Goal: Information Seeking & Learning: Learn about a topic

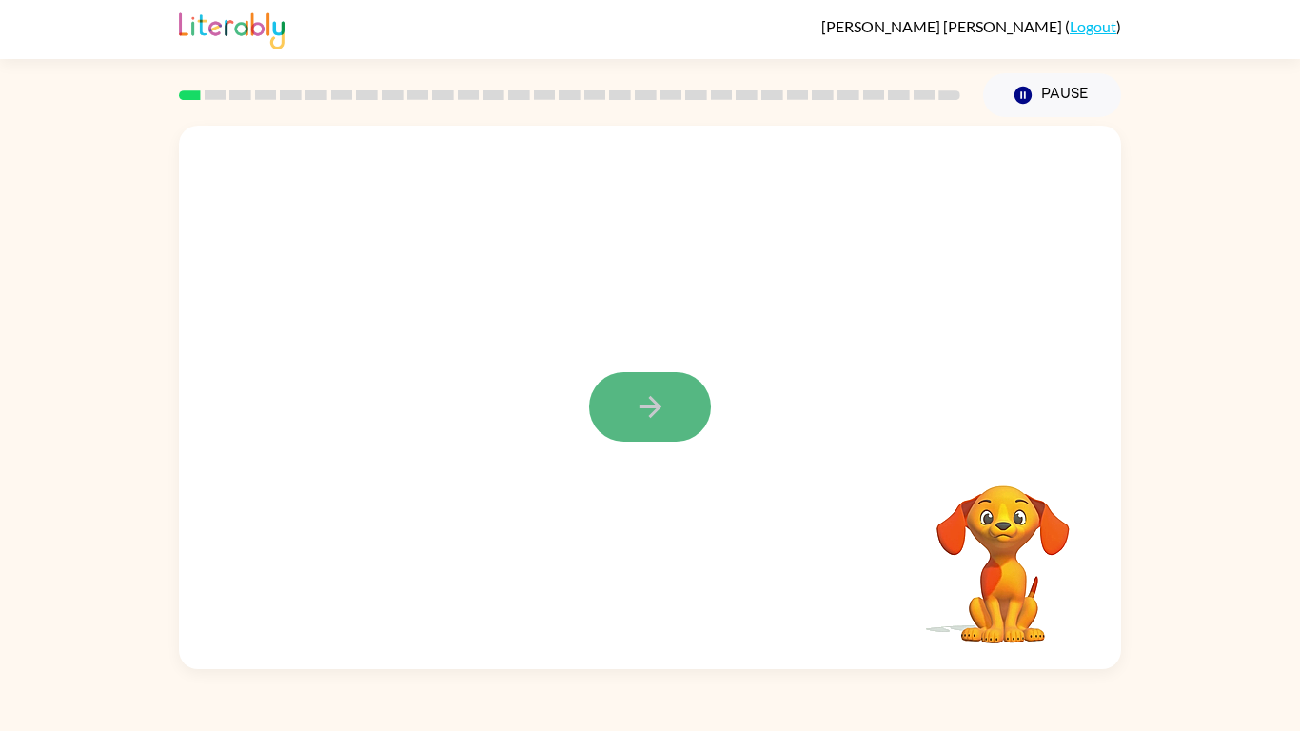
click at [667, 399] on button "button" at bounding box center [650, 406] width 122 height 69
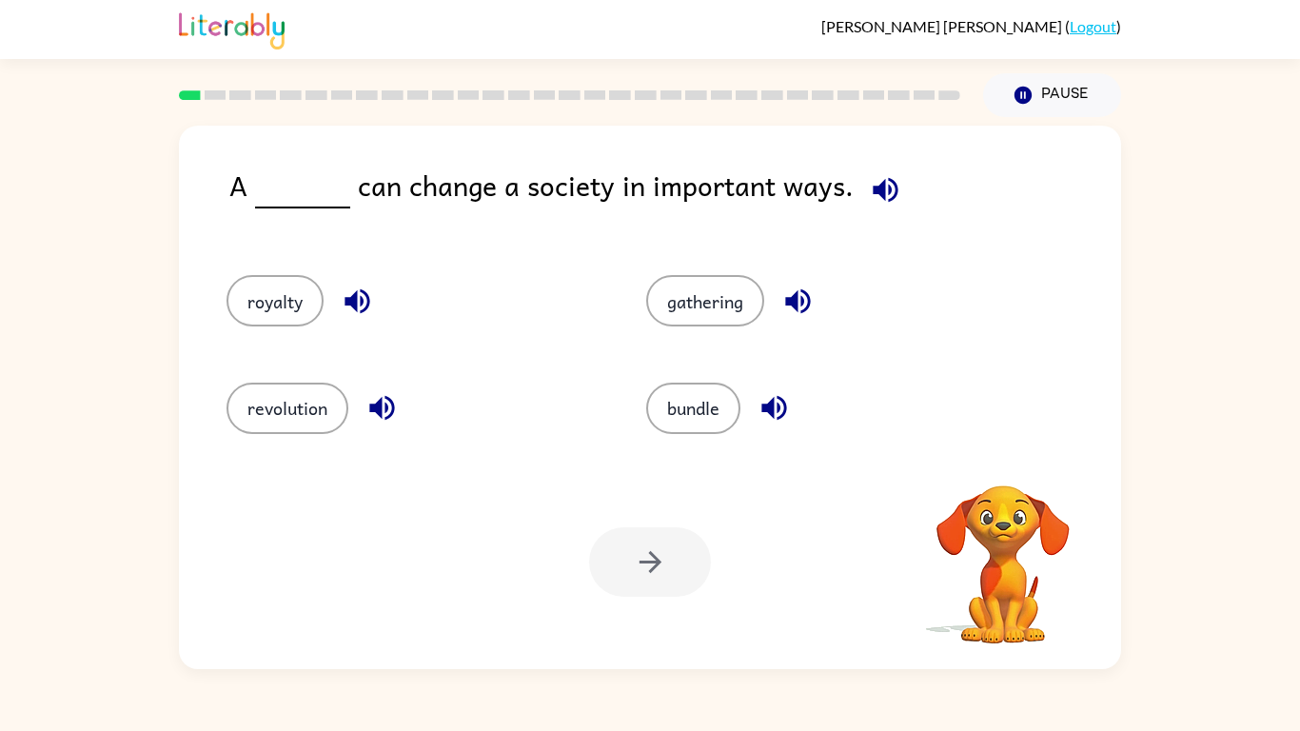
click at [879, 191] on icon "button" at bounding box center [884, 189] width 25 height 25
click at [362, 312] on icon "button" at bounding box center [357, 300] width 33 height 33
click at [376, 402] on icon "button" at bounding box center [381, 407] width 33 height 33
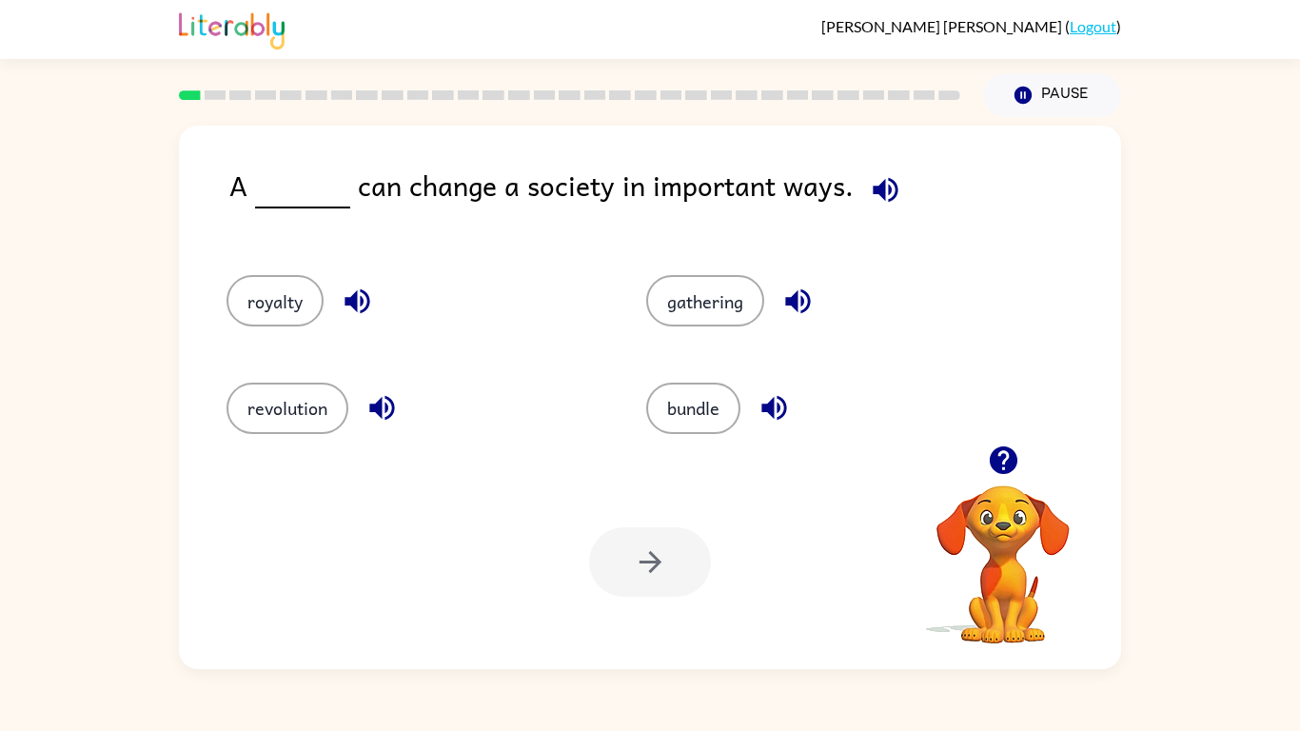
click at [773, 416] on icon "button" at bounding box center [773, 407] width 33 height 33
click at [726, 291] on button "gathering" at bounding box center [705, 300] width 118 height 51
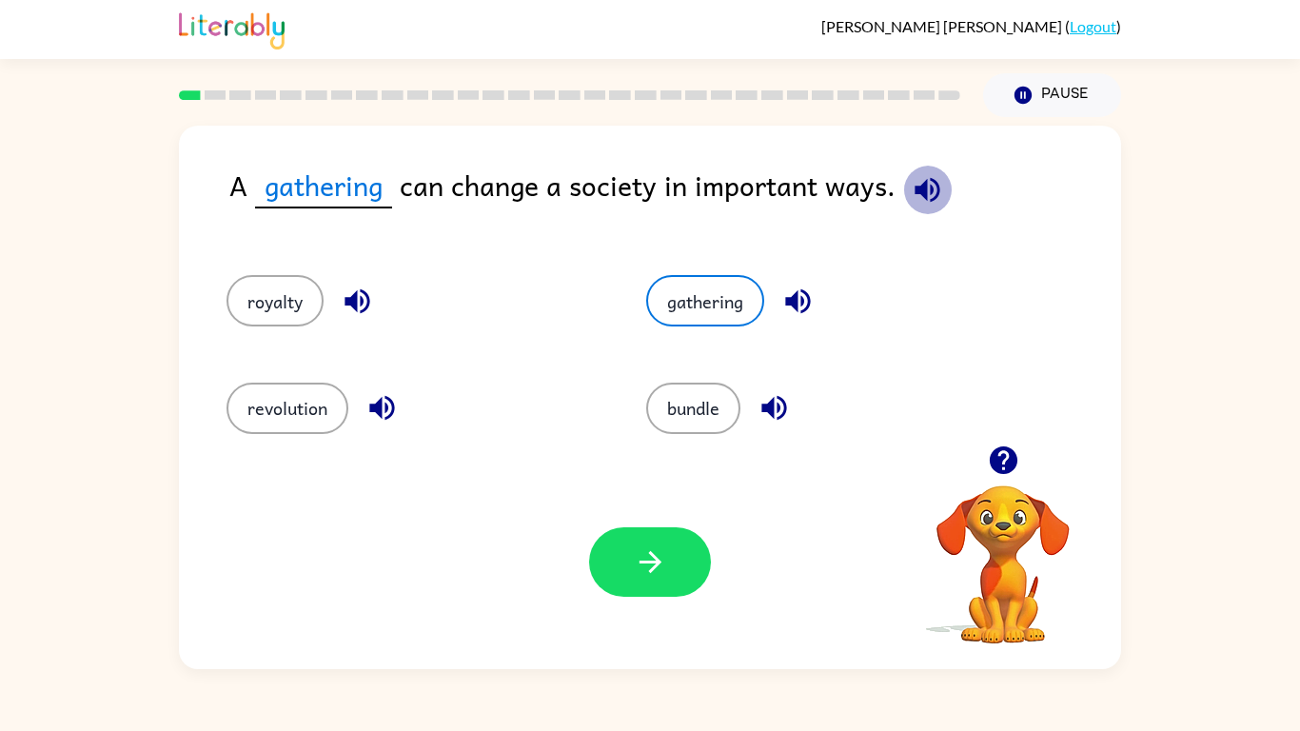
click at [928, 174] on icon "button" at bounding box center [927, 189] width 33 height 33
click at [810, 299] on icon "button" at bounding box center [797, 301] width 25 height 25
click at [306, 406] on button "revolution" at bounding box center [287, 407] width 122 height 51
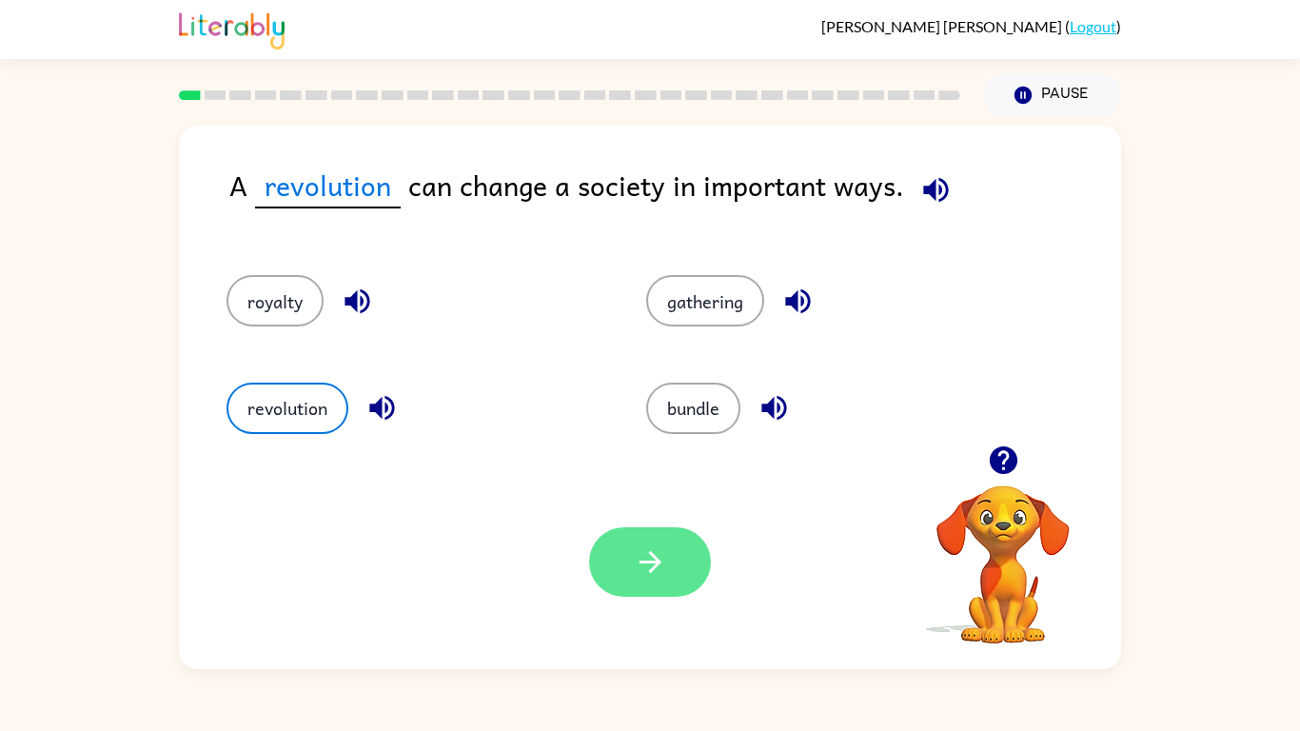
click at [654, 545] on icon "button" at bounding box center [650, 561] width 33 height 33
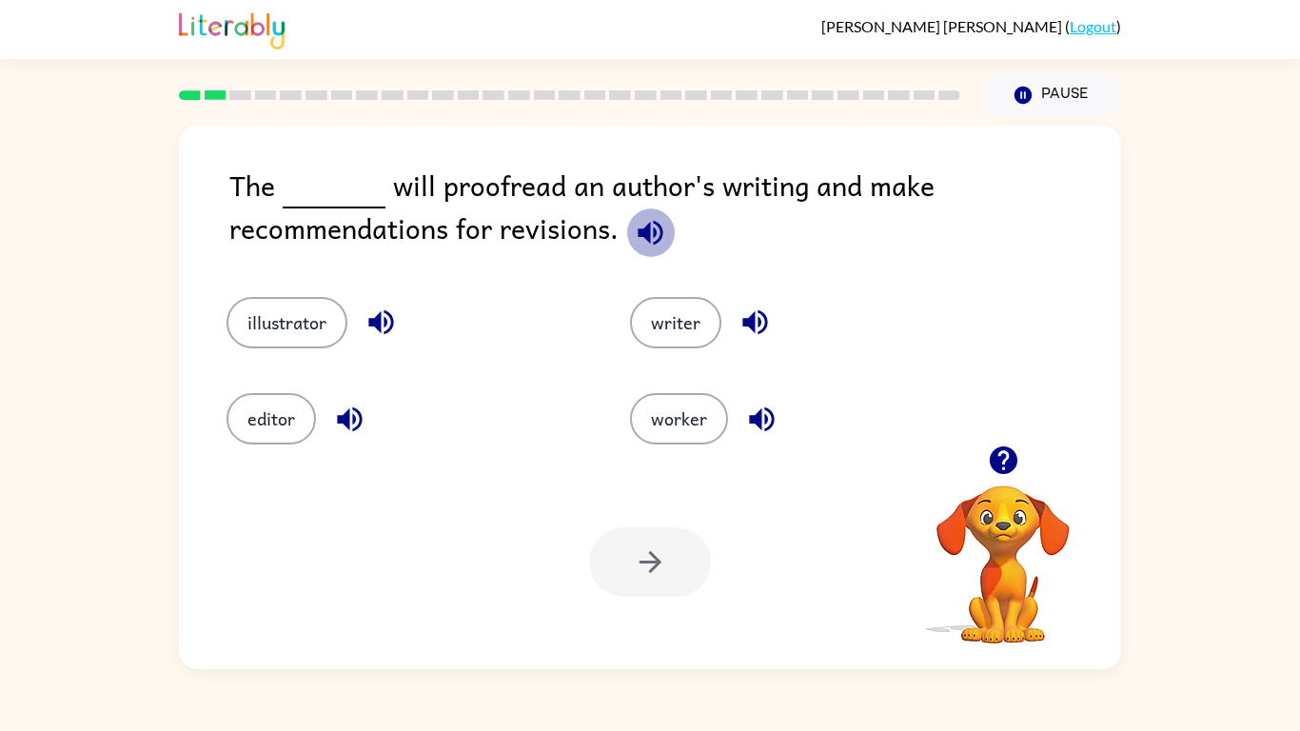
click at [634, 238] on icon "button" at bounding box center [650, 232] width 33 height 33
click at [644, 242] on icon "button" at bounding box center [650, 232] width 33 height 33
click at [785, 488] on div "Your browser must support playing .mp4 files to use Literably. Please try using…" at bounding box center [650, 562] width 942 height 214
click at [750, 320] on icon "button" at bounding box center [754, 322] width 25 height 25
click at [638, 244] on icon "button" at bounding box center [650, 232] width 33 height 33
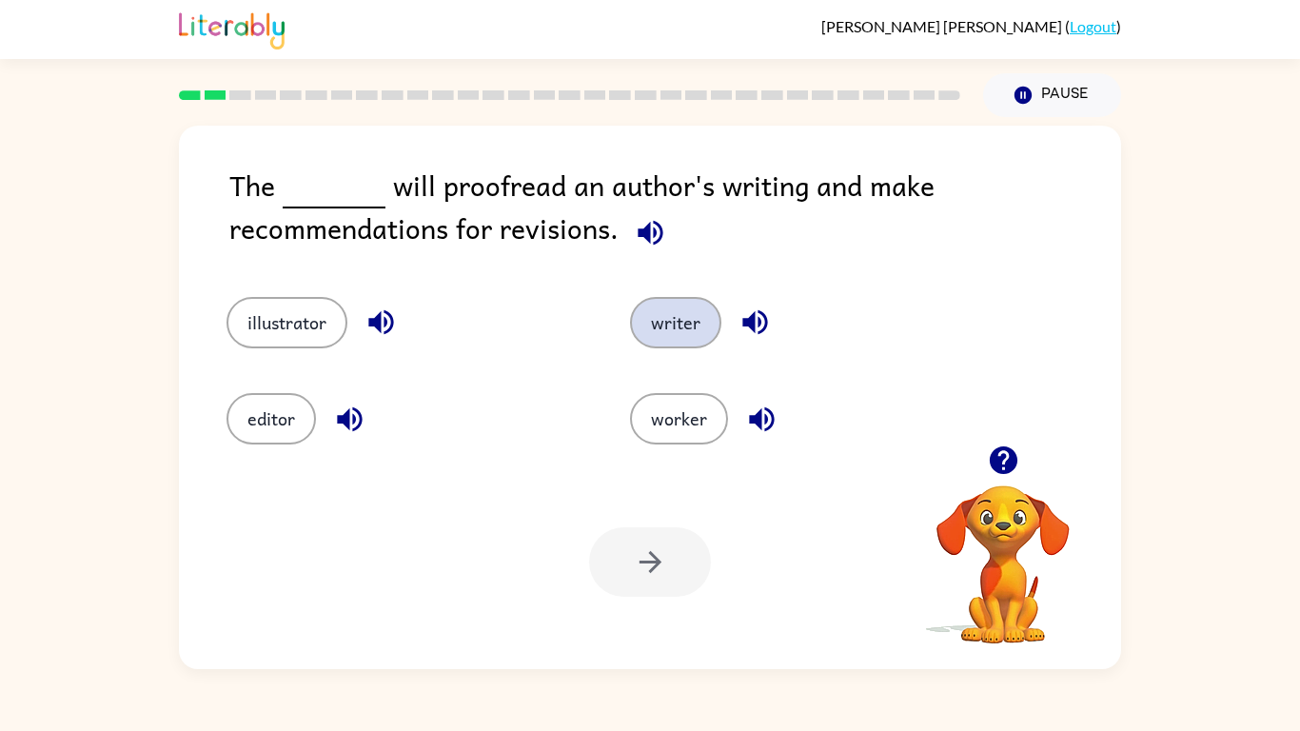
click at [673, 318] on button "writer" at bounding box center [675, 322] width 91 height 51
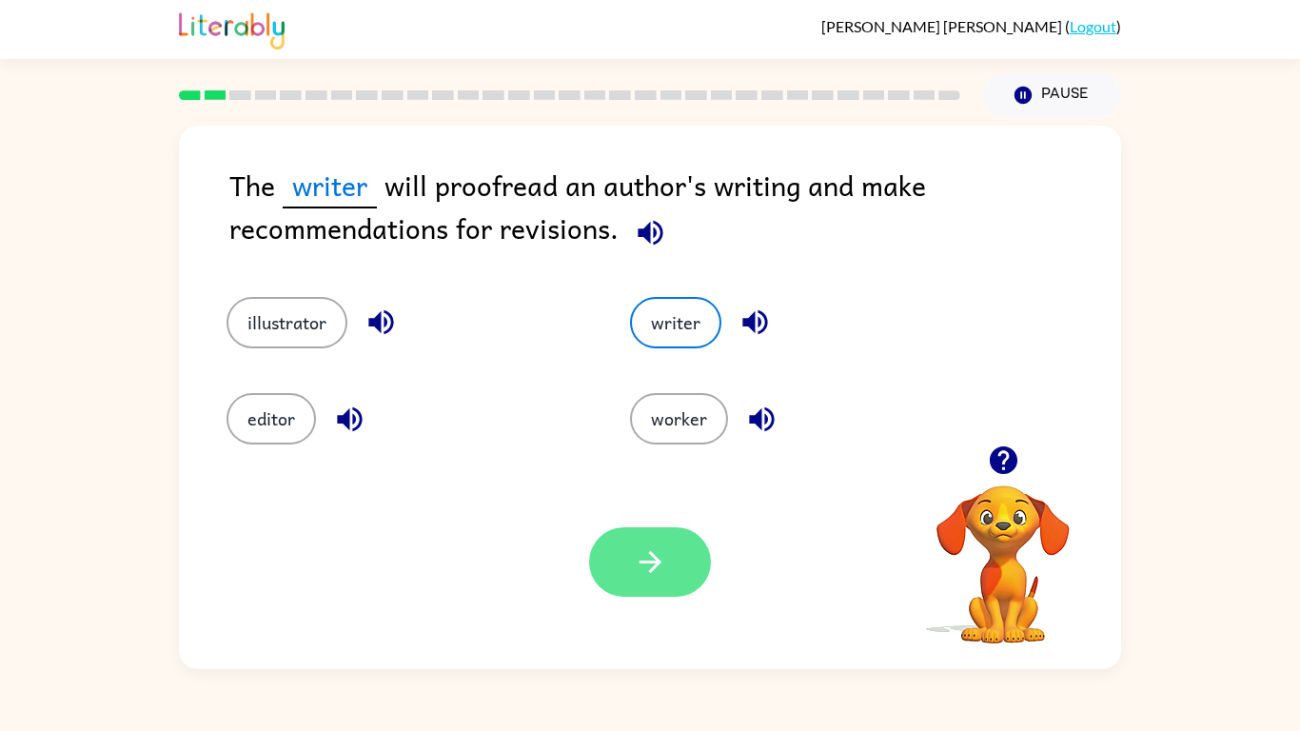
click at [622, 583] on button "button" at bounding box center [650, 561] width 122 height 69
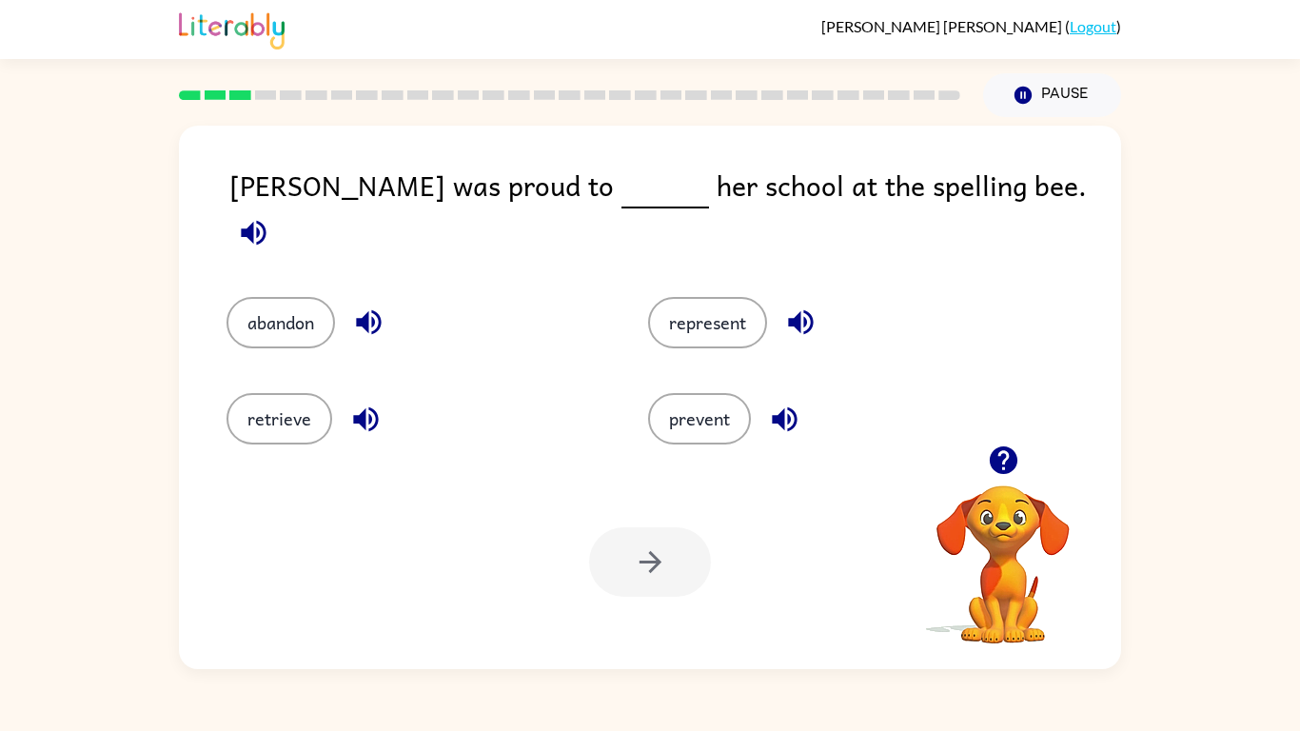
click at [270, 216] on icon "button" at bounding box center [253, 232] width 33 height 33
click at [788, 305] on icon "button" at bounding box center [800, 321] width 33 height 33
click at [798, 416] on icon "button" at bounding box center [784, 418] width 33 height 33
click at [715, 413] on button "prevent" at bounding box center [699, 418] width 103 height 51
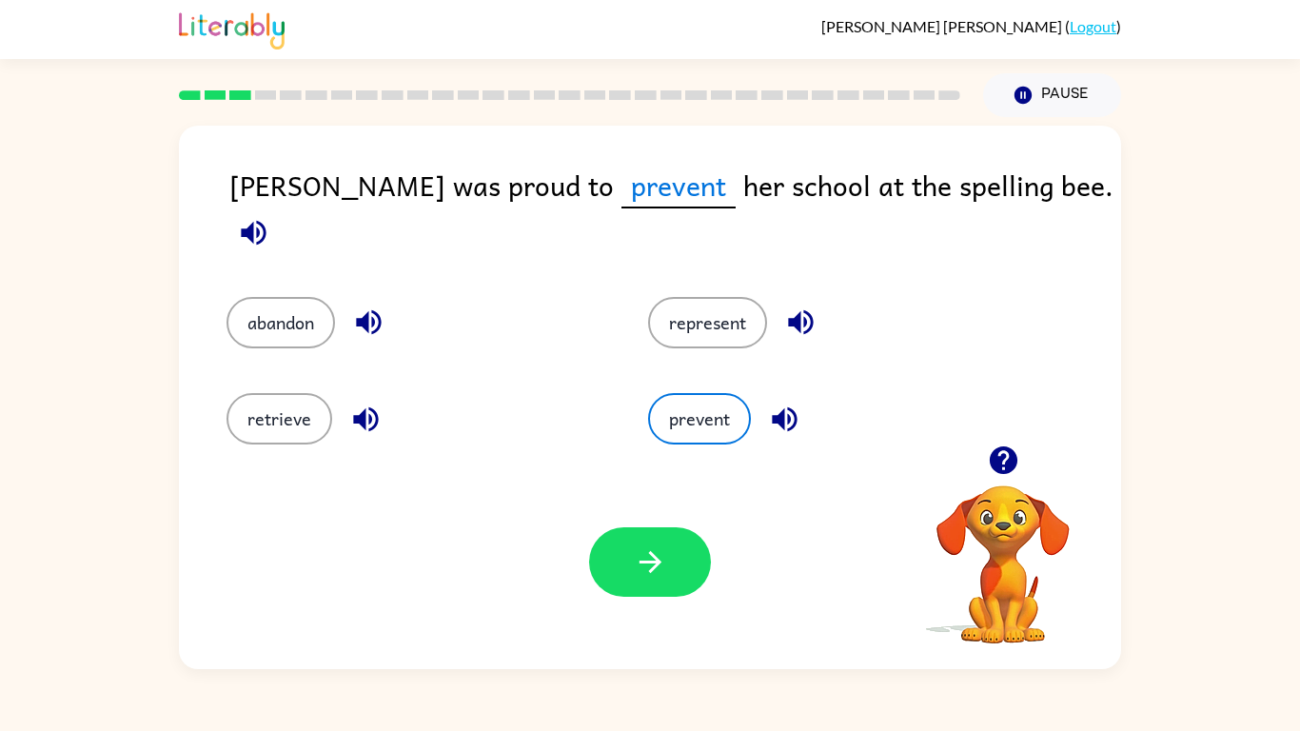
click at [352, 418] on icon "button" at bounding box center [365, 418] width 33 height 33
click at [373, 310] on icon "button" at bounding box center [368, 322] width 25 height 25
click at [795, 313] on icon "button" at bounding box center [800, 321] width 33 height 33
click at [734, 308] on button "represent" at bounding box center [707, 322] width 119 height 51
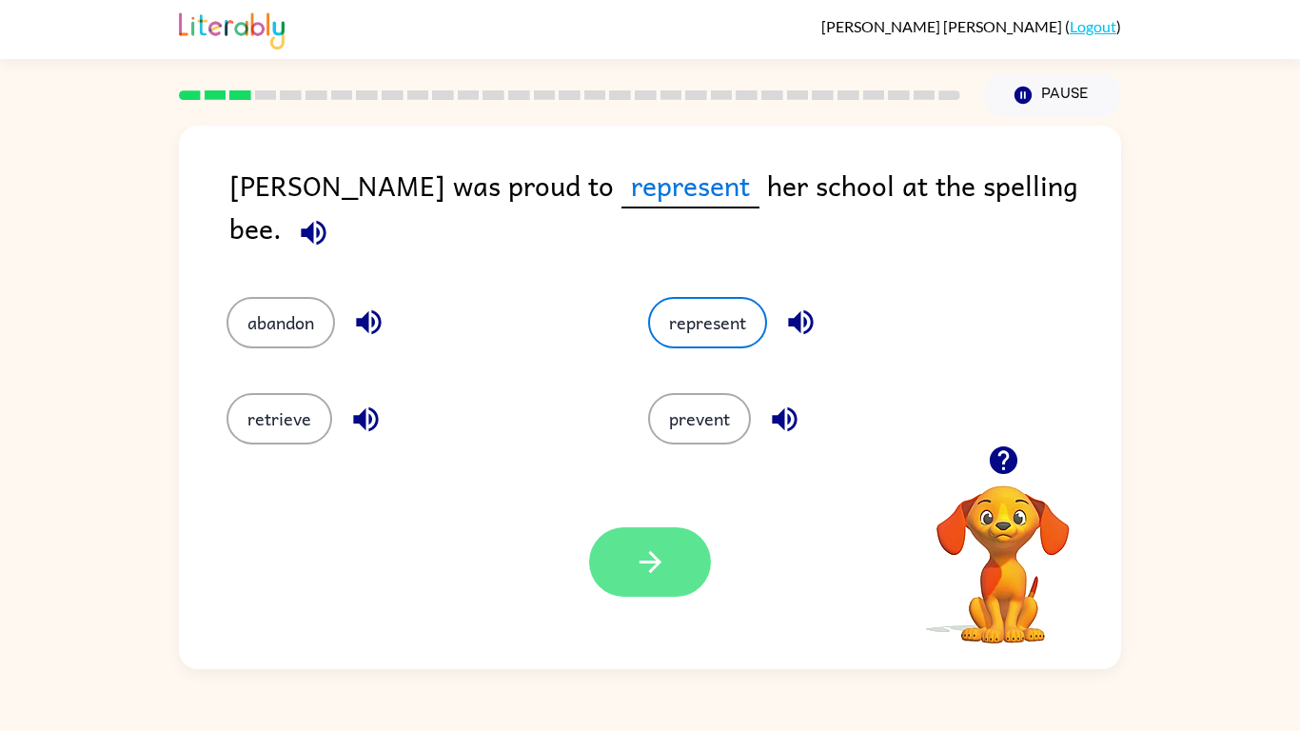
click at [645, 555] on icon "button" at bounding box center [650, 561] width 33 height 33
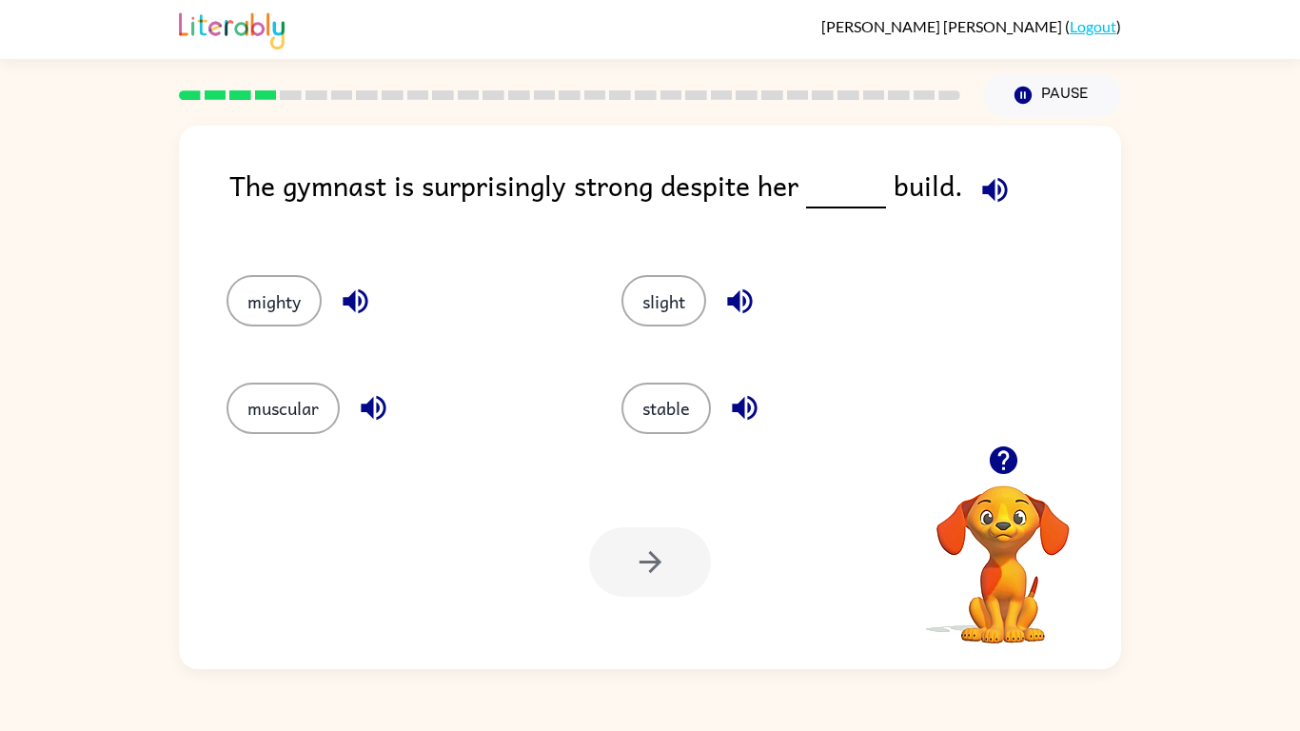
click at [978, 197] on icon "button" at bounding box center [994, 189] width 33 height 33
click at [274, 415] on button "muscular" at bounding box center [282, 407] width 113 height 51
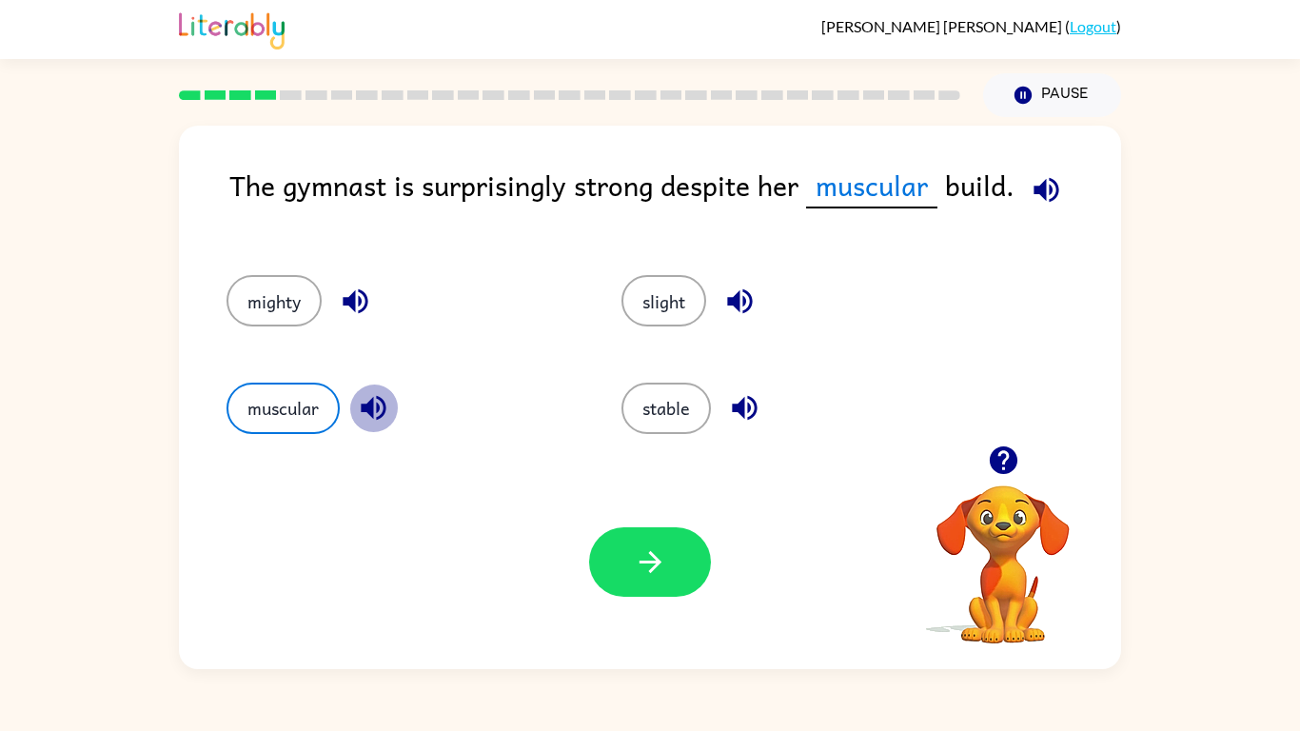
click at [373, 408] on icon "button" at bounding box center [373, 408] width 25 height 25
click at [731, 409] on icon "button" at bounding box center [744, 407] width 33 height 33
click at [744, 307] on icon "button" at bounding box center [739, 300] width 33 height 33
click at [655, 431] on button "stable" at bounding box center [665, 407] width 89 height 51
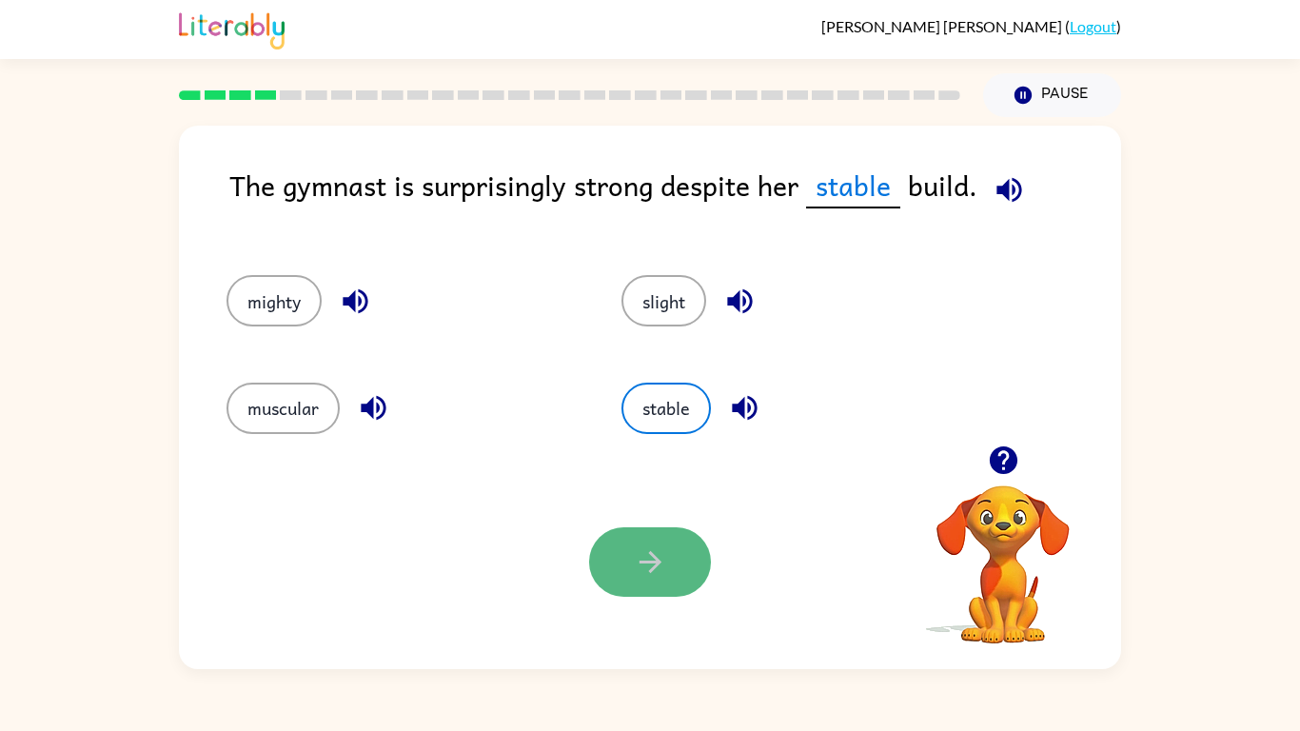
click at [632, 562] on button "button" at bounding box center [650, 561] width 122 height 69
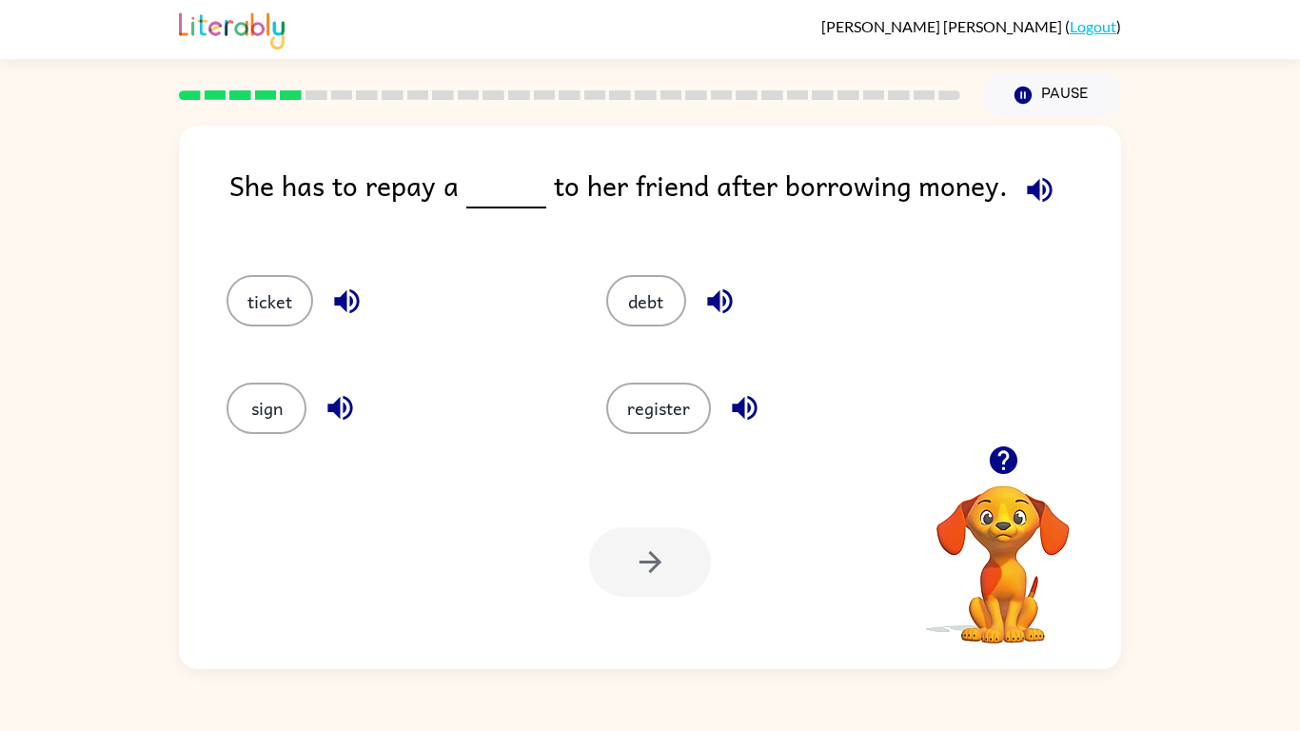
click at [341, 301] on icon "button" at bounding box center [346, 301] width 25 height 25
click at [715, 287] on icon "button" at bounding box center [719, 300] width 33 height 33
click at [735, 414] on icon "button" at bounding box center [744, 407] width 33 height 33
click at [330, 403] on icon "button" at bounding box center [339, 408] width 25 height 25
click at [650, 288] on button "debt" at bounding box center [646, 300] width 80 height 51
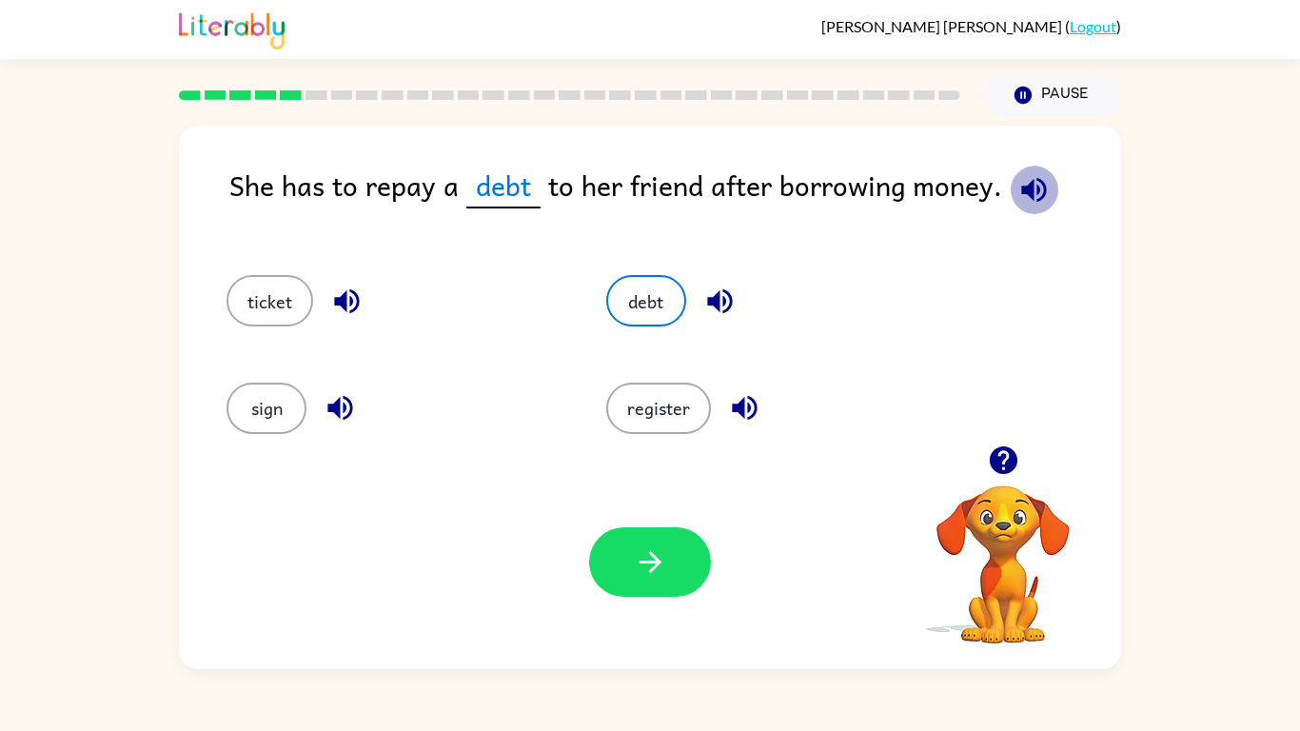
click at [1039, 178] on icon "button" at bounding box center [1033, 189] width 33 height 33
click at [634, 578] on icon "button" at bounding box center [650, 561] width 33 height 33
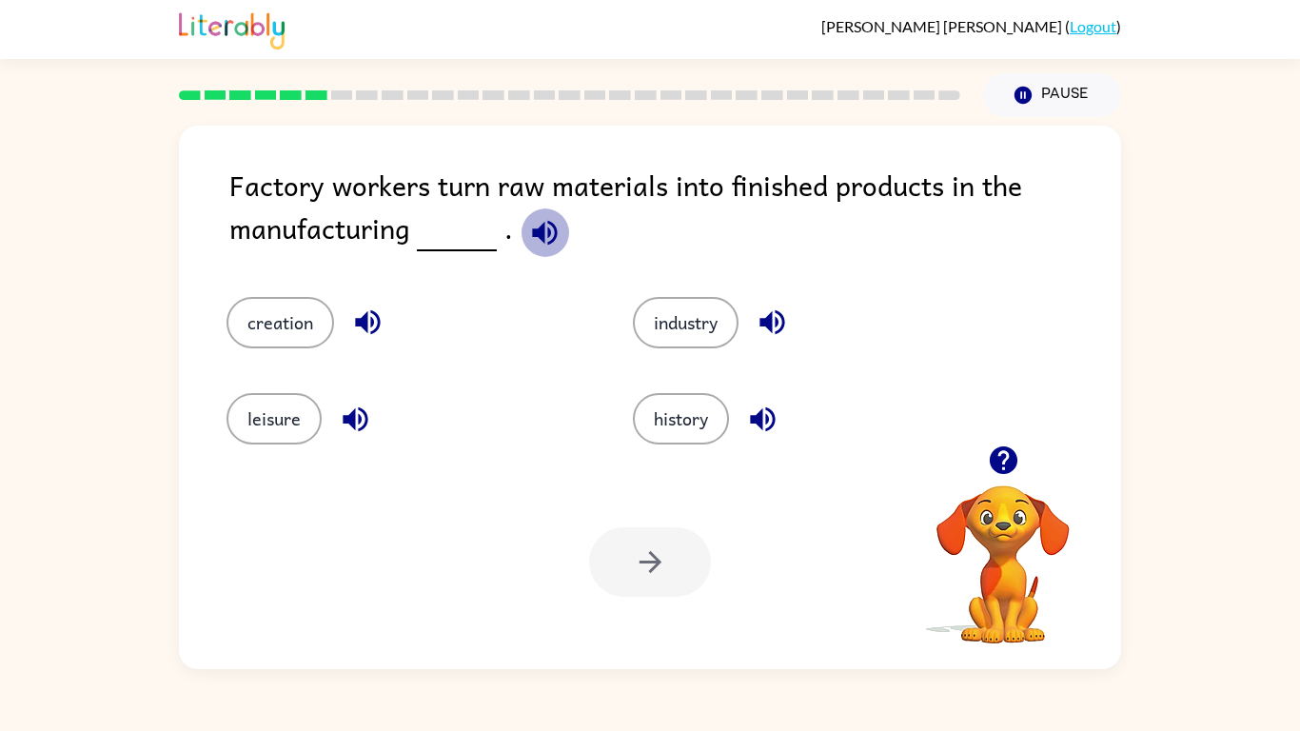
click at [539, 224] on icon "button" at bounding box center [544, 232] width 25 height 25
click at [695, 426] on button "history" at bounding box center [681, 418] width 96 height 51
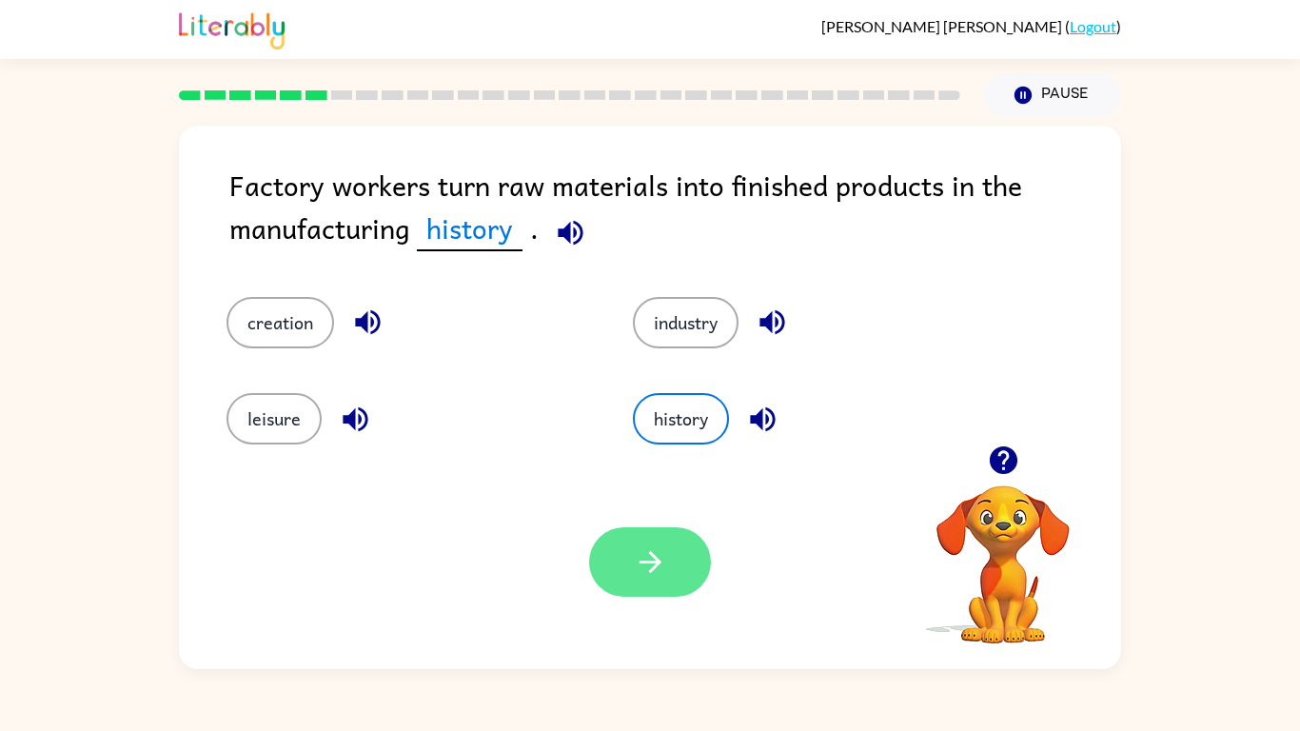
click at [650, 580] on button "button" at bounding box center [650, 561] width 122 height 69
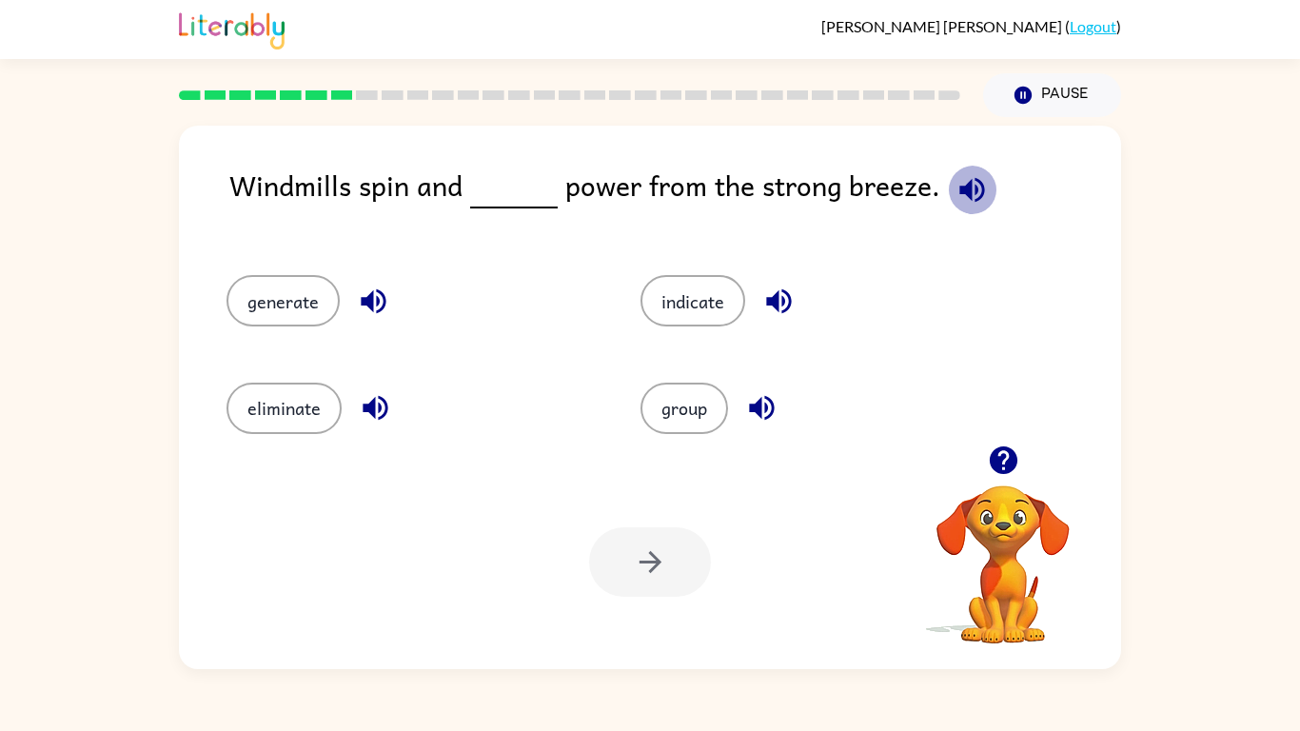
click at [970, 178] on icon "button" at bounding box center [971, 189] width 25 height 25
click at [959, 189] on icon "button" at bounding box center [971, 189] width 25 height 25
click at [770, 299] on icon "button" at bounding box center [778, 301] width 25 height 25
click at [372, 304] on icon "button" at bounding box center [373, 301] width 25 height 25
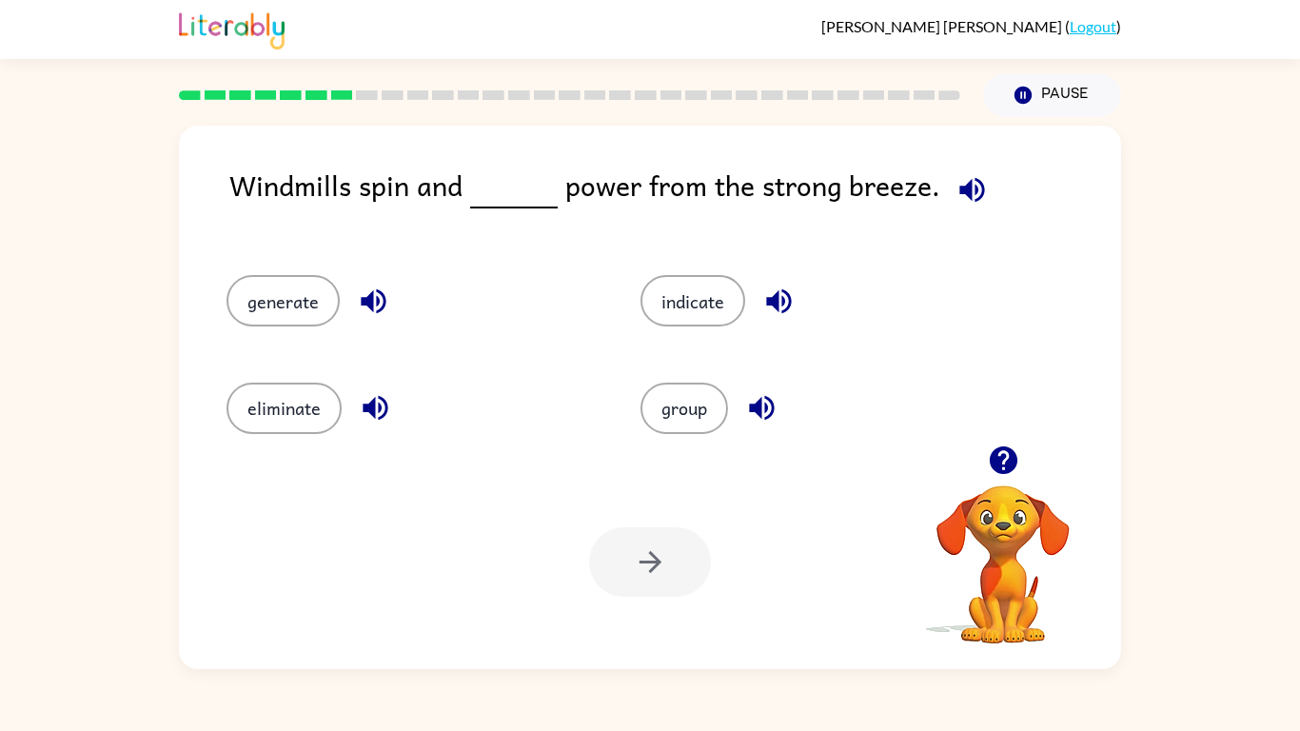
click at [359, 431] on div "eliminate" at bounding box center [411, 407] width 370 height 51
click at [706, 406] on button "group" at bounding box center [684, 407] width 88 height 51
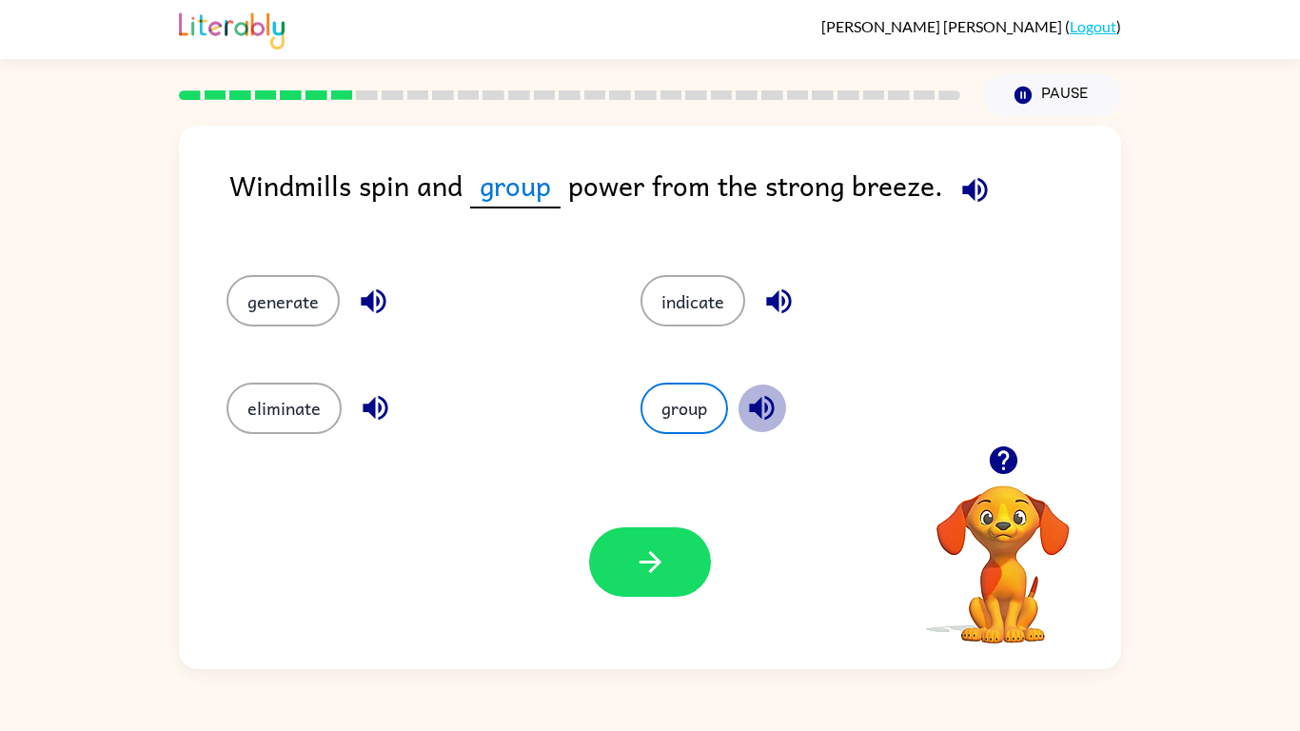
click at [737, 411] on button "button" at bounding box center [761, 407] width 49 height 49
click at [755, 411] on icon "button" at bounding box center [761, 408] width 25 height 25
click at [675, 585] on button "button" at bounding box center [650, 561] width 122 height 69
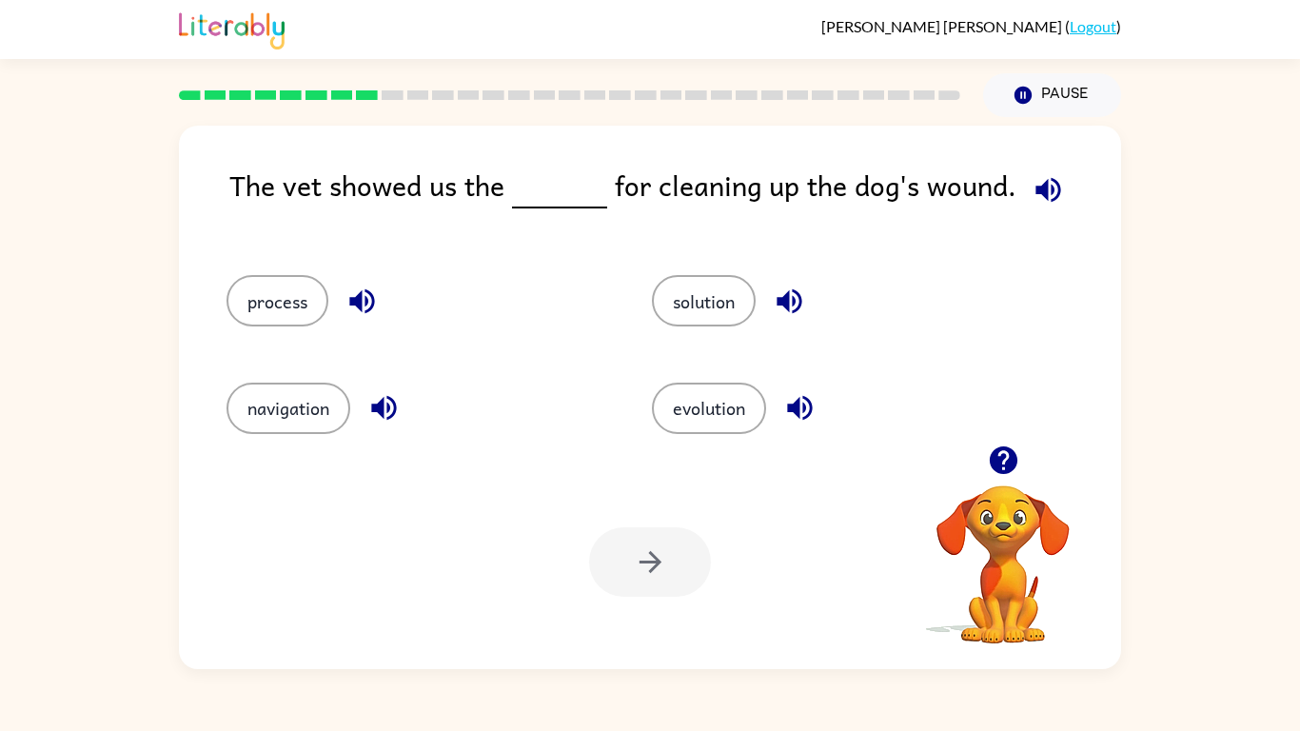
click at [1035, 186] on icon "button" at bounding box center [1047, 189] width 25 height 25
click at [1031, 198] on icon "button" at bounding box center [1047, 189] width 33 height 33
click at [789, 308] on icon "button" at bounding box center [789, 300] width 33 height 33
click at [358, 311] on icon "button" at bounding box center [361, 300] width 33 height 33
click at [389, 419] on icon "button" at bounding box center [383, 408] width 25 height 25
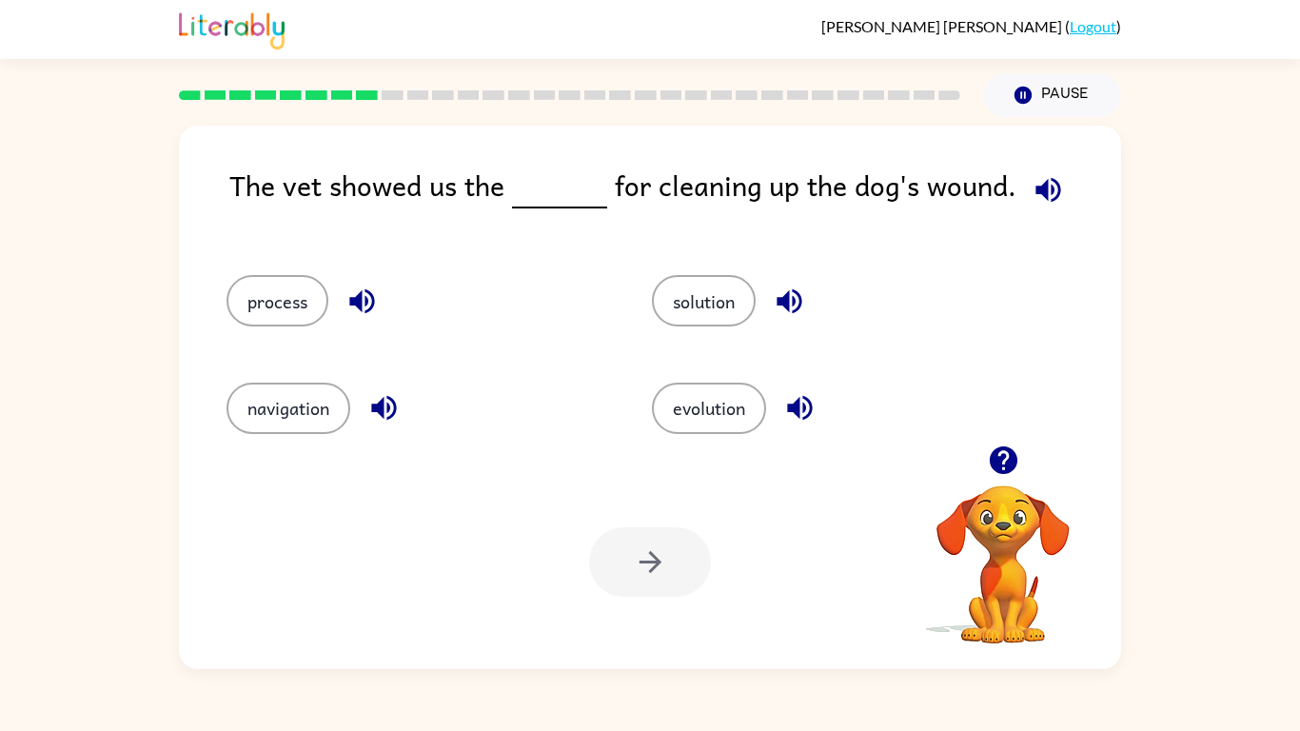
click at [806, 403] on icon "button" at bounding box center [799, 407] width 33 height 33
click at [694, 296] on button "solution" at bounding box center [704, 300] width 104 height 51
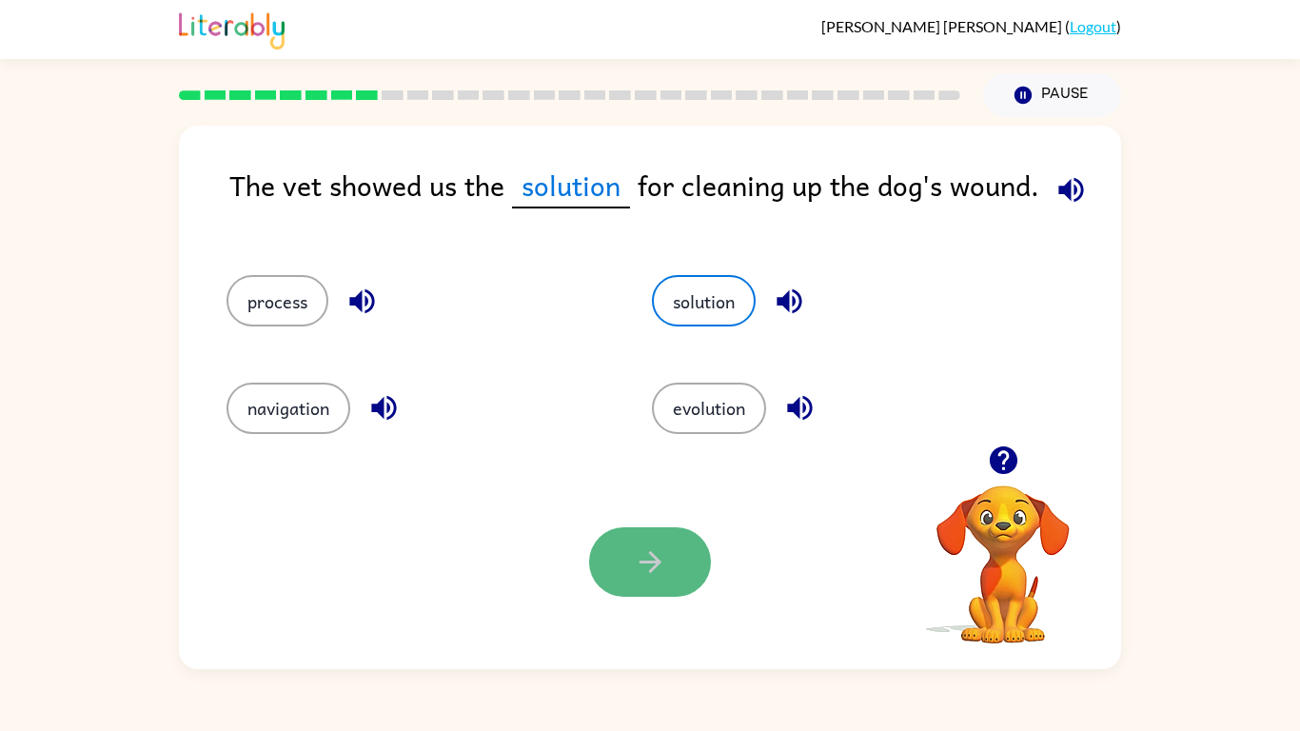
click at [642, 558] on icon "button" at bounding box center [650, 561] width 33 height 33
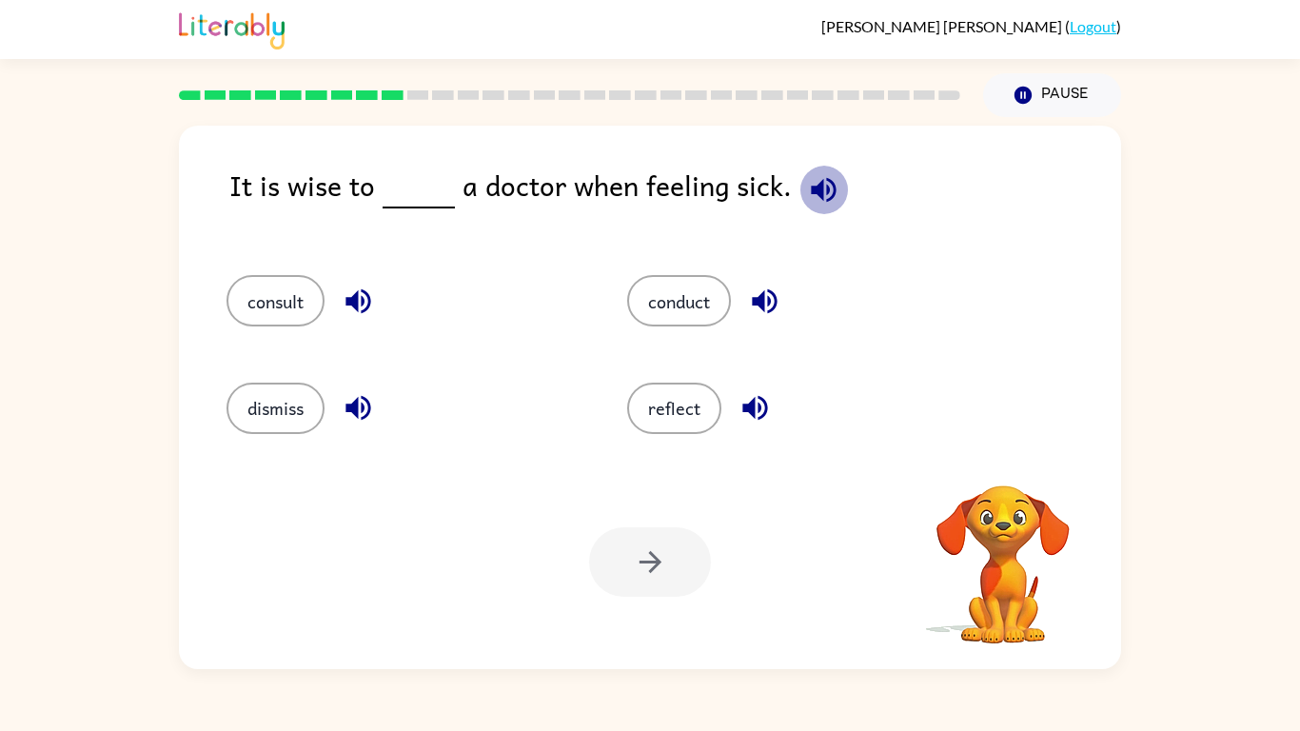
click at [813, 194] on icon "button" at bounding box center [823, 189] width 25 height 25
click at [356, 308] on icon "button" at bounding box center [358, 300] width 33 height 33
click at [364, 398] on icon "button" at bounding box center [357, 408] width 25 height 25
click at [735, 395] on button "button" at bounding box center [755, 407] width 49 height 49
click at [769, 317] on icon "button" at bounding box center [764, 300] width 33 height 33
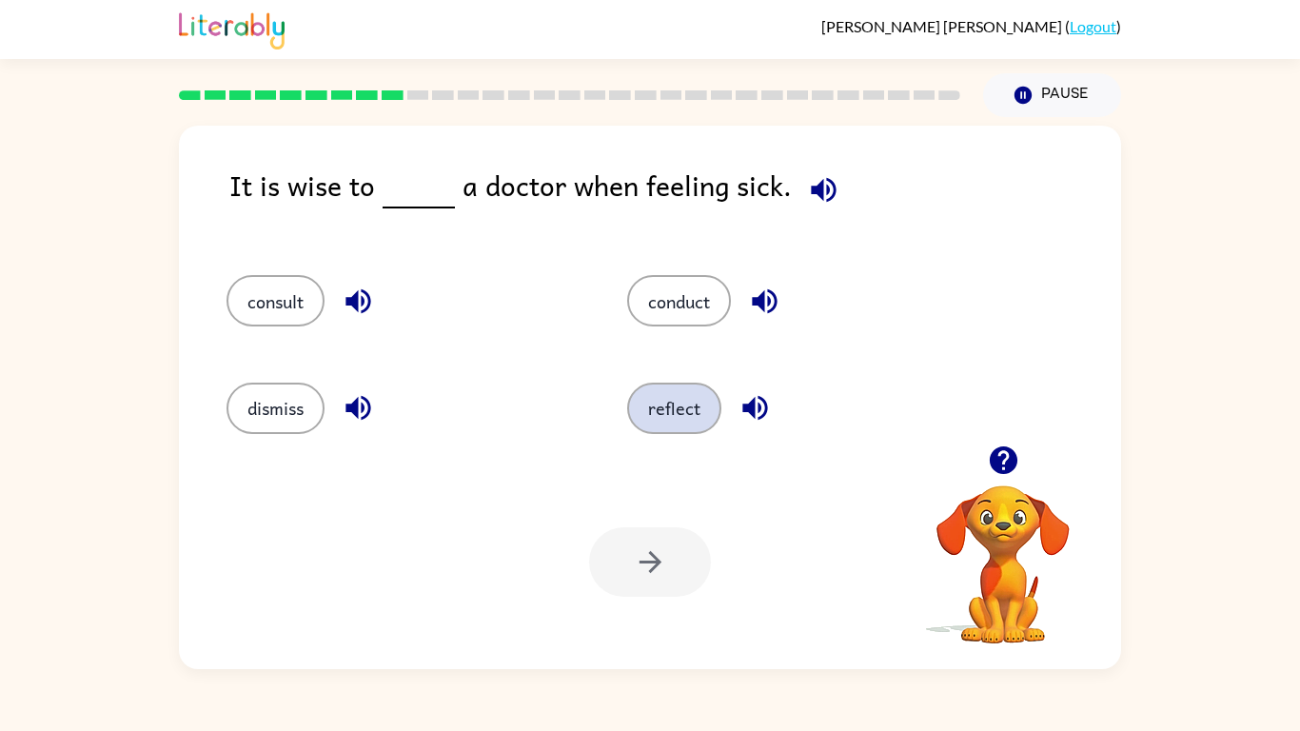
click at [708, 420] on button "reflect" at bounding box center [674, 407] width 94 height 51
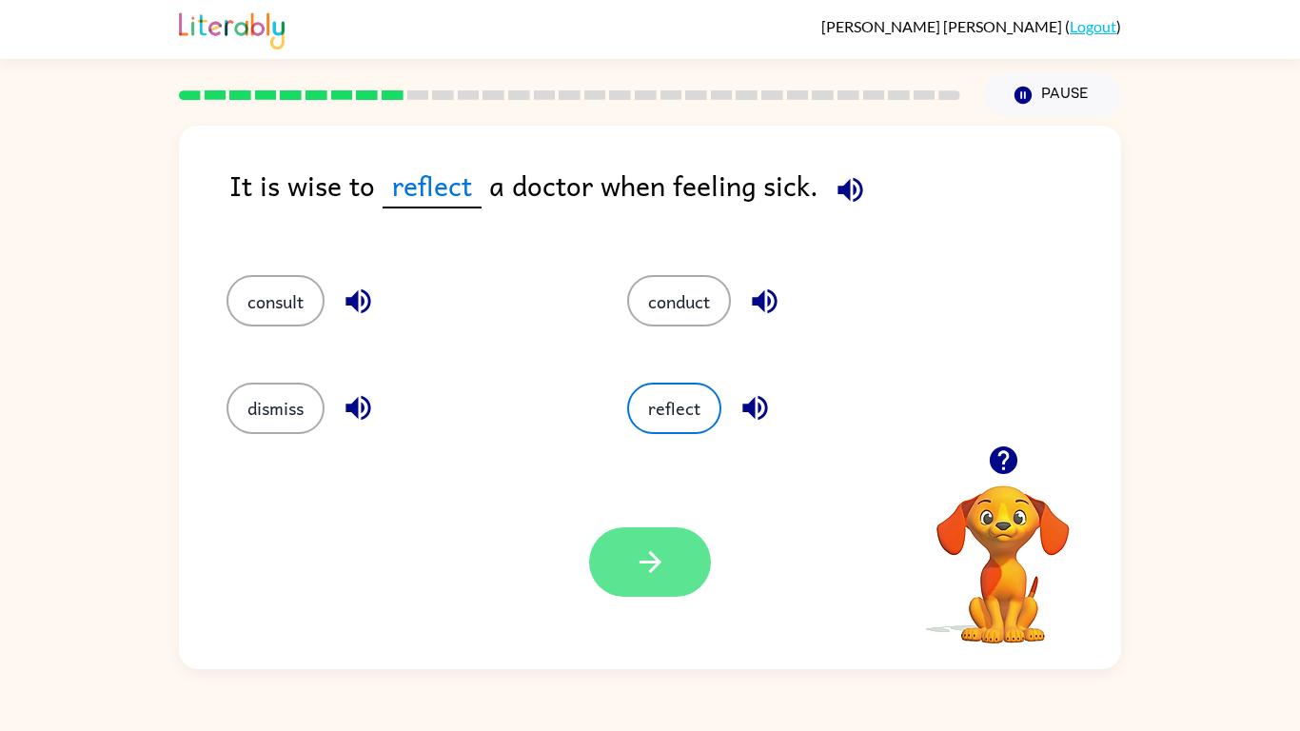
click at [659, 536] on button "button" at bounding box center [650, 561] width 122 height 69
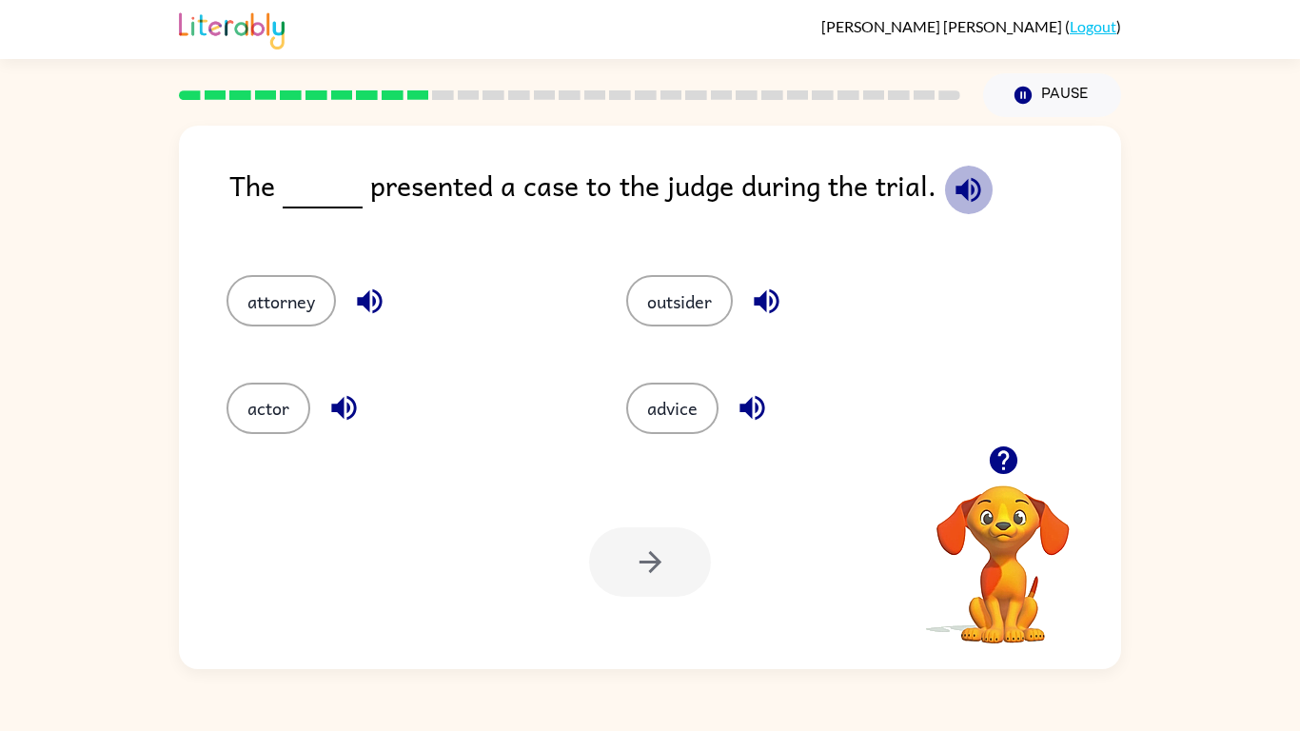
click at [965, 187] on icon "button" at bounding box center [967, 189] width 33 height 33
click at [964, 188] on icon "button" at bounding box center [967, 189] width 33 height 33
click at [349, 400] on icon "button" at bounding box center [343, 407] width 33 height 33
click at [362, 290] on icon "button" at bounding box center [369, 300] width 33 height 33
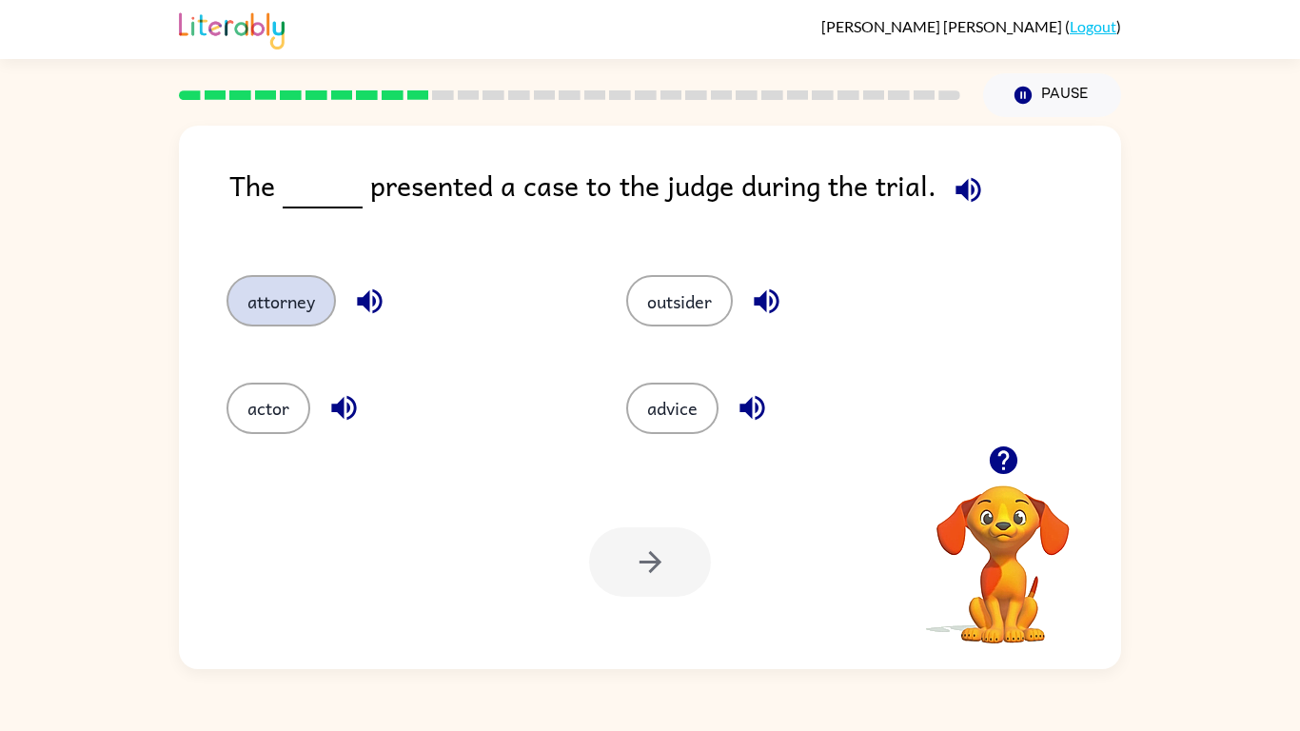
click at [288, 294] on button "attorney" at bounding box center [280, 300] width 109 height 51
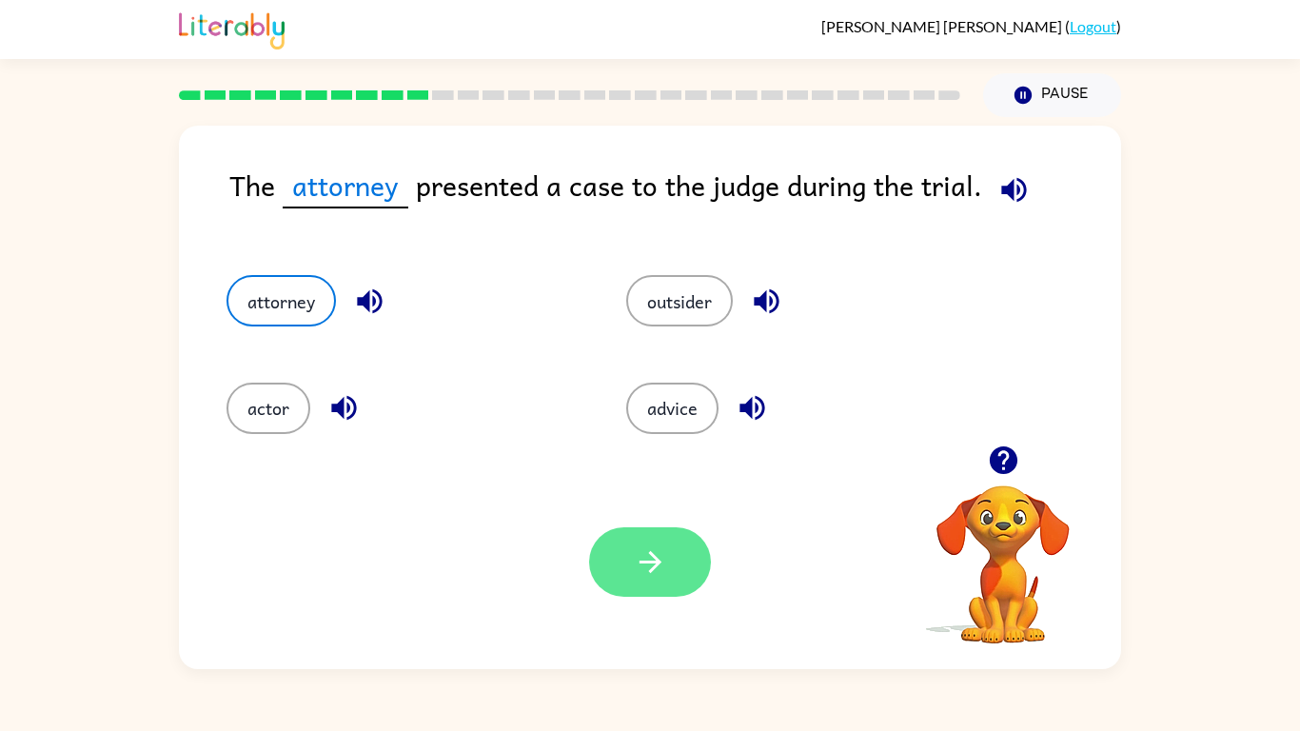
click at [681, 560] on button "button" at bounding box center [650, 561] width 122 height 69
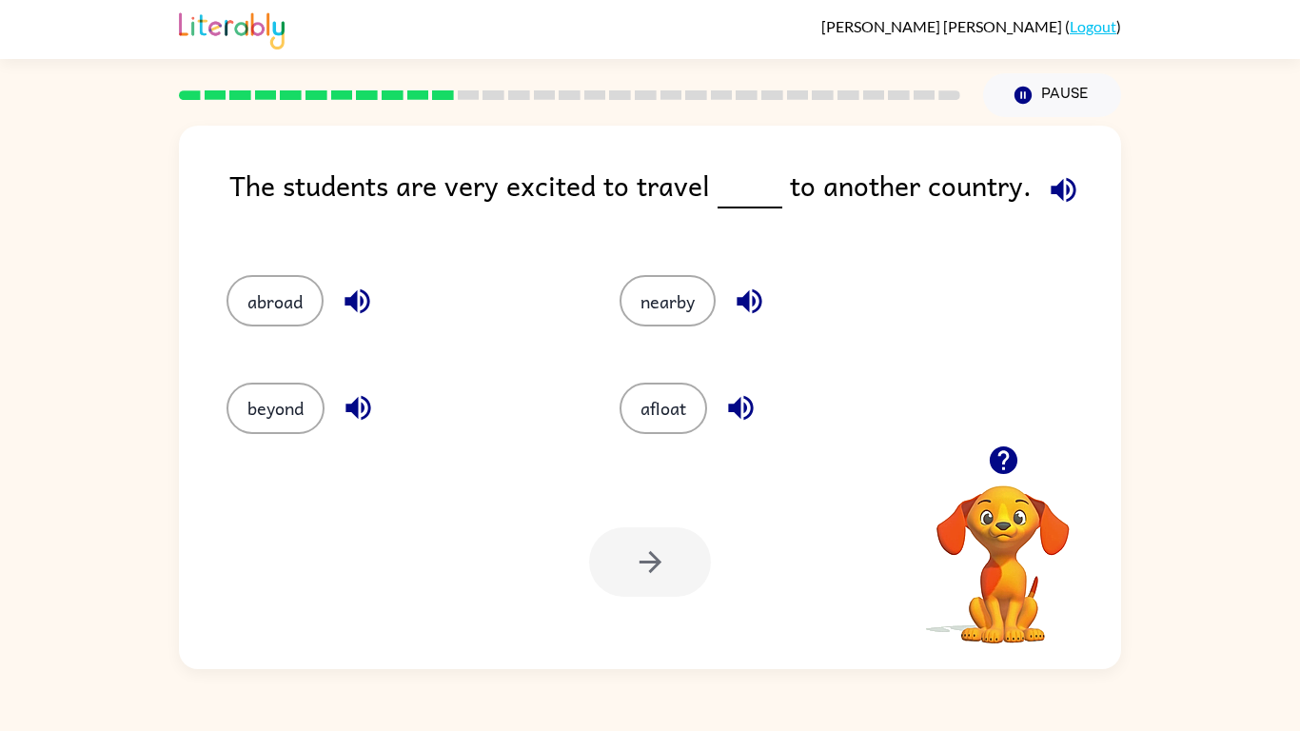
click at [756, 296] on icon "button" at bounding box center [749, 300] width 33 height 33
click at [281, 398] on button "beyond" at bounding box center [275, 407] width 98 height 51
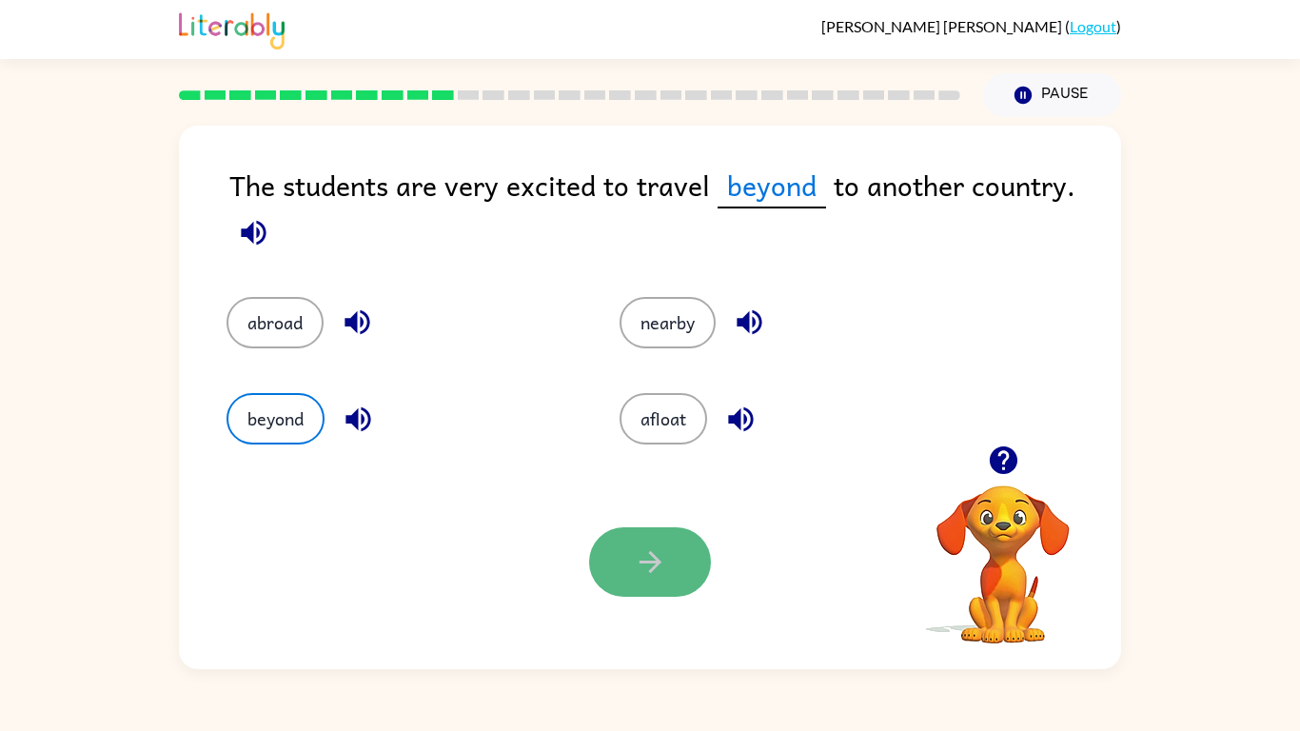
click at [666, 545] on icon "button" at bounding box center [650, 561] width 33 height 33
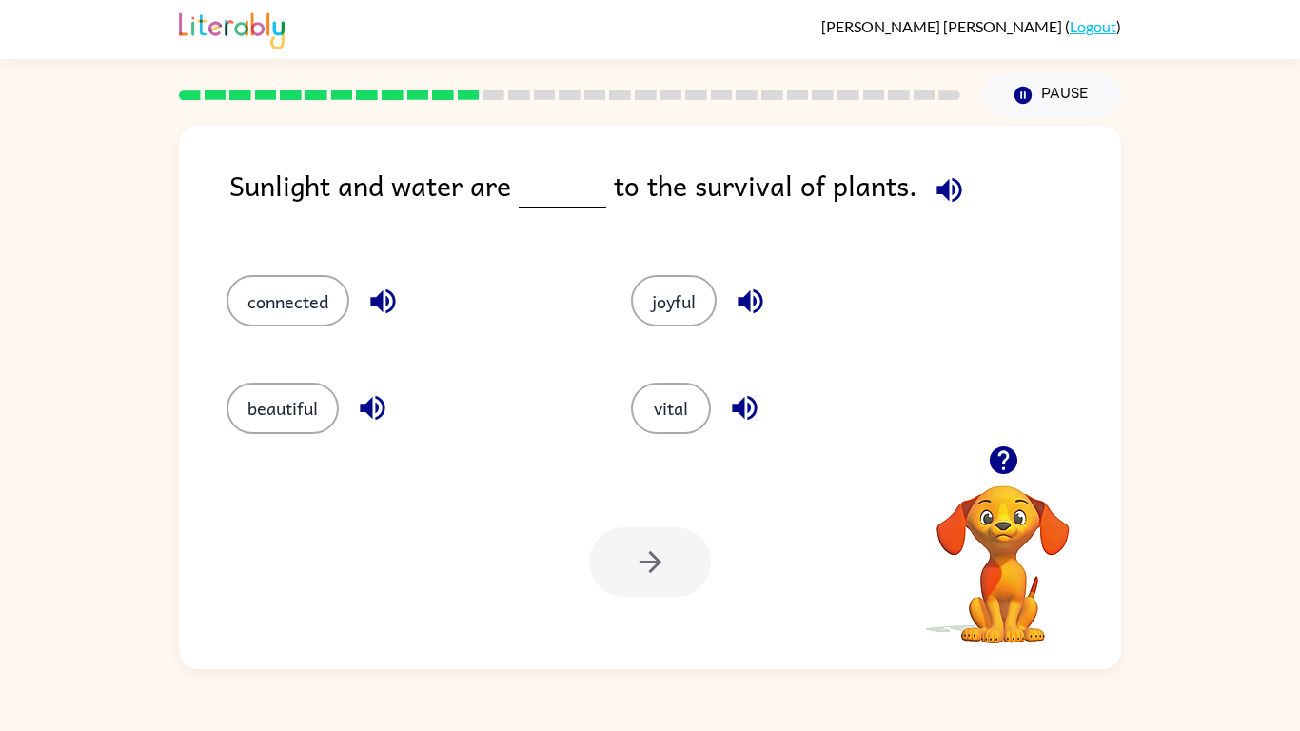
click at [941, 186] on icon "button" at bounding box center [948, 189] width 33 height 33
click at [744, 298] on icon "button" at bounding box center [749, 301] width 25 height 25
click at [740, 395] on icon "button" at bounding box center [744, 407] width 33 height 33
click at [372, 402] on icon "button" at bounding box center [372, 408] width 25 height 25
click at [391, 316] on icon "button" at bounding box center [382, 300] width 33 height 33
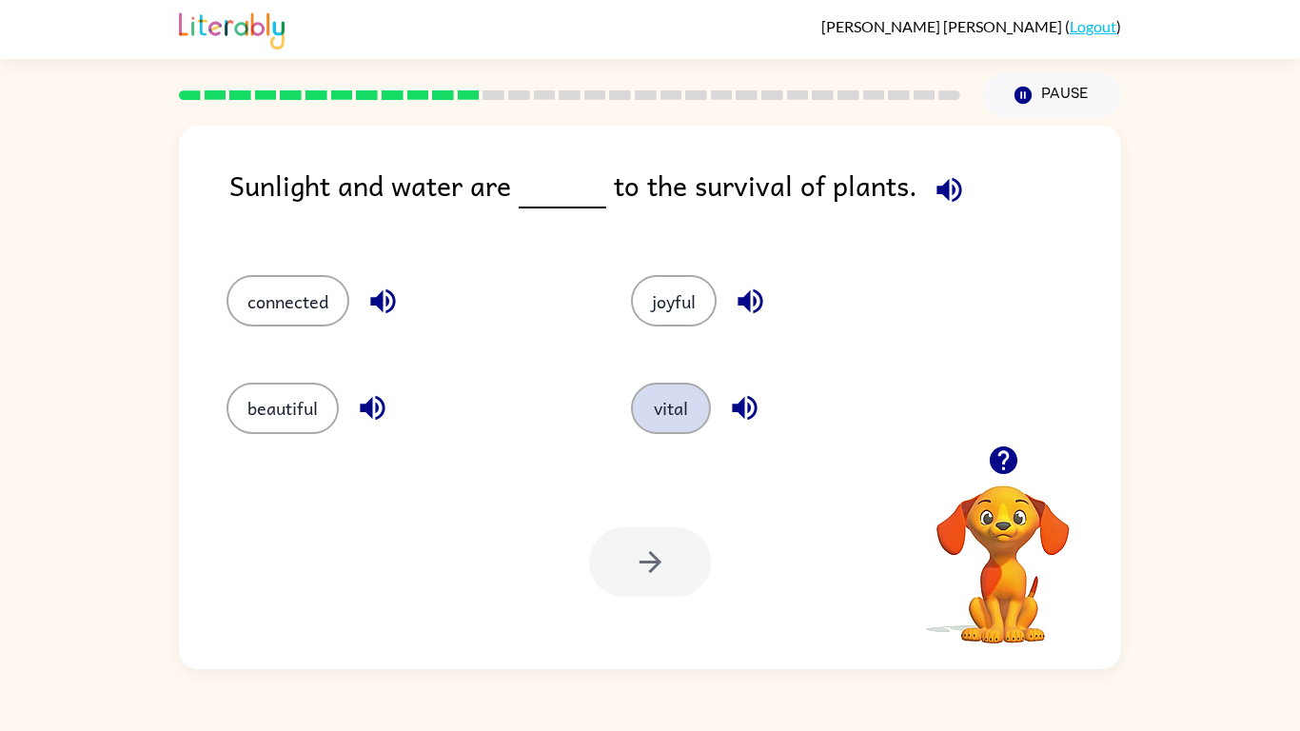
click at [675, 417] on button "vital" at bounding box center [671, 407] width 80 height 51
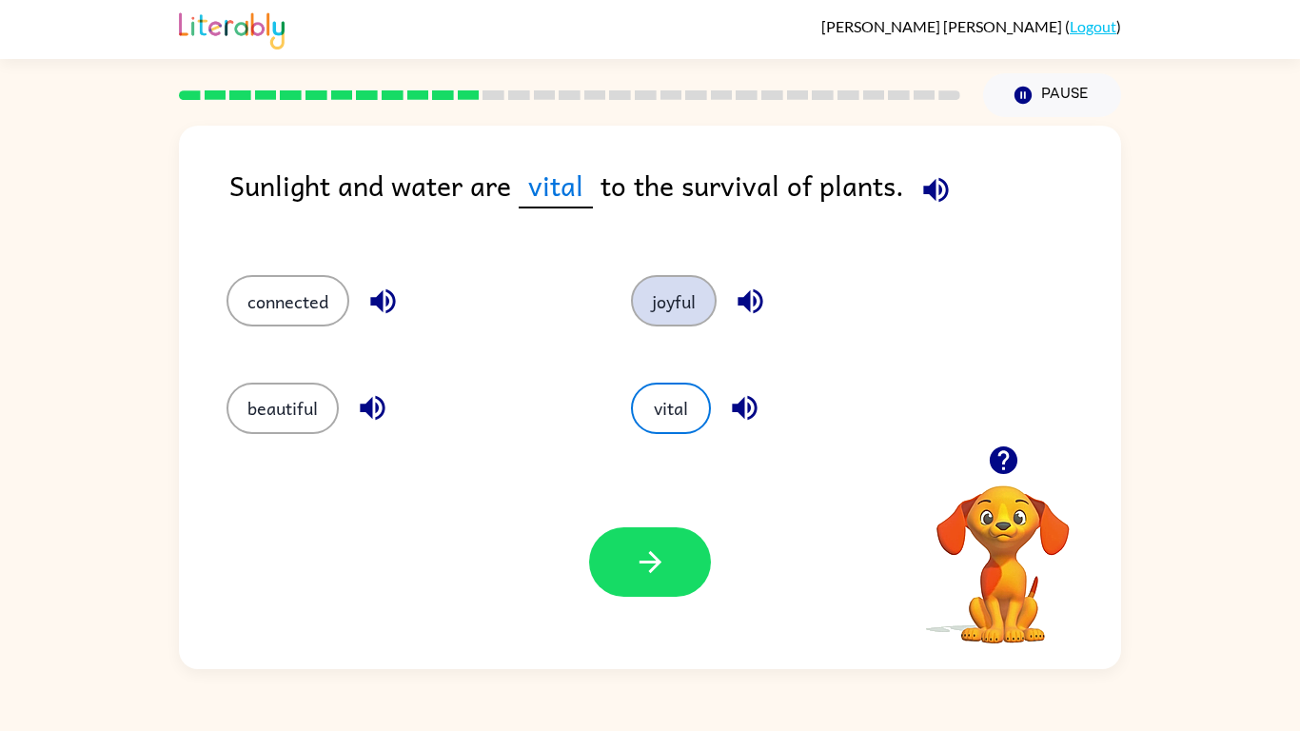
click at [682, 287] on button "joyful" at bounding box center [674, 300] width 86 height 51
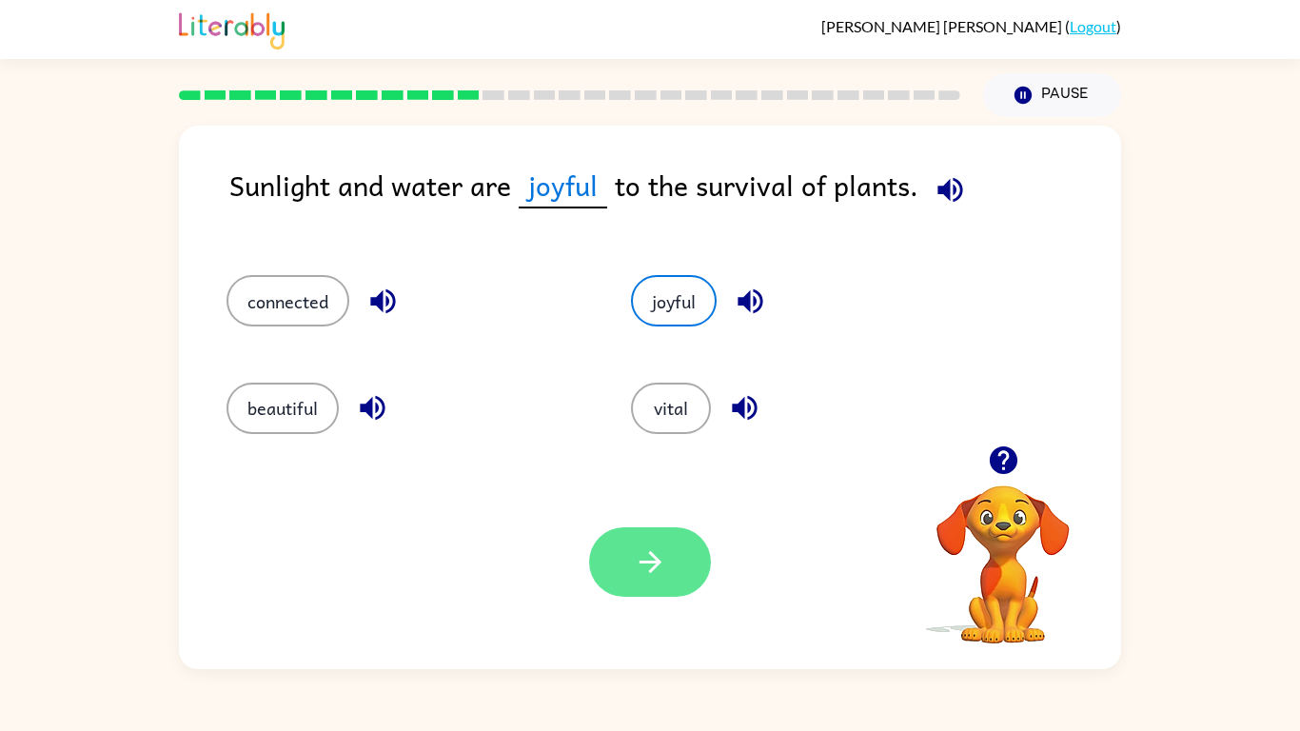
click at [660, 546] on icon "button" at bounding box center [650, 561] width 33 height 33
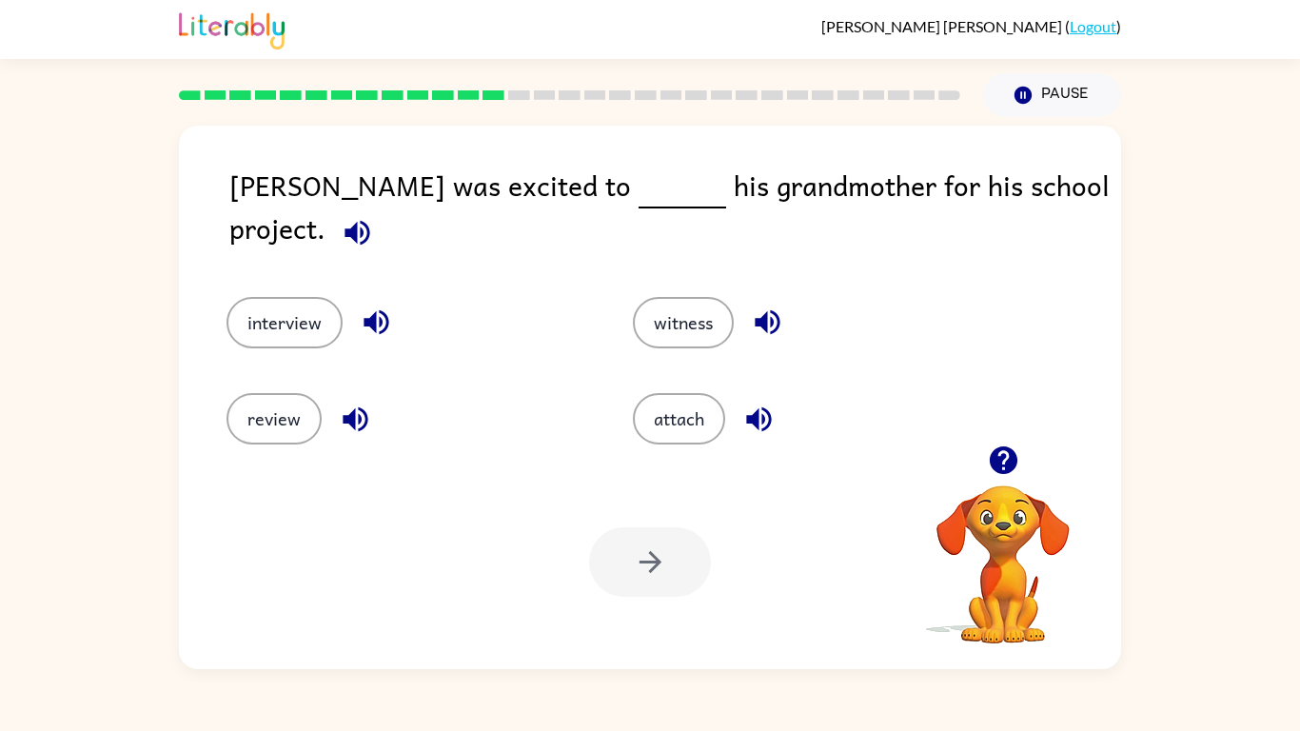
click at [374, 216] on icon "button" at bounding box center [357, 232] width 33 height 33
click at [309, 319] on button "interview" at bounding box center [284, 322] width 116 height 51
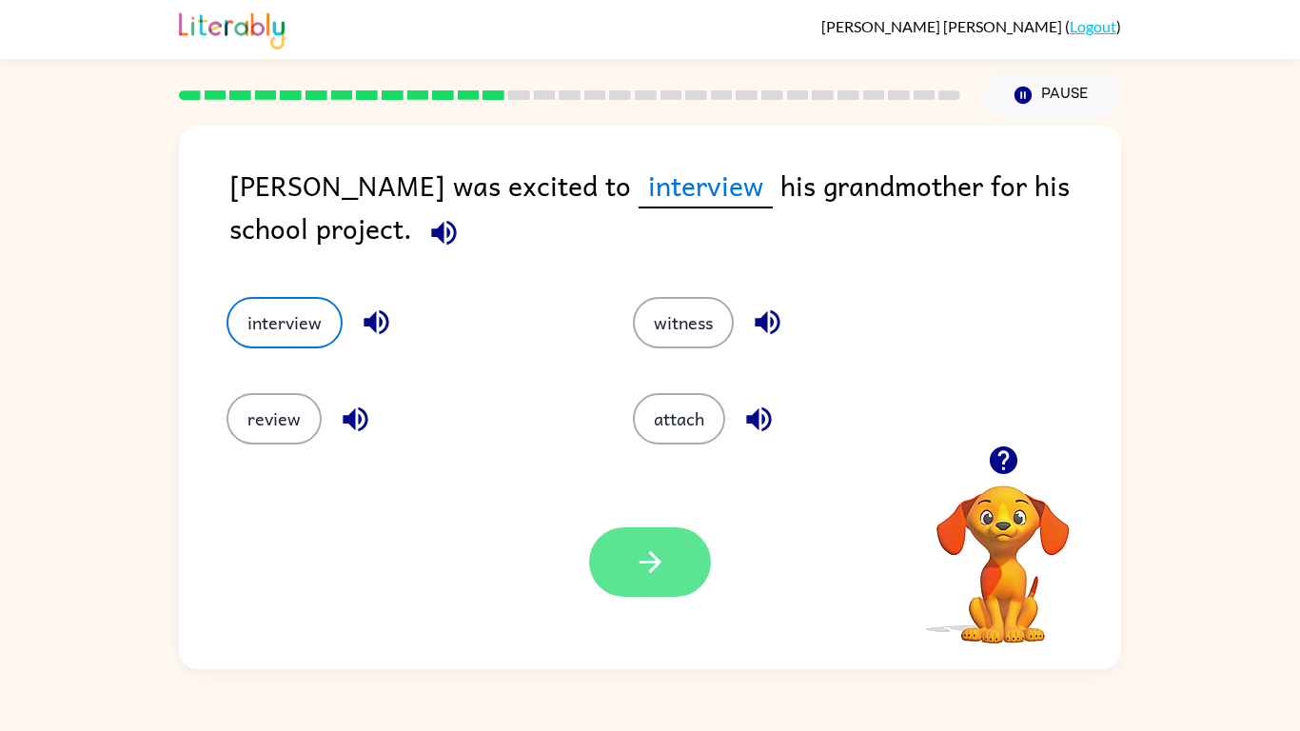
click at [685, 579] on button "button" at bounding box center [650, 561] width 122 height 69
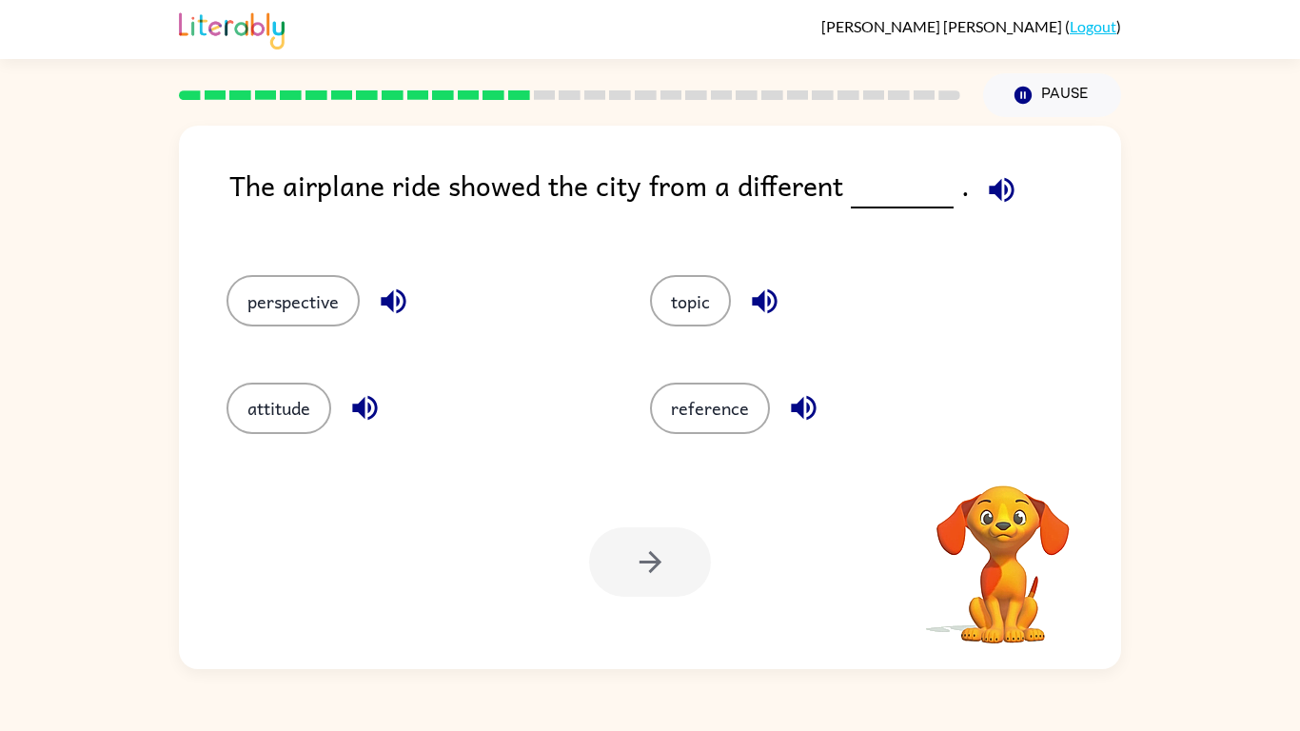
click at [989, 195] on icon "button" at bounding box center [1001, 189] width 25 height 25
click at [395, 289] on icon "button" at bounding box center [393, 300] width 33 height 33
click at [238, 308] on button "perspective" at bounding box center [292, 300] width 133 height 51
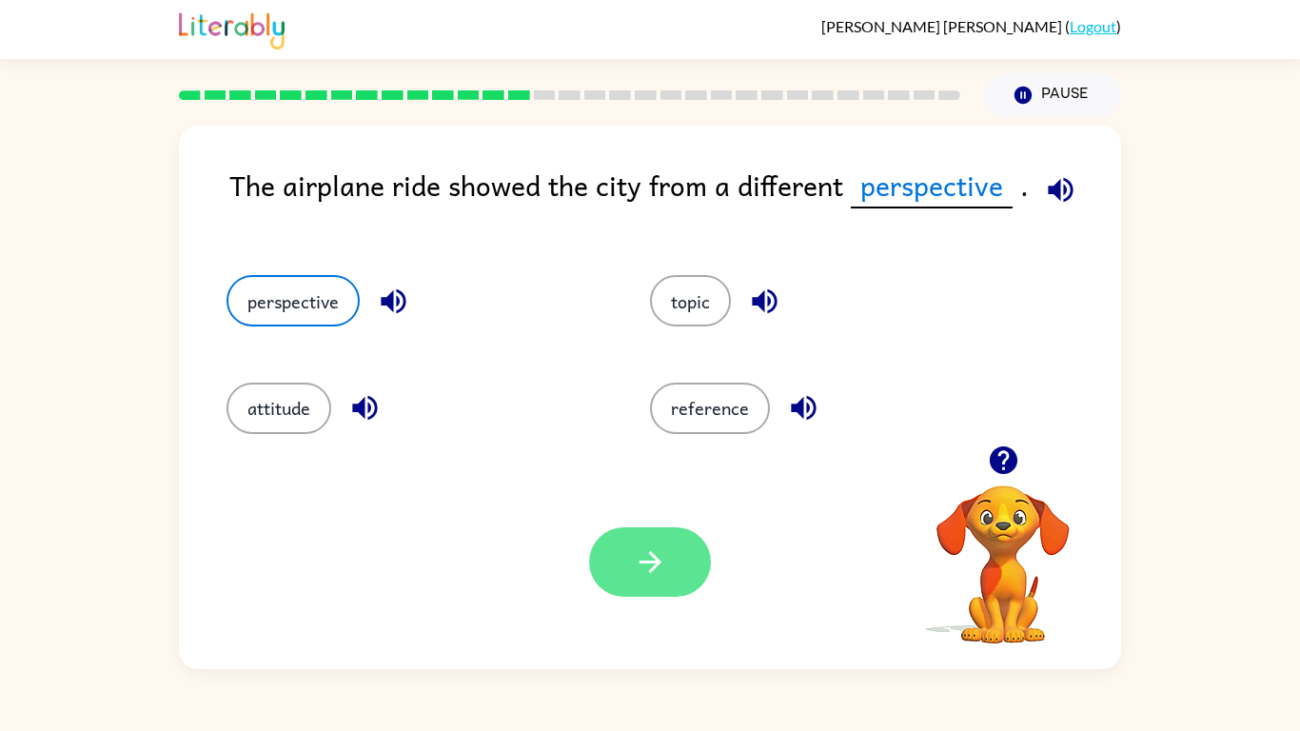
click at [666, 570] on button "button" at bounding box center [650, 561] width 122 height 69
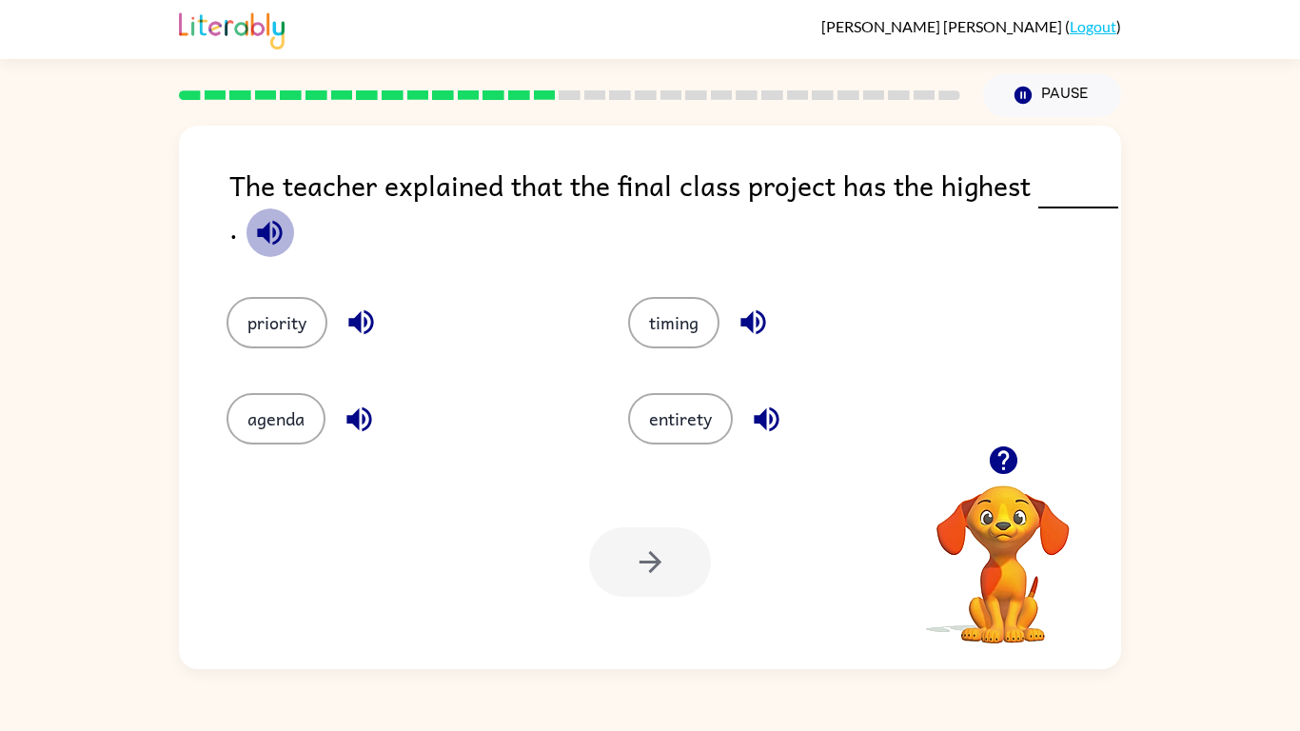
click at [264, 233] on icon "button" at bounding box center [269, 232] width 25 height 25
click at [358, 421] on icon "button" at bounding box center [358, 418] width 25 height 25
click at [766, 421] on icon "button" at bounding box center [766, 418] width 25 height 25
click at [744, 323] on icon "button" at bounding box center [752, 322] width 25 height 25
click at [360, 325] on icon "button" at bounding box center [360, 322] width 25 height 25
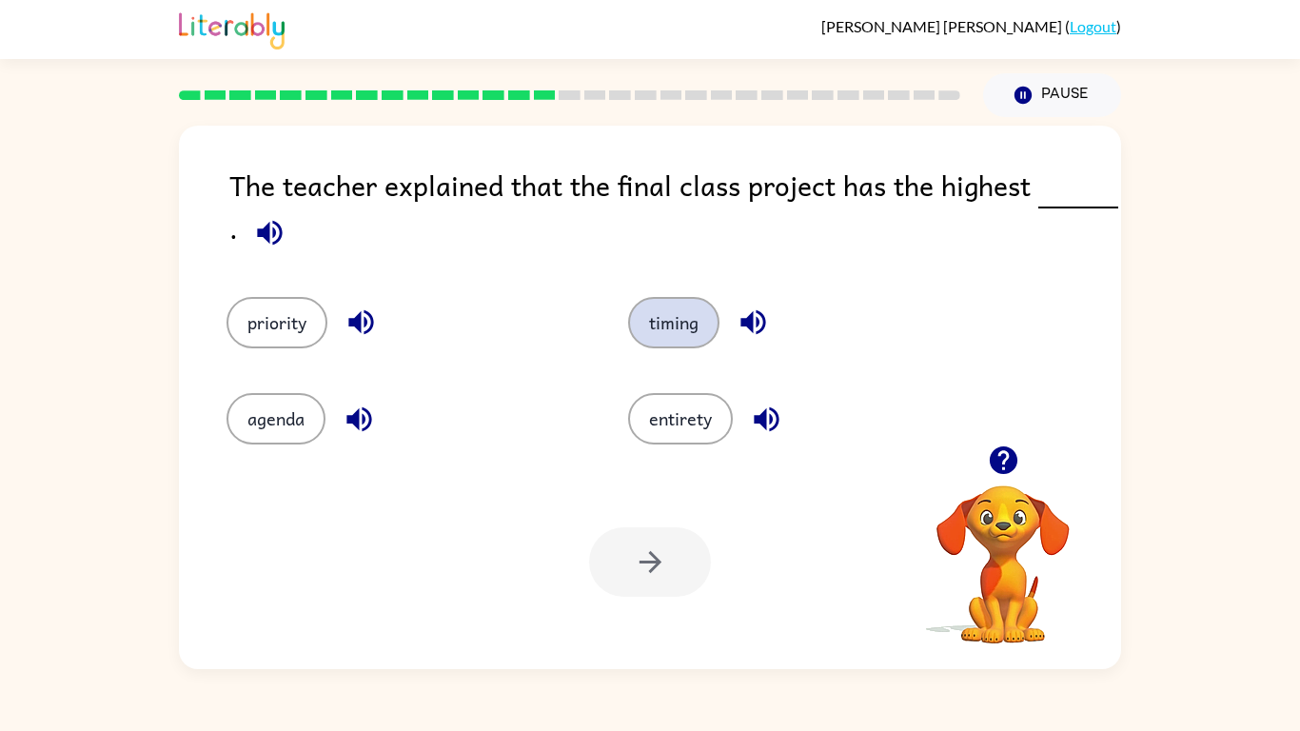
click at [690, 331] on button "timing" at bounding box center [673, 322] width 91 height 51
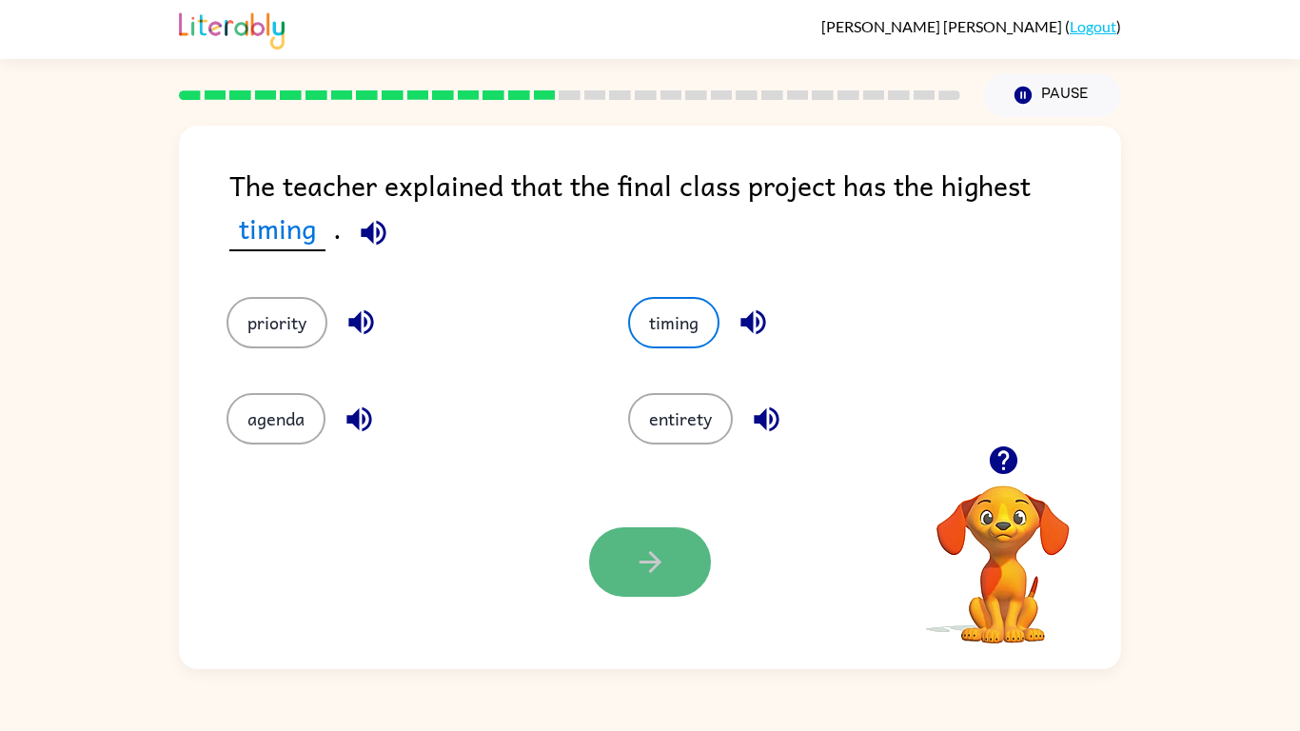
click at [648, 579] on button "button" at bounding box center [650, 561] width 122 height 69
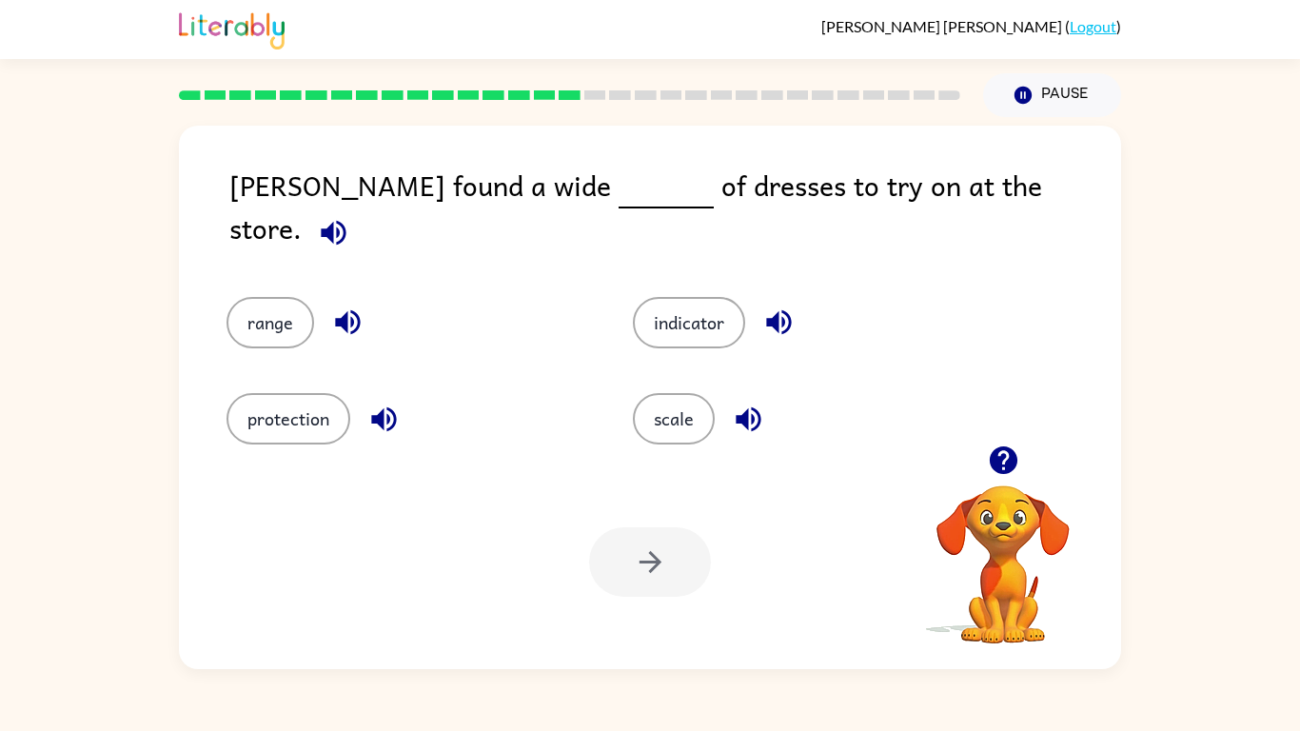
click at [345, 220] on icon "button" at bounding box center [333, 232] width 25 height 25
click at [720, 305] on button "indicator" at bounding box center [689, 322] width 112 height 51
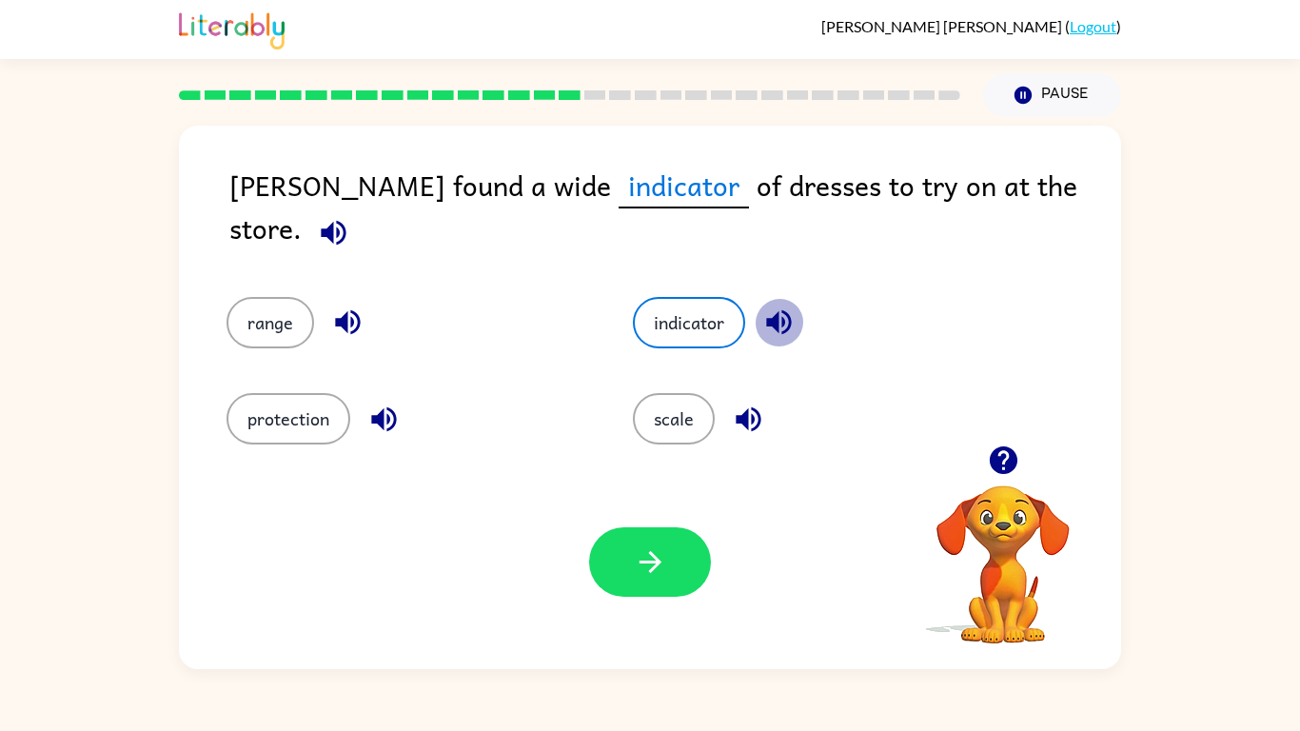
click at [783, 310] on icon "button" at bounding box center [778, 322] width 25 height 25
click at [343, 327] on div "range" at bounding box center [393, 309] width 406 height 96
click at [341, 316] on icon "button" at bounding box center [347, 321] width 33 height 33
click at [377, 402] on icon "button" at bounding box center [383, 418] width 33 height 33
click at [760, 408] on icon "button" at bounding box center [747, 418] width 25 height 25
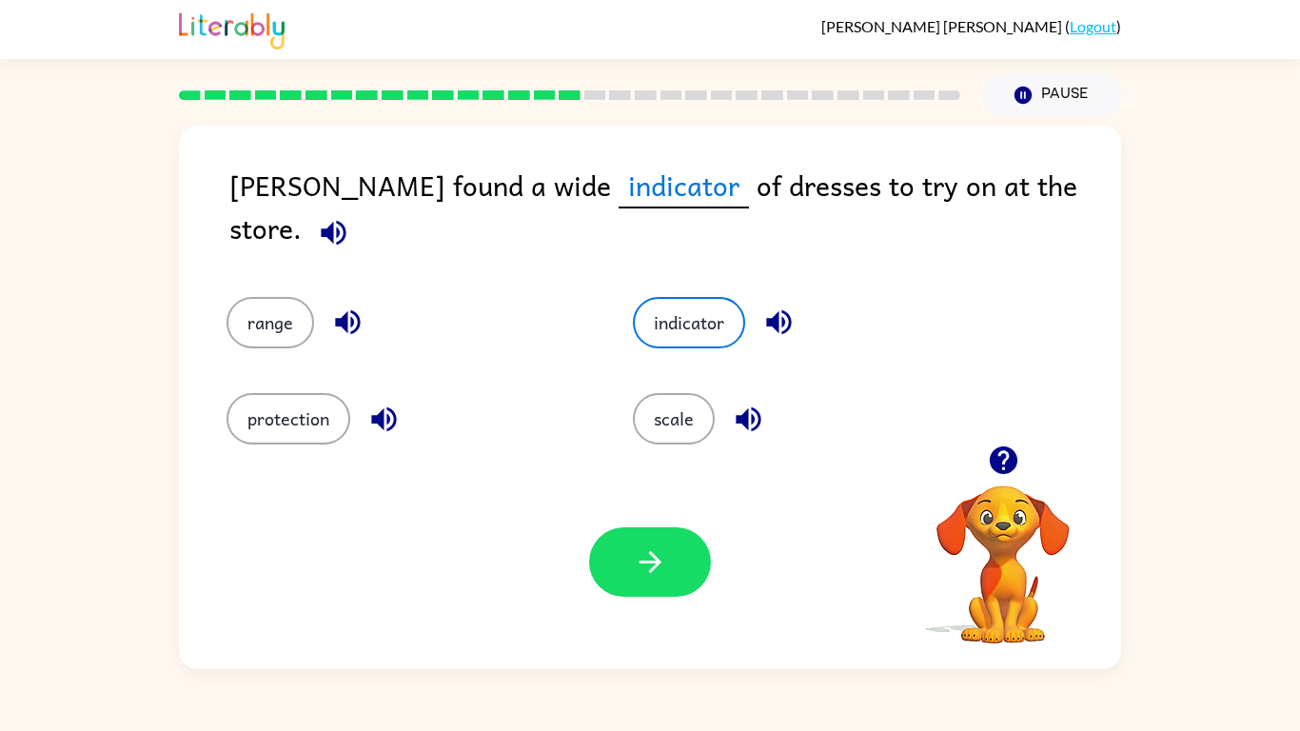
click at [350, 216] on icon "button" at bounding box center [333, 232] width 33 height 33
click at [749, 406] on icon "button" at bounding box center [747, 418] width 25 height 25
click at [388, 408] on icon "button" at bounding box center [383, 418] width 25 height 25
click at [763, 307] on icon "button" at bounding box center [778, 321] width 33 height 33
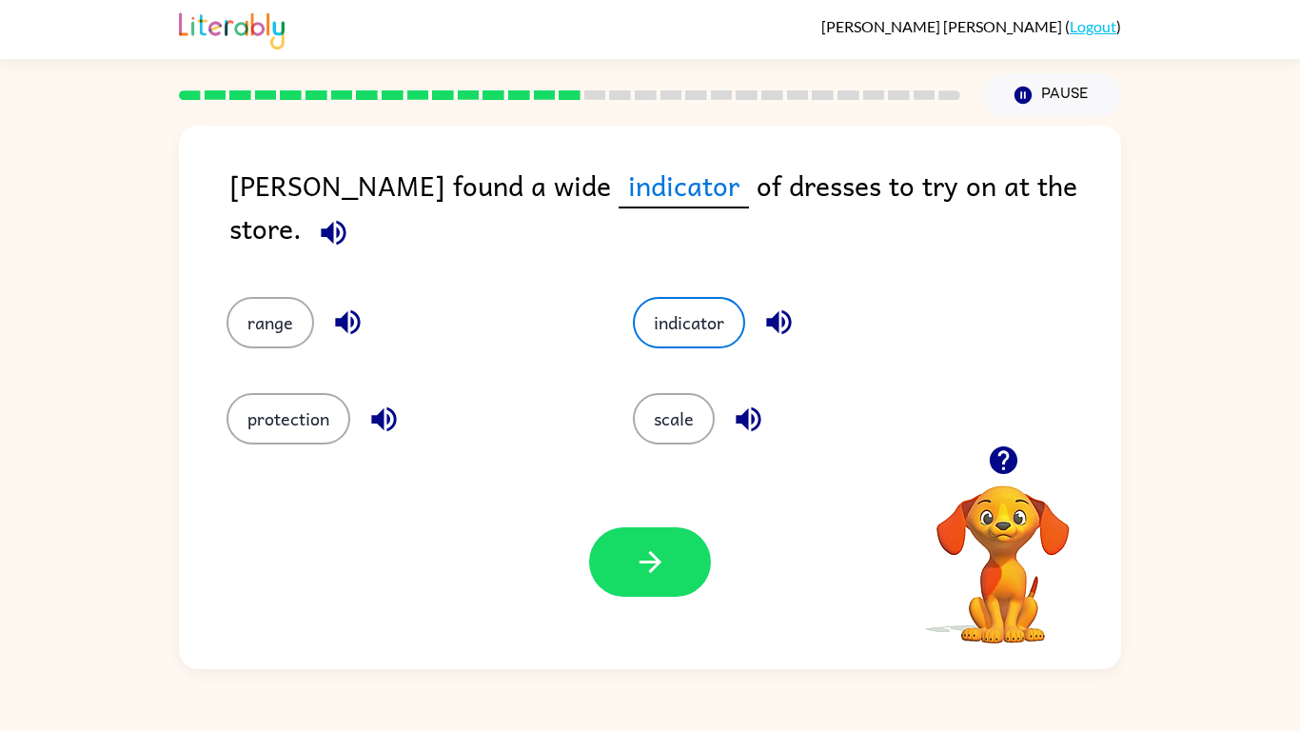
click at [746, 406] on icon "button" at bounding box center [747, 418] width 25 height 25
click at [343, 310] on icon "button" at bounding box center [347, 322] width 25 height 25
click at [258, 300] on button "range" at bounding box center [270, 322] width 88 height 51
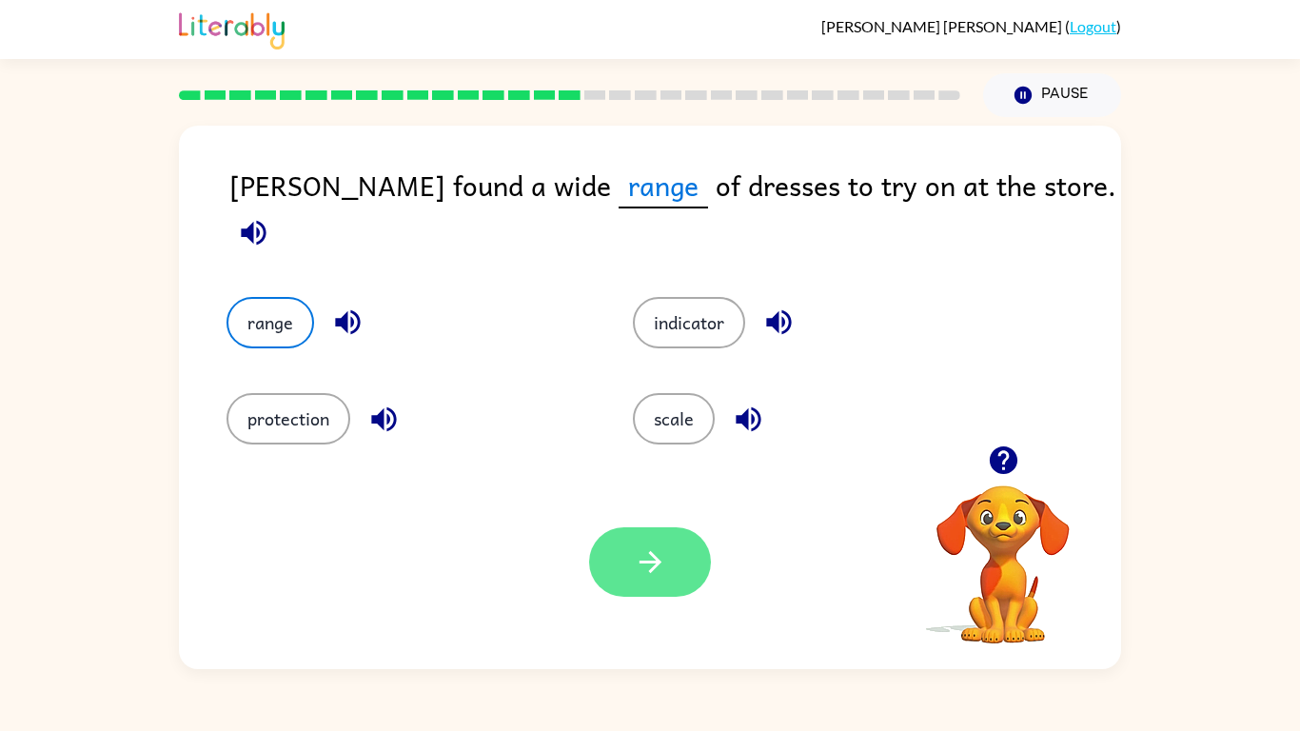
click at [648, 548] on icon "button" at bounding box center [650, 561] width 33 height 33
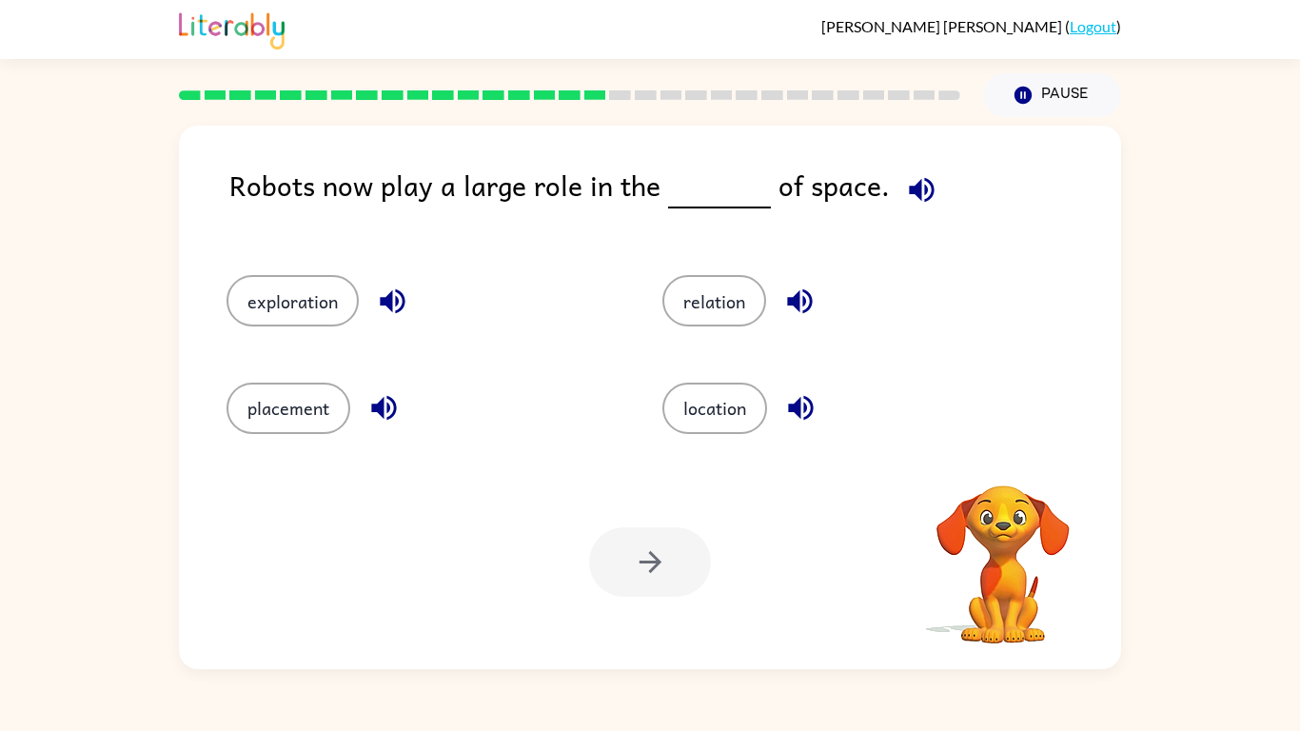
click at [909, 186] on icon "button" at bounding box center [921, 189] width 25 height 25
click at [728, 404] on button "location" at bounding box center [714, 407] width 105 height 51
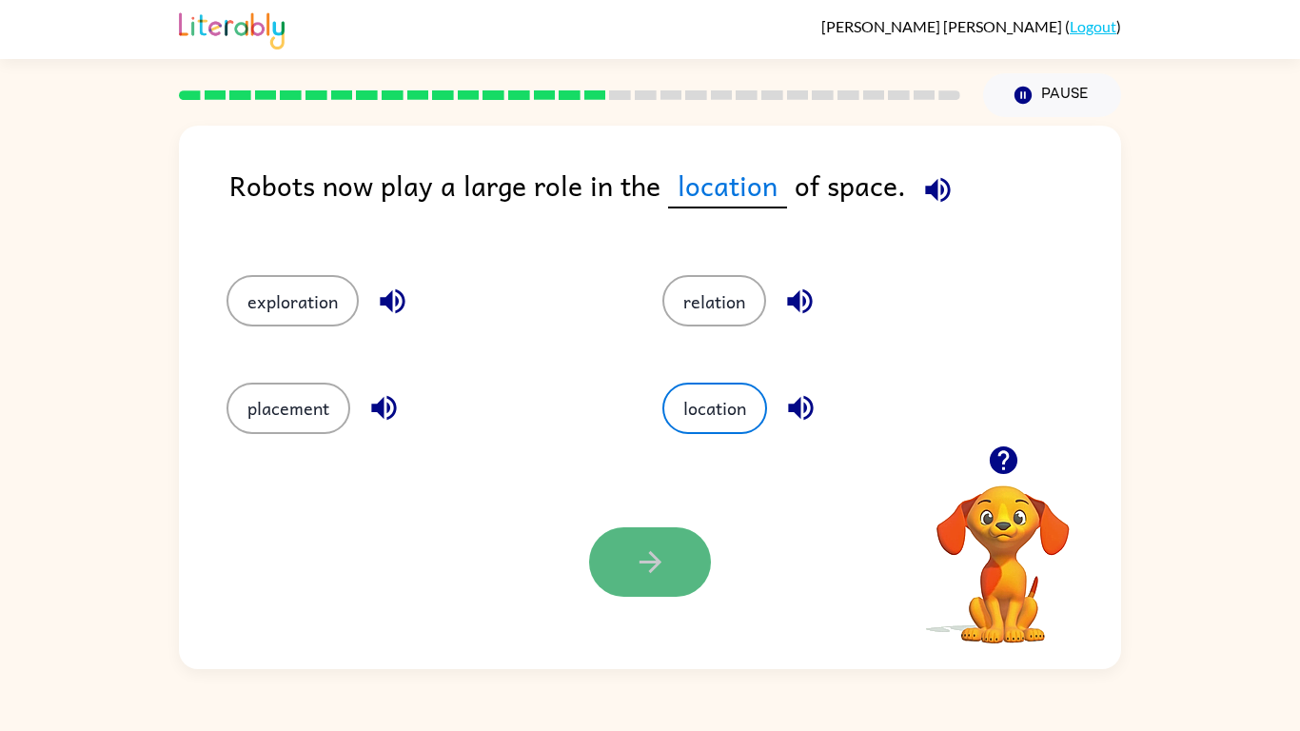
click at [662, 556] on icon "button" at bounding box center [650, 561] width 33 height 33
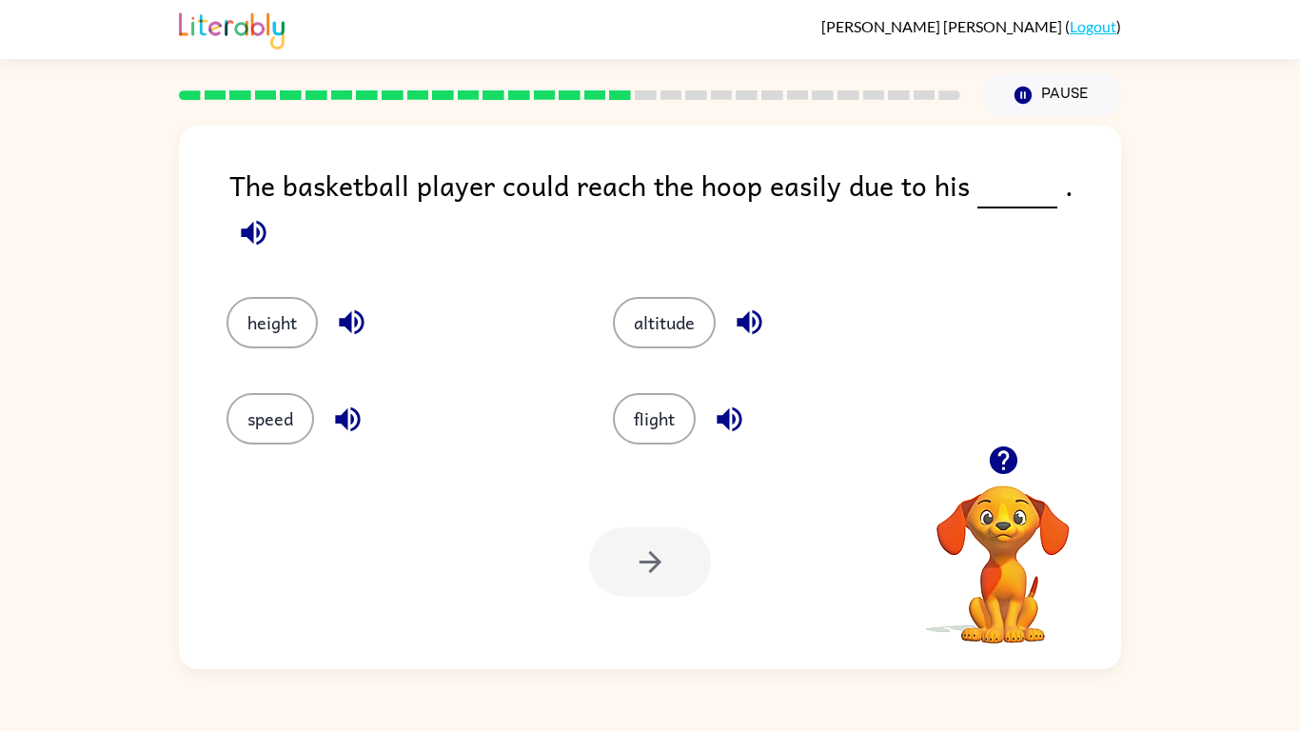
click at [270, 216] on icon "button" at bounding box center [253, 232] width 33 height 33
click at [659, 422] on button "flight" at bounding box center [654, 418] width 83 height 51
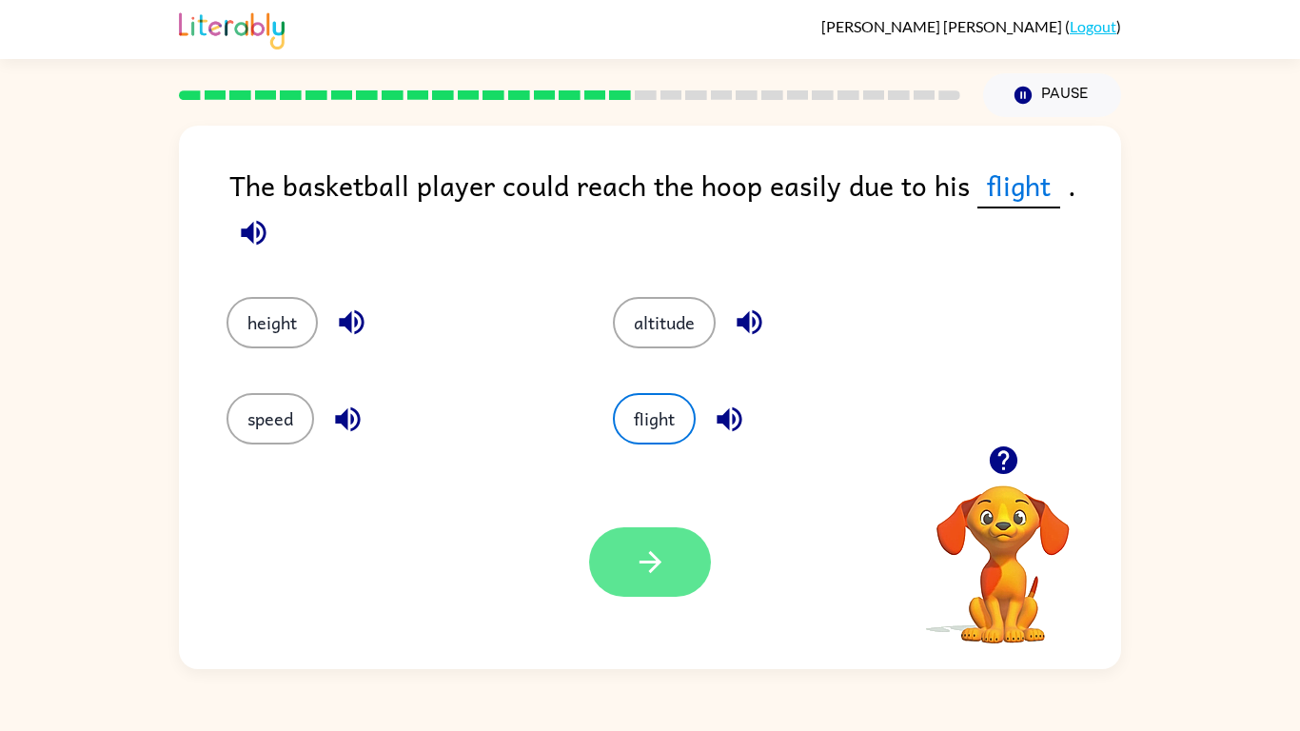
click at [648, 573] on icon "button" at bounding box center [650, 561] width 33 height 33
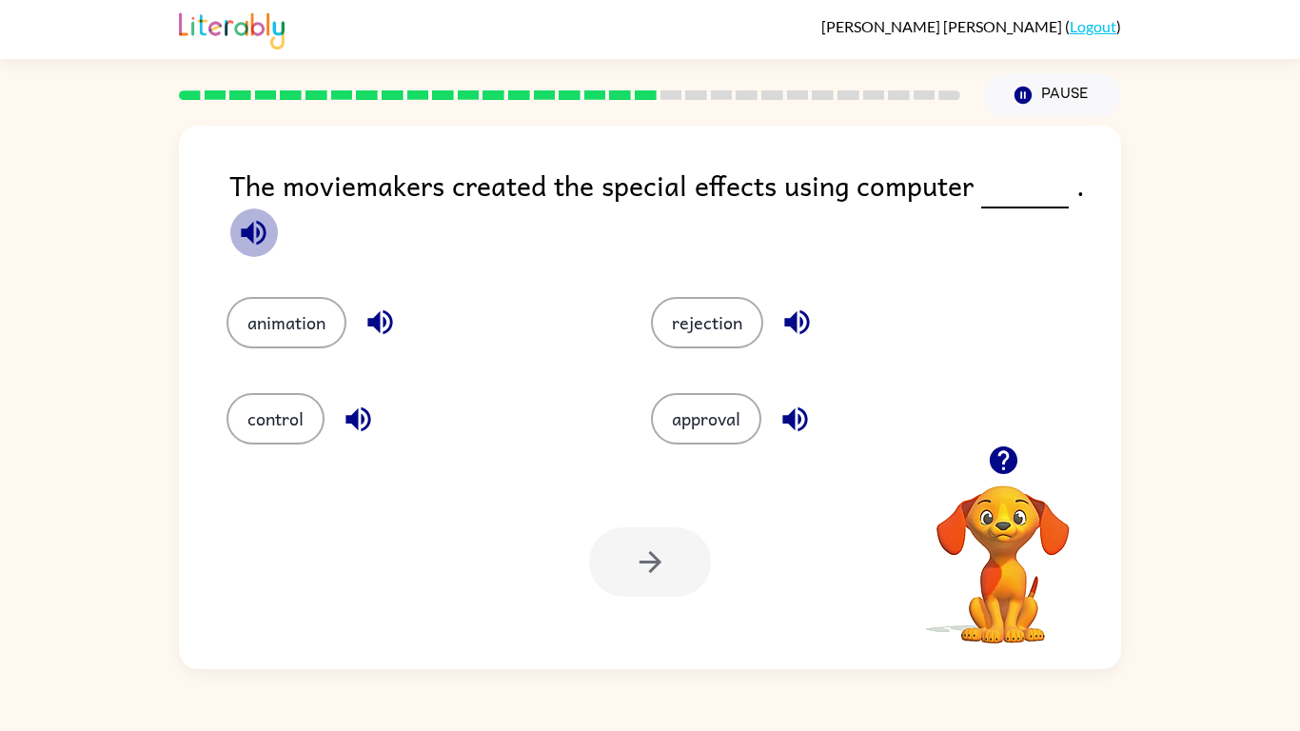
click at [261, 240] on icon "button" at bounding box center [253, 232] width 25 height 25
click at [267, 402] on button "control" at bounding box center [275, 418] width 98 height 51
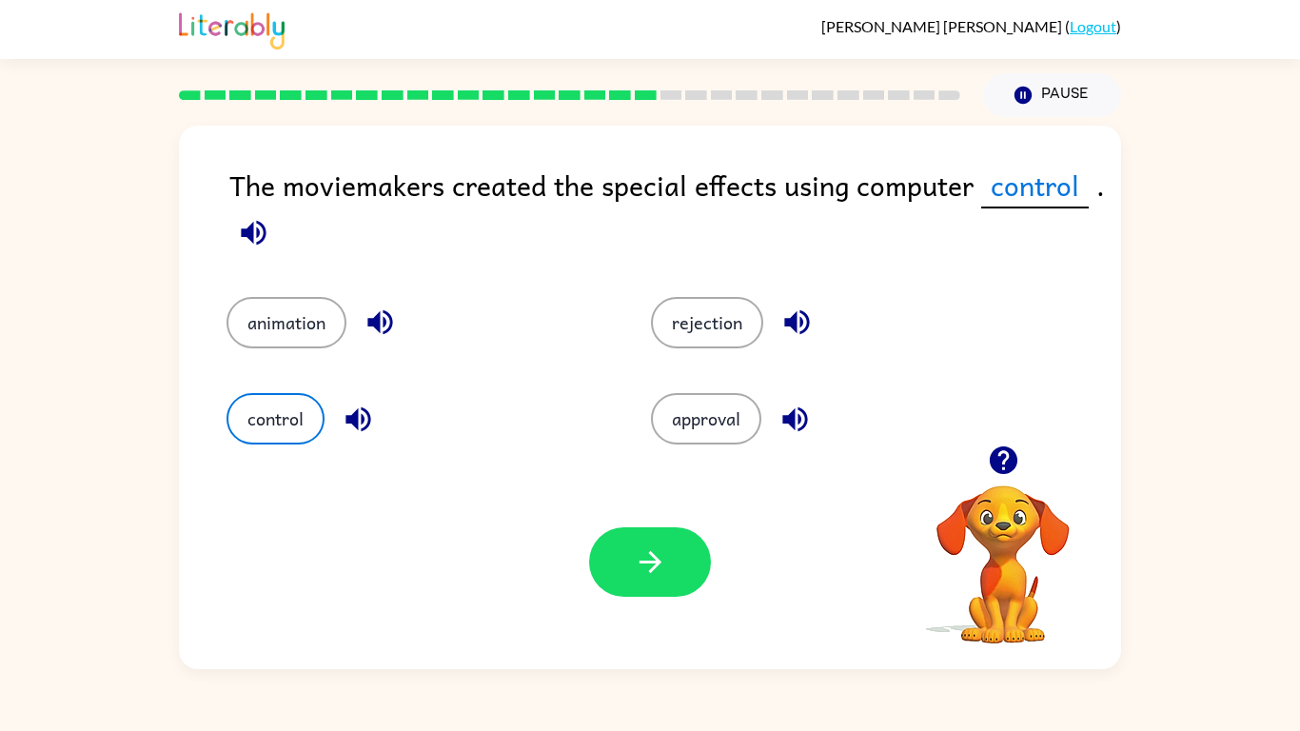
click at [356, 422] on icon "button" at bounding box center [357, 418] width 25 height 25
click at [242, 240] on icon "button" at bounding box center [253, 232] width 33 height 33
click at [374, 323] on icon "button" at bounding box center [379, 322] width 25 height 25
click at [237, 238] on icon "button" at bounding box center [253, 232] width 33 height 33
click at [245, 231] on icon "button" at bounding box center [253, 232] width 25 height 25
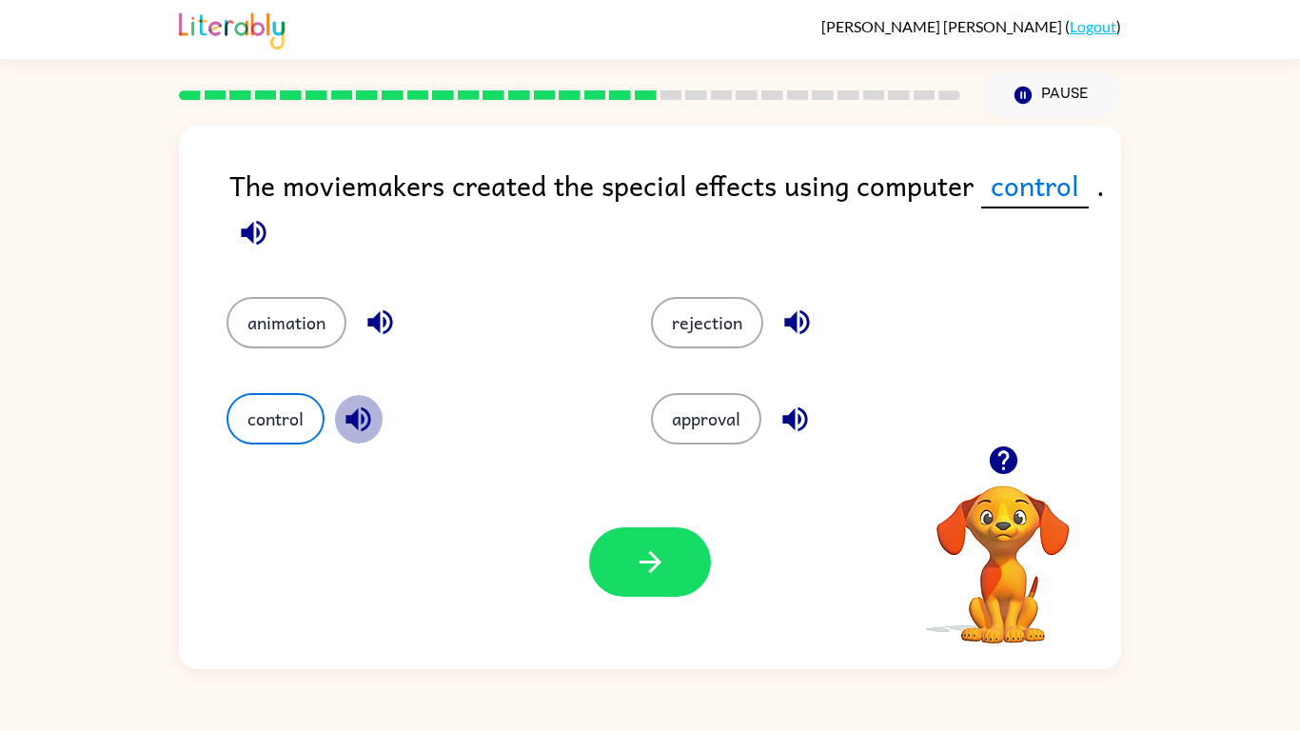
click at [348, 417] on icon "button" at bounding box center [357, 418] width 25 height 25
click at [293, 320] on button "animation" at bounding box center [286, 322] width 120 height 51
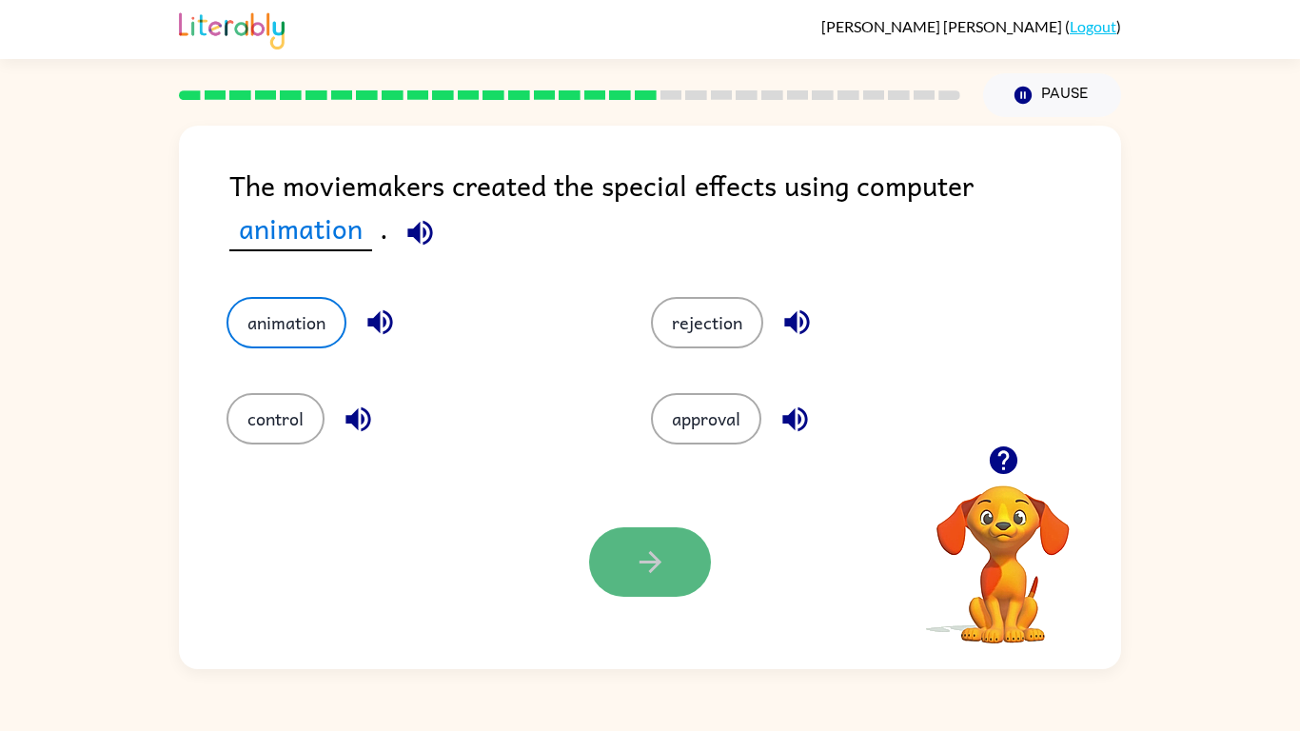
click at [657, 545] on icon "button" at bounding box center [650, 561] width 33 height 33
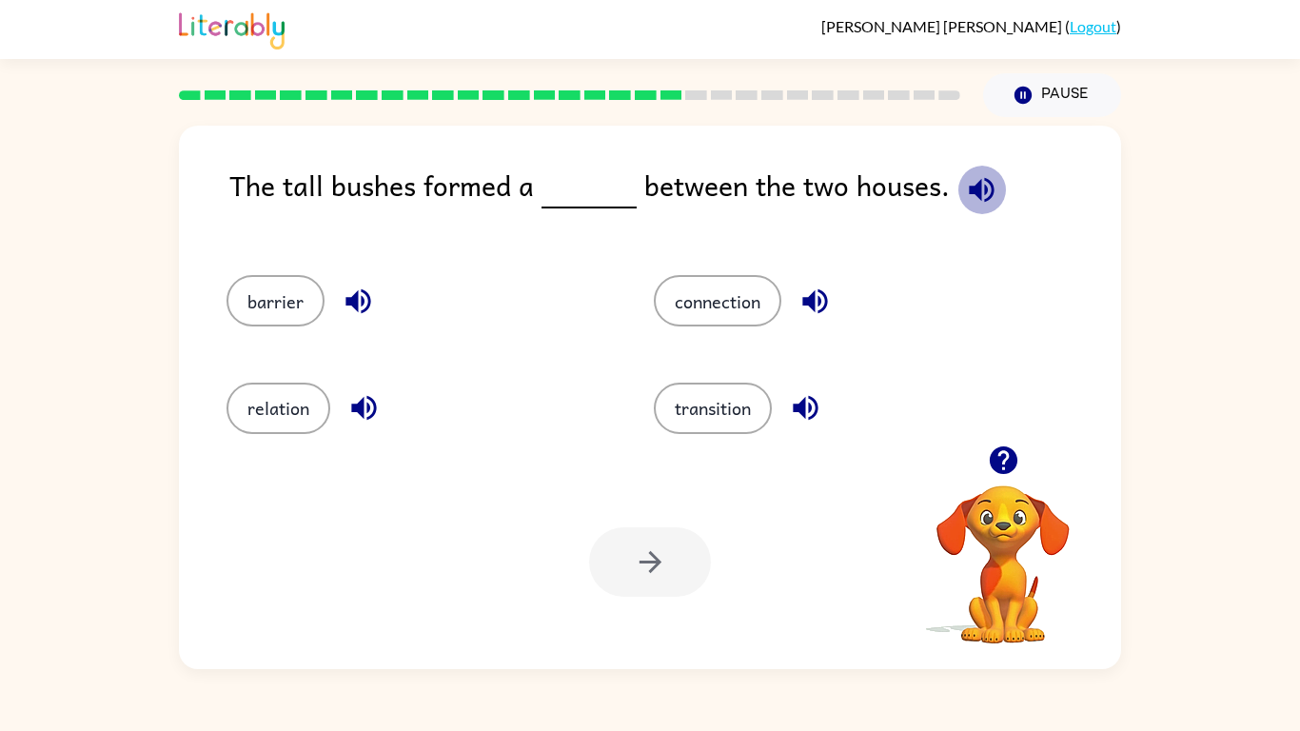
click at [965, 181] on icon "button" at bounding box center [981, 189] width 33 height 33
click at [813, 300] on icon "button" at bounding box center [814, 301] width 25 height 25
click at [957, 189] on button "button" at bounding box center [981, 190] width 49 height 49
click at [813, 311] on icon "button" at bounding box center [814, 300] width 33 height 33
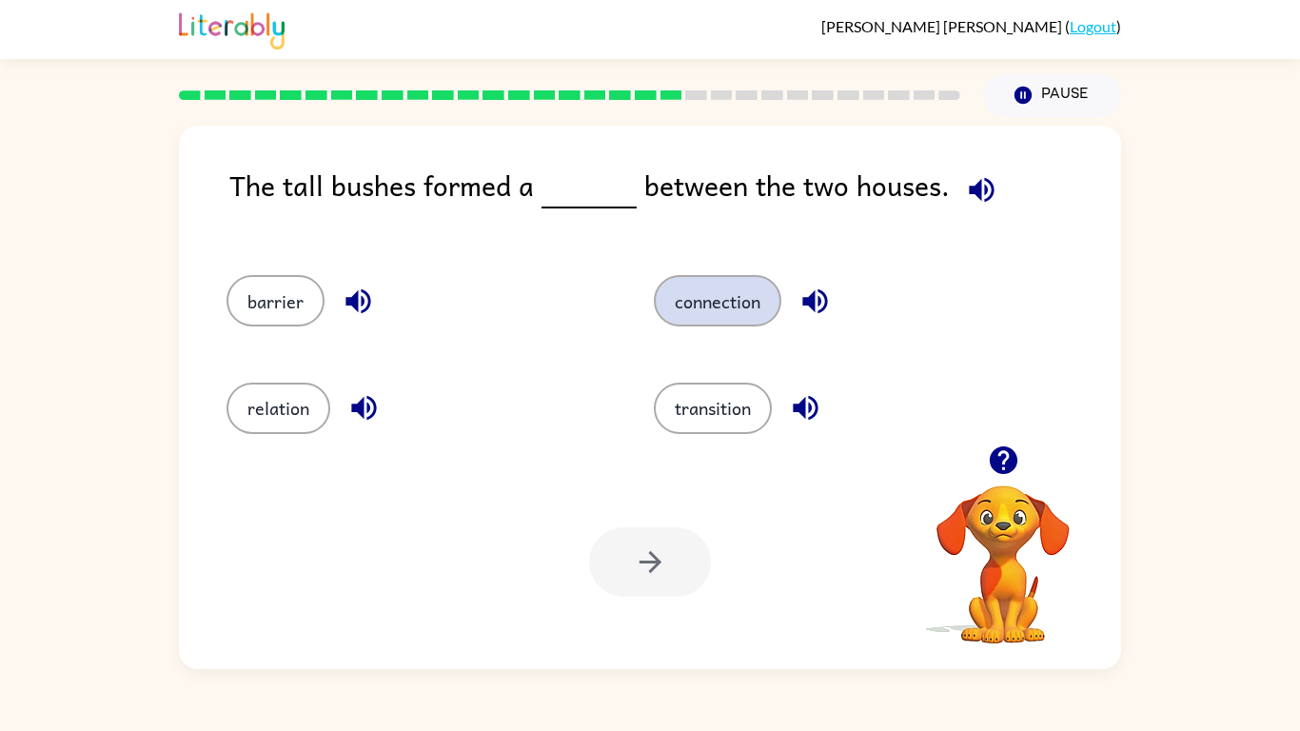
click at [742, 291] on button "connection" at bounding box center [717, 300] width 127 height 51
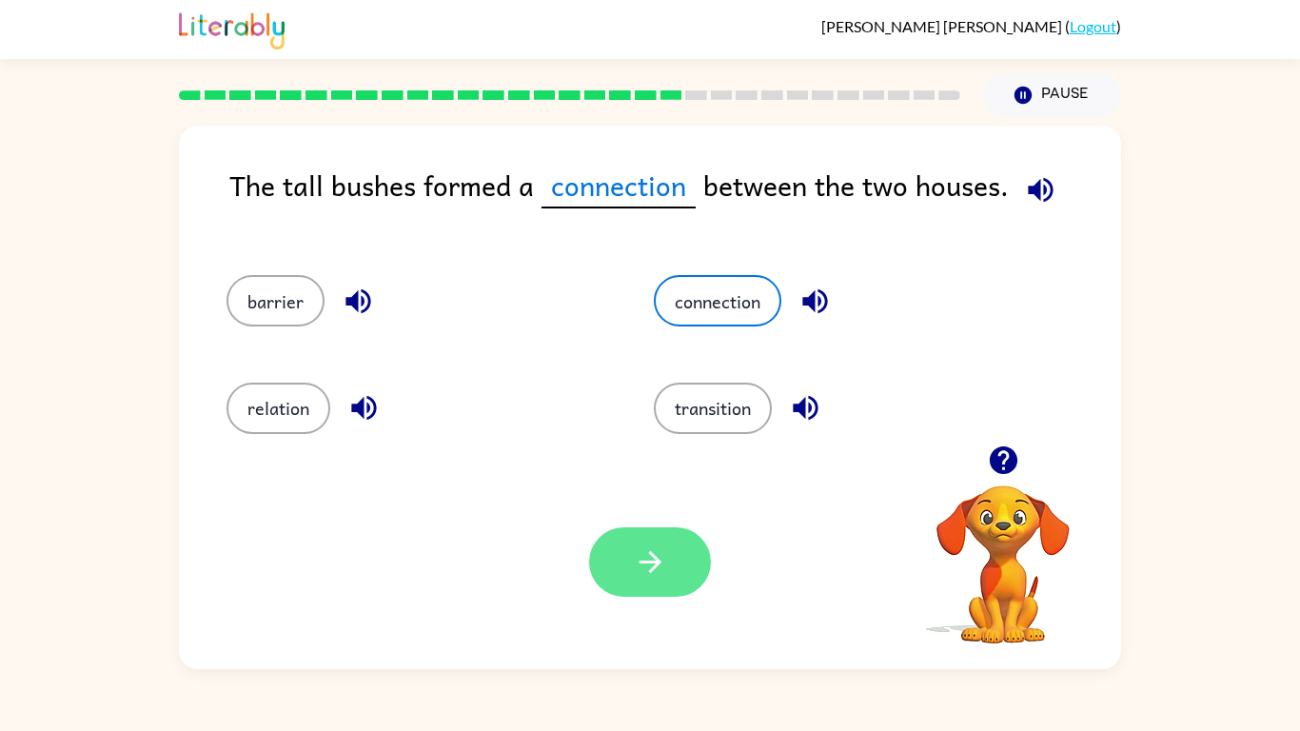
click at [636, 560] on icon "button" at bounding box center [650, 561] width 33 height 33
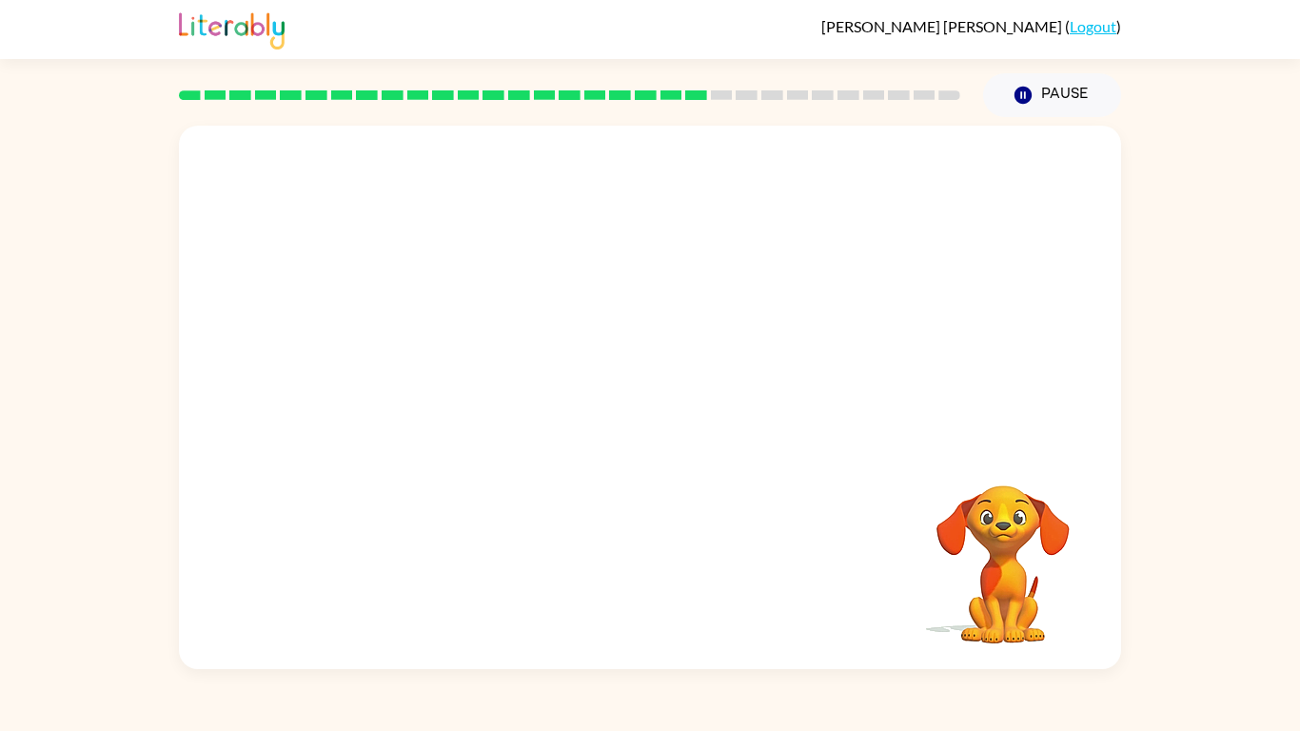
click at [531, 382] on video "Your browser must support playing .mp4 files to use Literably. Please try using…" at bounding box center [650, 286] width 942 height 320
click at [478, 386] on video "Your browser must support playing .mp4 files to use Literably. Please try using…" at bounding box center [650, 286] width 942 height 320
click at [660, 403] on icon "button" at bounding box center [650, 406] width 33 height 33
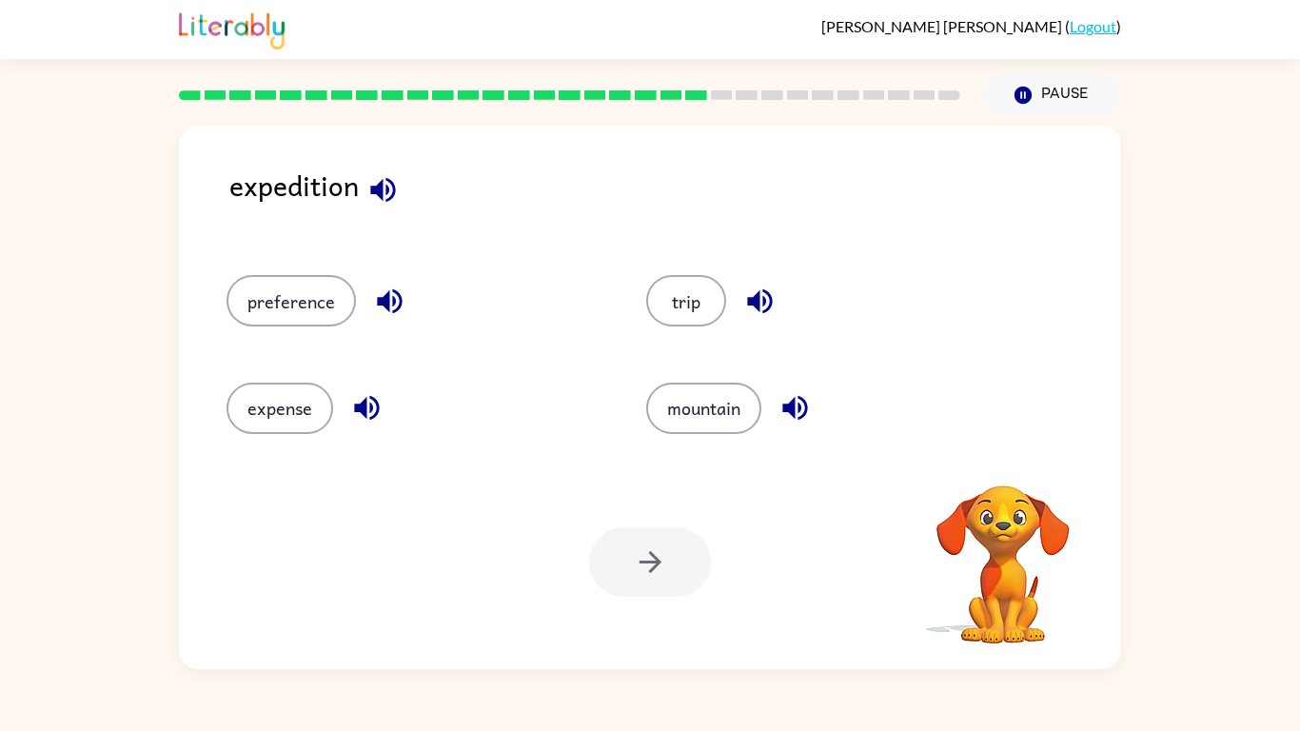
click at [379, 189] on icon "button" at bounding box center [382, 189] width 25 height 25
click at [380, 188] on icon "button" at bounding box center [382, 189] width 25 height 25
click at [391, 293] on icon "button" at bounding box center [389, 300] width 33 height 33
click at [1002, 447] on icon "button" at bounding box center [1003, 460] width 28 height 28
click at [996, 519] on video "Your browser must support playing .mp4 files to use Literably. Please try using…" at bounding box center [1003, 551] width 190 height 190
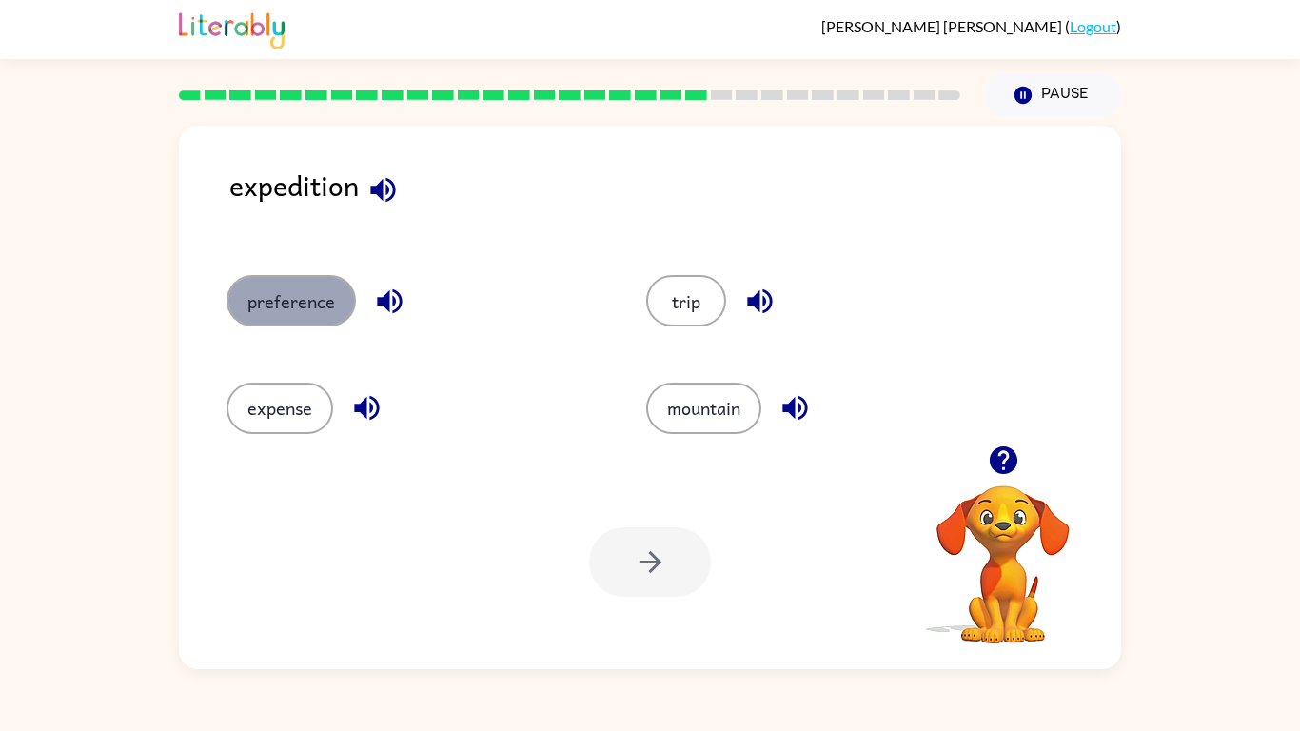
click at [284, 281] on button "preference" at bounding box center [290, 300] width 129 height 51
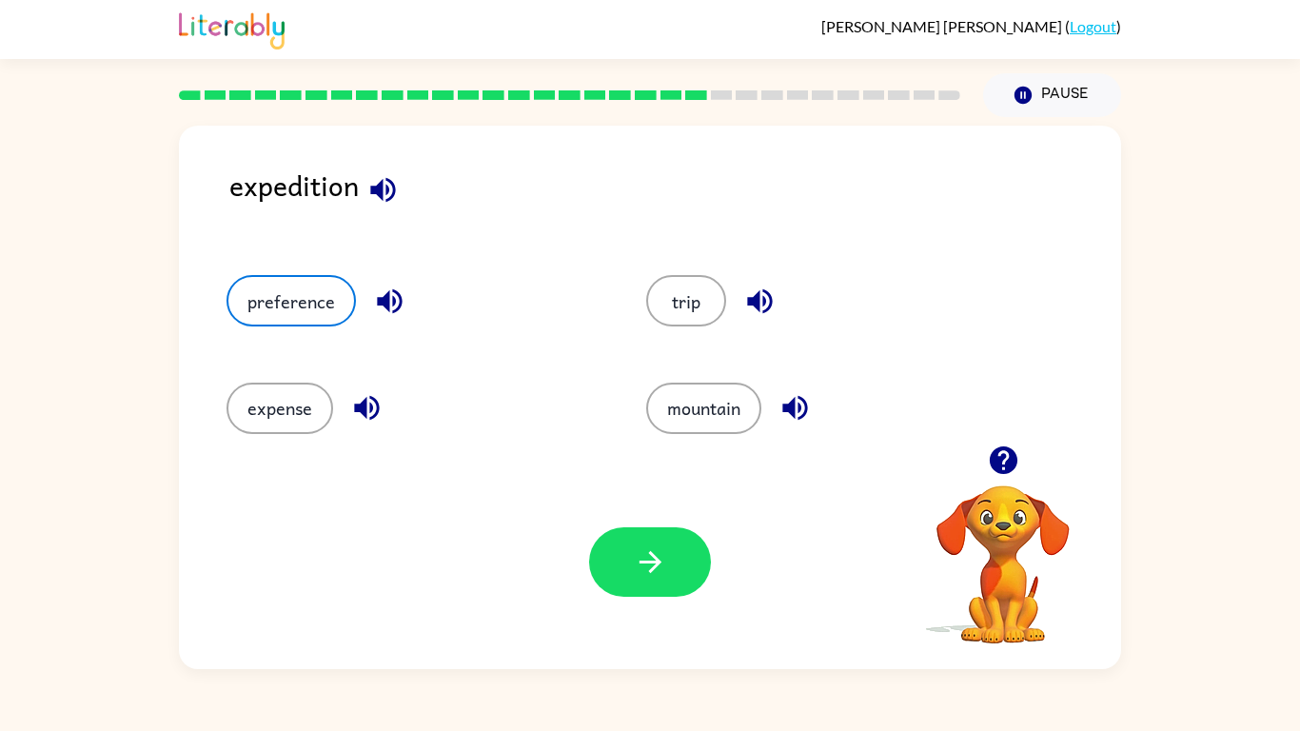
click at [351, 413] on icon "button" at bounding box center [366, 407] width 33 height 33
click at [656, 560] on icon "button" at bounding box center [649, 562] width 22 height 22
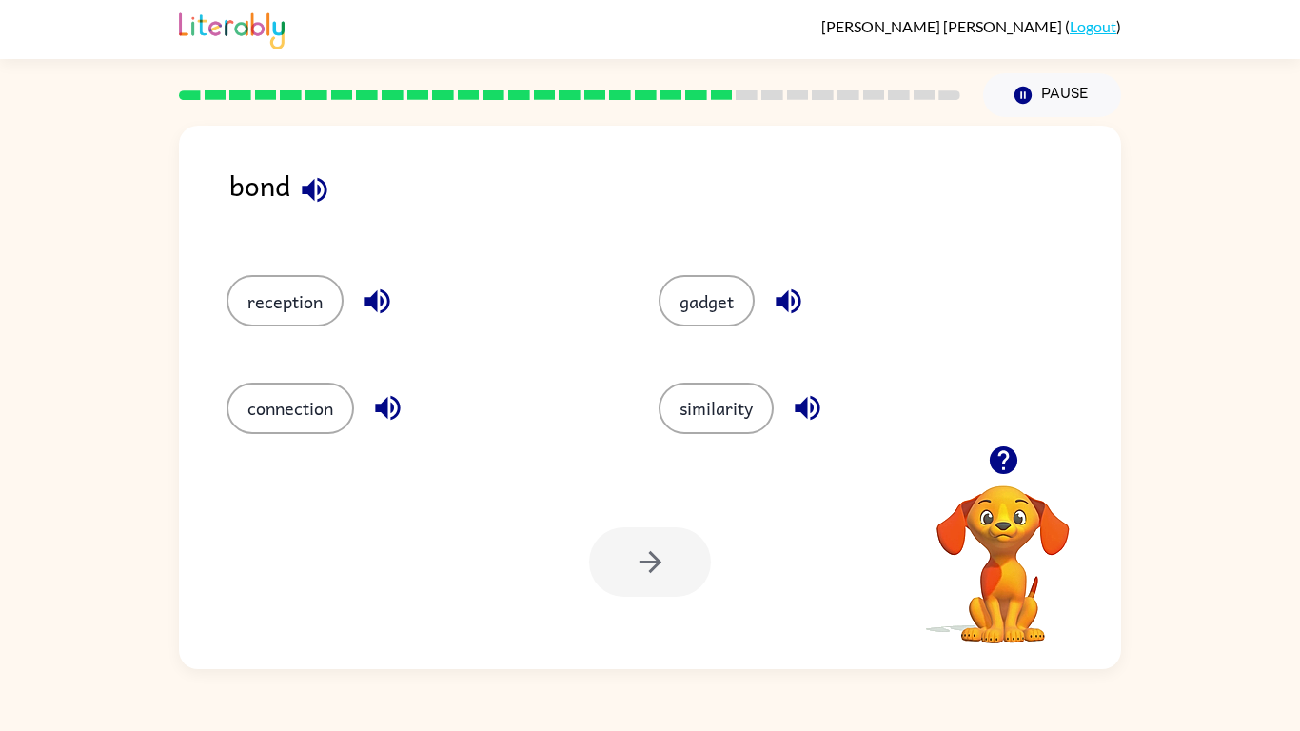
click at [316, 200] on icon "button" at bounding box center [314, 189] width 33 height 33
click at [780, 321] on button "button" at bounding box center [788, 301] width 49 height 49
click at [716, 415] on button "similarity" at bounding box center [715, 407] width 115 height 51
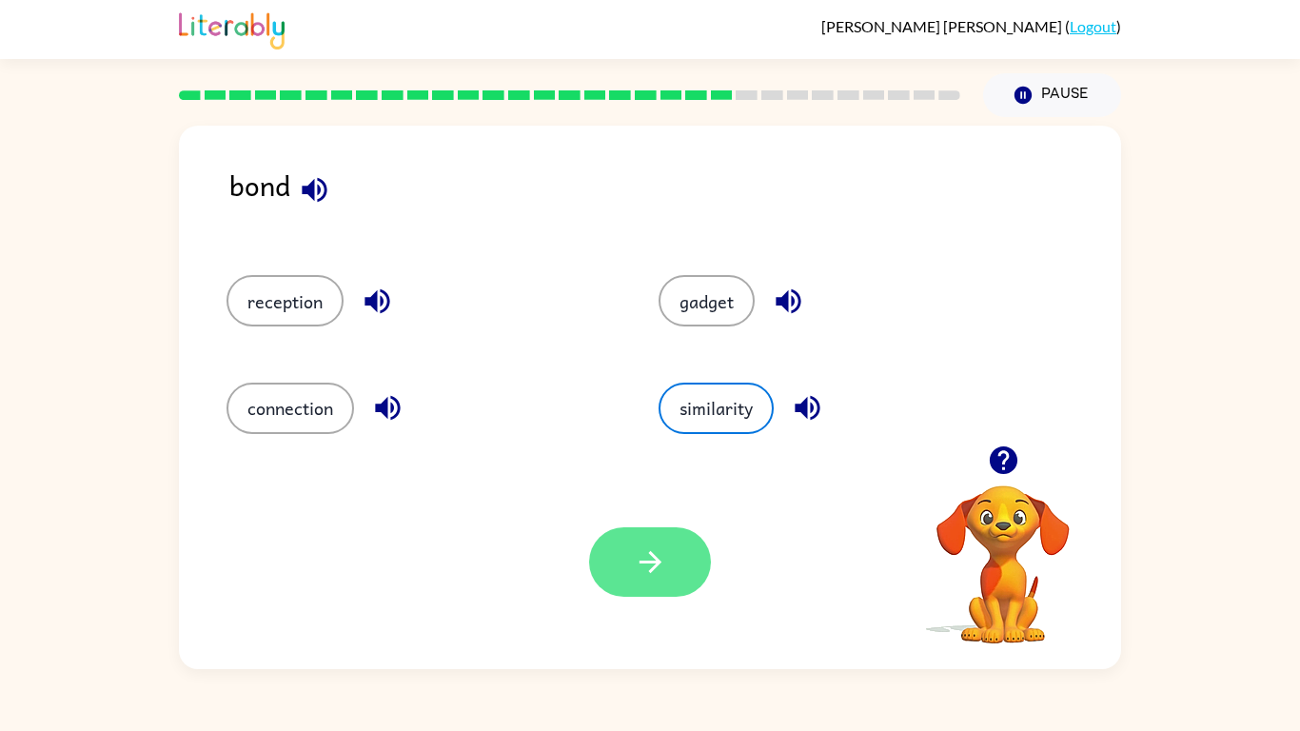
click at [623, 575] on button "button" at bounding box center [650, 561] width 122 height 69
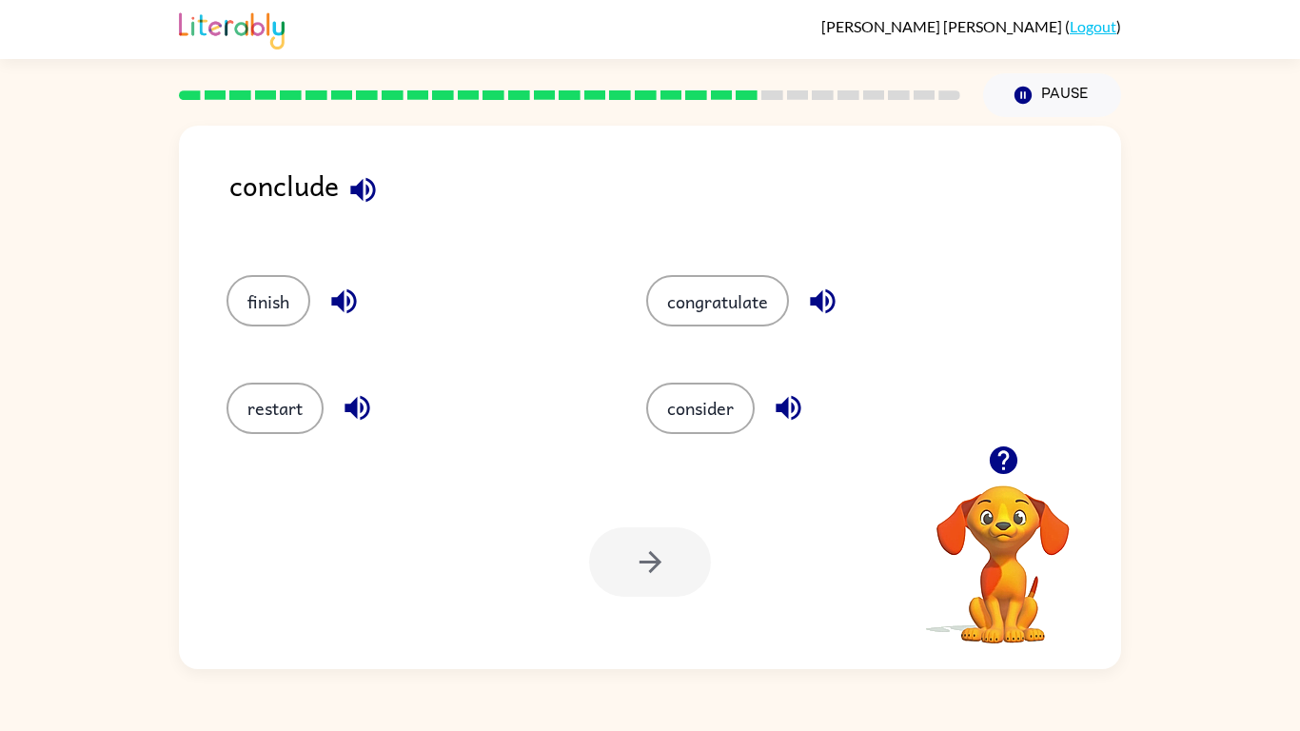
click at [362, 191] on icon "button" at bounding box center [362, 189] width 25 height 25
click at [784, 408] on icon "button" at bounding box center [787, 408] width 25 height 25
click at [661, 416] on button "consider" at bounding box center [700, 407] width 108 height 51
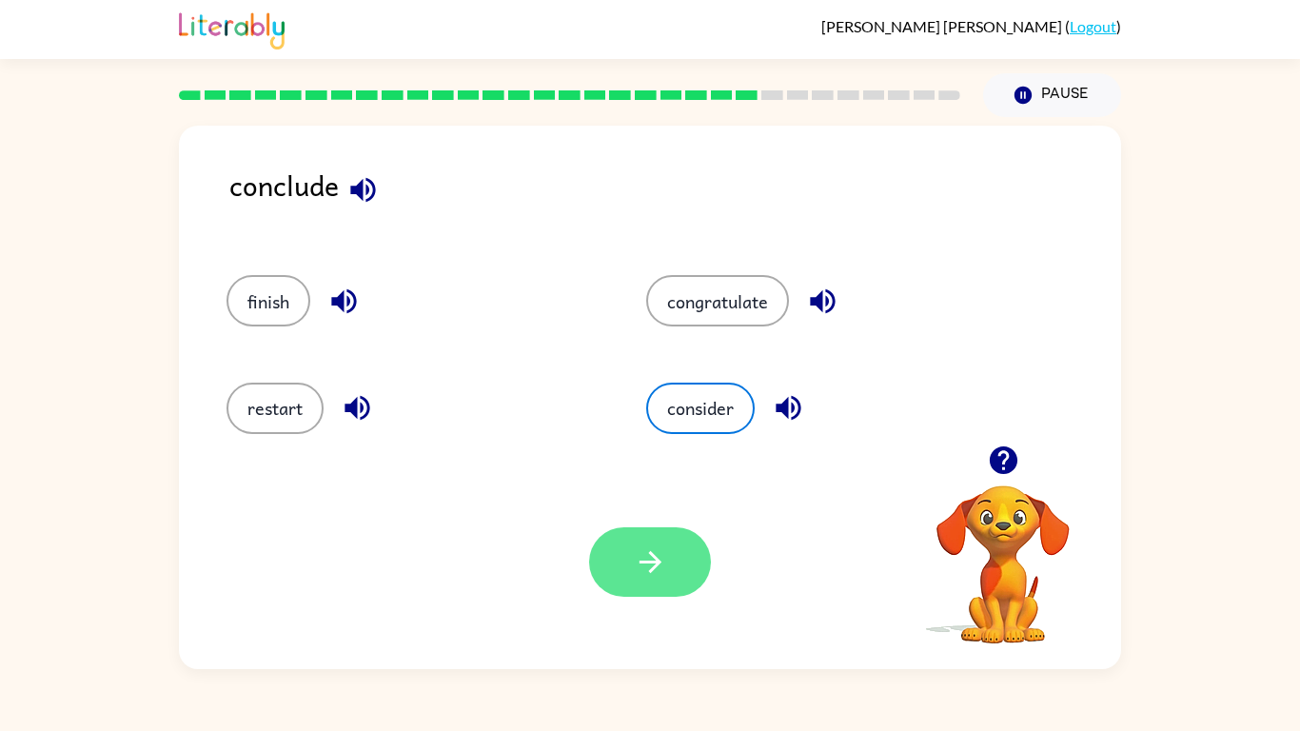
click at [650, 558] on icon "button" at bounding box center [650, 561] width 33 height 33
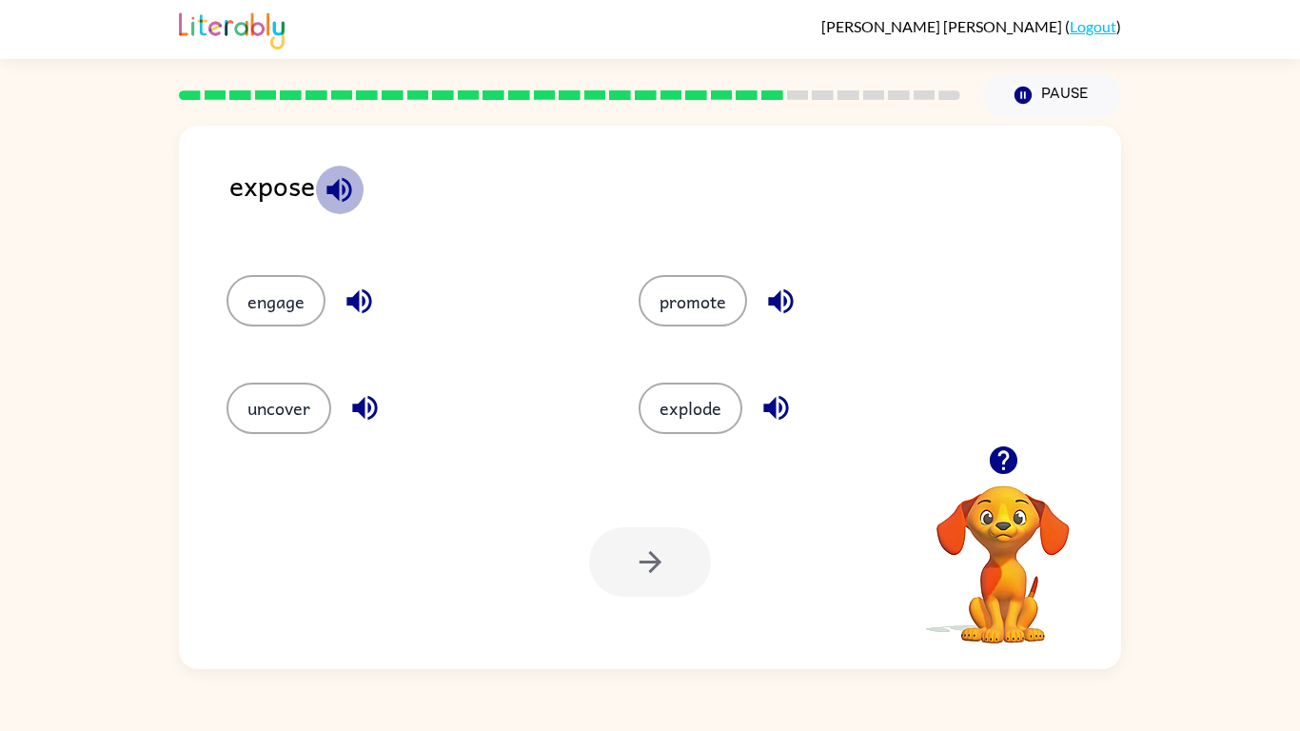
click at [336, 179] on icon "button" at bounding box center [339, 189] width 33 height 33
click at [361, 414] on icon "button" at bounding box center [364, 408] width 25 height 25
click at [655, 564] on div at bounding box center [650, 561] width 122 height 69
click at [236, 401] on button "uncover" at bounding box center [278, 407] width 105 height 51
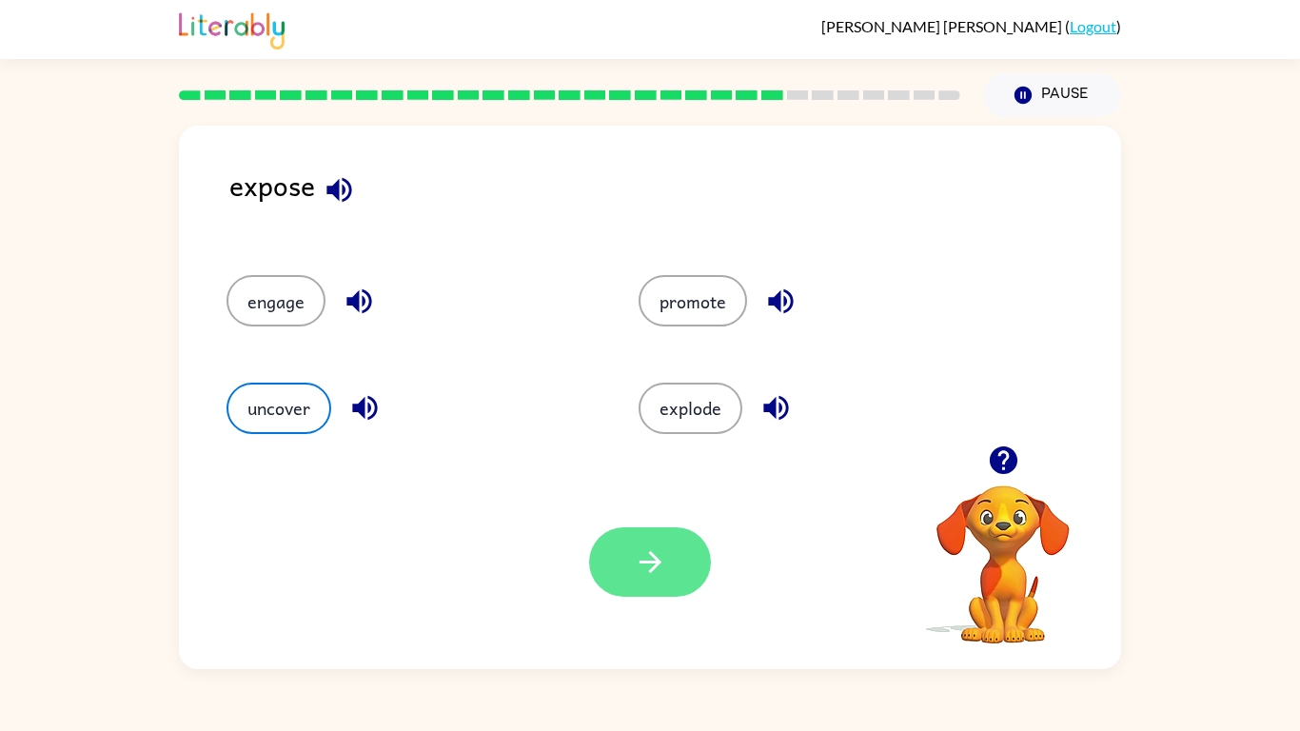
click at [675, 580] on button "button" at bounding box center [650, 561] width 122 height 69
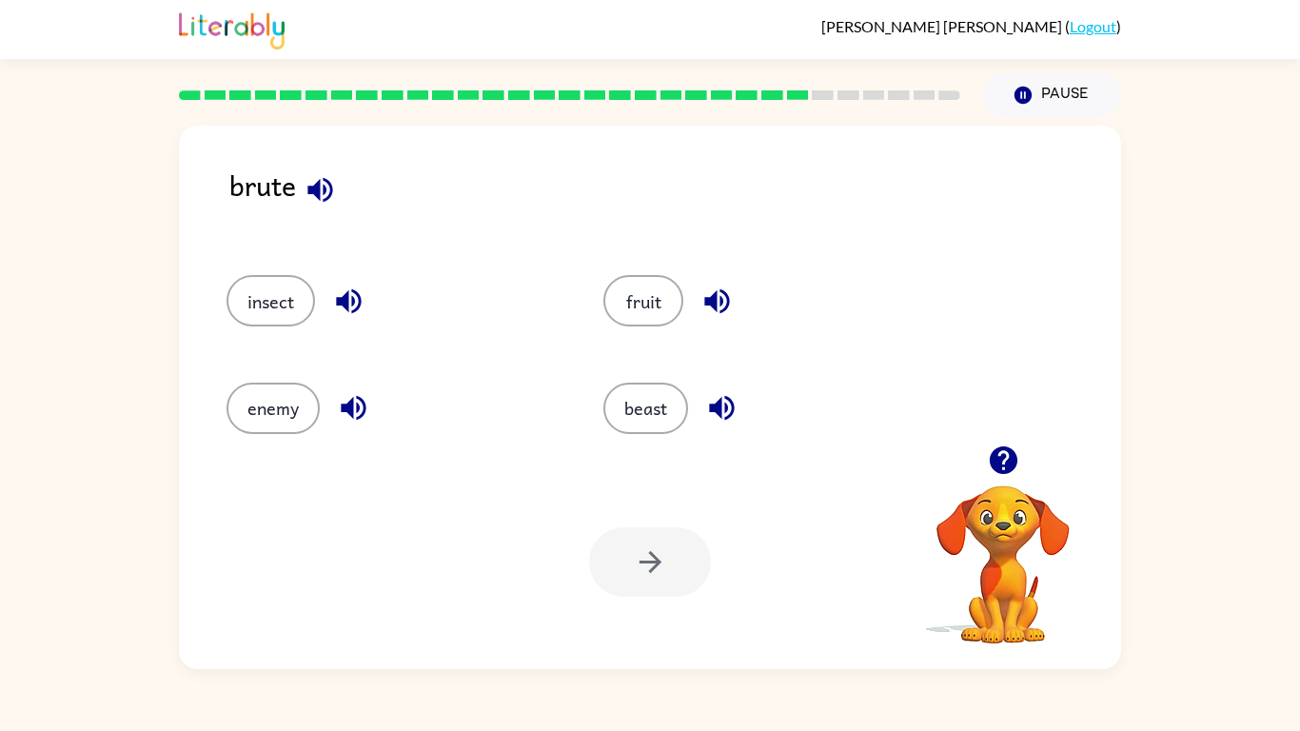
click at [313, 196] on icon "button" at bounding box center [320, 189] width 33 height 33
click at [284, 412] on button "enemy" at bounding box center [272, 407] width 93 height 51
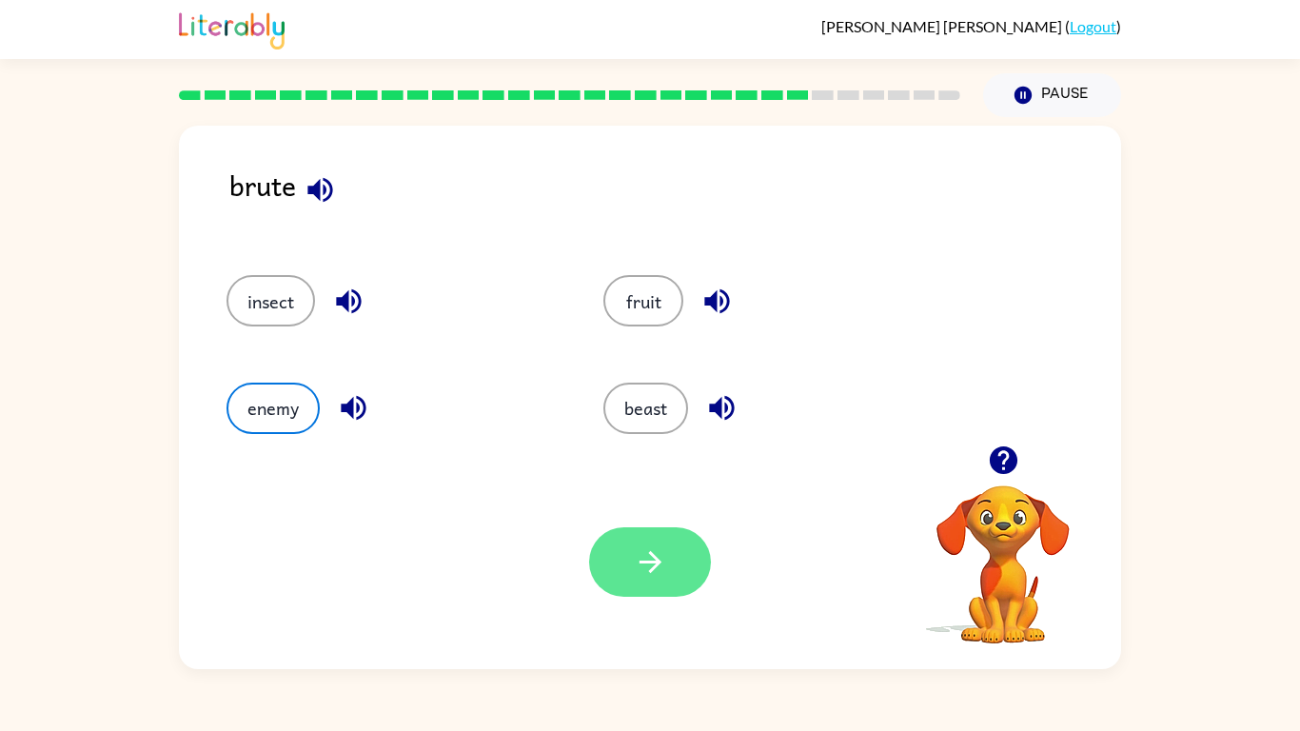
click at [640, 539] on button "button" at bounding box center [650, 561] width 122 height 69
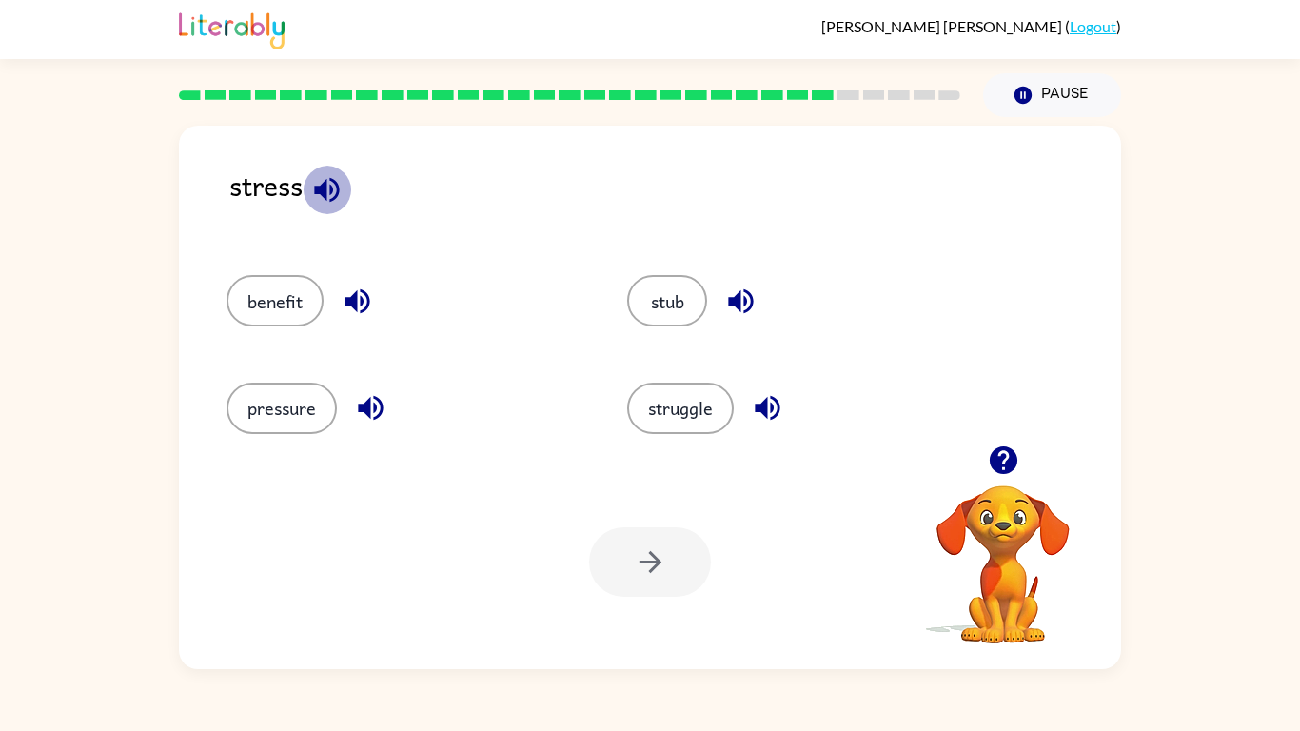
click at [333, 203] on icon "button" at bounding box center [326, 189] width 33 height 33
click at [272, 402] on button "pressure" at bounding box center [281, 407] width 110 height 51
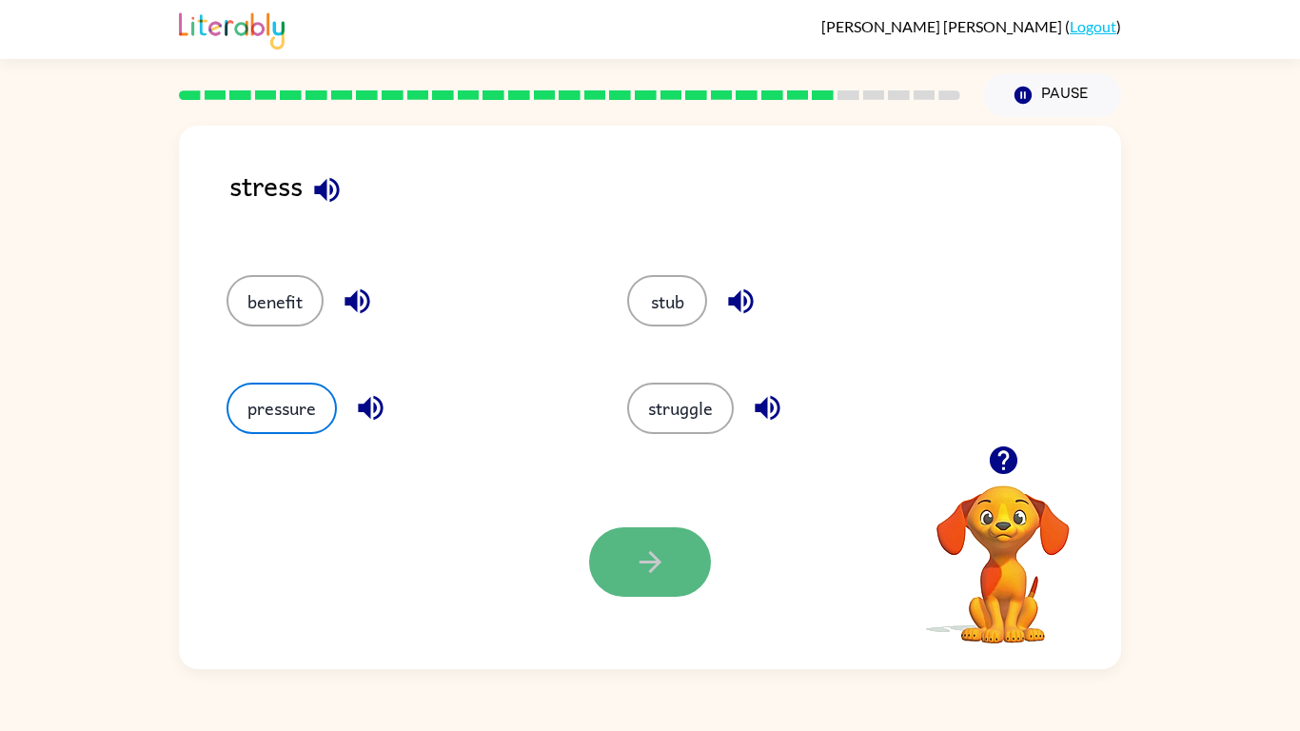
click at [637, 549] on icon "button" at bounding box center [650, 561] width 33 height 33
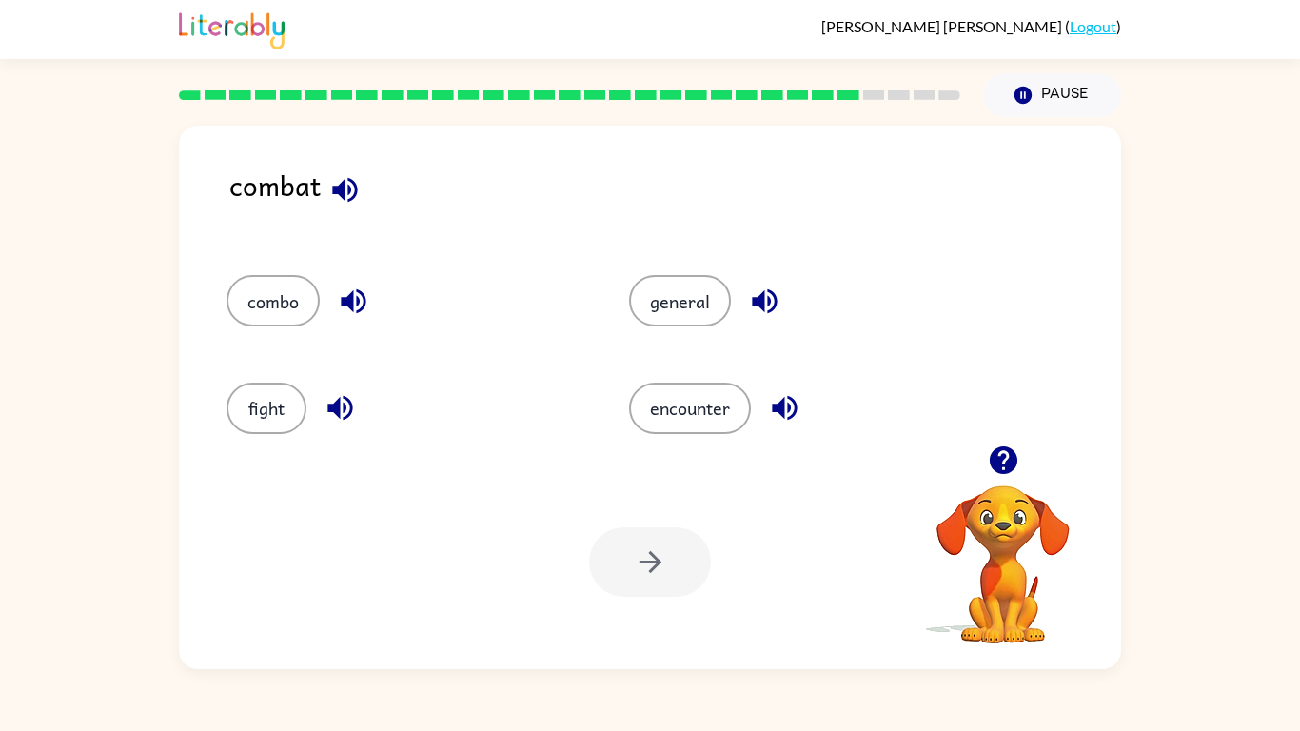
click at [343, 185] on icon "button" at bounding box center [344, 189] width 25 height 25
click at [347, 290] on icon "button" at bounding box center [353, 300] width 33 height 33
click at [275, 316] on button "combo" at bounding box center [272, 300] width 93 height 51
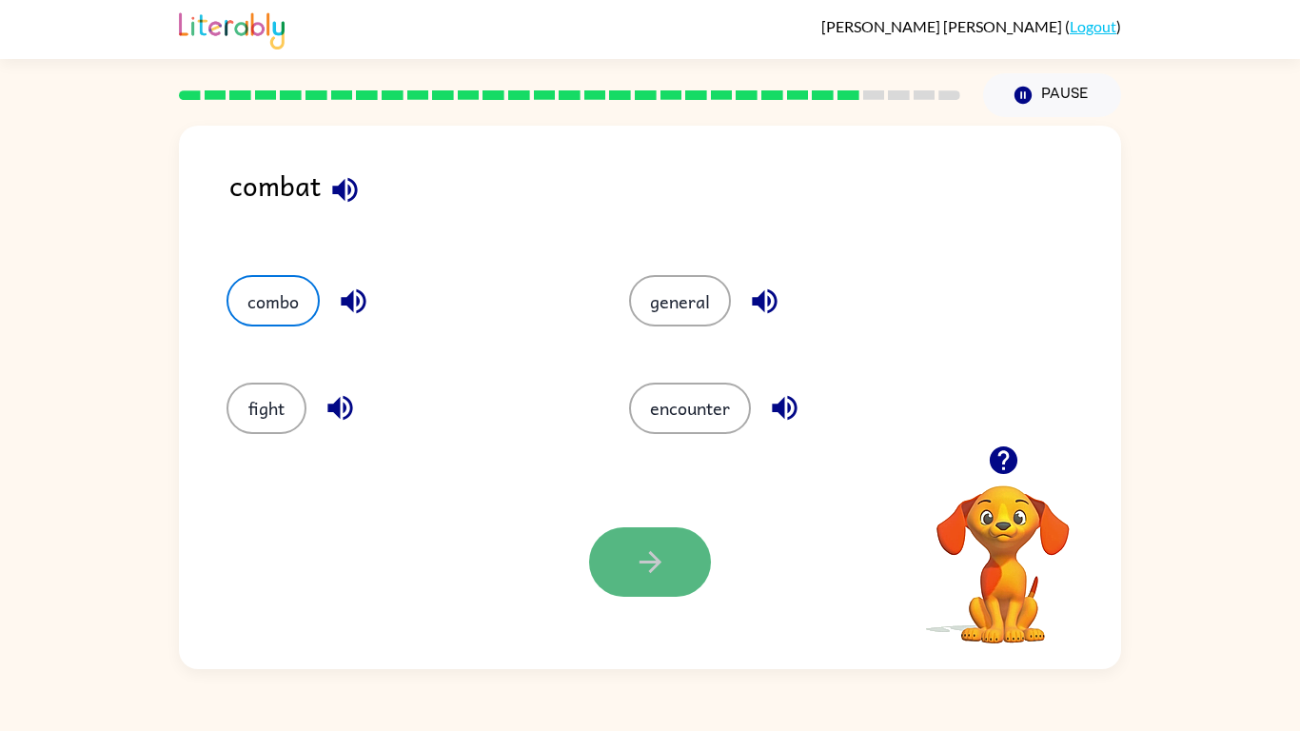
click at [669, 578] on button "button" at bounding box center [650, 561] width 122 height 69
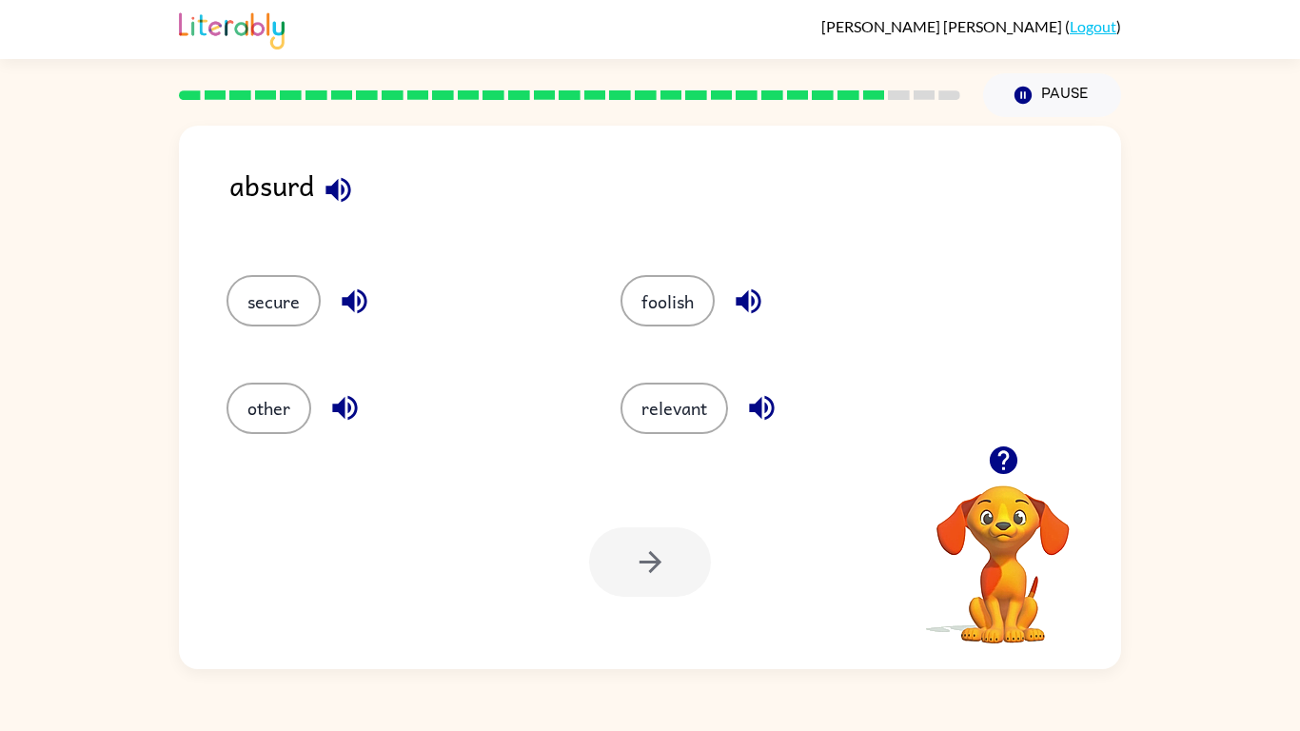
click at [334, 194] on icon "button" at bounding box center [337, 189] width 25 height 25
click at [364, 307] on icon "button" at bounding box center [354, 301] width 25 height 25
click at [759, 409] on icon "button" at bounding box center [761, 408] width 25 height 25
click at [303, 315] on button "secure" at bounding box center [273, 300] width 94 height 51
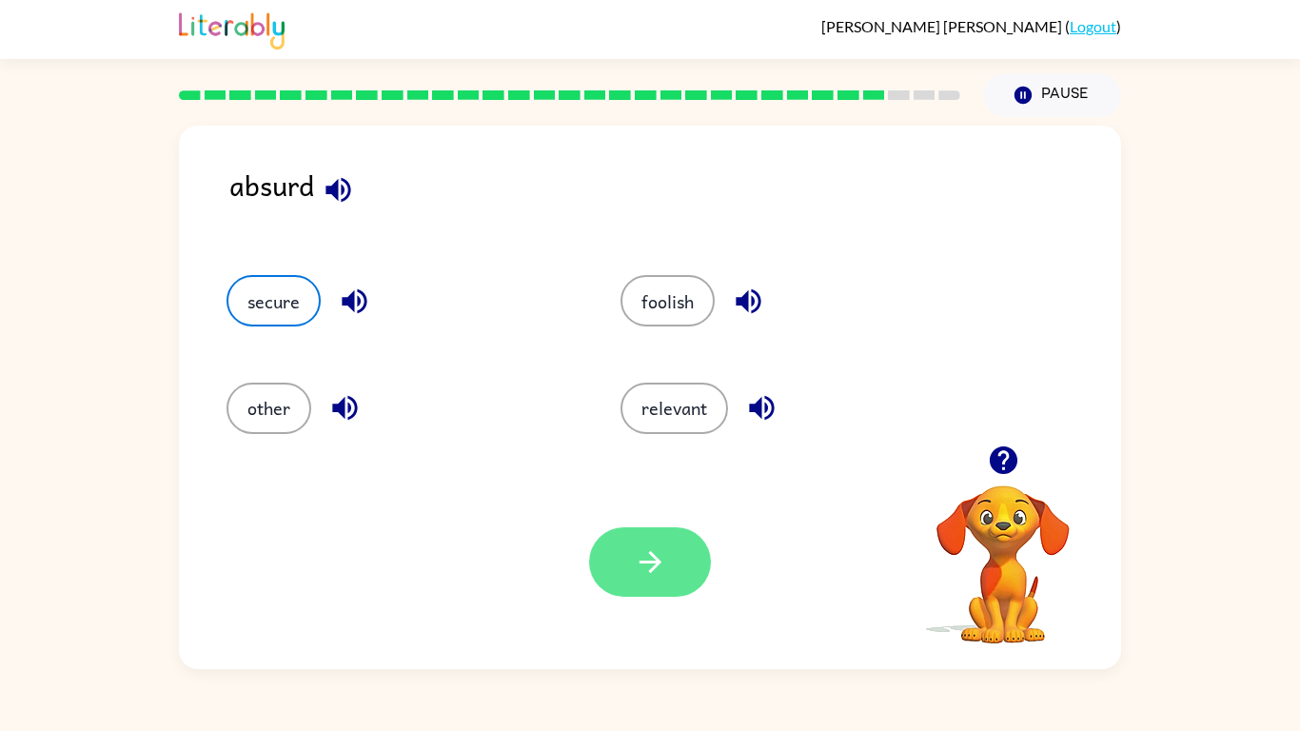
click at [640, 578] on button "button" at bounding box center [650, 561] width 122 height 69
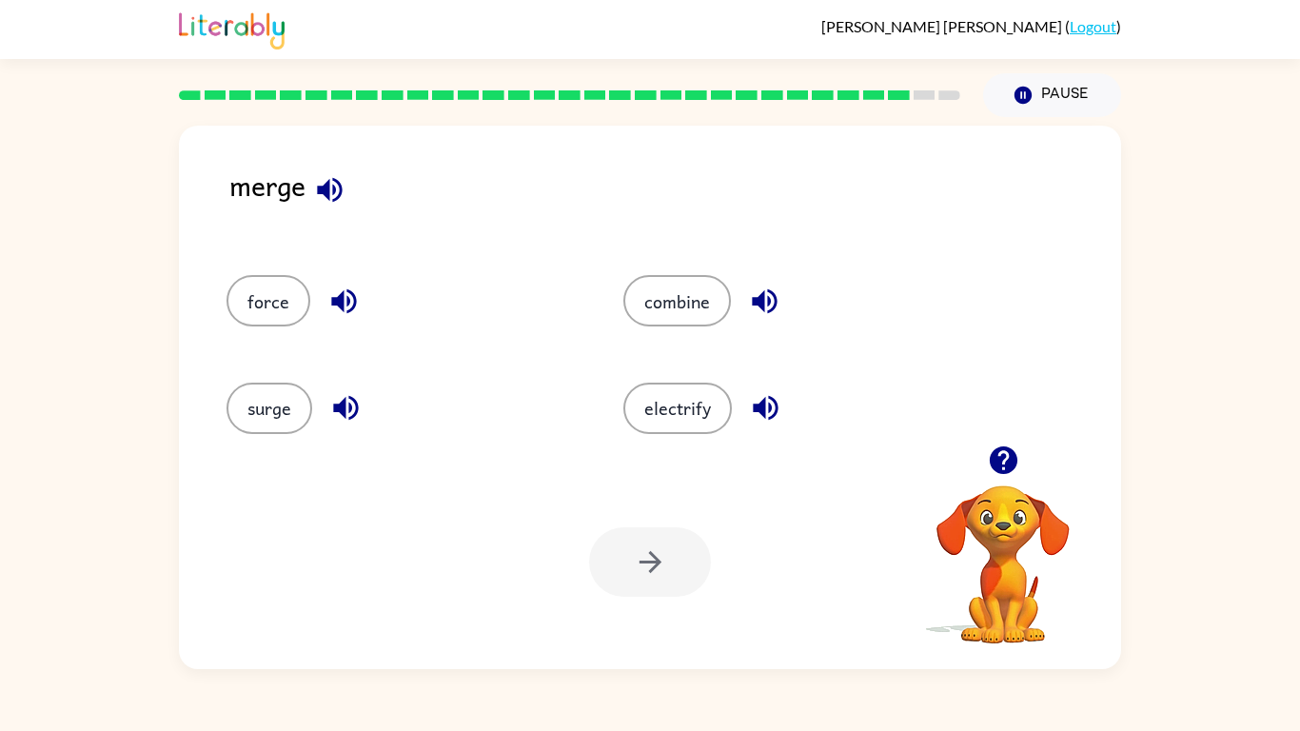
click at [343, 199] on icon "button" at bounding box center [329, 189] width 33 height 33
click at [655, 304] on button "combine" at bounding box center [677, 300] width 108 height 51
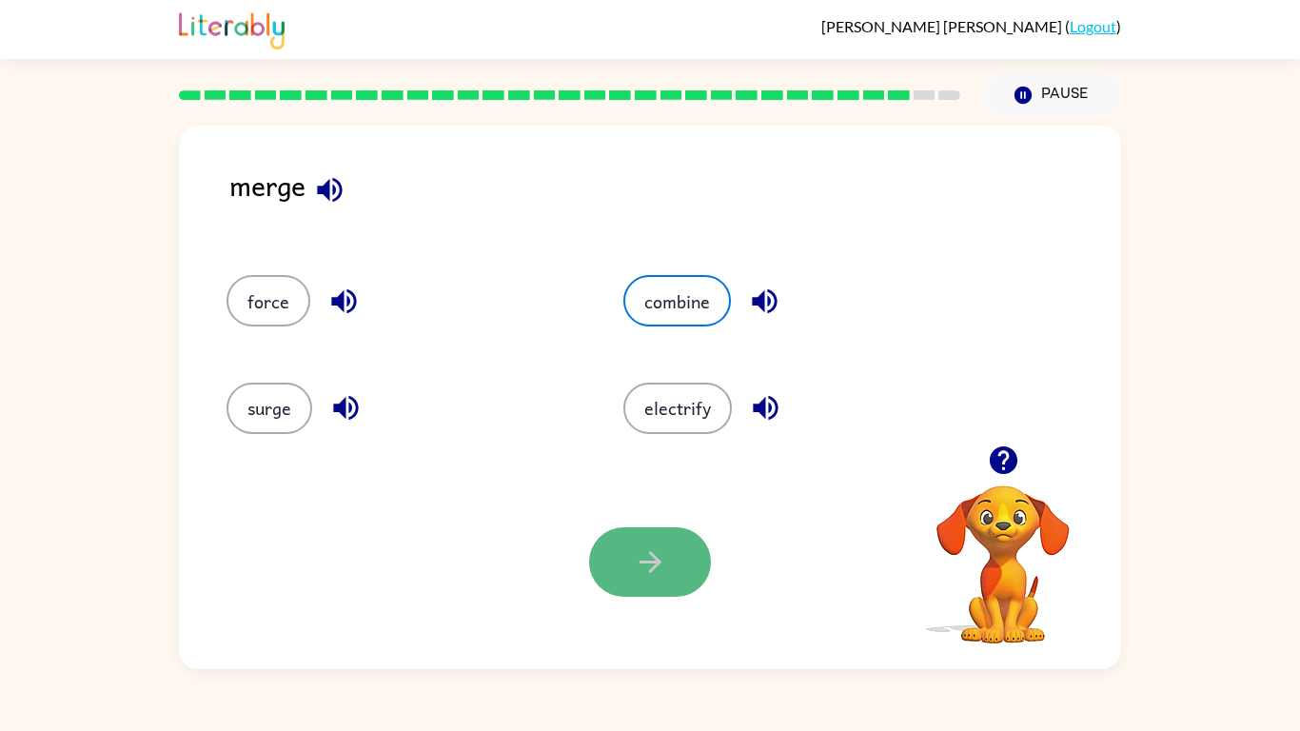
click at [646, 575] on icon "button" at bounding box center [650, 561] width 33 height 33
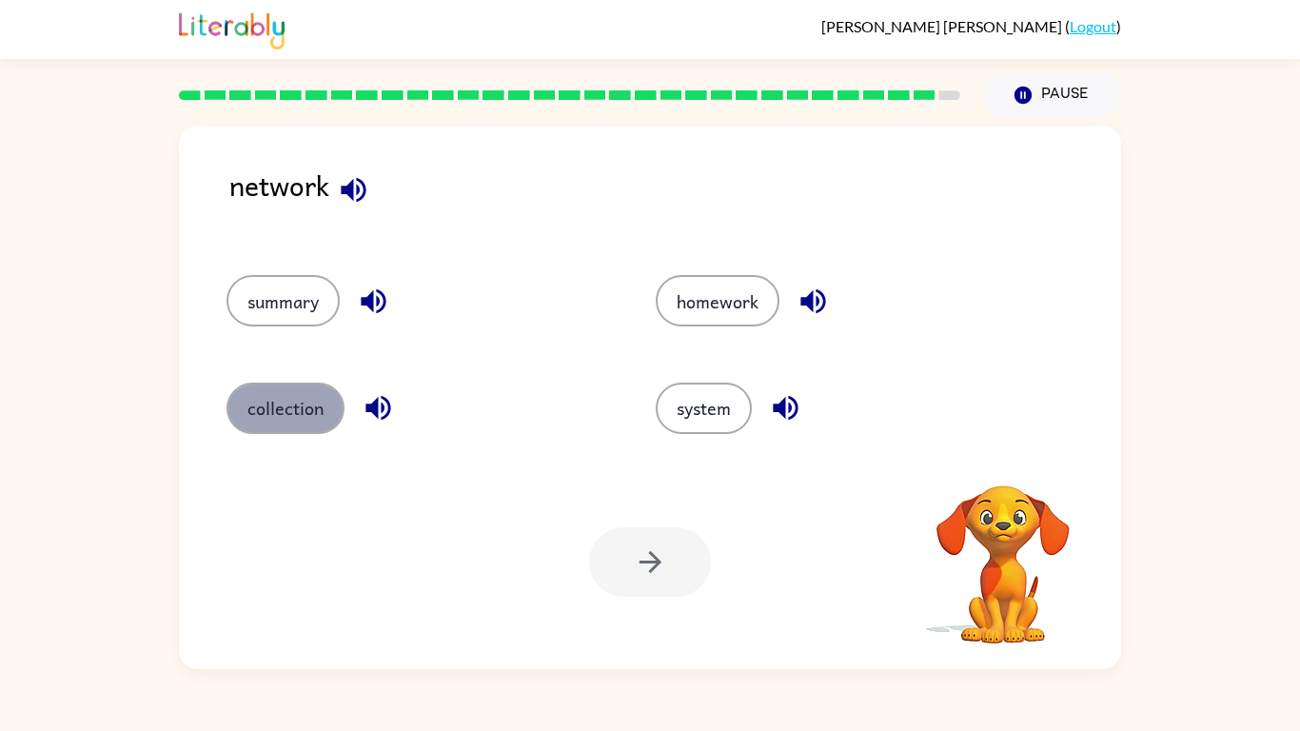
click at [295, 392] on button "collection" at bounding box center [285, 407] width 118 height 51
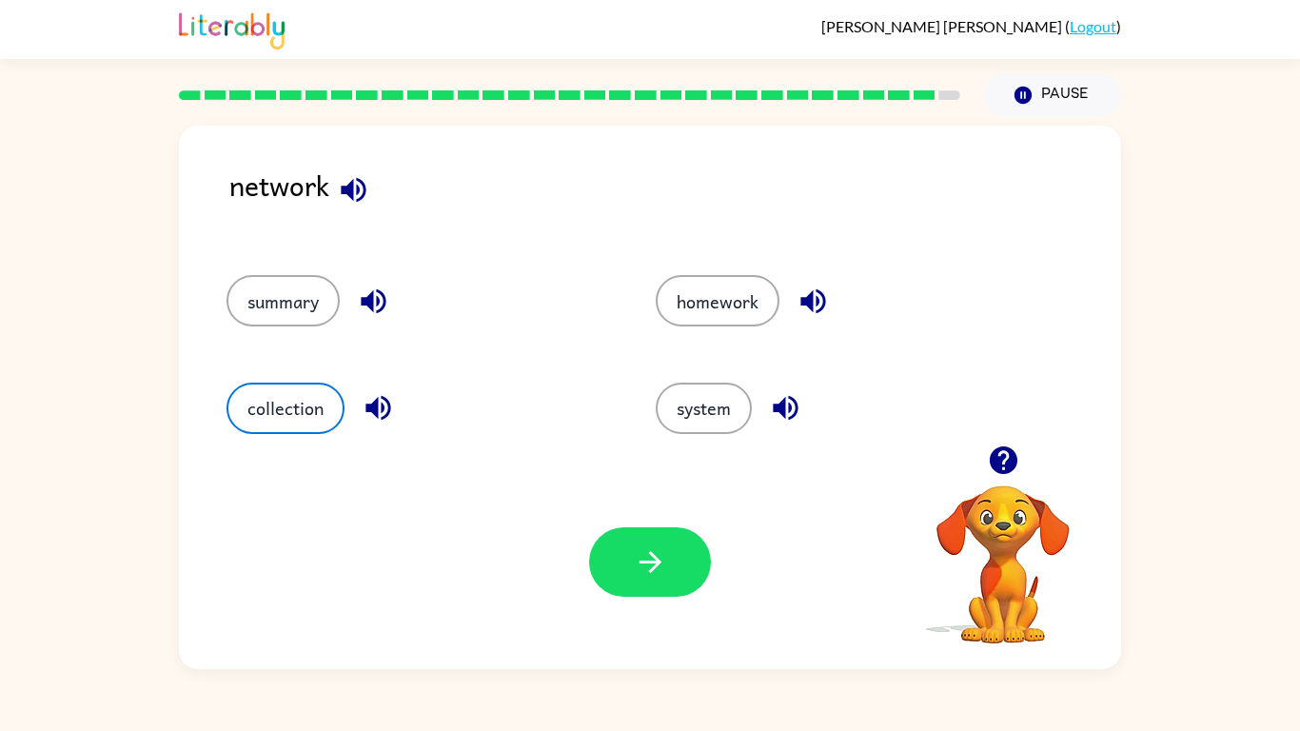
click at [348, 198] on icon "button" at bounding box center [353, 189] width 33 height 33
click at [368, 407] on icon "button" at bounding box center [377, 408] width 25 height 25
click at [774, 407] on icon "button" at bounding box center [785, 407] width 33 height 33
click at [724, 421] on button "system" at bounding box center [704, 407] width 96 height 51
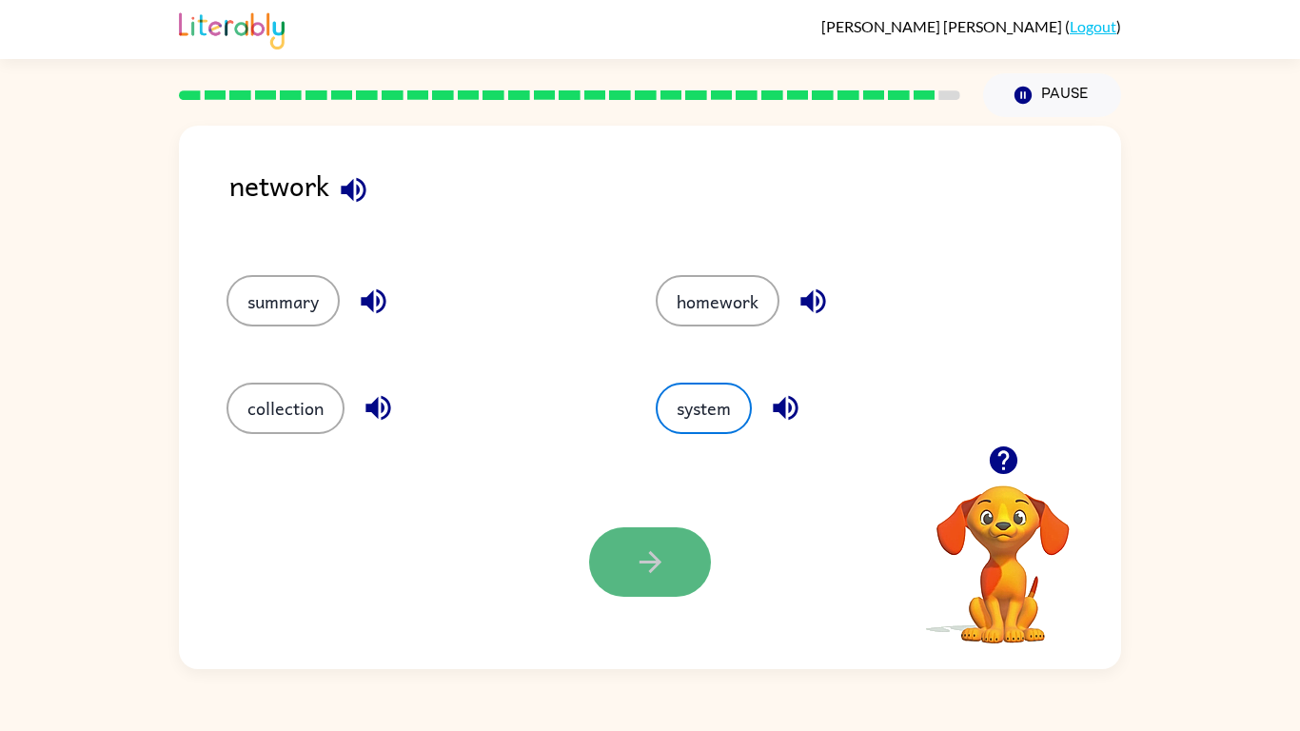
click at [641, 578] on icon "button" at bounding box center [650, 561] width 33 height 33
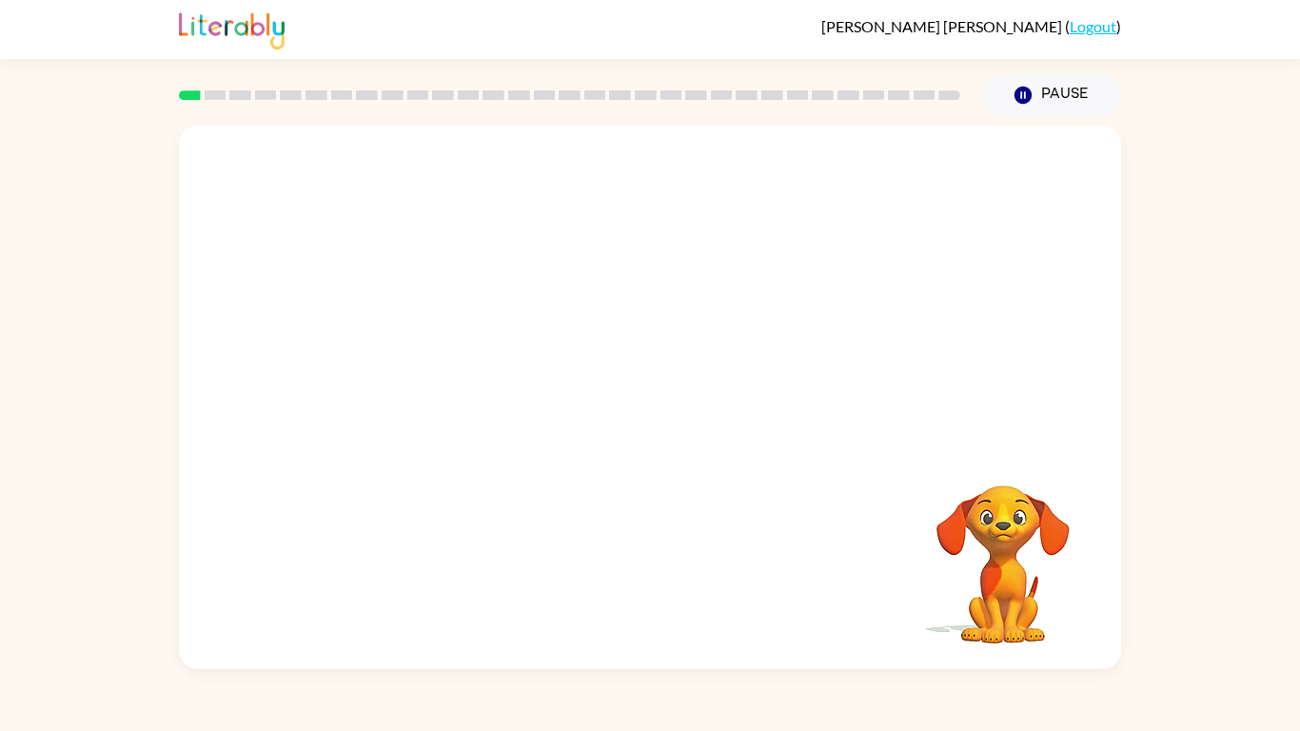
click at [1006, 527] on video "Your browser must support playing .mp4 files to use Literably. Please try using…" at bounding box center [1003, 551] width 190 height 190
click at [643, 412] on icon "button" at bounding box center [650, 406] width 33 height 33
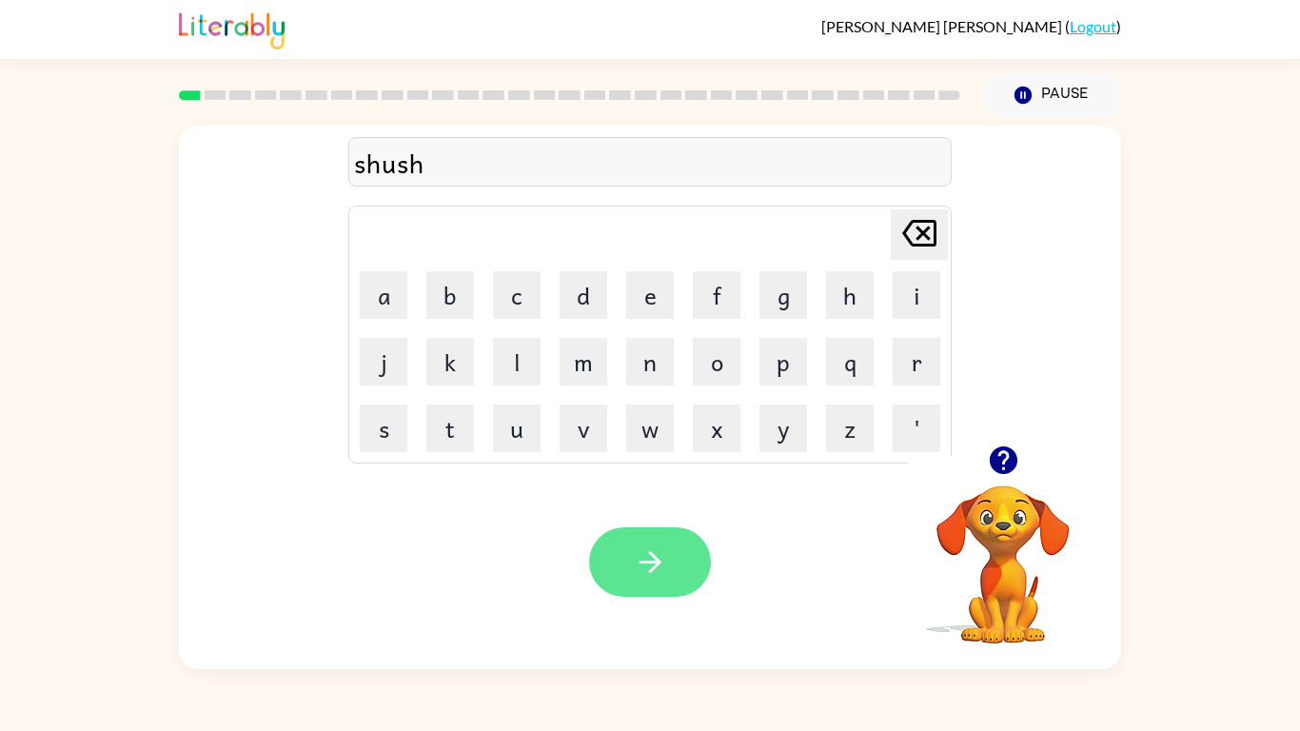
click at [679, 560] on button "button" at bounding box center [650, 561] width 122 height 69
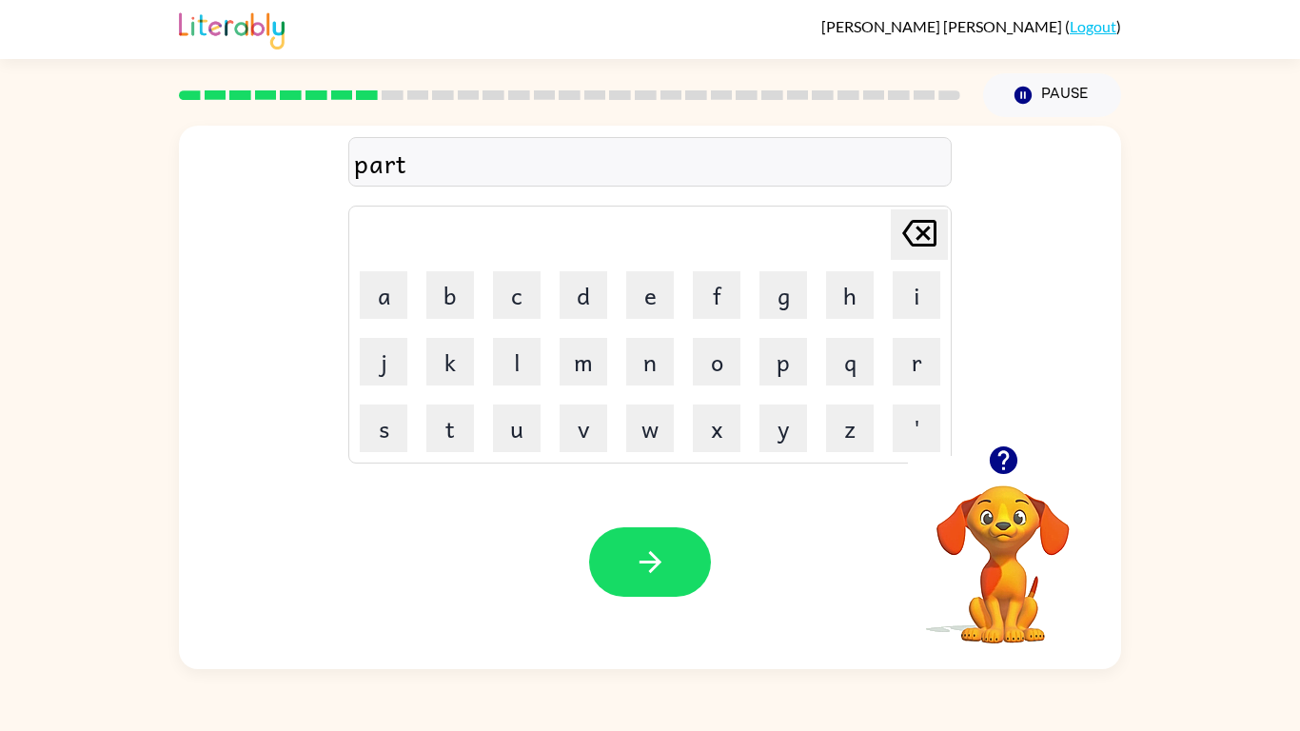
click at [1009, 464] on icon "button" at bounding box center [1003, 460] width 28 height 28
click at [1009, 468] on icon "button" at bounding box center [1003, 460] width 28 height 28
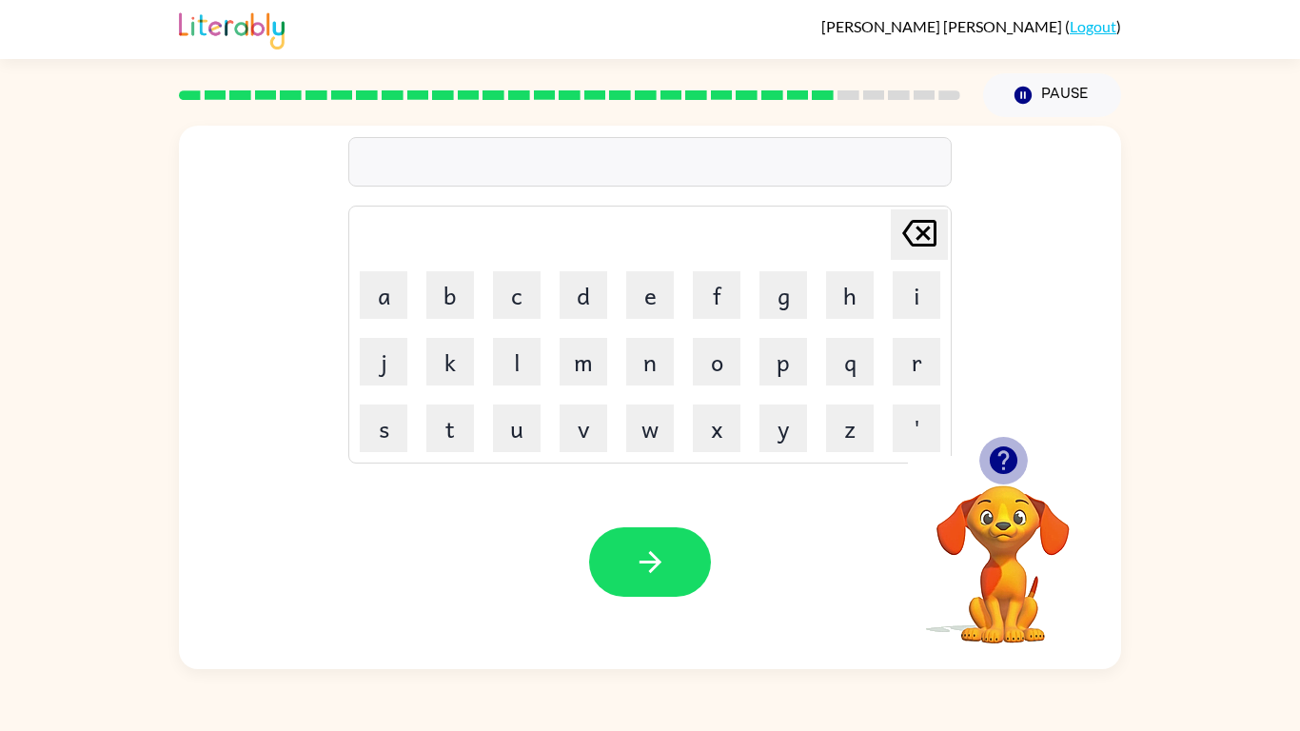
click at [990, 457] on icon "button" at bounding box center [1003, 460] width 28 height 28
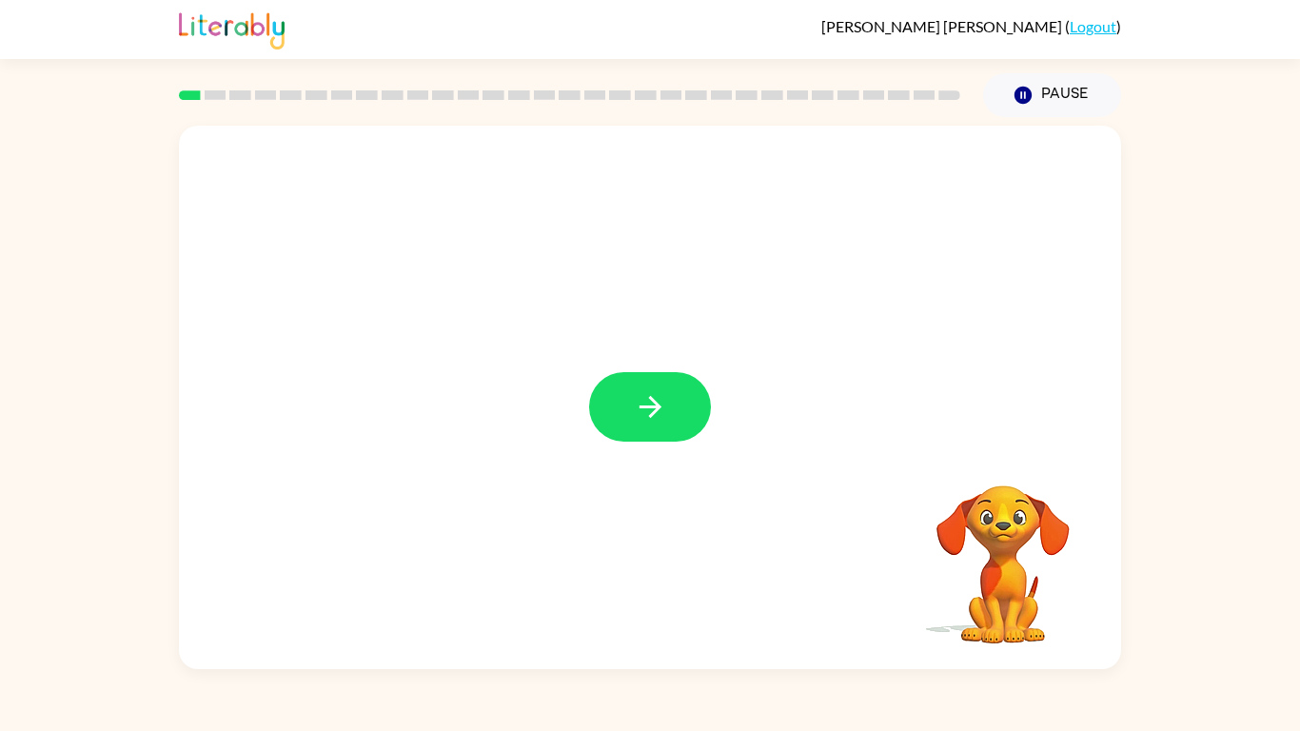
click at [645, 406] on icon "button" at bounding box center [649, 407] width 22 height 22
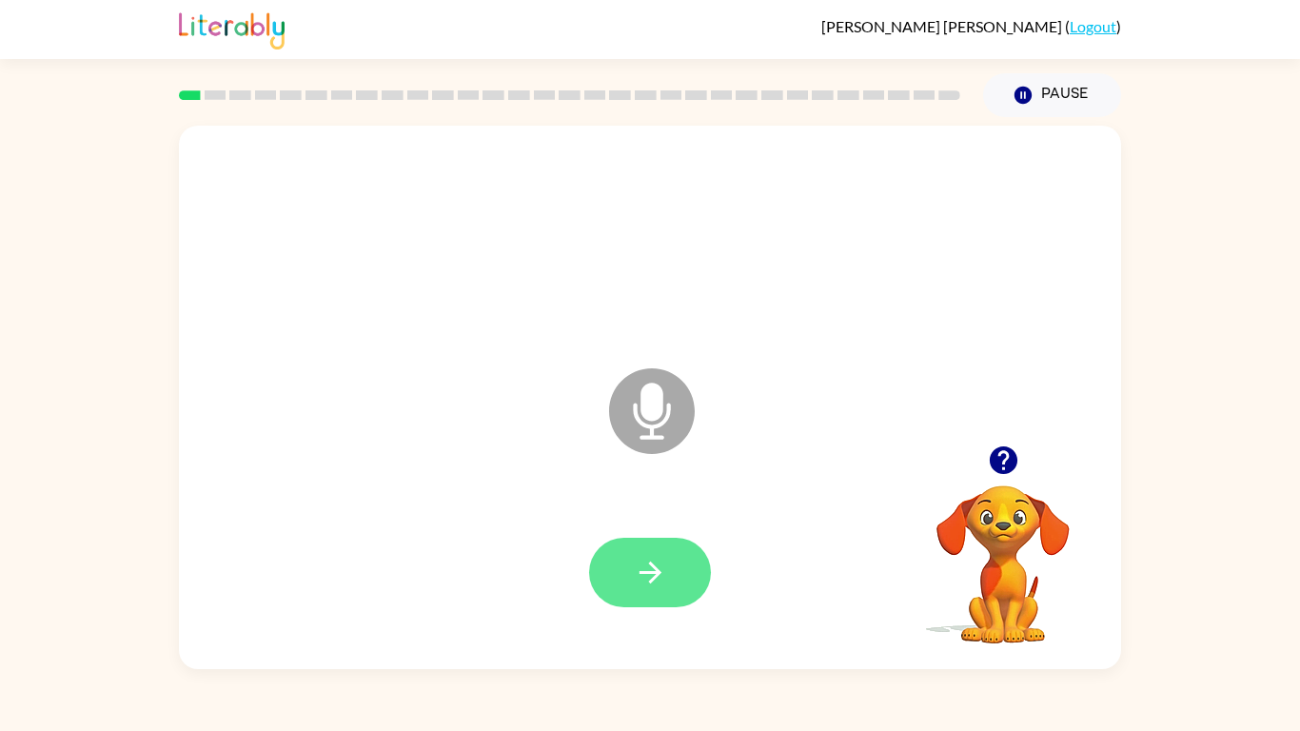
click at [656, 566] on icon "button" at bounding box center [650, 572] width 33 height 33
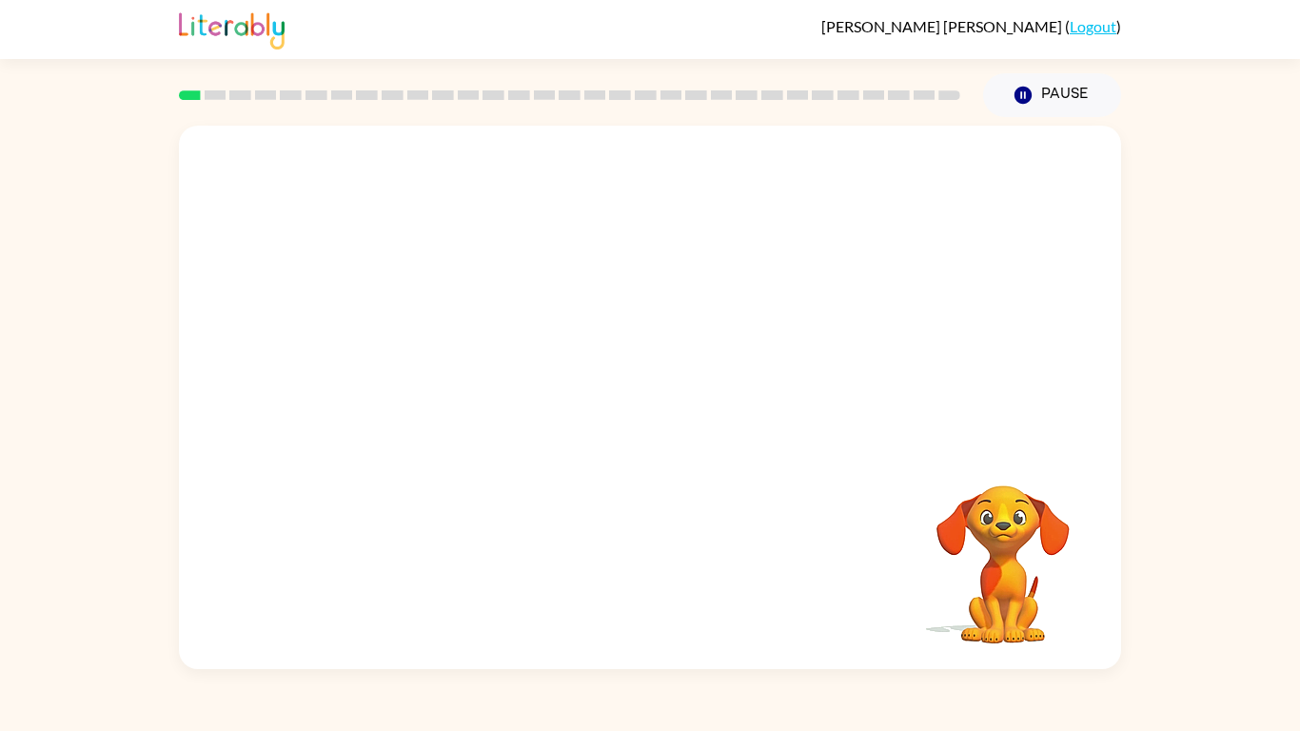
click at [656, 551] on div "Your browser must support playing .mp4 files to use Literably. Please try using…" at bounding box center [650, 397] width 942 height 543
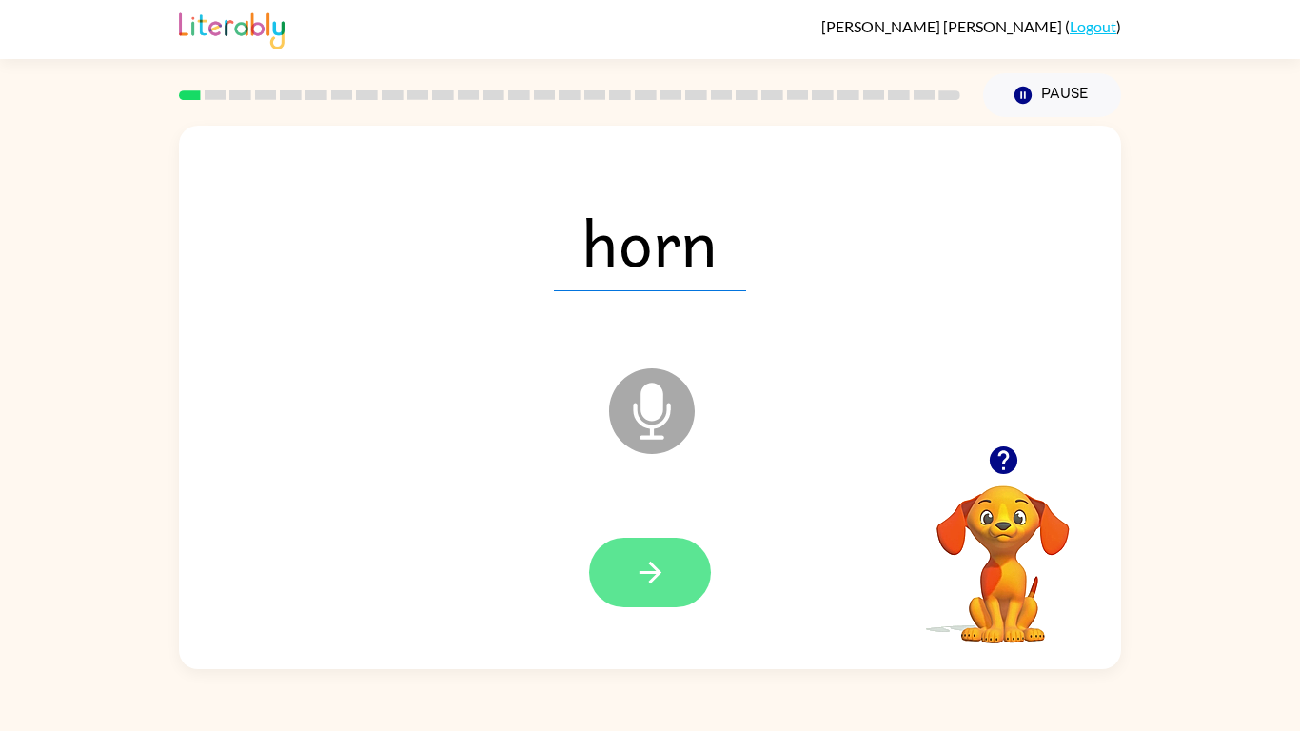
click at [651, 582] on icon "button" at bounding box center [650, 572] width 33 height 33
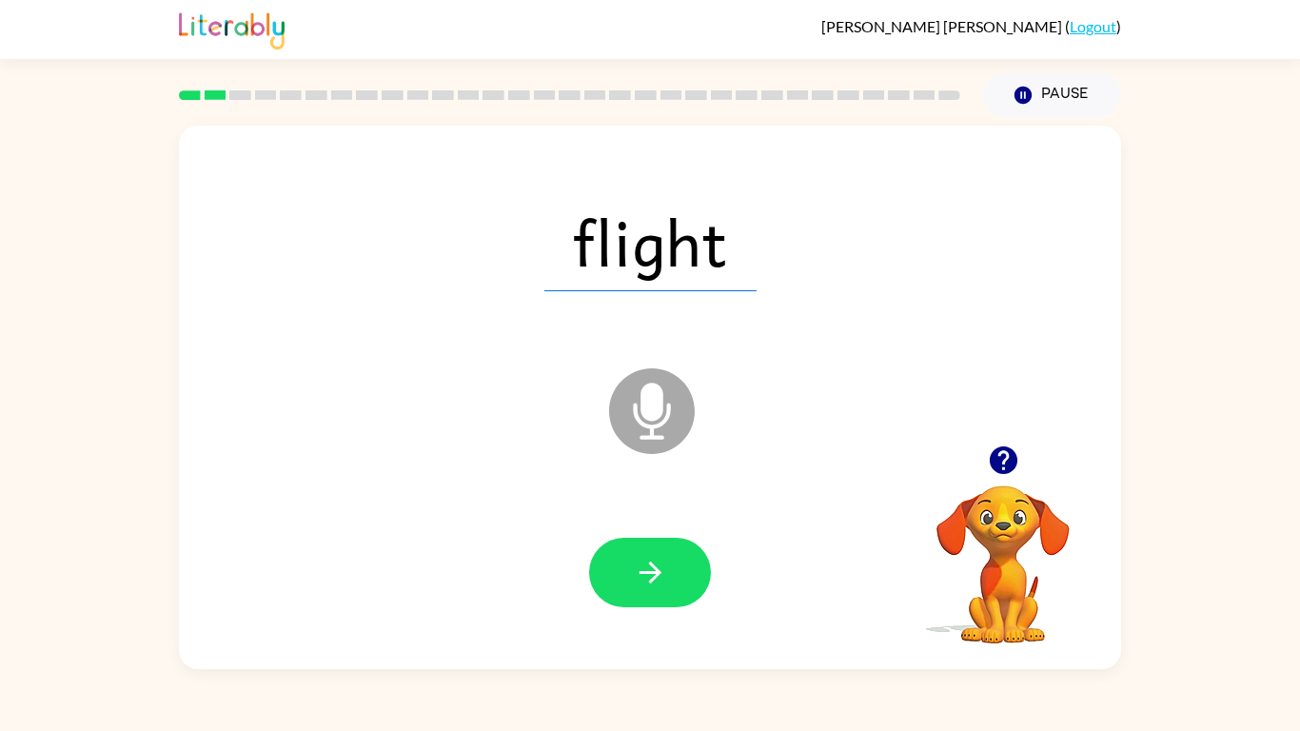
click at [651, 582] on icon "button" at bounding box center [650, 572] width 33 height 33
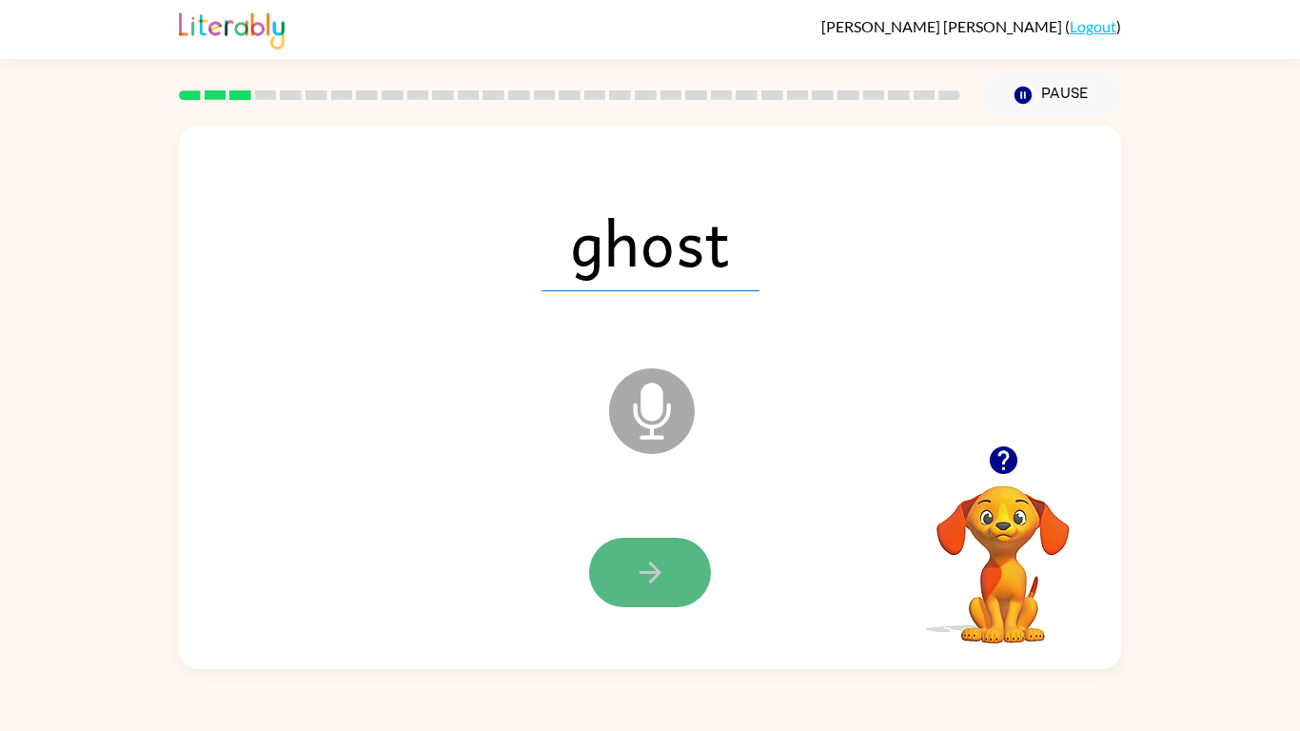
click at [650, 582] on icon "button" at bounding box center [649, 572] width 22 height 22
click at [650, 582] on div at bounding box center [650, 572] width 122 height 69
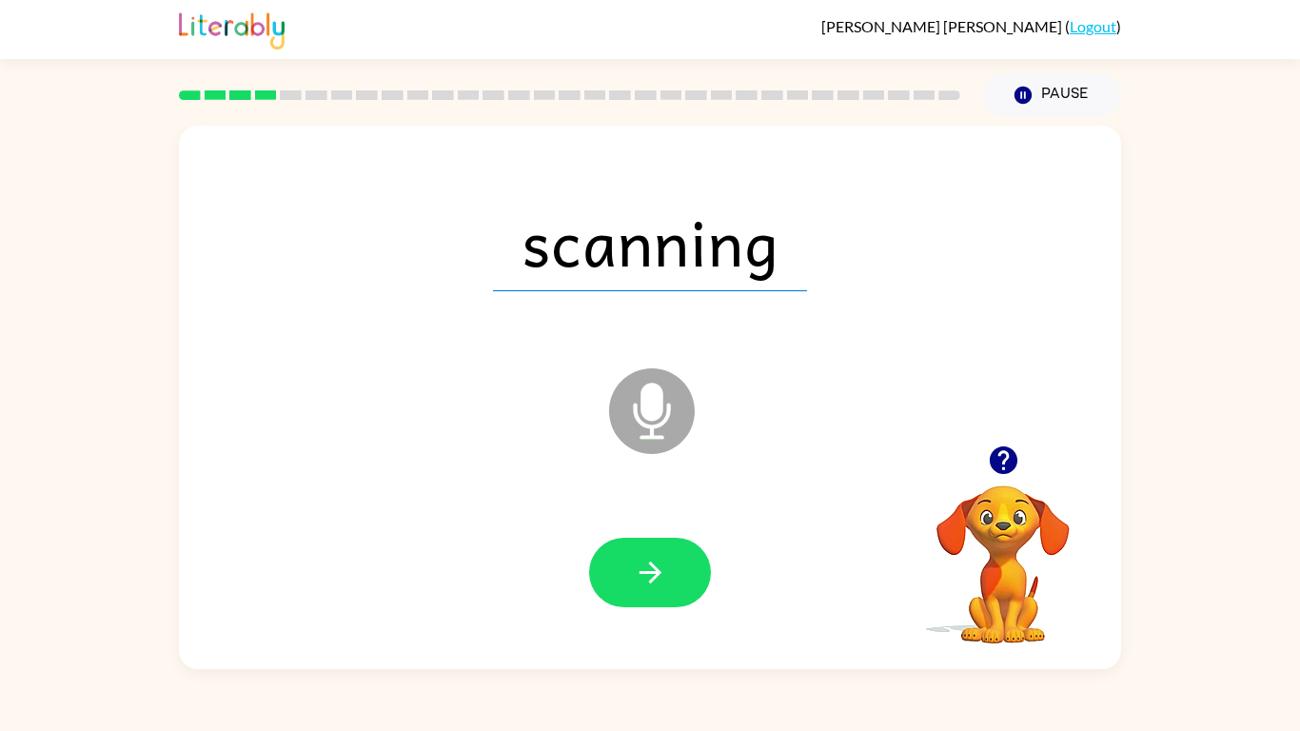
click at [650, 582] on icon "button" at bounding box center [649, 572] width 22 height 22
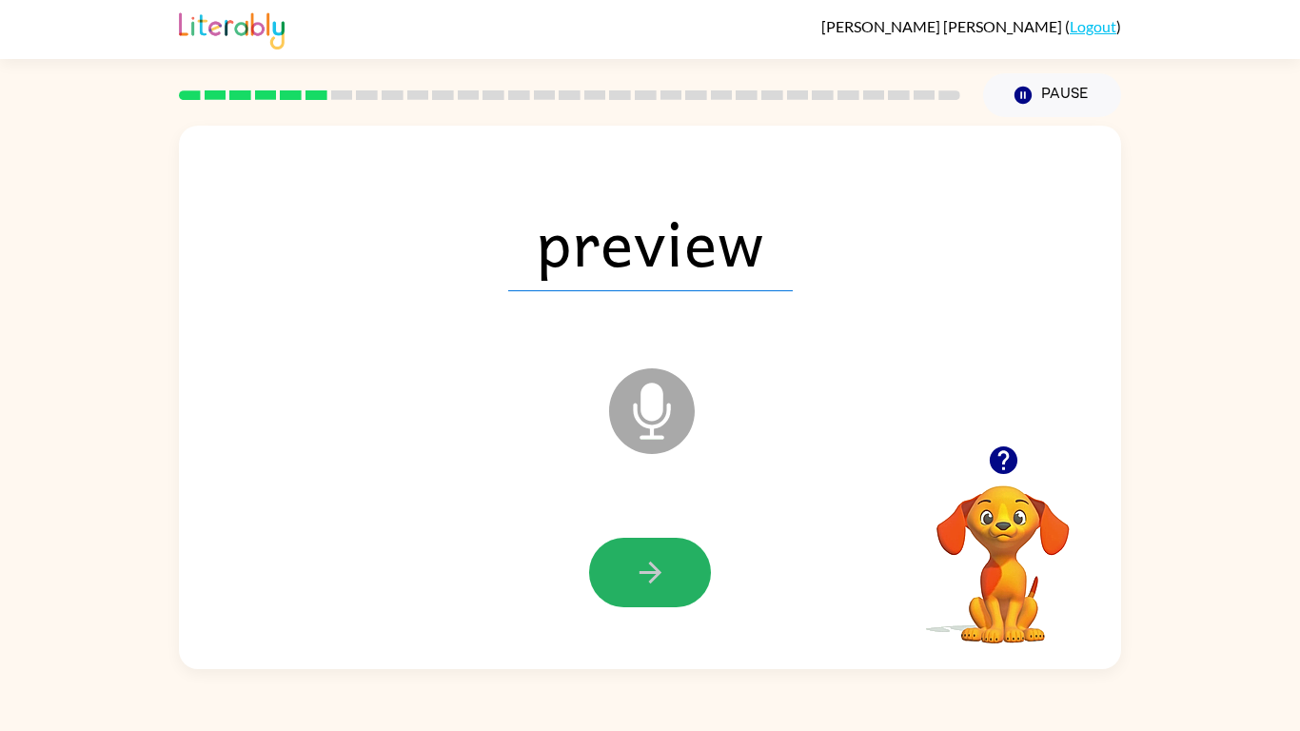
click at [650, 582] on icon "button" at bounding box center [649, 572] width 22 height 22
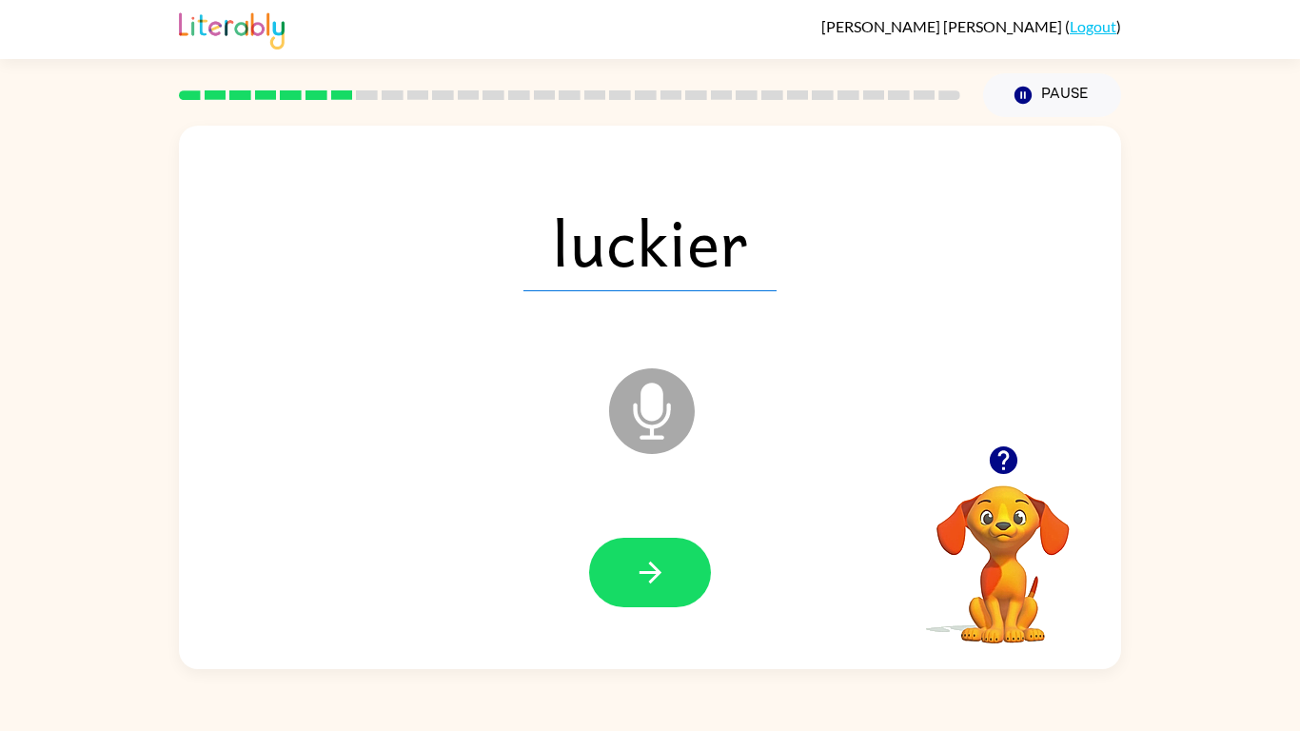
click at [650, 582] on icon "button" at bounding box center [649, 572] width 22 height 22
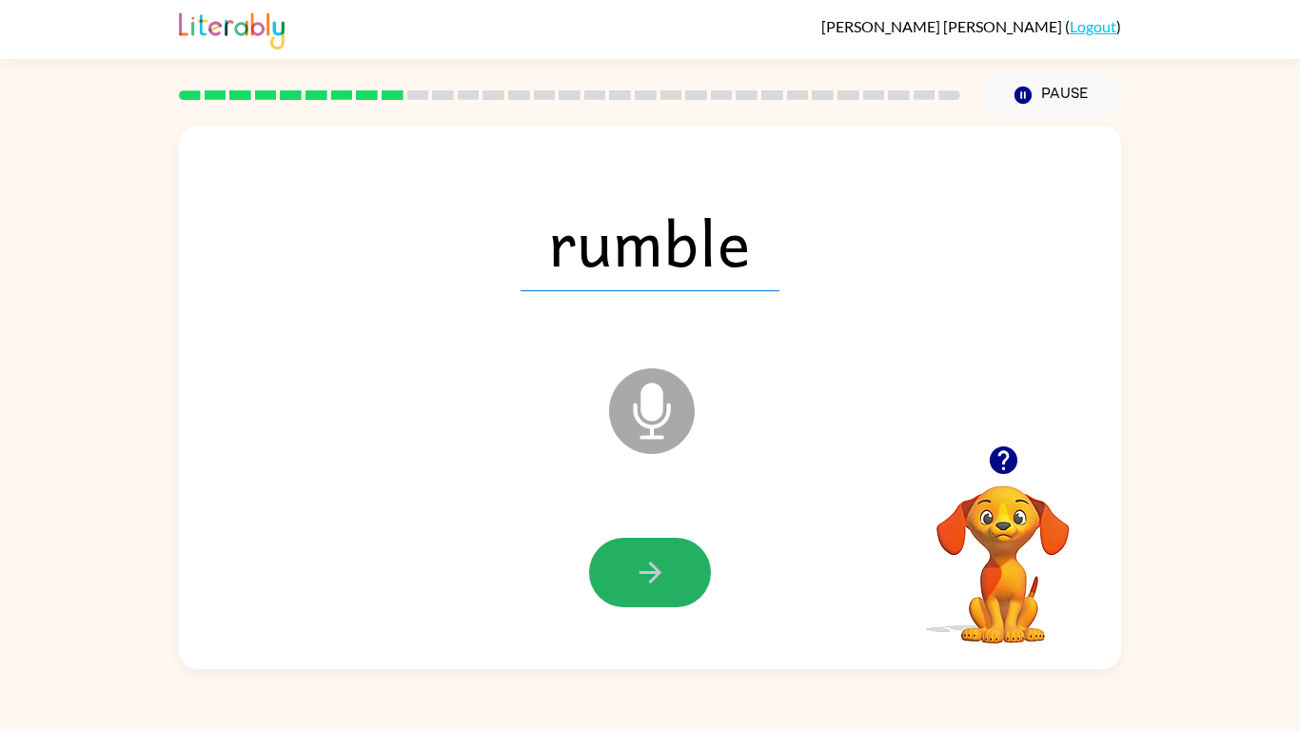
click at [650, 582] on icon "button" at bounding box center [649, 572] width 22 height 22
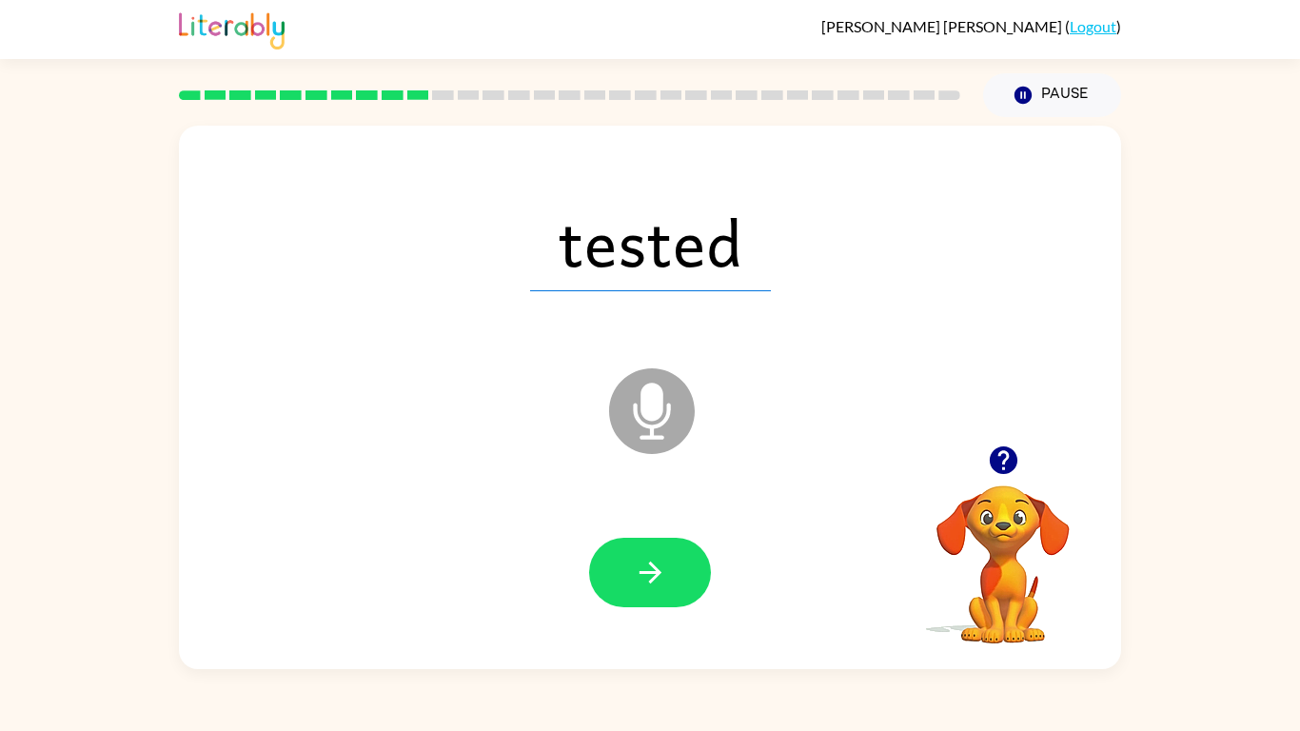
click at [650, 582] on icon "button" at bounding box center [649, 572] width 22 height 22
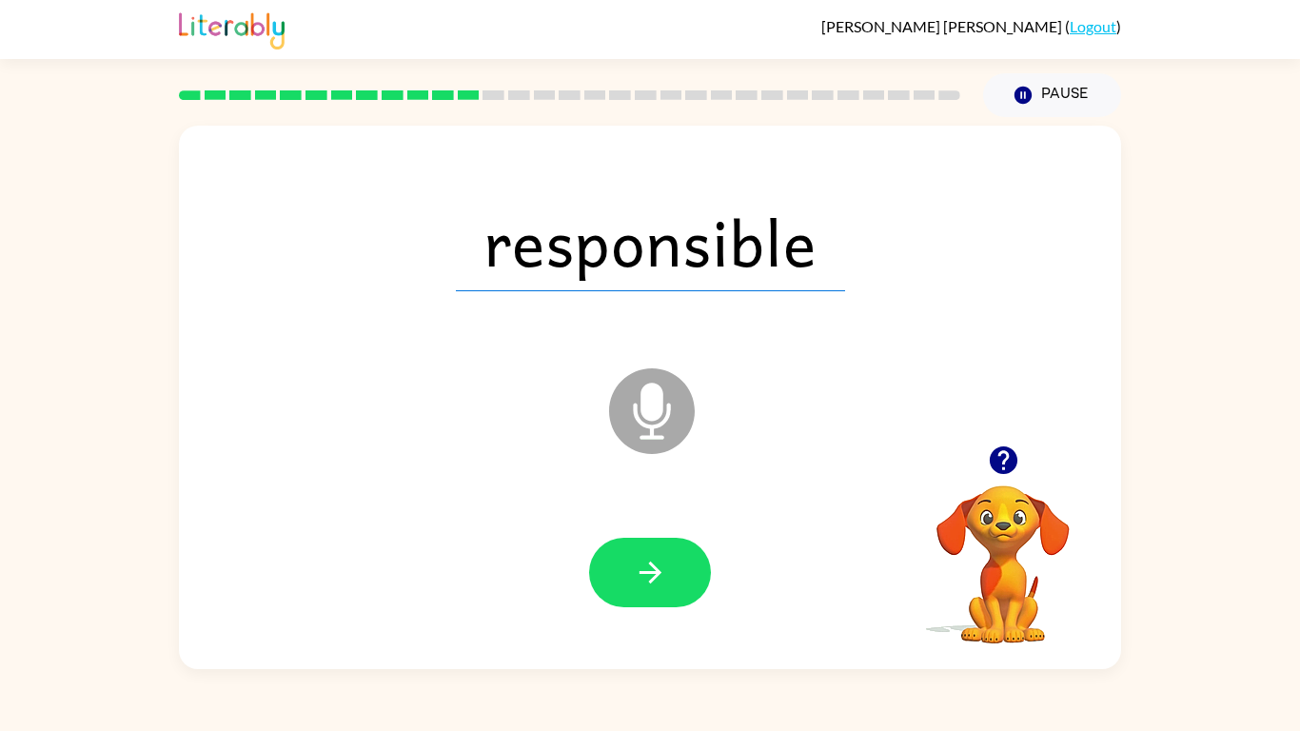
click at [650, 582] on icon "button" at bounding box center [649, 572] width 22 height 22
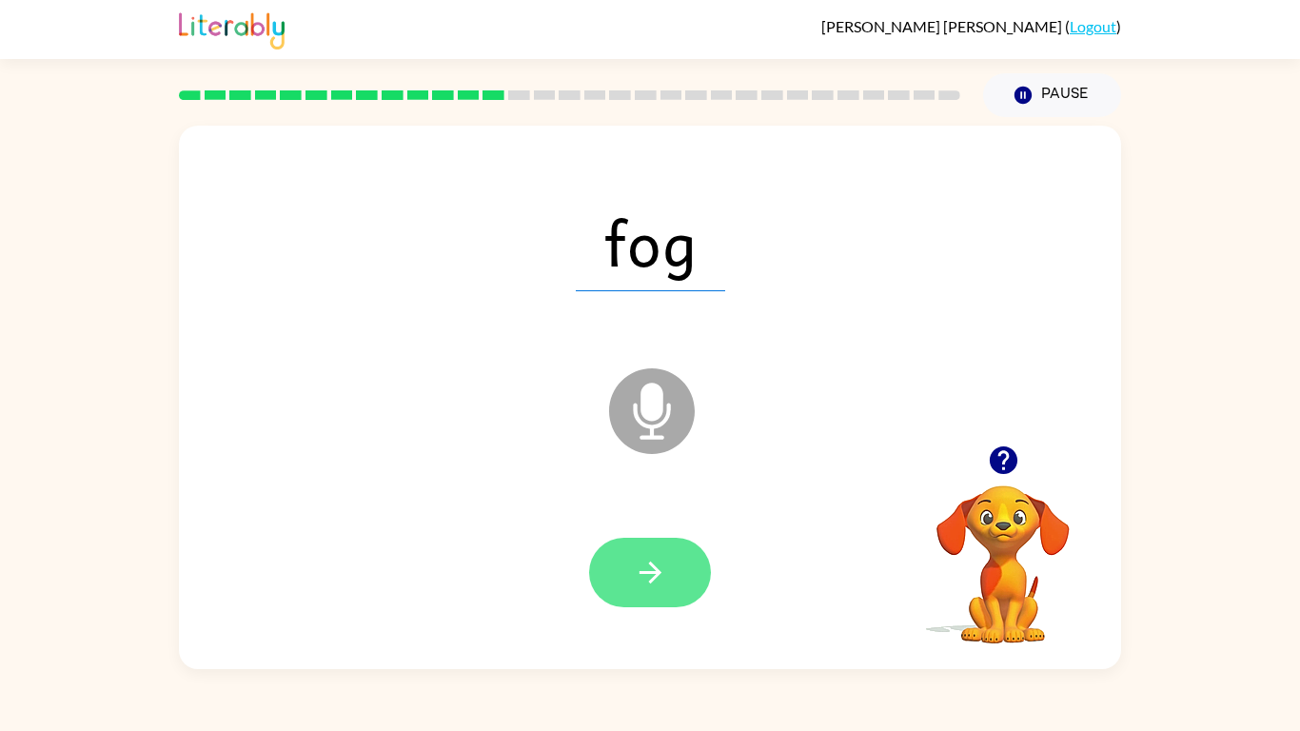
click at [642, 578] on icon "button" at bounding box center [650, 572] width 33 height 33
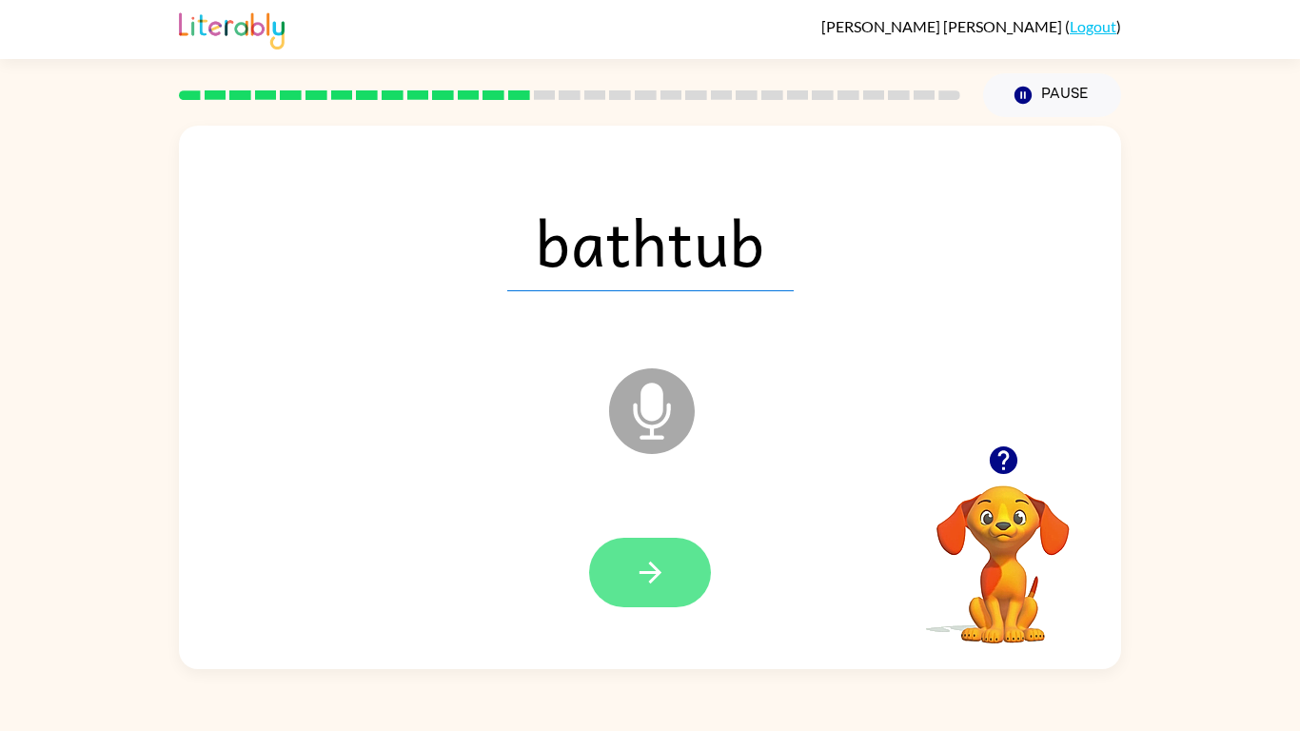
click at [642, 578] on icon "button" at bounding box center [650, 572] width 33 height 33
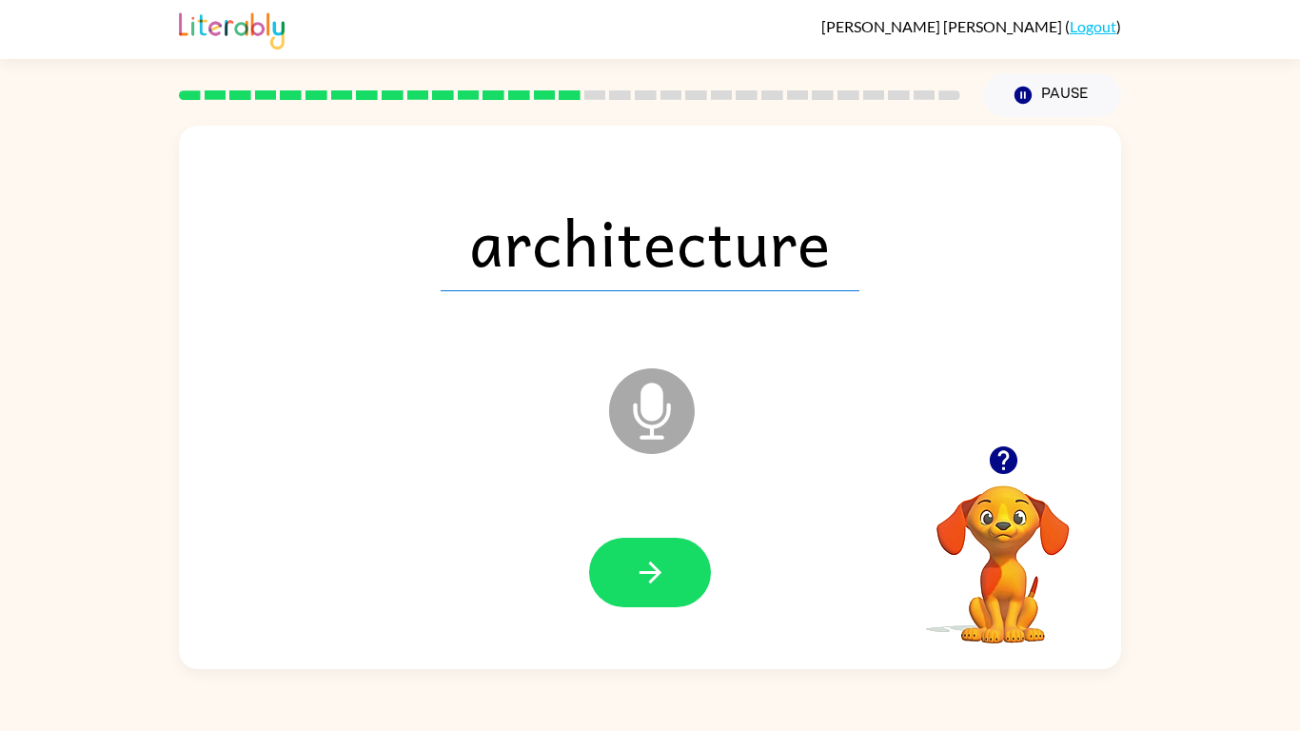
click at [639, 424] on icon at bounding box center [652, 411] width 86 height 86
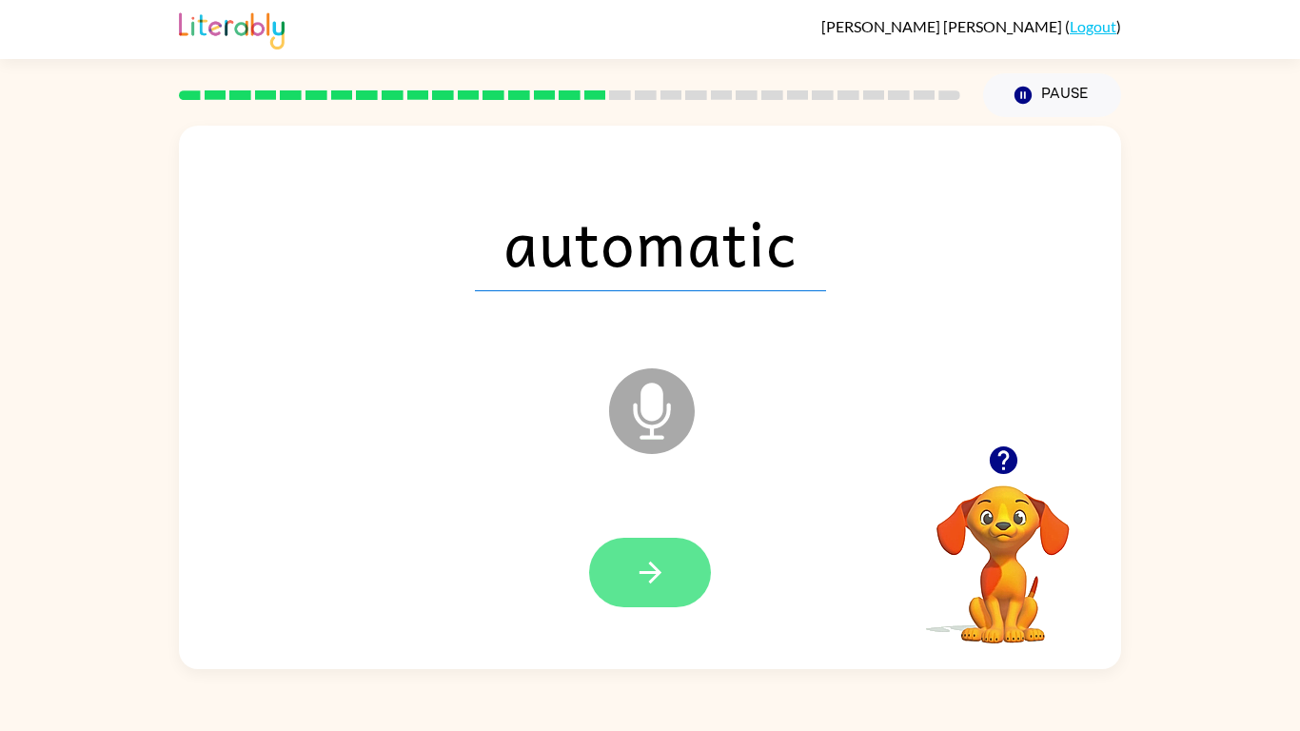
click at [662, 567] on icon "button" at bounding box center [650, 572] width 33 height 33
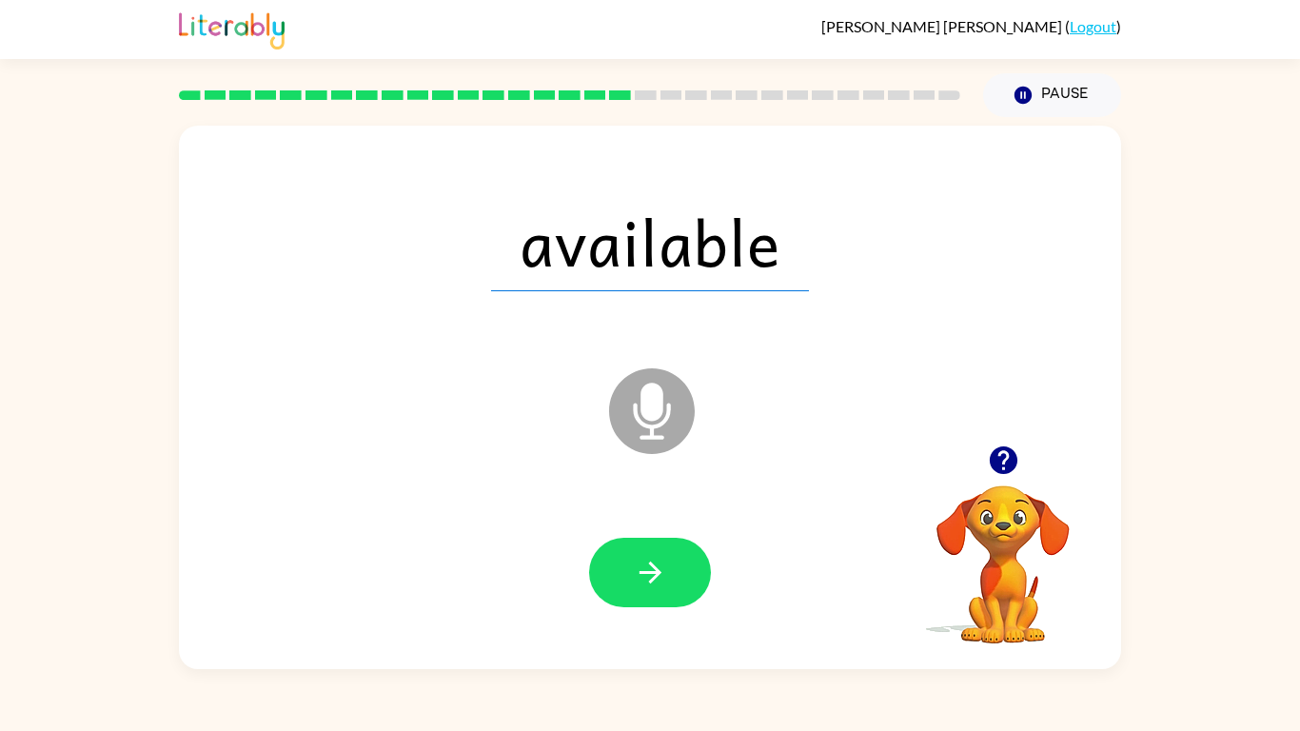
click at [662, 567] on icon "button" at bounding box center [650, 572] width 33 height 33
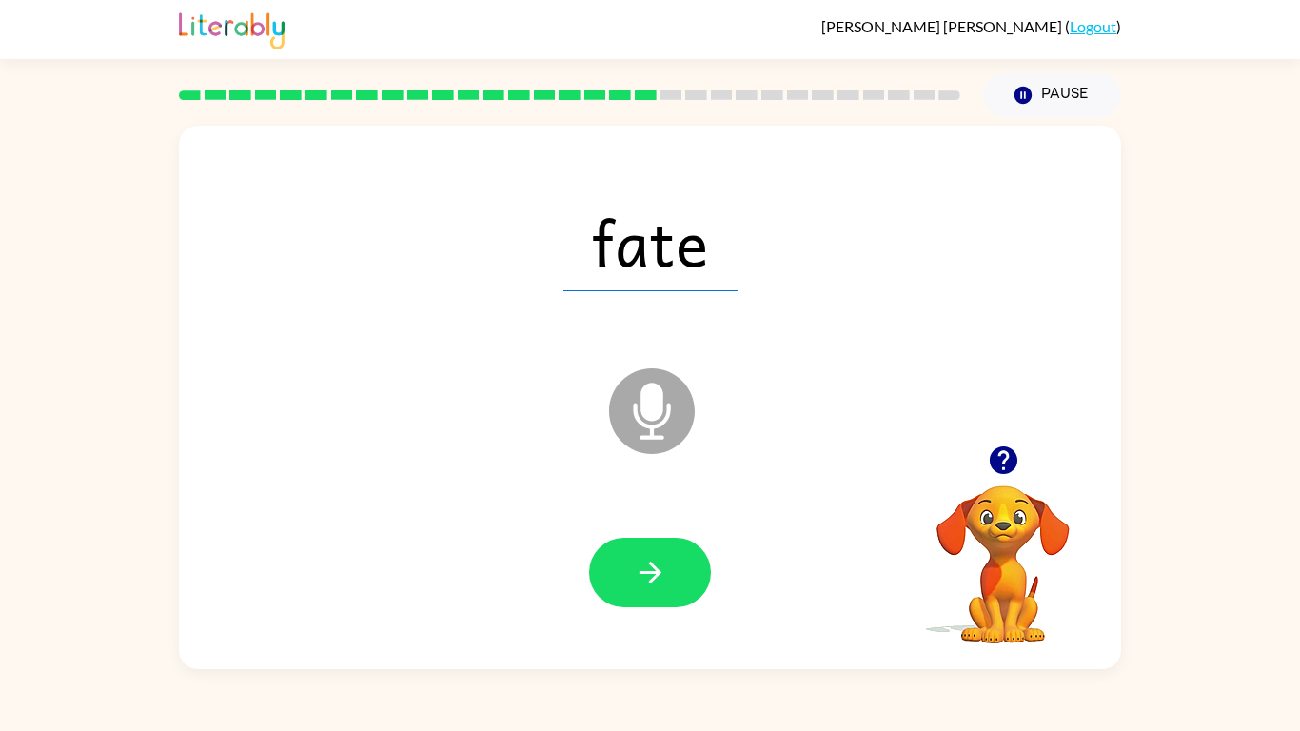
click at [662, 567] on icon "button" at bounding box center [650, 572] width 33 height 33
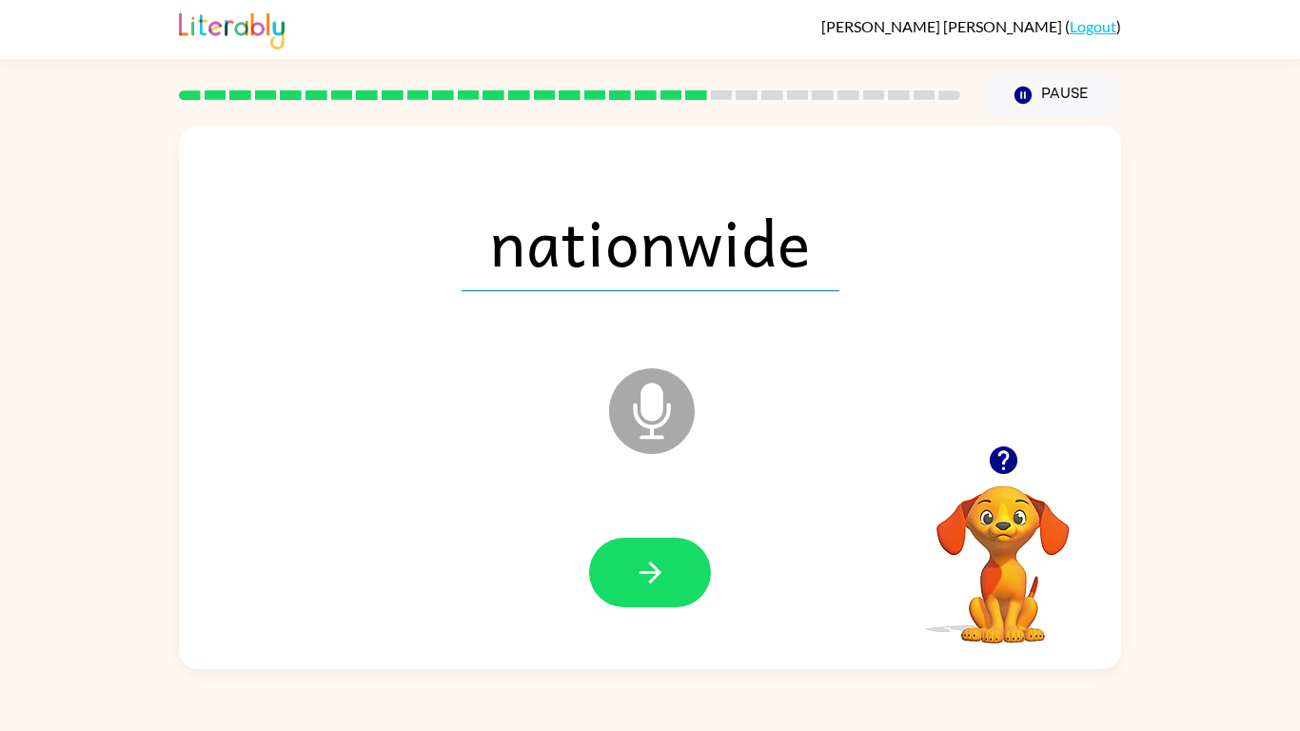
click at [662, 567] on icon "button" at bounding box center [650, 572] width 33 height 33
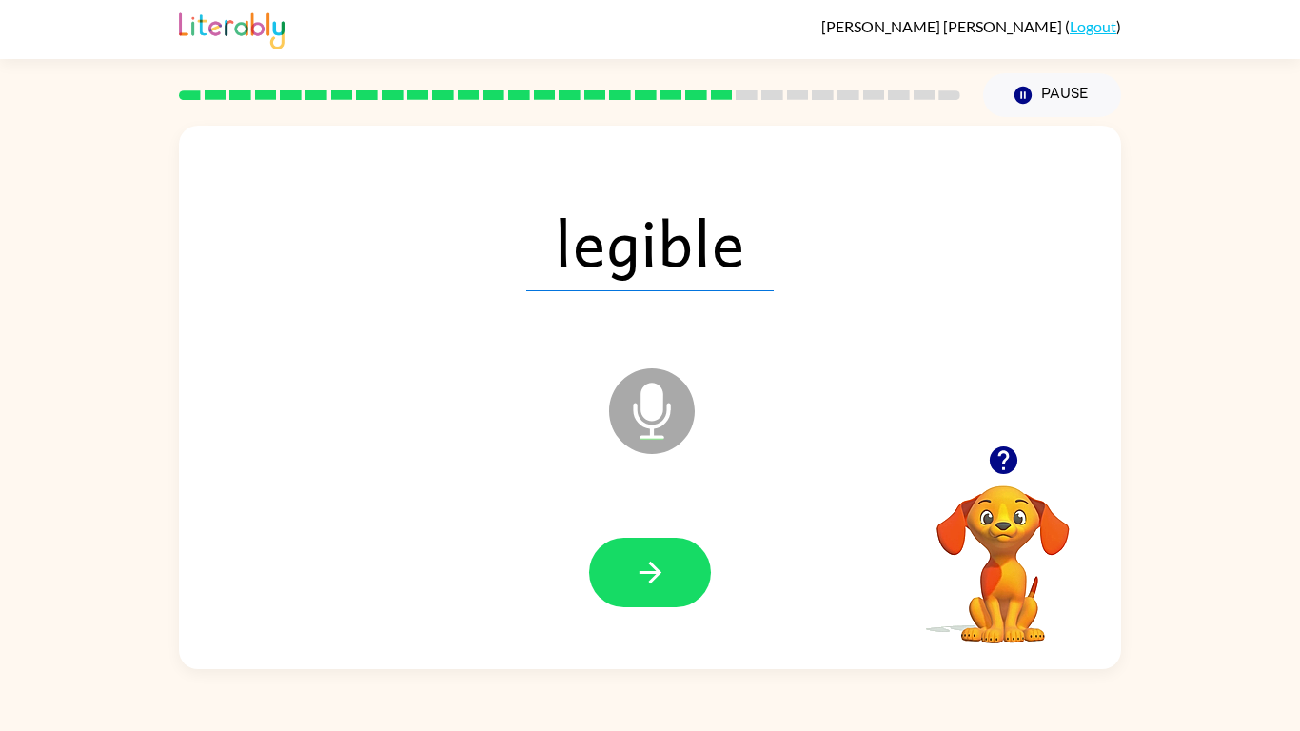
click at [662, 567] on icon "button" at bounding box center [650, 572] width 33 height 33
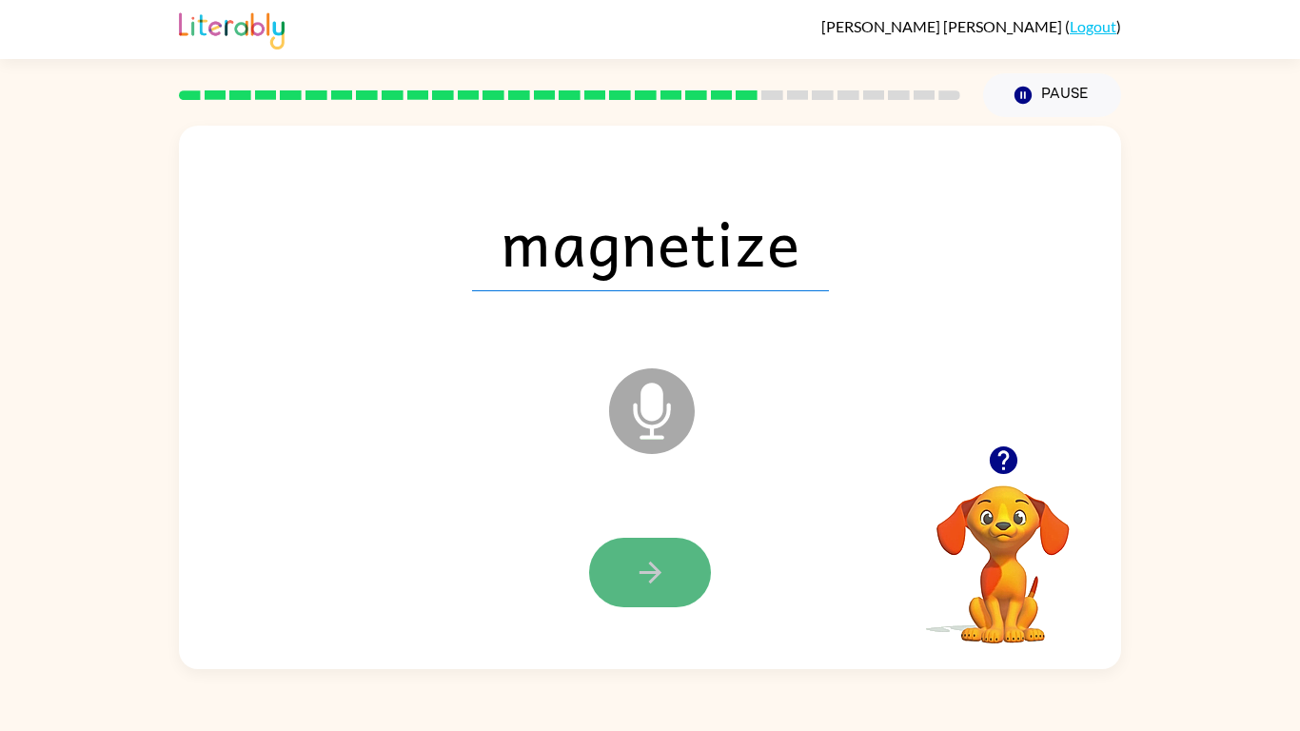
click at [662, 567] on icon "button" at bounding box center [650, 572] width 33 height 33
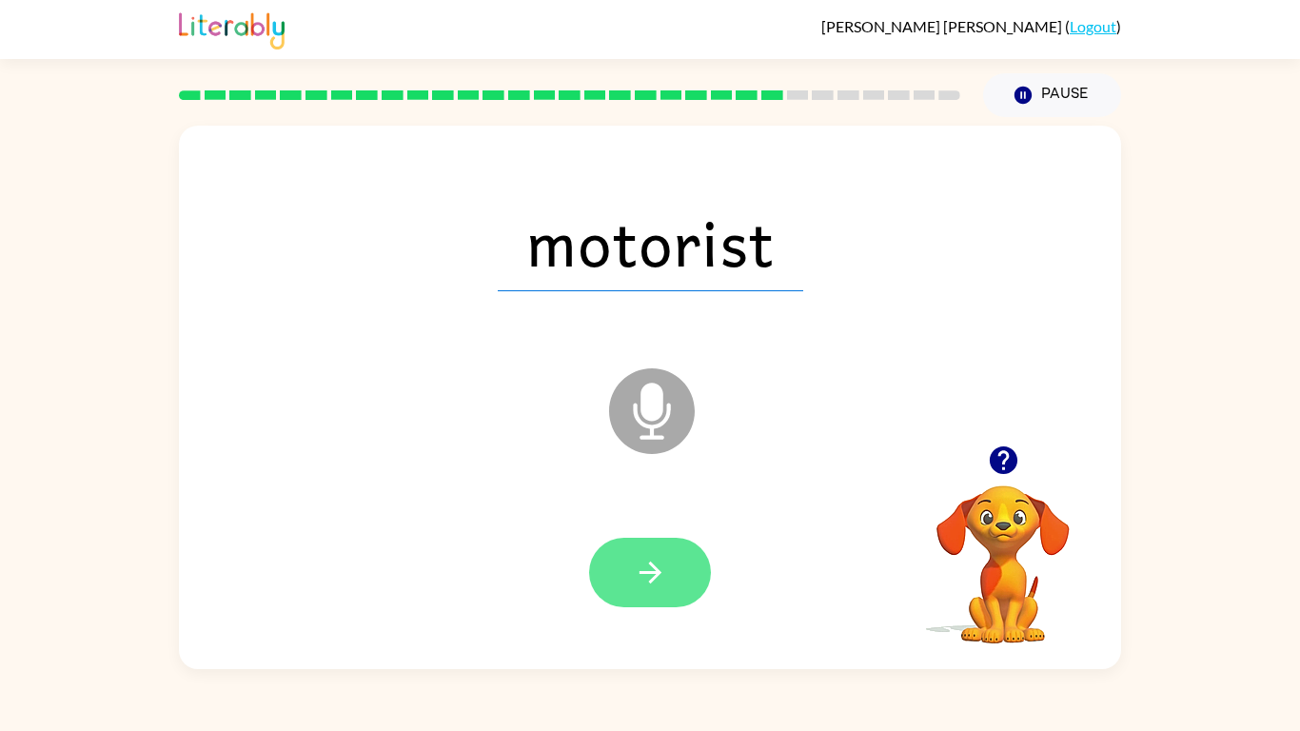
click at [662, 568] on icon "button" at bounding box center [650, 572] width 33 height 33
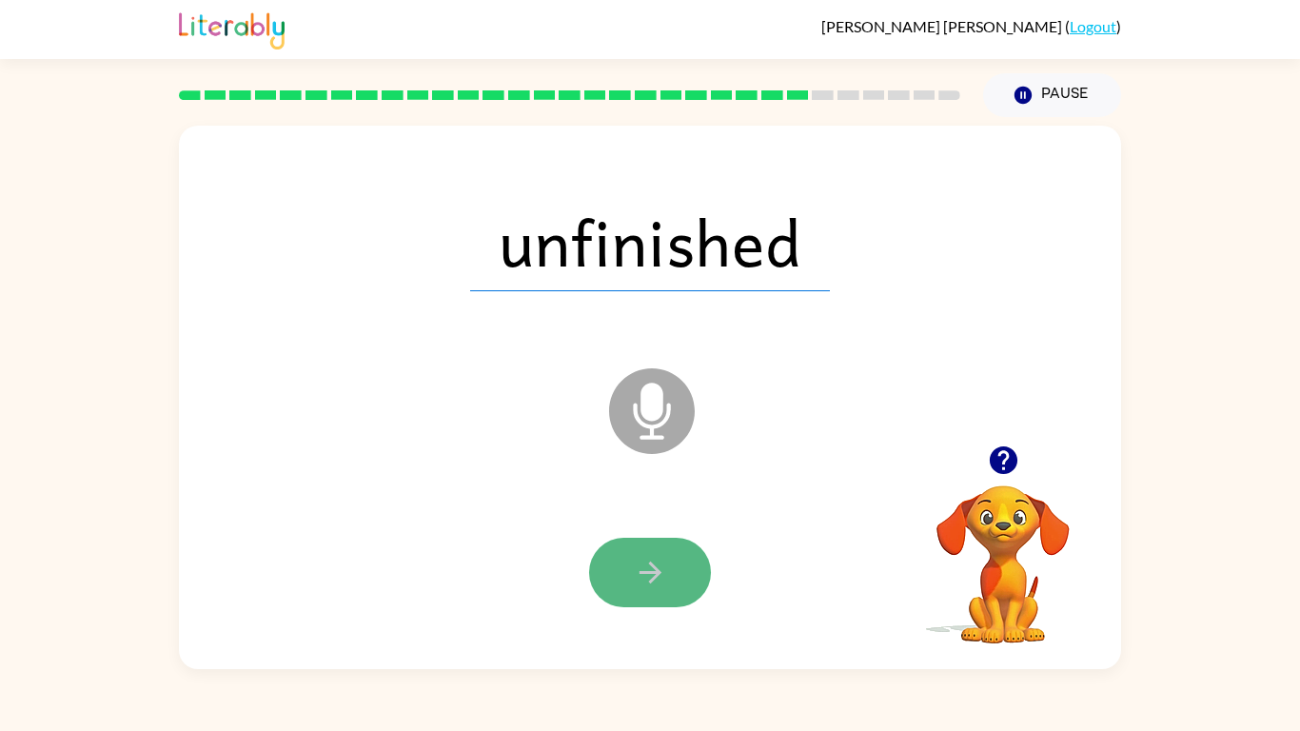
click at [661, 569] on icon "button" at bounding box center [650, 572] width 33 height 33
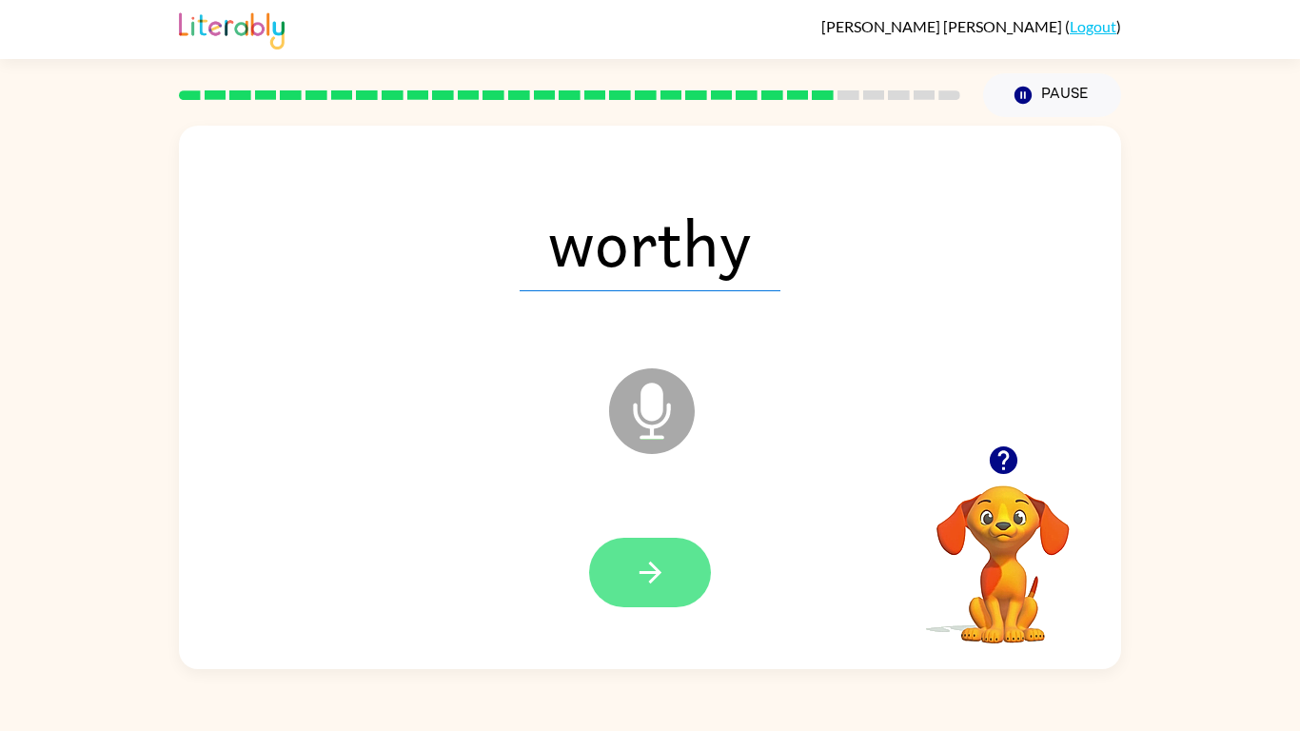
click at [661, 569] on icon "button" at bounding box center [650, 572] width 33 height 33
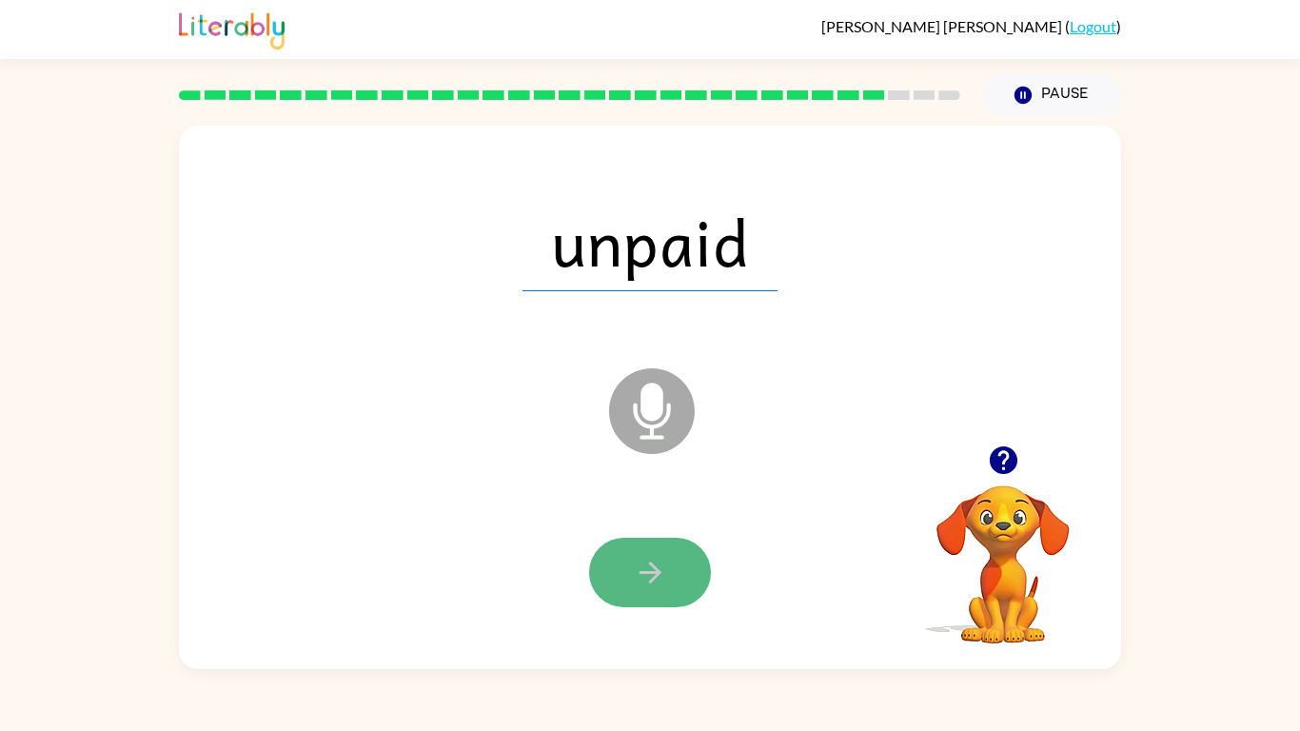
click at [659, 569] on icon "button" at bounding box center [650, 572] width 33 height 33
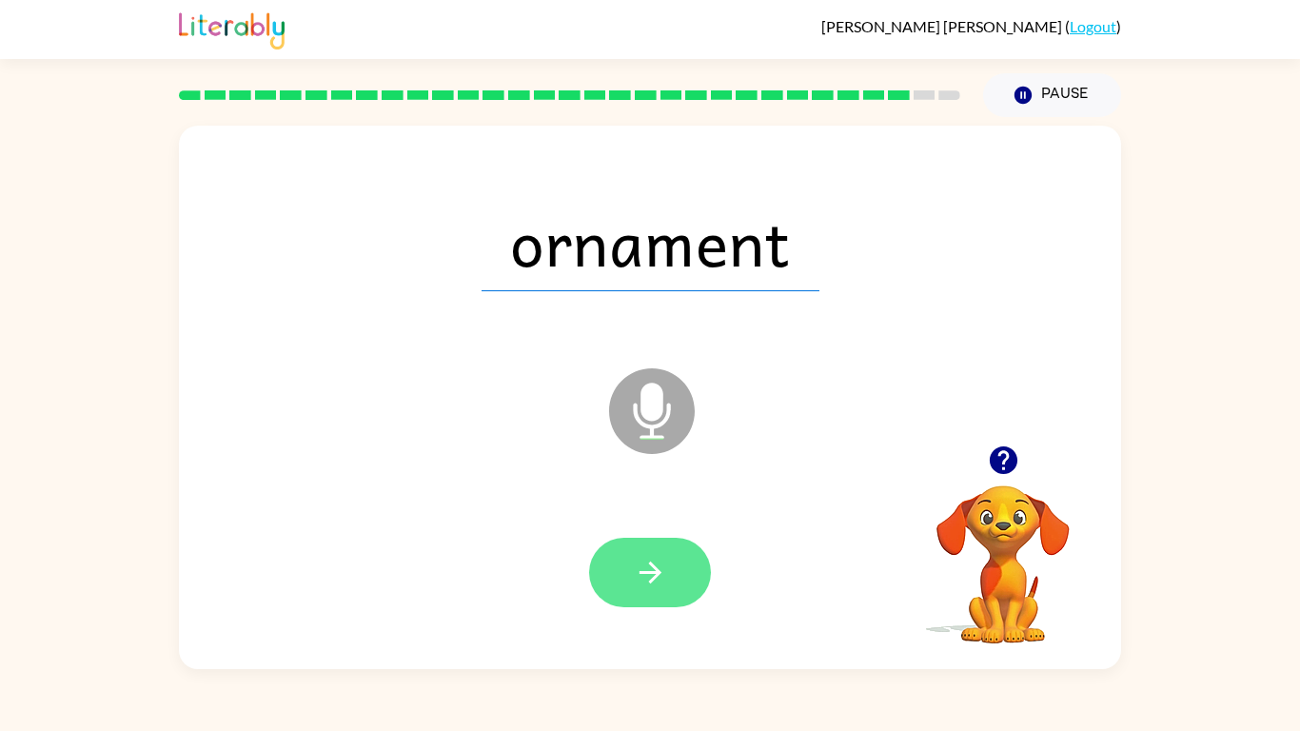
click at [657, 570] on icon "button" at bounding box center [649, 572] width 22 height 22
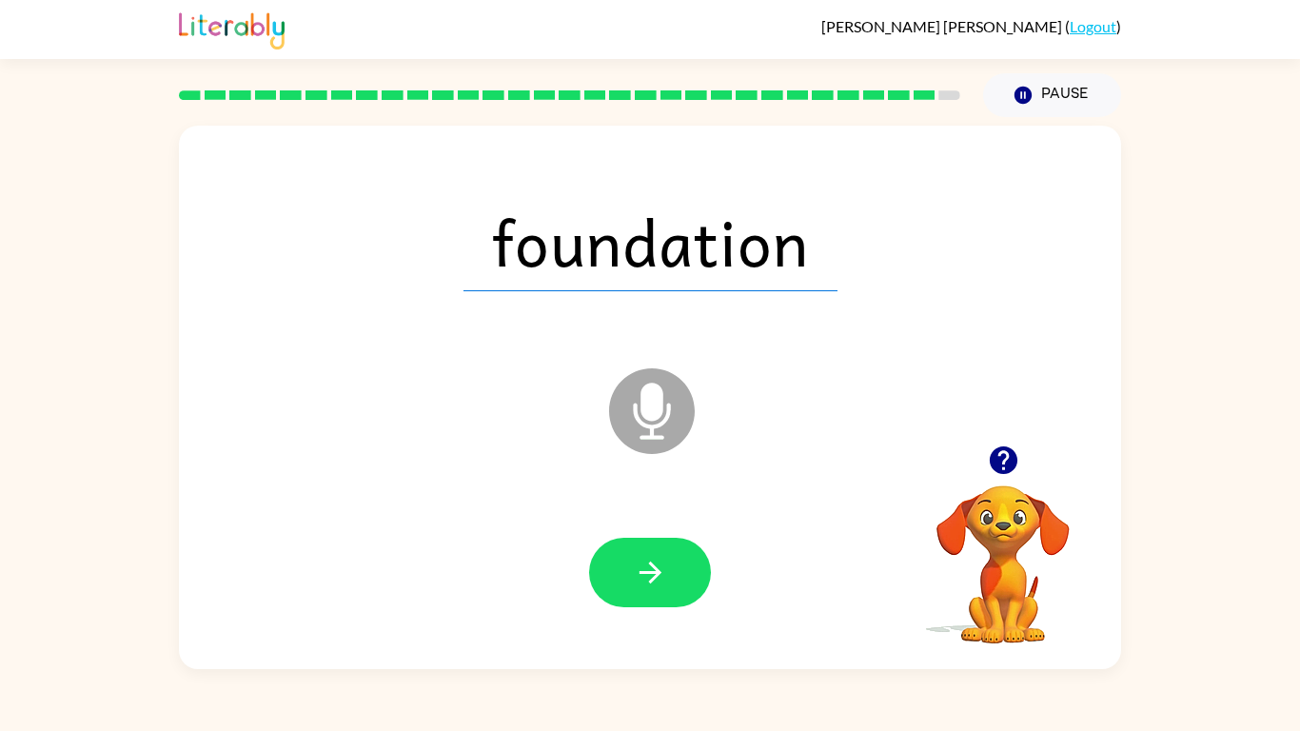
click at [657, 570] on icon "button" at bounding box center [649, 572] width 22 height 22
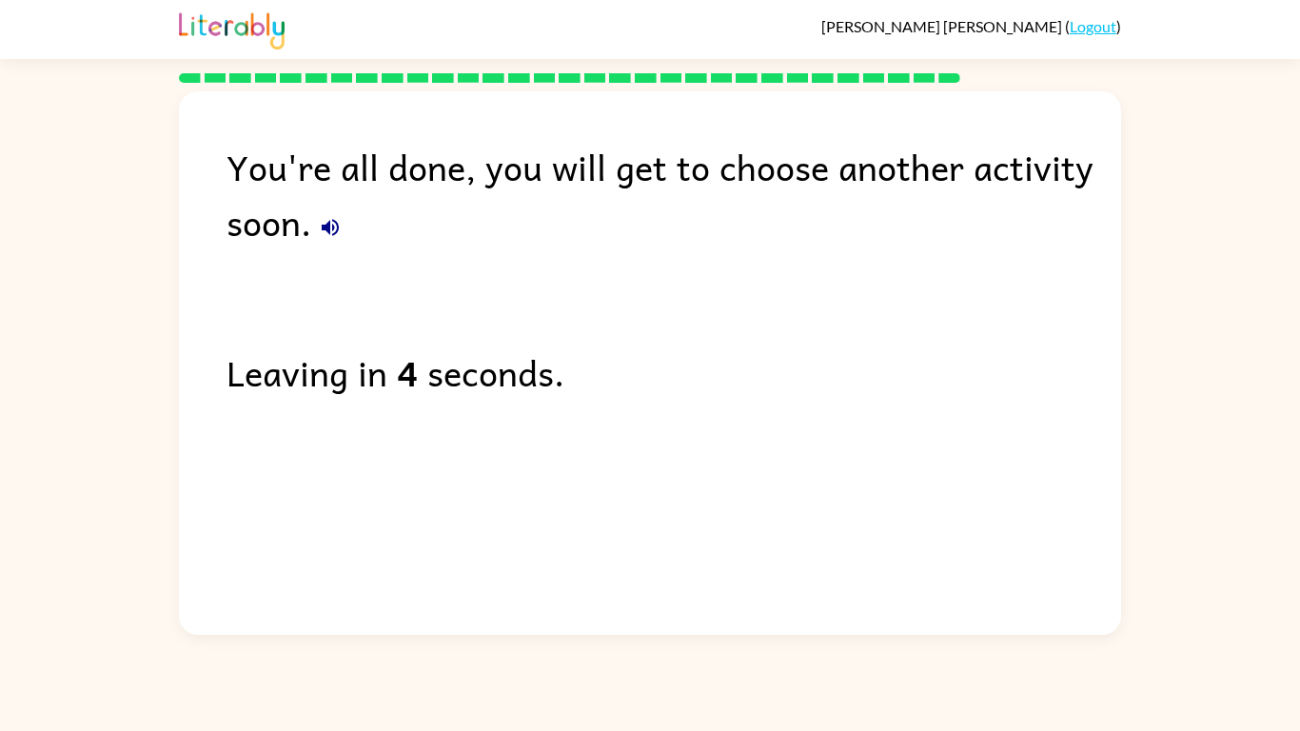
click at [322, 230] on icon "button" at bounding box center [330, 227] width 23 height 23
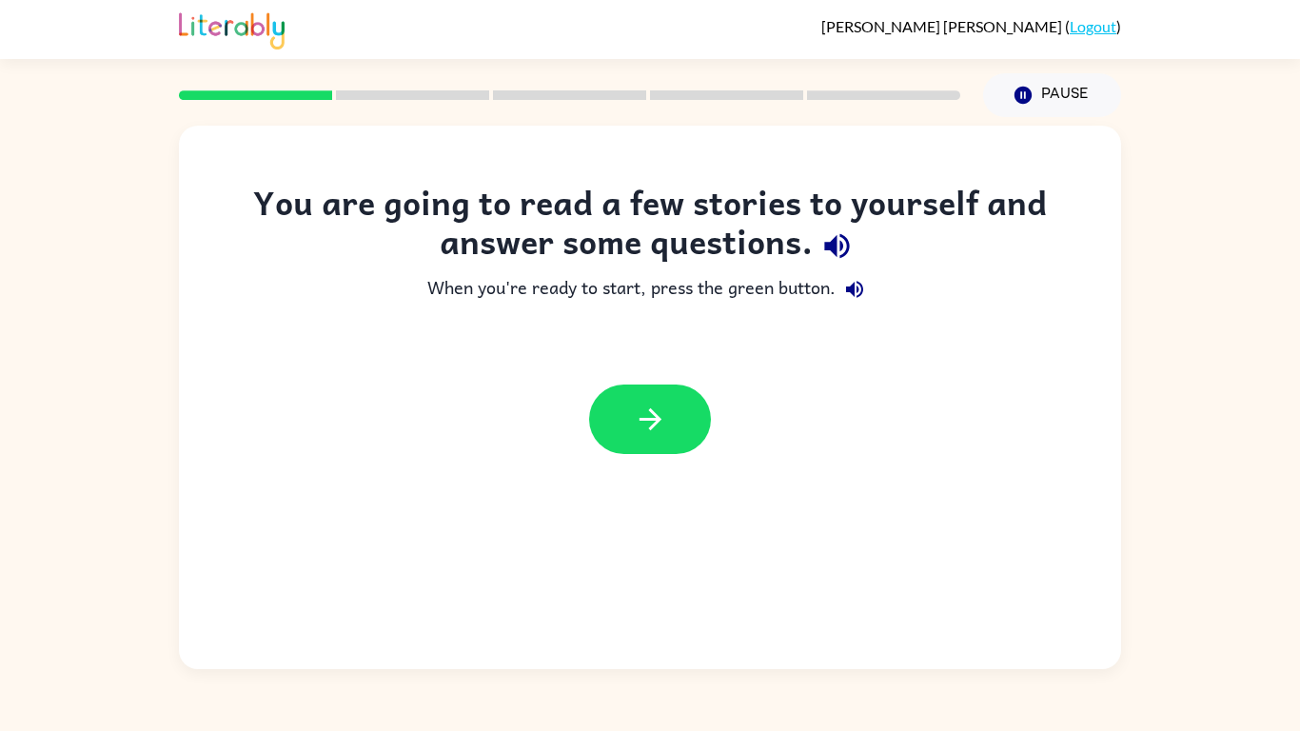
click at [841, 243] on icon "button" at bounding box center [836, 246] width 25 height 25
click at [858, 284] on icon "button" at bounding box center [854, 289] width 23 height 23
click at [665, 421] on icon "button" at bounding box center [650, 418] width 33 height 33
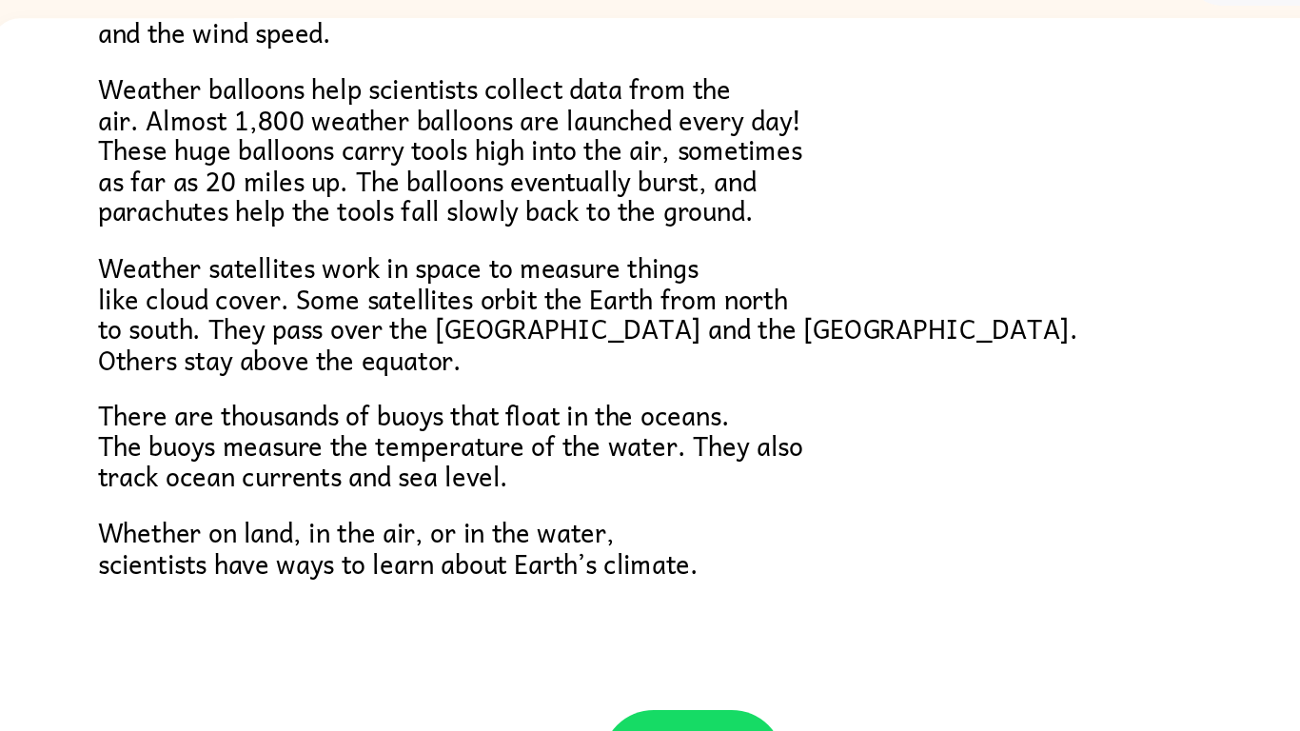
scroll to position [532, 0]
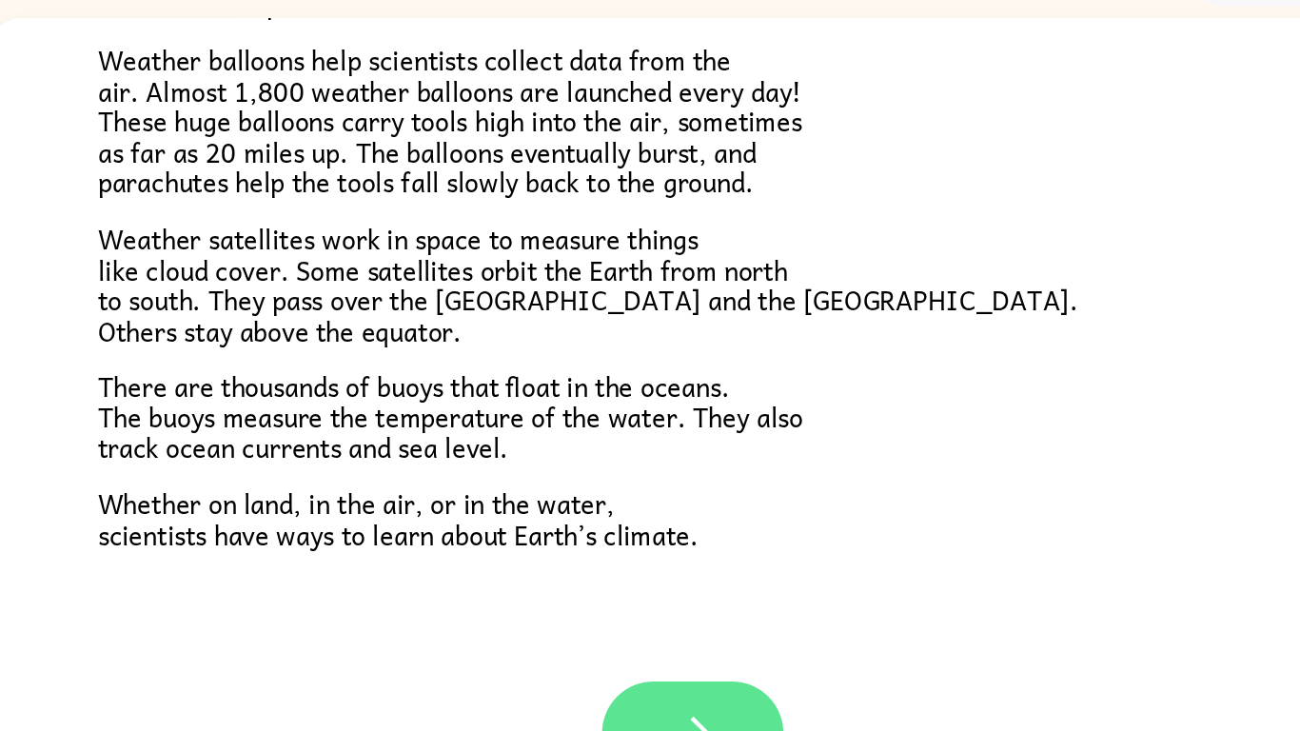
click at [647, 582] on button "button" at bounding box center [650, 605] width 122 height 69
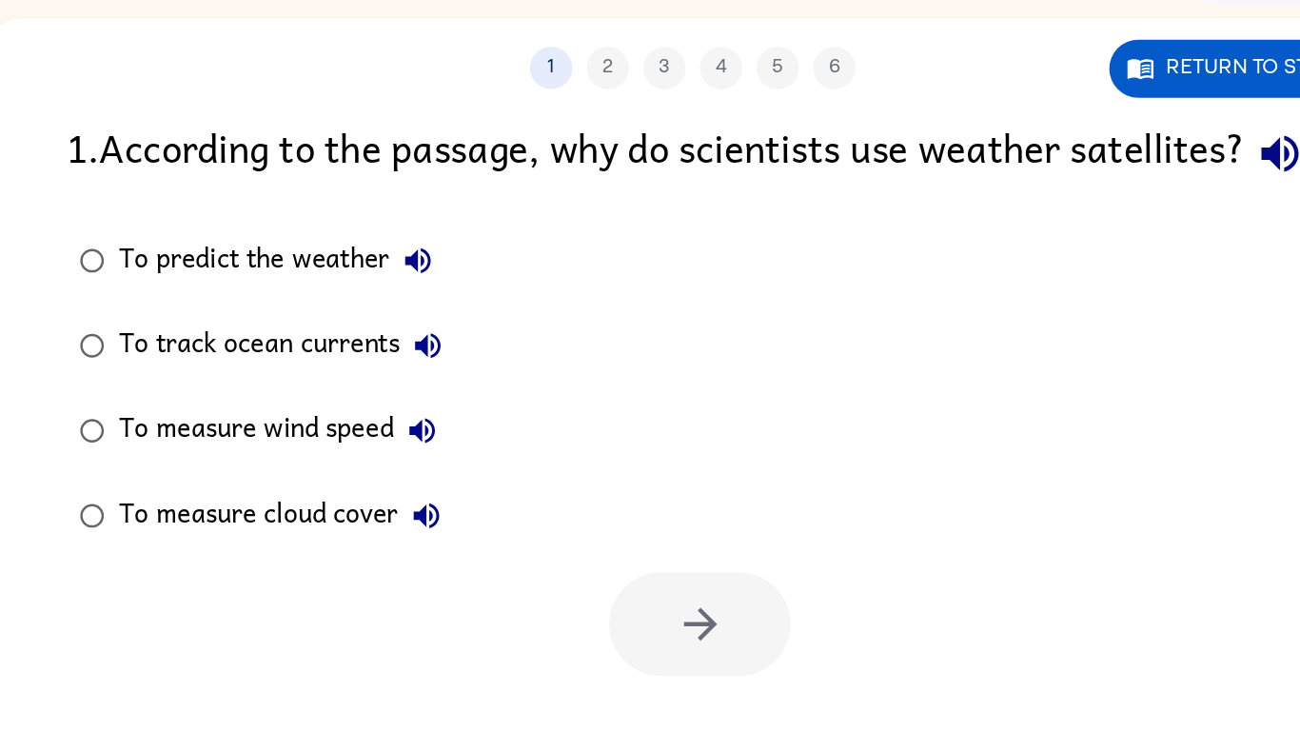
scroll to position [0, 0]
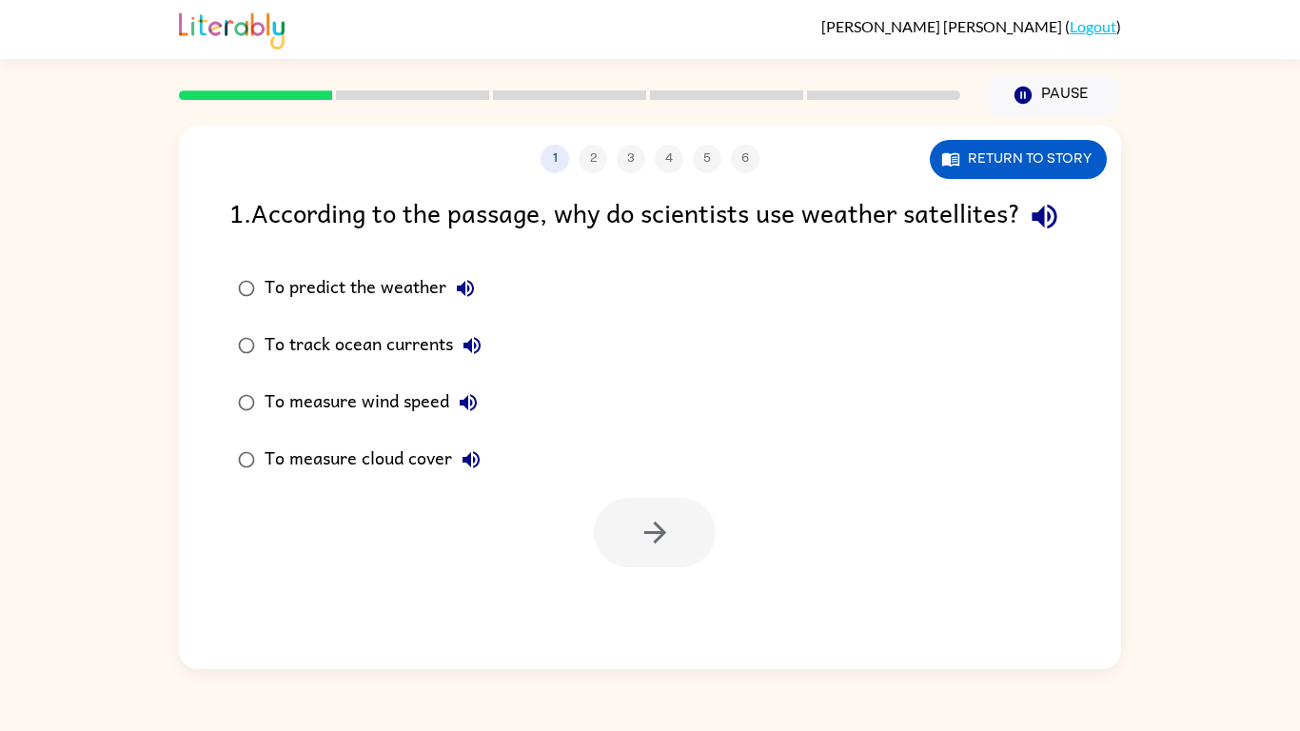
click at [1028, 233] on icon "button" at bounding box center [1044, 216] width 33 height 33
click at [480, 307] on button "To predict the weather" at bounding box center [465, 288] width 38 height 38
click at [471, 357] on icon "button" at bounding box center [471, 345] width 23 height 23
click at [472, 411] on icon "button" at bounding box center [468, 402] width 17 height 17
click at [475, 471] on icon "button" at bounding box center [471, 459] width 23 height 23
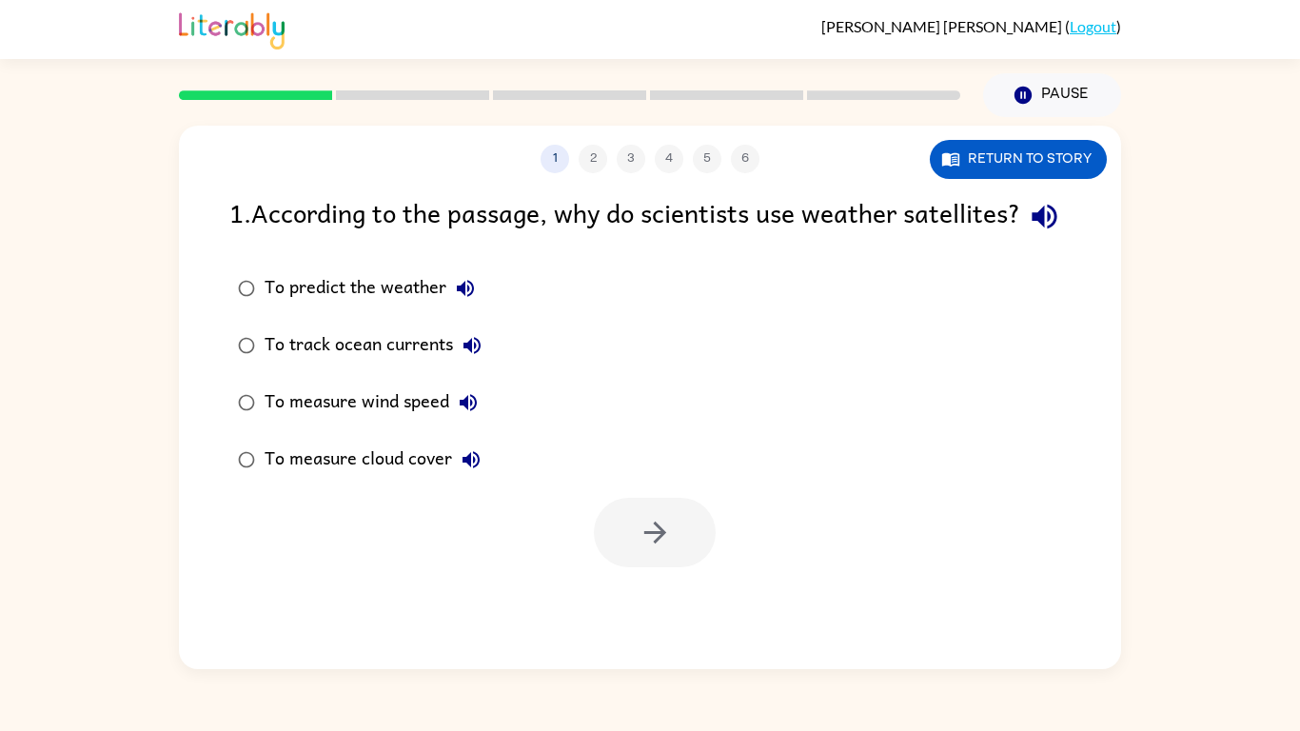
click at [276, 479] on div "To measure cloud cover" at bounding box center [376, 460] width 225 height 38
click at [658, 549] on icon "button" at bounding box center [654, 532] width 33 height 33
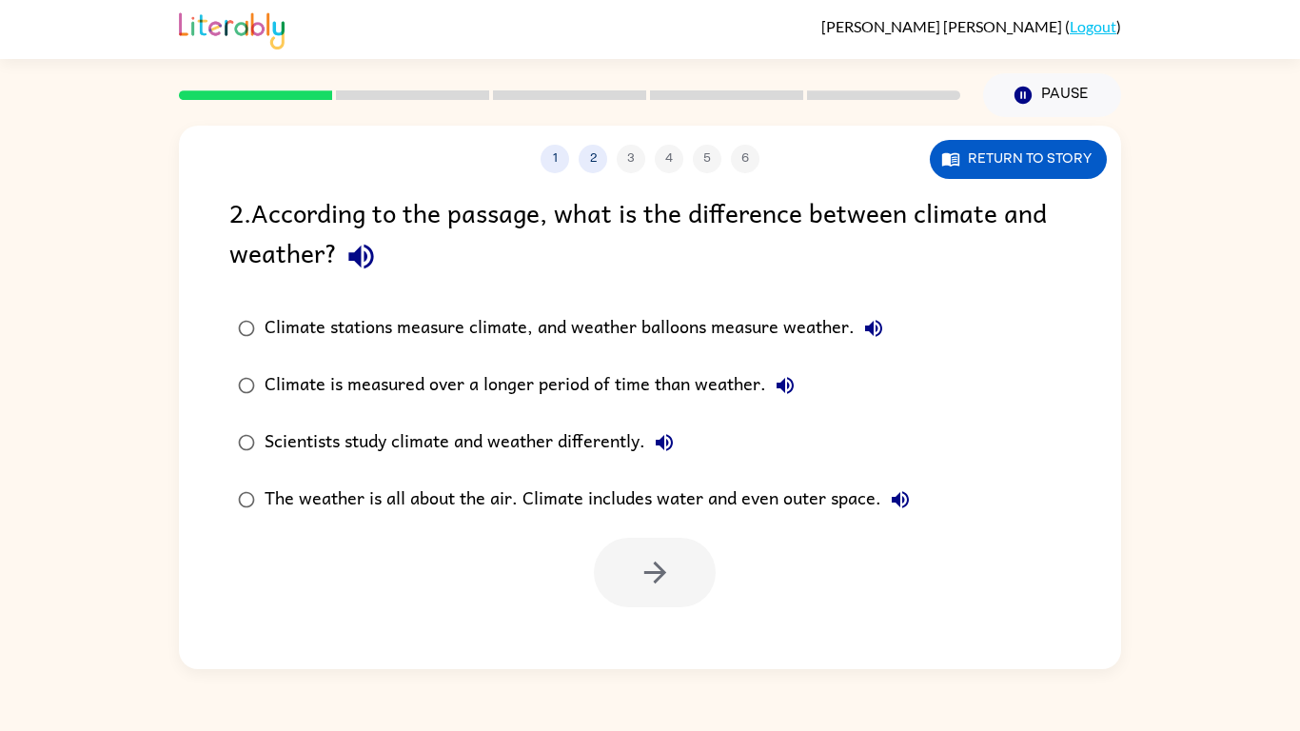
click at [356, 274] on button "button" at bounding box center [361, 256] width 49 height 49
click at [875, 328] on icon "button" at bounding box center [873, 328] width 17 height 17
click at [781, 388] on icon "button" at bounding box center [784, 385] width 17 height 17
click at [902, 494] on icon "button" at bounding box center [900, 499] width 23 height 23
click at [779, 329] on div "Climate stations measure climate, and weather balloons measure weather." at bounding box center [578, 328] width 628 height 38
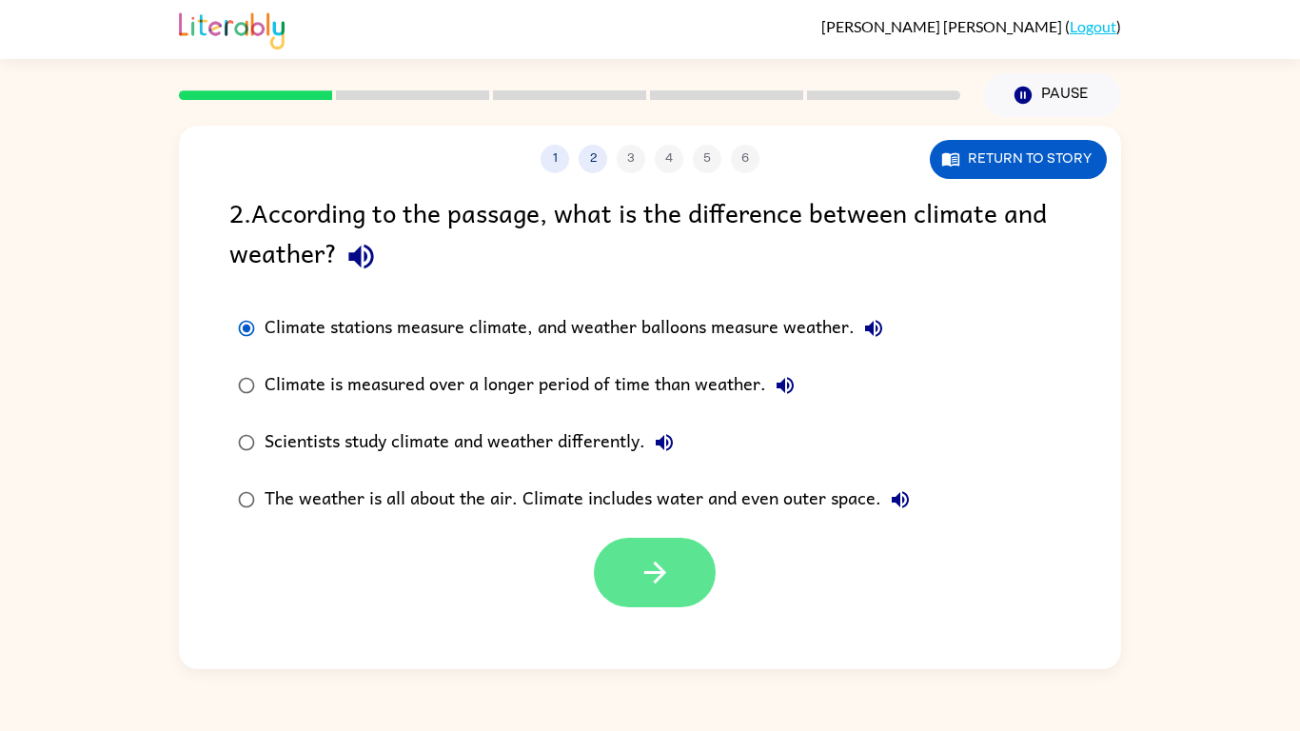
click at [670, 572] on icon "button" at bounding box center [654, 572] width 33 height 33
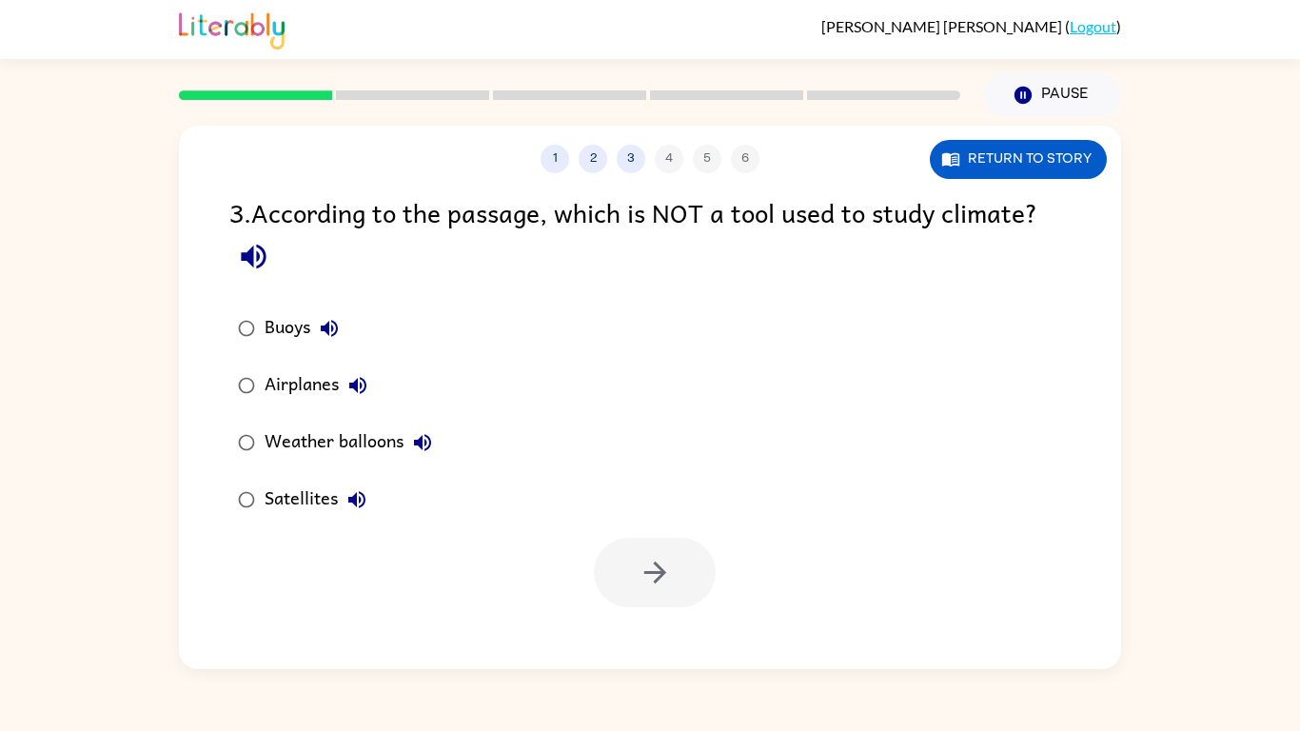
click at [257, 267] on icon "button" at bounding box center [253, 257] width 25 height 25
click at [349, 392] on icon "button" at bounding box center [357, 385] width 23 height 23
click at [653, 557] on icon "button" at bounding box center [654, 572] width 33 height 33
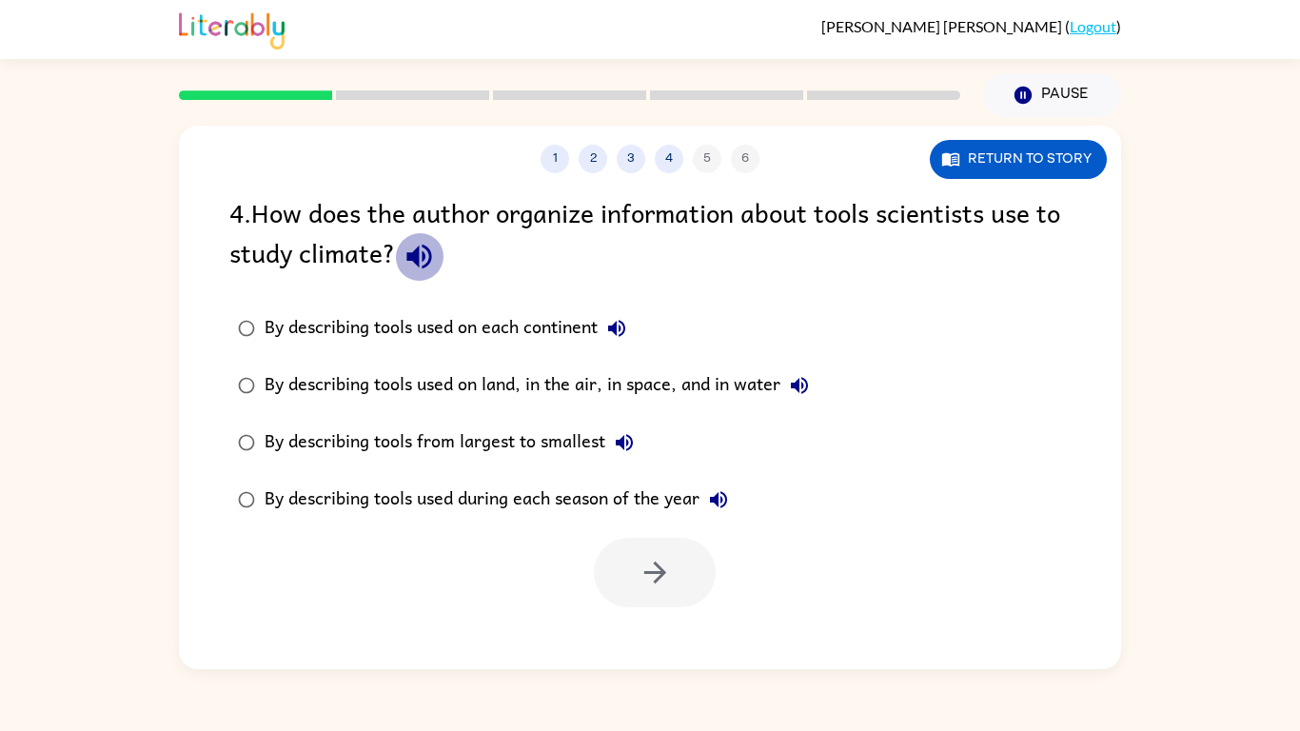
click at [425, 257] on icon "button" at bounding box center [418, 257] width 25 height 25
click at [619, 320] on icon "button" at bounding box center [616, 328] width 23 height 23
click at [796, 378] on icon "button" at bounding box center [799, 385] width 23 height 23
click at [632, 440] on icon "button" at bounding box center [624, 442] width 17 height 17
click at [721, 503] on icon "button" at bounding box center [718, 499] width 23 height 23
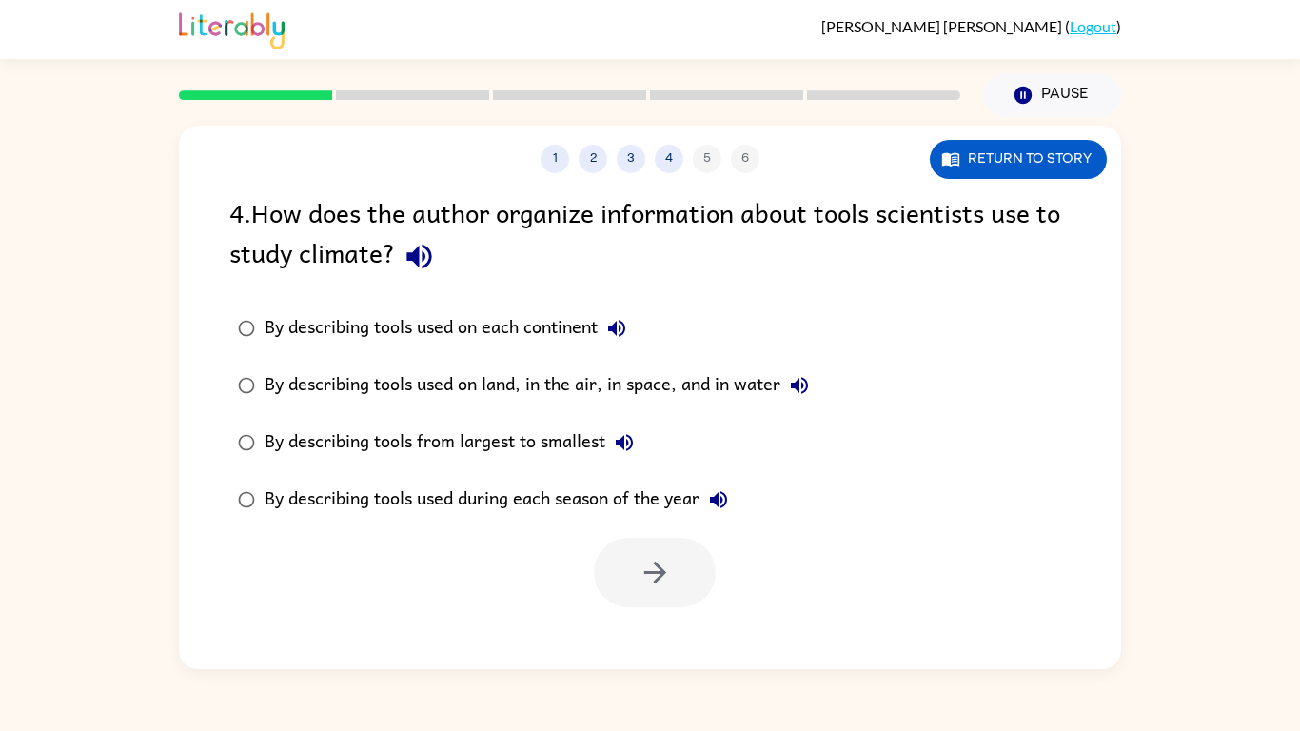
click at [652, 501] on div "By describing tools used during each season of the year" at bounding box center [500, 499] width 473 height 38
click at [673, 562] on button "button" at bounding box center [655, 572] width 122 height 69
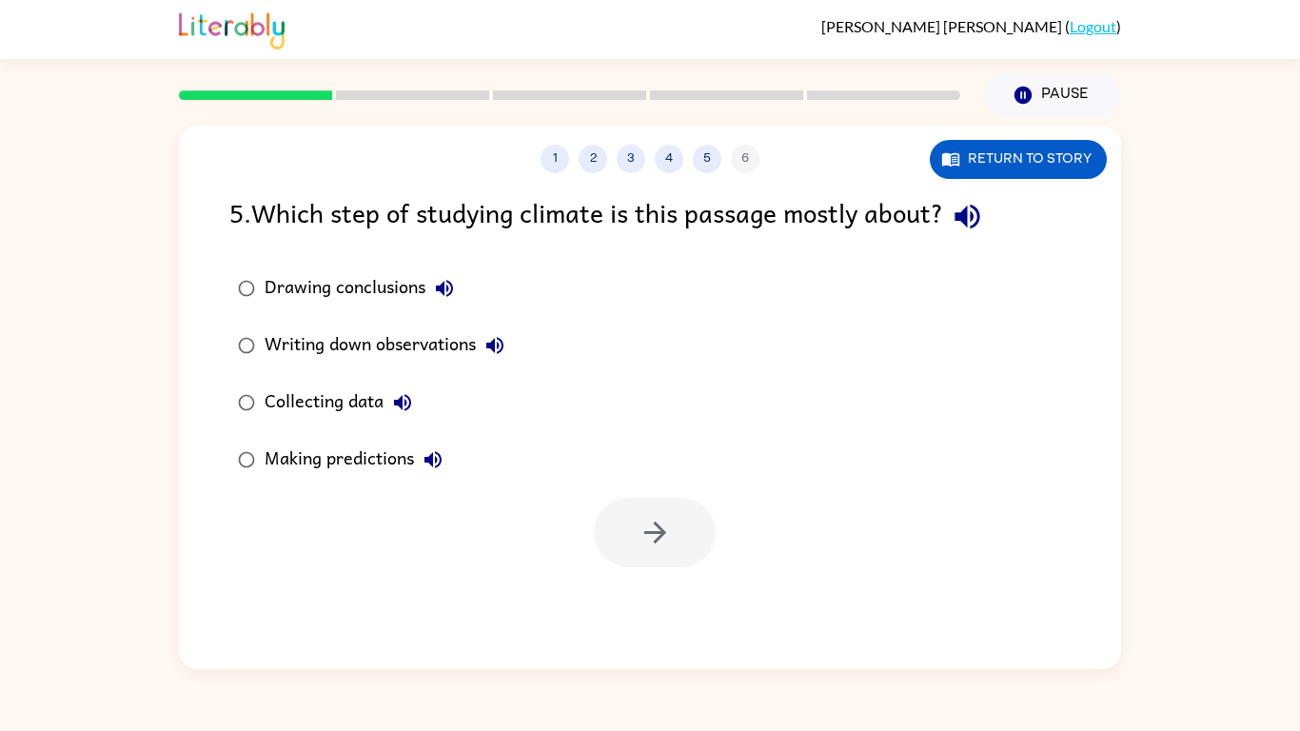
click at [983, 212] on icon "button" at bounding box center [966, 216] width 33 height 33
click at [407, 403] on icon "button" at bounding box center [402, 402] width 23 height 23
click at [295, 416] on div "Collecting data" at bounding box center [342, 402] width 157 height 38
click at [693, 510] on button "button" at bounding box center [655, 532] width 122 height 69
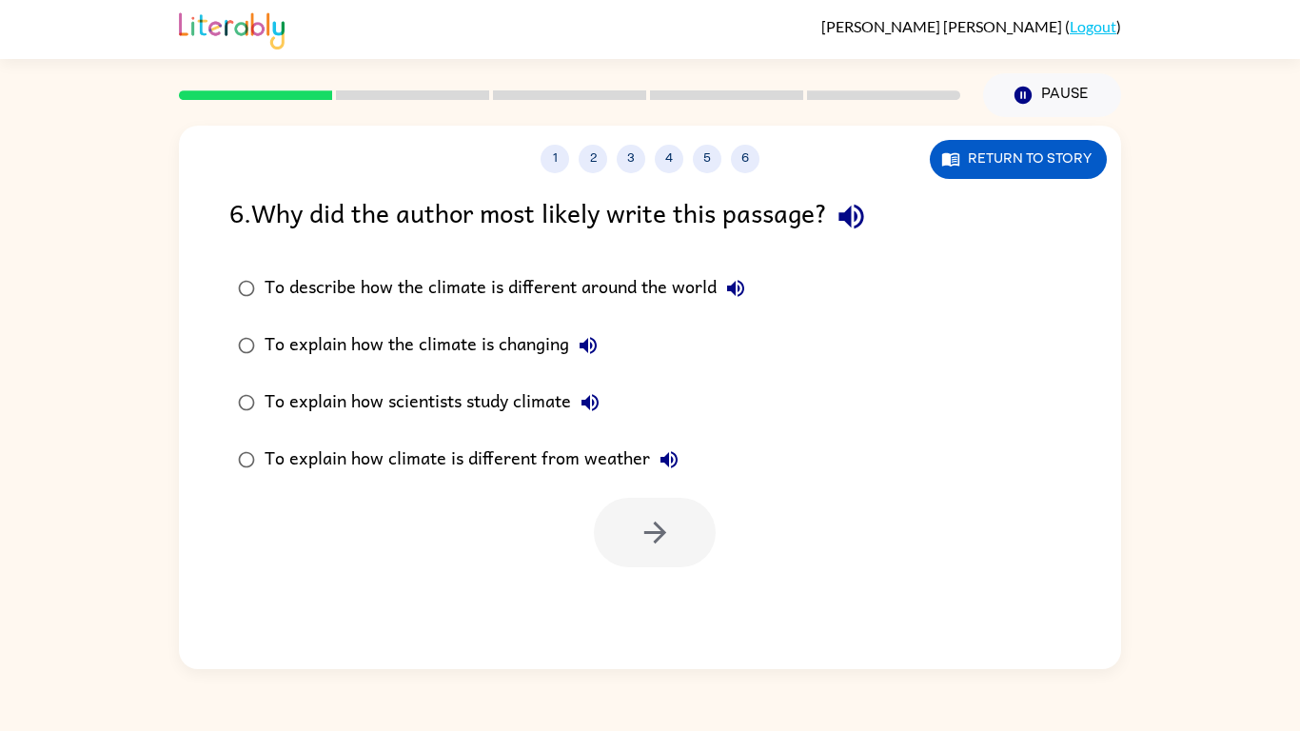
click at [847, 208] on icon "button" at bounding box center [850, 216] width 33 height 33
click at [732, 289] on icon "button" at bounding box center [735, 288] width 17 height 17
click at [660, 281] on div "To describe how the climate is different around the world" at bounding box center [509, 288] width 490 height 38
click at [626, 554] on button "button" at bounding box center [655, 532] width 122 height 69
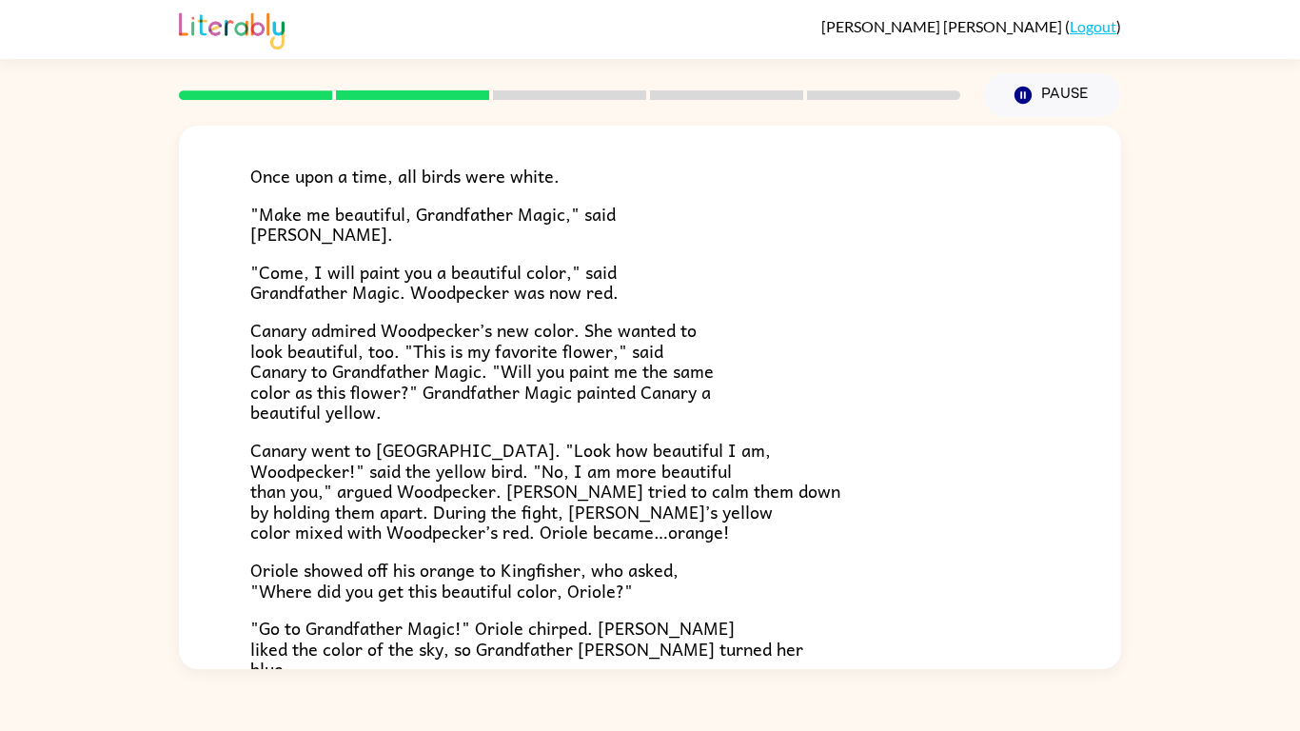
scroll to position [491, 0]
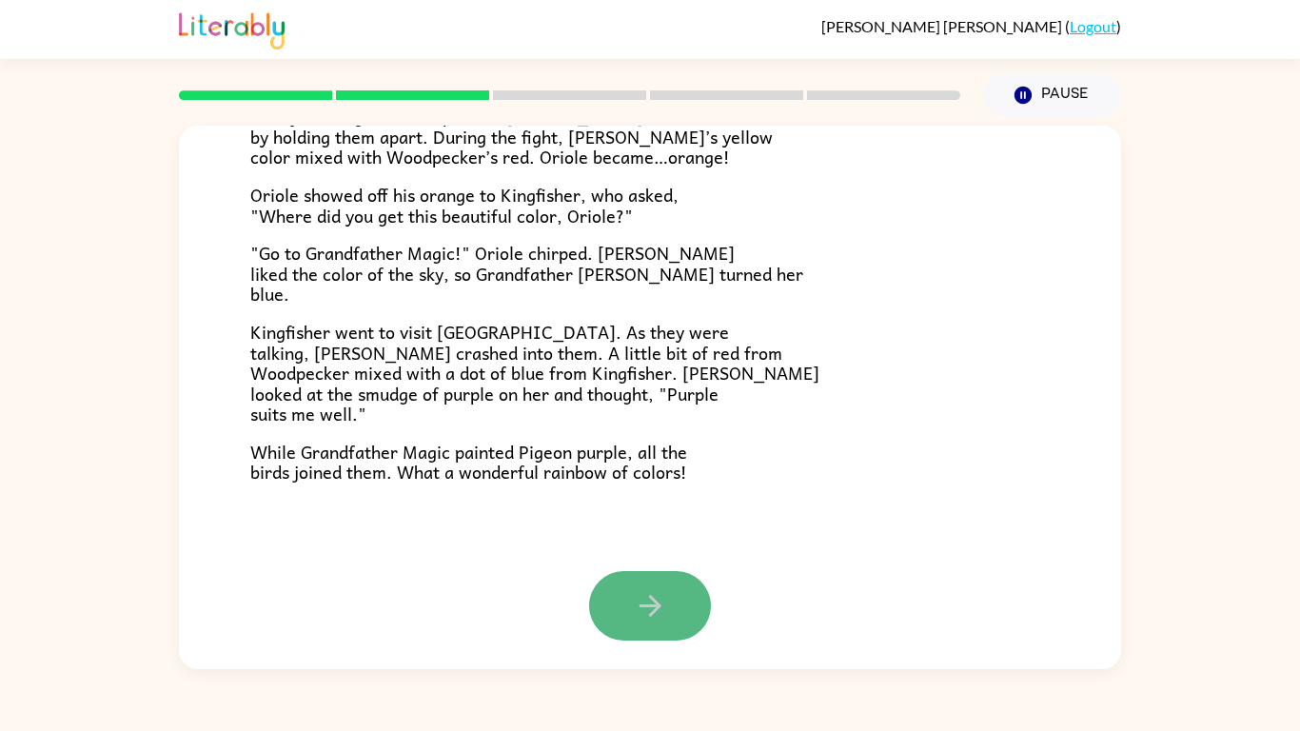
click at [662, 621] on icon "button" at bounding box center [650, 605] width 33 height 33
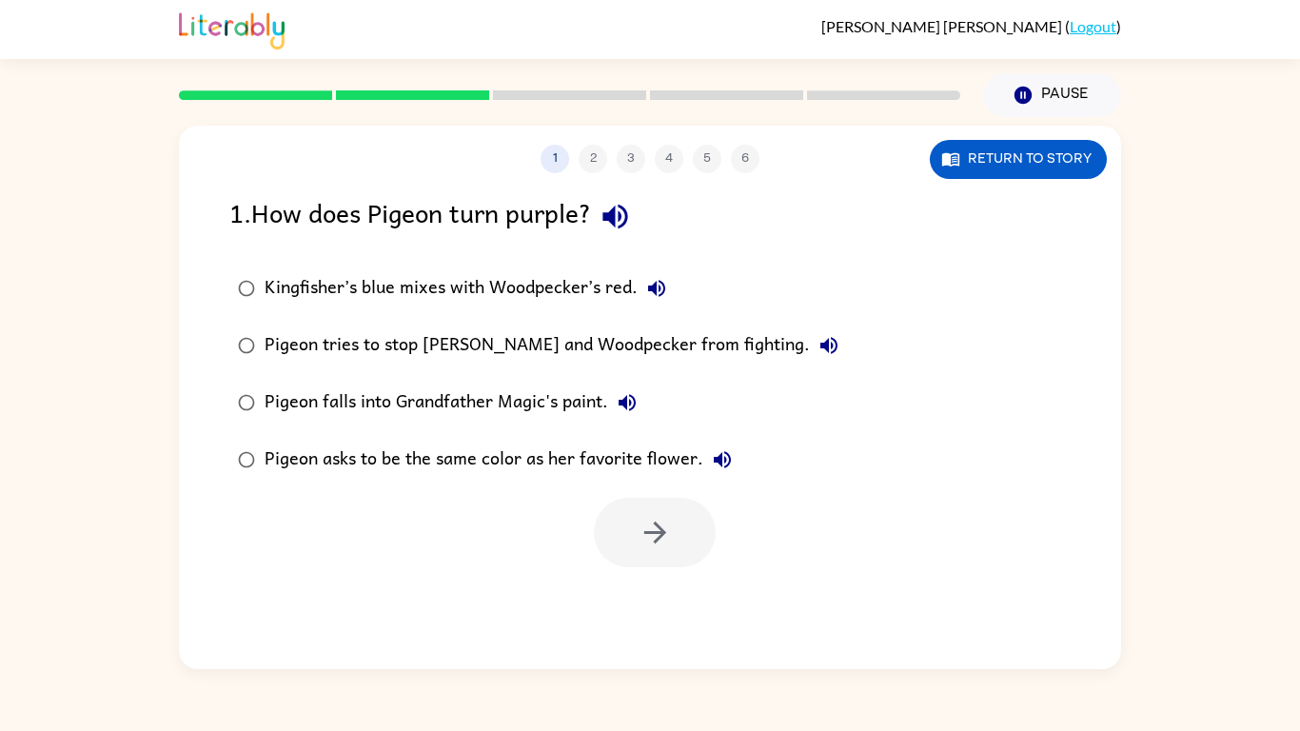
click at [632, 231] on icon "button" at bounding box center [614, 216] width 33 height 33
click at [634, 462] on div "Pigeon asks to be the same color as her favorite flower." at bounding box center [502, 460] width 477 height 38
click at [657, 511] on button "button" at bounding box center [655, 532] width 122 height 69
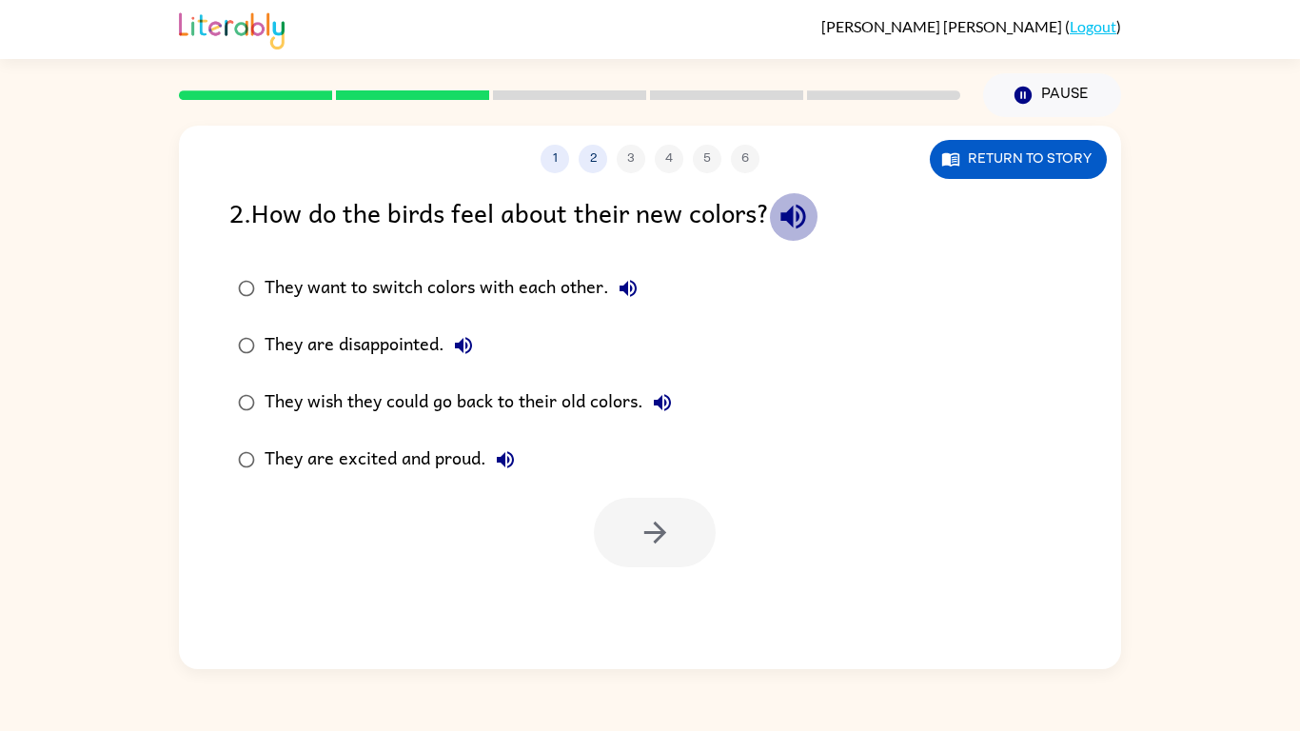
click at [794, 200] on icon "button" at bounding box center [792, 216] width 33 height 33
click at [566, 290] on div "They want to switch colors with each other." at bounding box center [455, 288] width 382 height 38
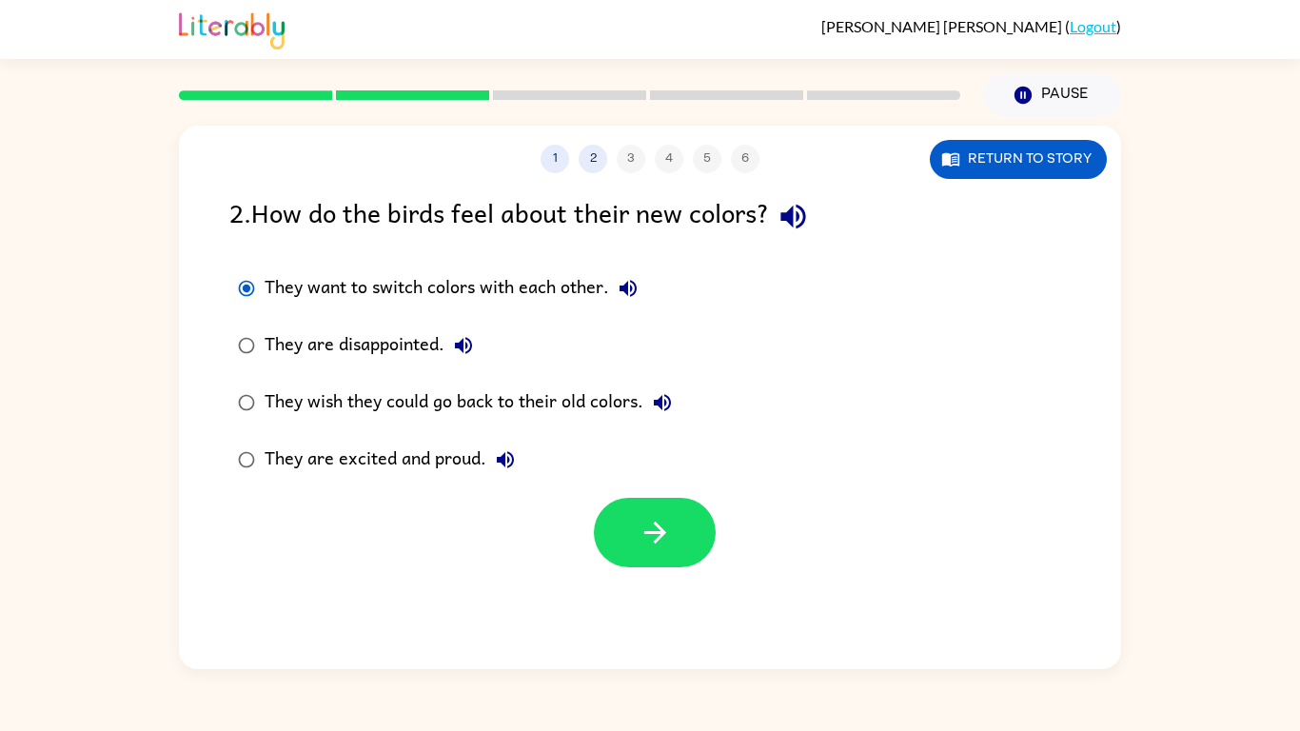
click at [521, 387] on div "They wish they could go back to their old colors." at bounding box center [472, 402] width 417 height 38
click at [638, 526] on icon "button" at bounding box center [654, 532] width 33 height 33
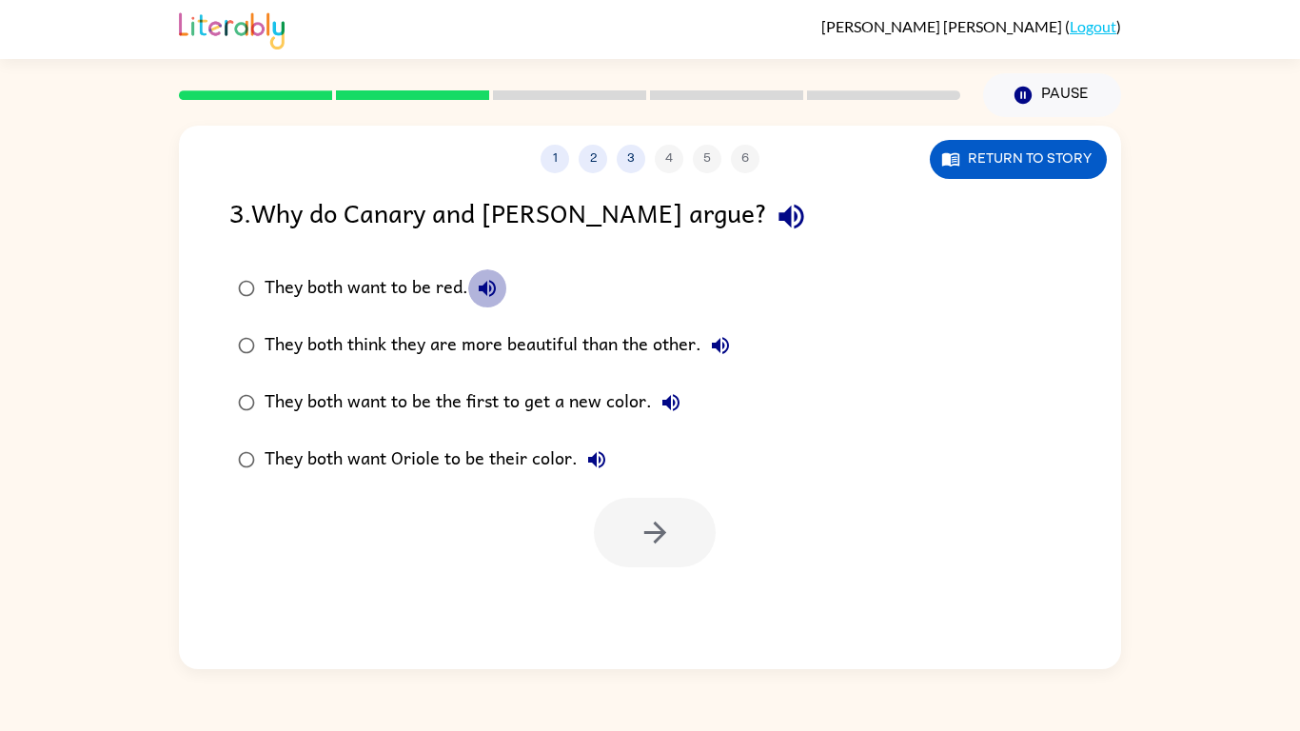
click at [497, 291] on icon "button" at bounding box center [487, 288] width 23 height 23
click at [522, 392] on div "They both want to be the first to get a new color." at bounding box center [476, 402] width 425 height 38
click at [635, 544] on button "button" at bounding box center [655, 532] width 122 height 69
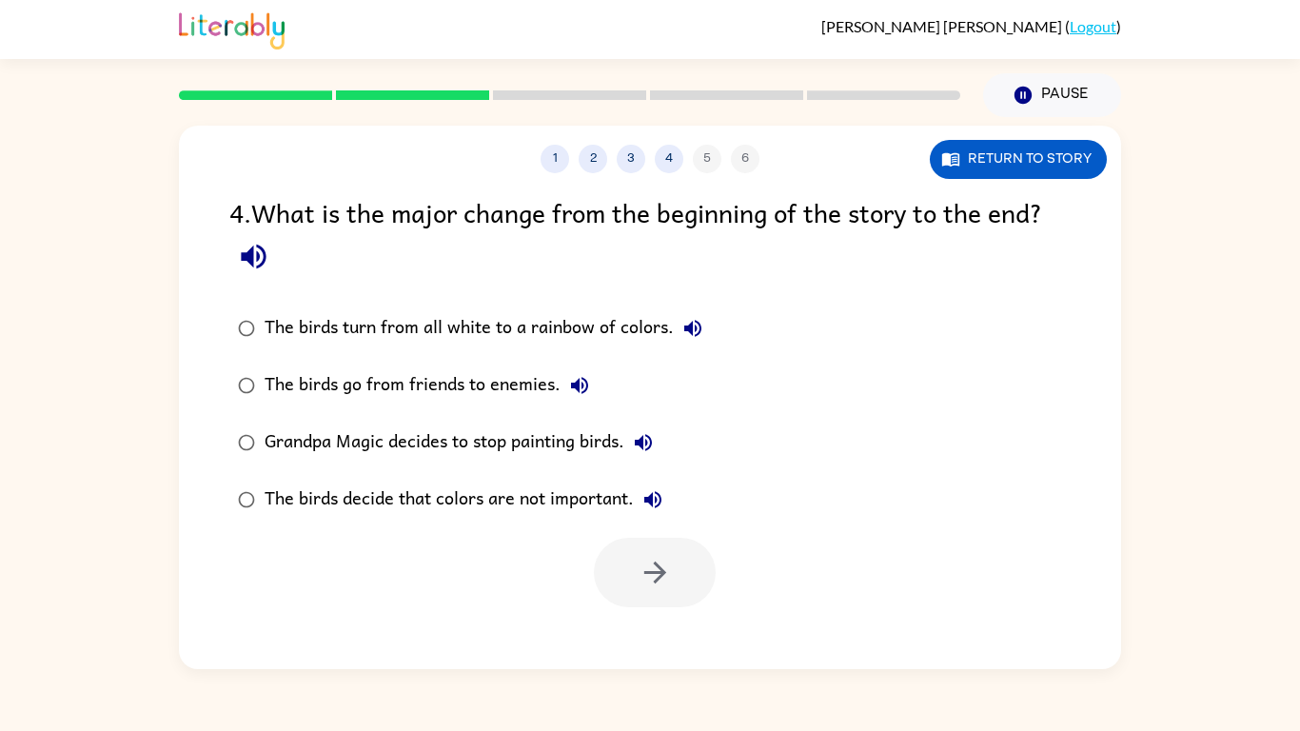
click at [635, 544] on div at bounding box center [655, 572] width 122 height 69
click at [612, 454] on div "Grandpa Magic decides to stop painting birds." at bounding box center [463, 442] width 398 height 38
click at [649, 579] on icon "button" at bounding box center [654, 572] width 33 height 33
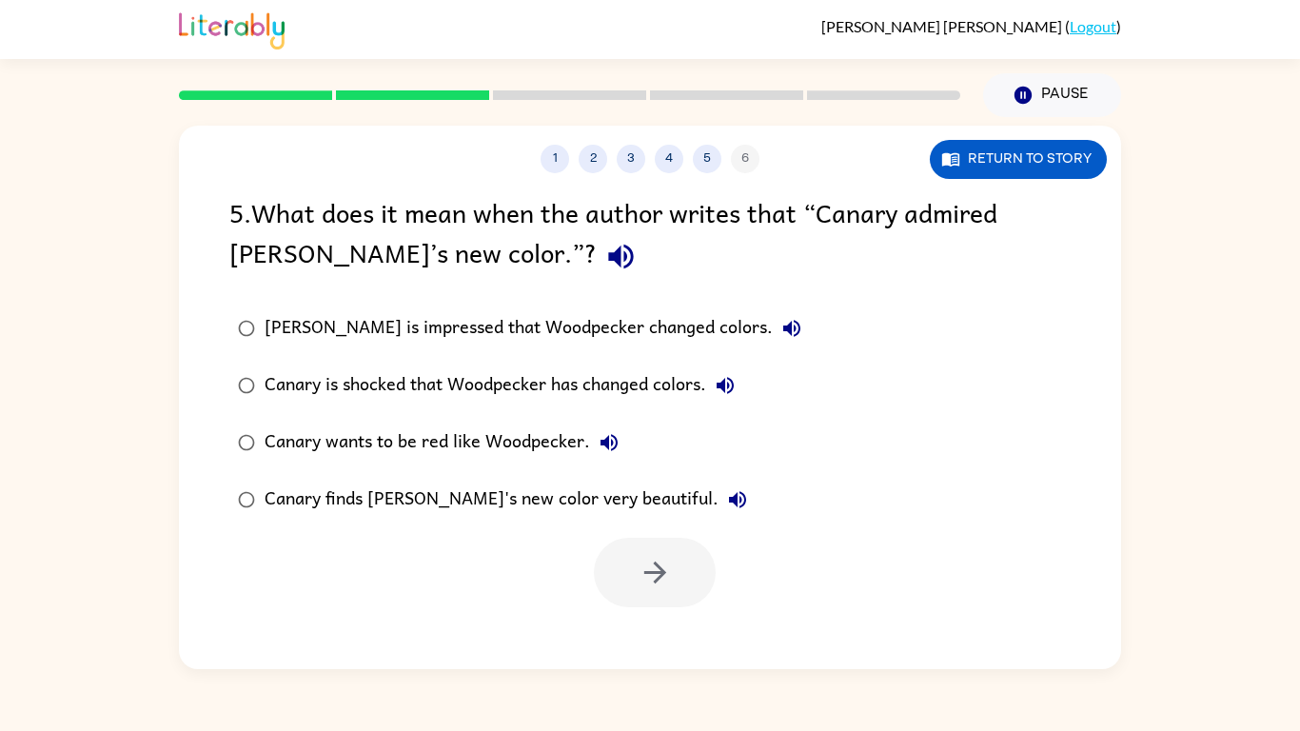
click at [640, 387] on div "Canary is shocked that Woodpecker has changed colors." at bounding box center [504, 385] width 480 height 38
click at [617, 613] on div "1 2 3 4 5 6 Return to story 5 . What does it mean when the author writes that “…" at bounding box center [650, 397] width 942 height 543
click at [619, 606] on div at bounding box center [655, 572] width 122 height 69
click at [630, 588] on button "button" at bounding box center [655, 572] width 122 height 69
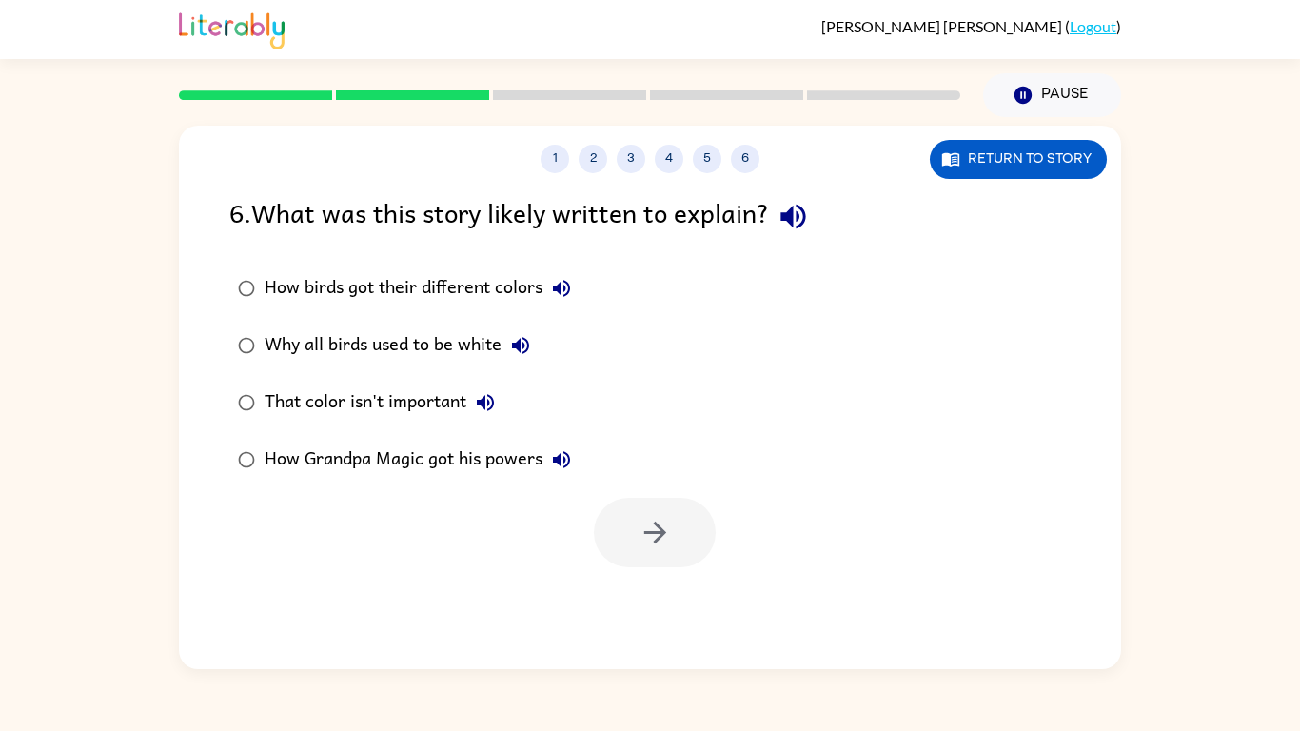
click at [497, 457] on div "How Grandpa Magic got his powers" at bounding box center [422, 460] width 316 height 38
click at [652, 533] on icon "button" at bounding box center [654, 532] width 22 height 22
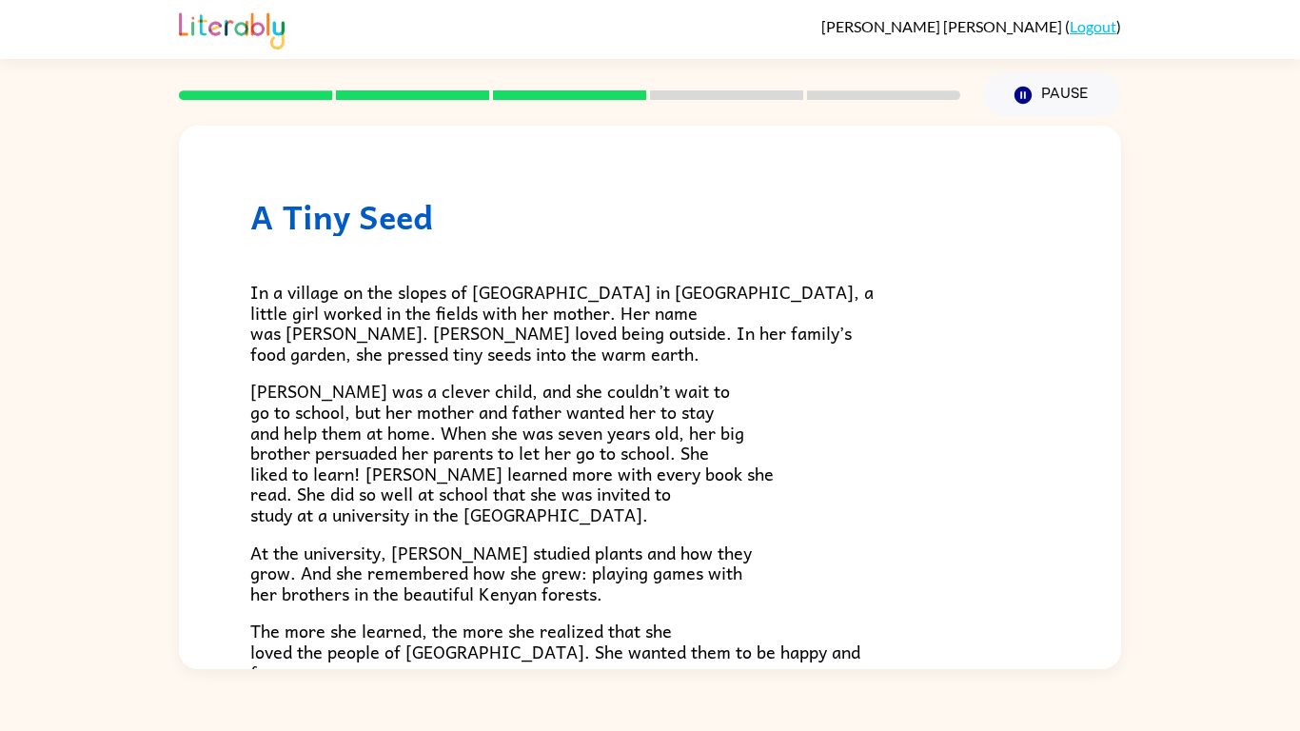
scroll to position [536, 0]
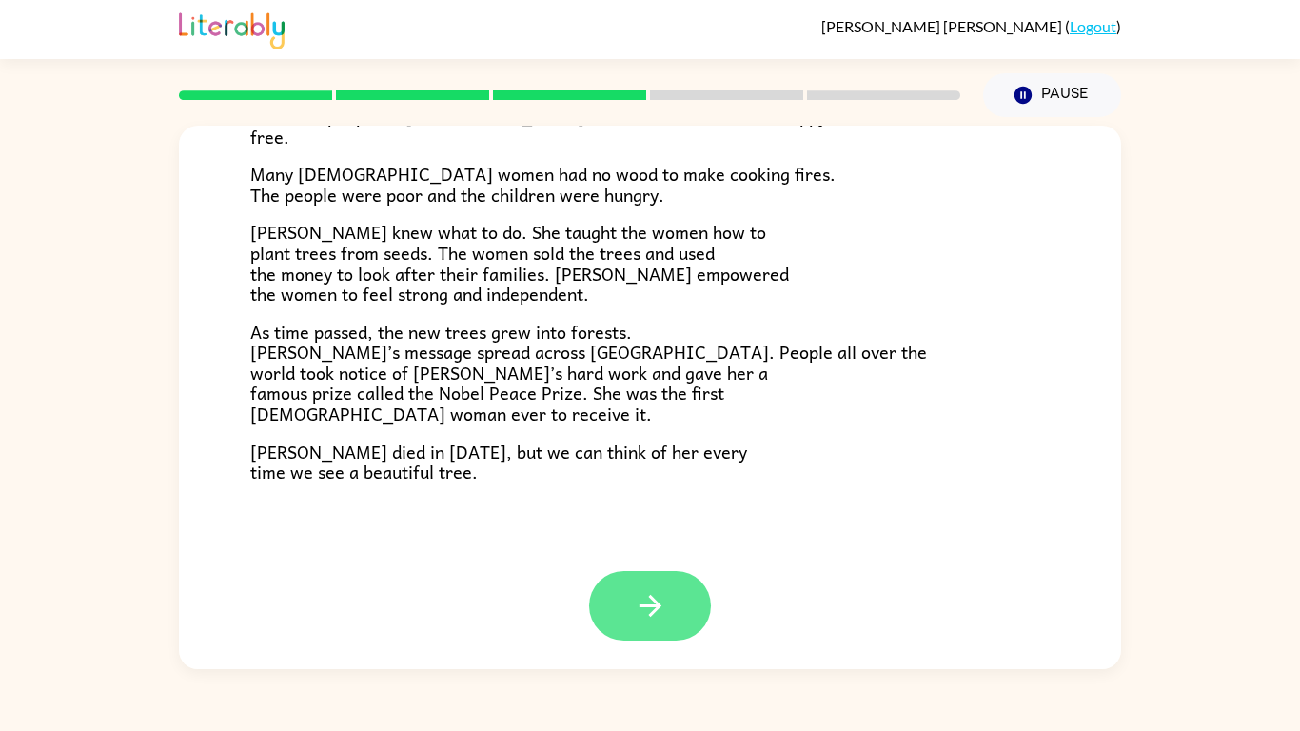
click at [655, 612] on icon "button" at bounding box center [650, 605] width 33 height 33
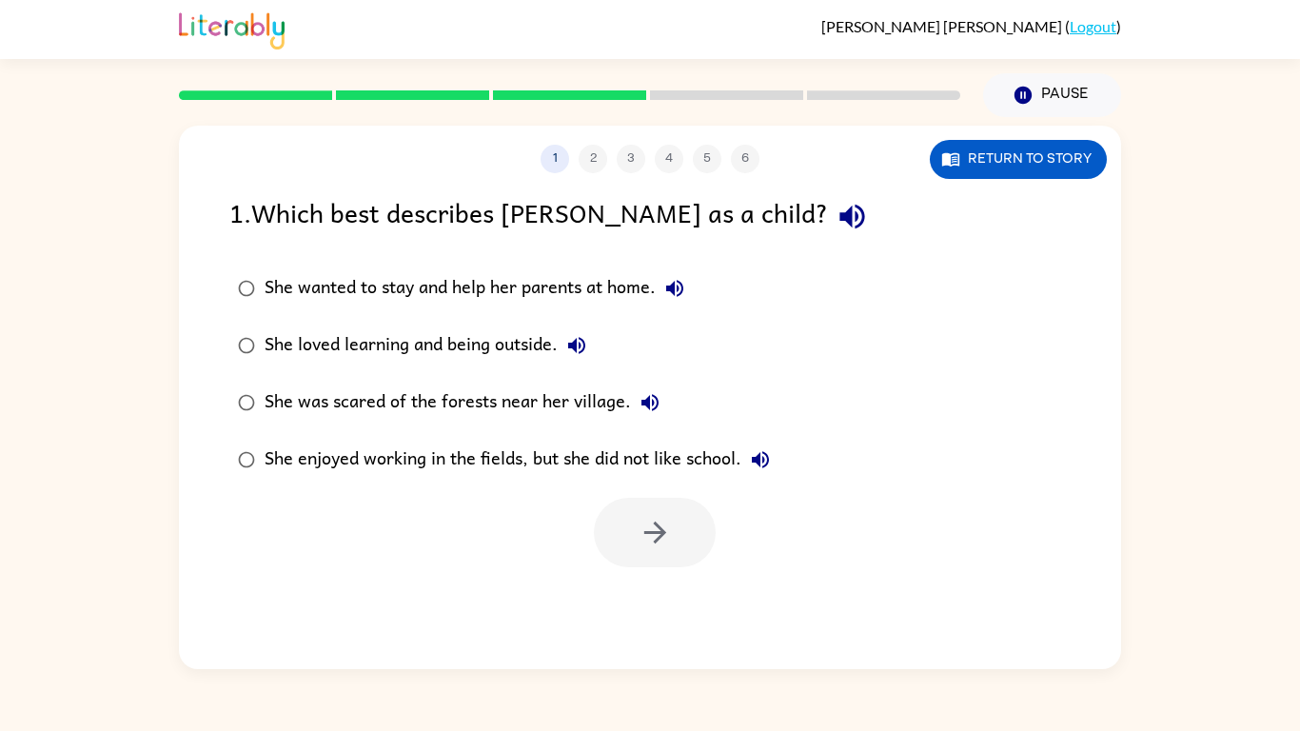
scroll to position [0, 0]
click at [839, 215] on icon "button" at bounding box center [851, 217] width 25 height 25
click at [671, 291] on icon "button" at bounding box center [674, 288] width 23 height 23
click at [574, 284] on div "She wanted to stay and help her parents at home." at bounding box center [478, 288] width 429 height 38
click at [680, 555] on button "button" at bounding box center [655, 532] width 122 height 69
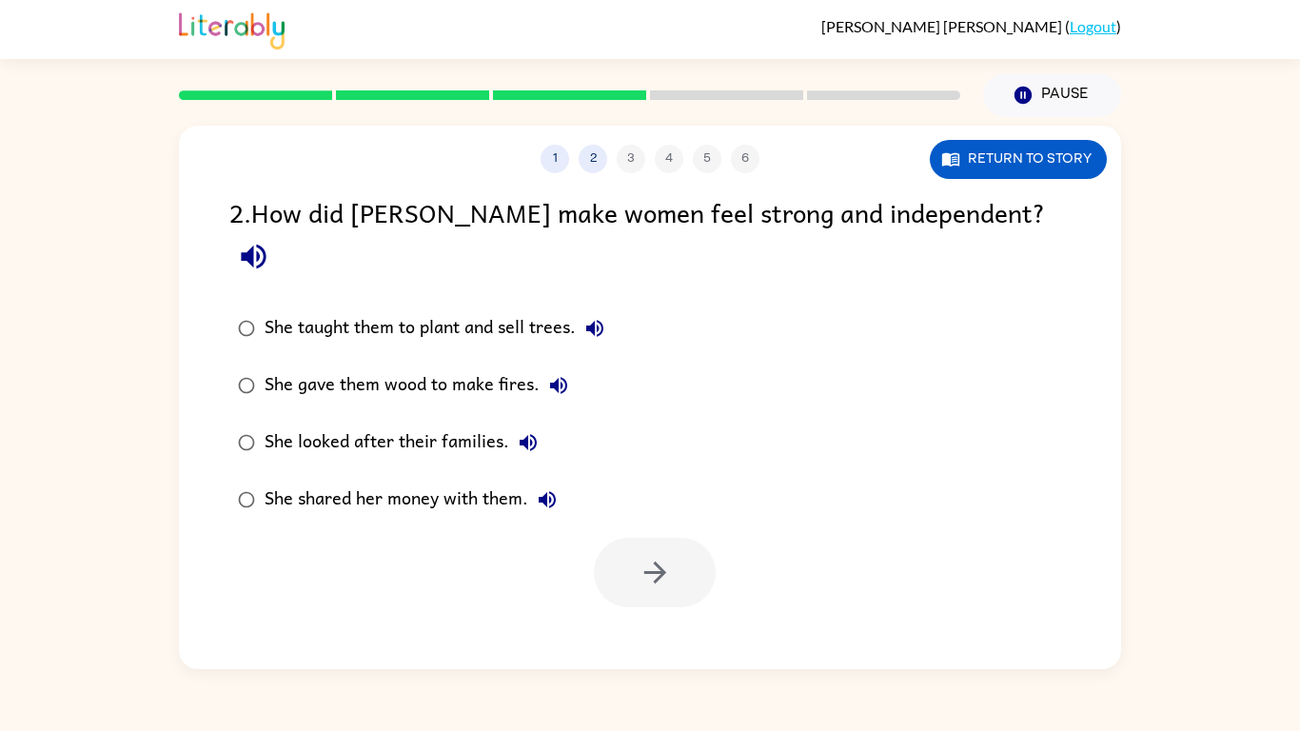
click at [278, 237] on button "button" at bounding box center [253, 256] width 49 height 49
click at [592, 317] on icon "button" at bounding box center [594, 328] width 23 height 23
click at [550, 377] on icon "button" at bounding box center [558, 385] width 17 height 17
click at [534, 434] on icon "button" at bounding box center [527, 442] width 17 height 17
click at [554, 488] on icon "button" at bounding box center [547, 499] width 23 height 23
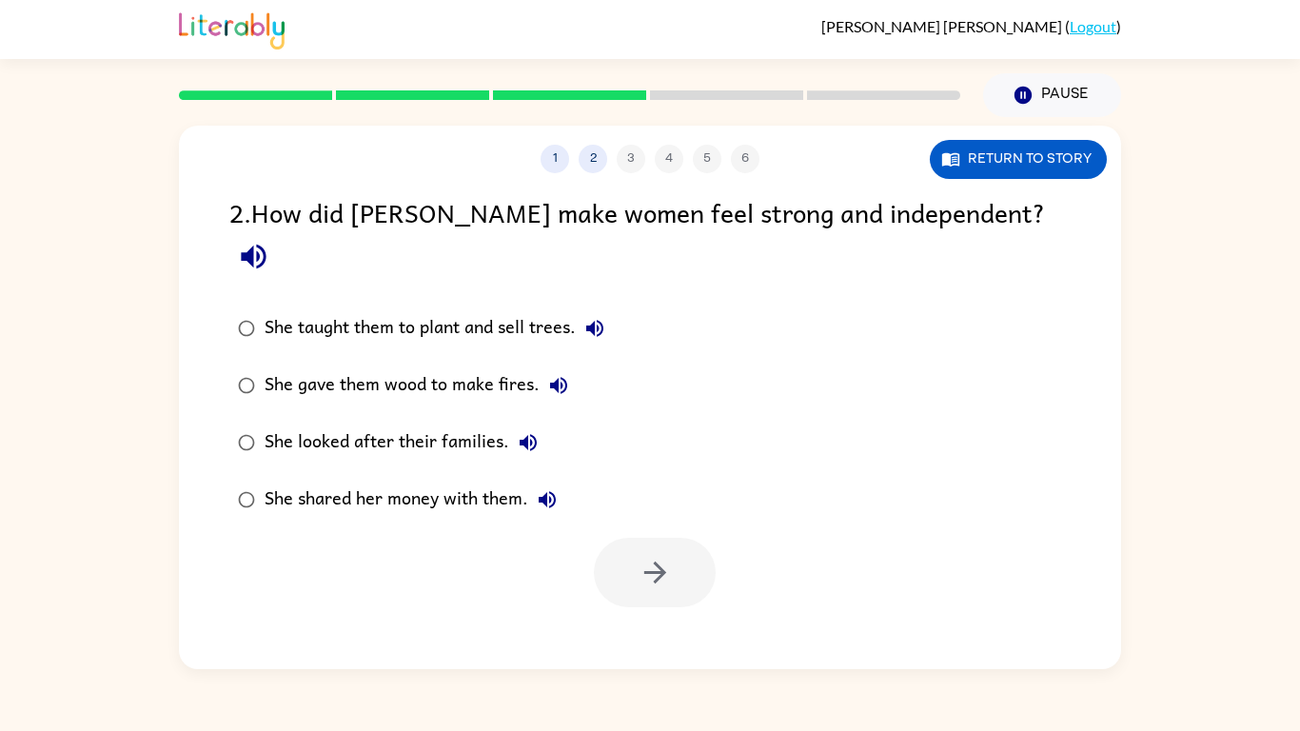
click at [426, 480] on div "She shared her money with them." at bounding box center [415, 499] width 302 height 38
click at [721, 539] on div at bounding box center [650, 567] width 942 height 79
click at [701, 539] on button "button" at bounding box center [655, 572] width 122 height 69
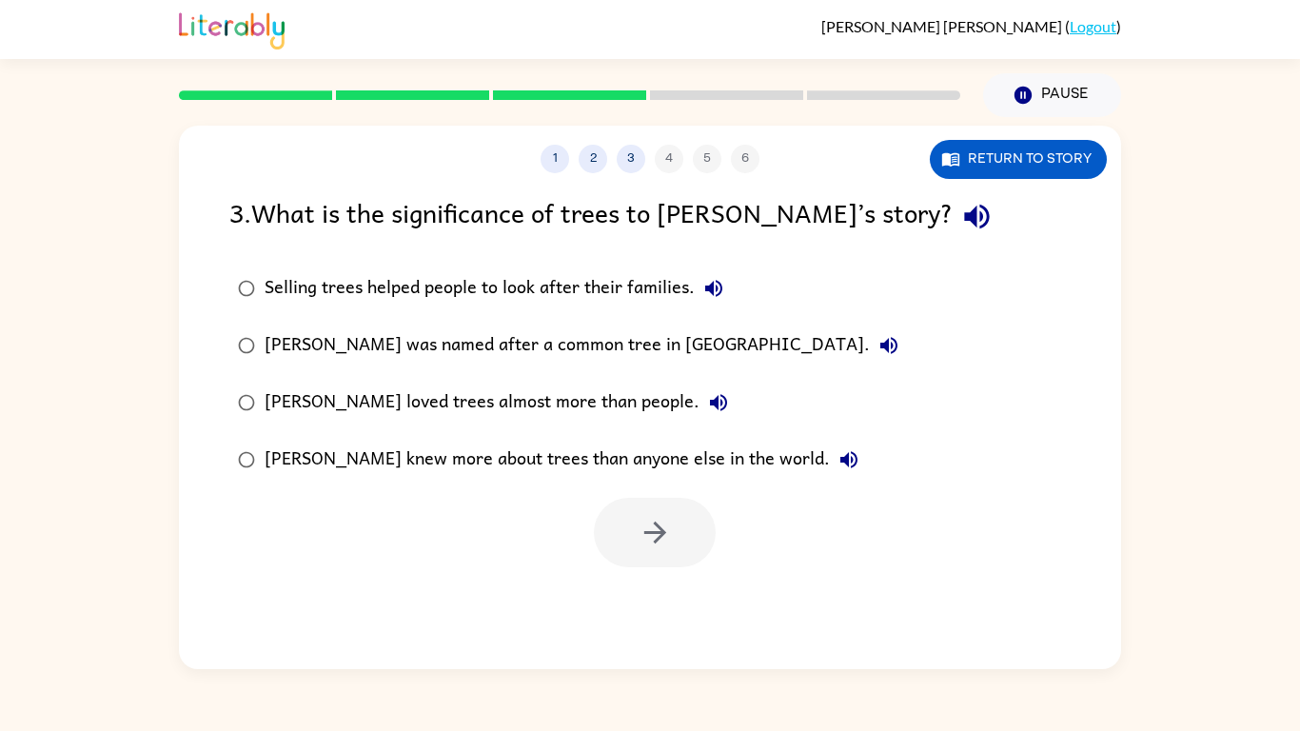
click at [960, 226] on icon "button" at bounding box center [976, 216] width 33 height 33
click at [628, 468] on div "Wangari knew more about trees than anyone else in the world." at bounding box center [565, 460] width 603 height 38
click at [638, 482] on label "Wangari knew more about trees than anyone else in the world." at bounding box center [568, 459] width 698 height 57
click at [652, 504] on button "button" at bounding box center [655, 532] width 122 height 69
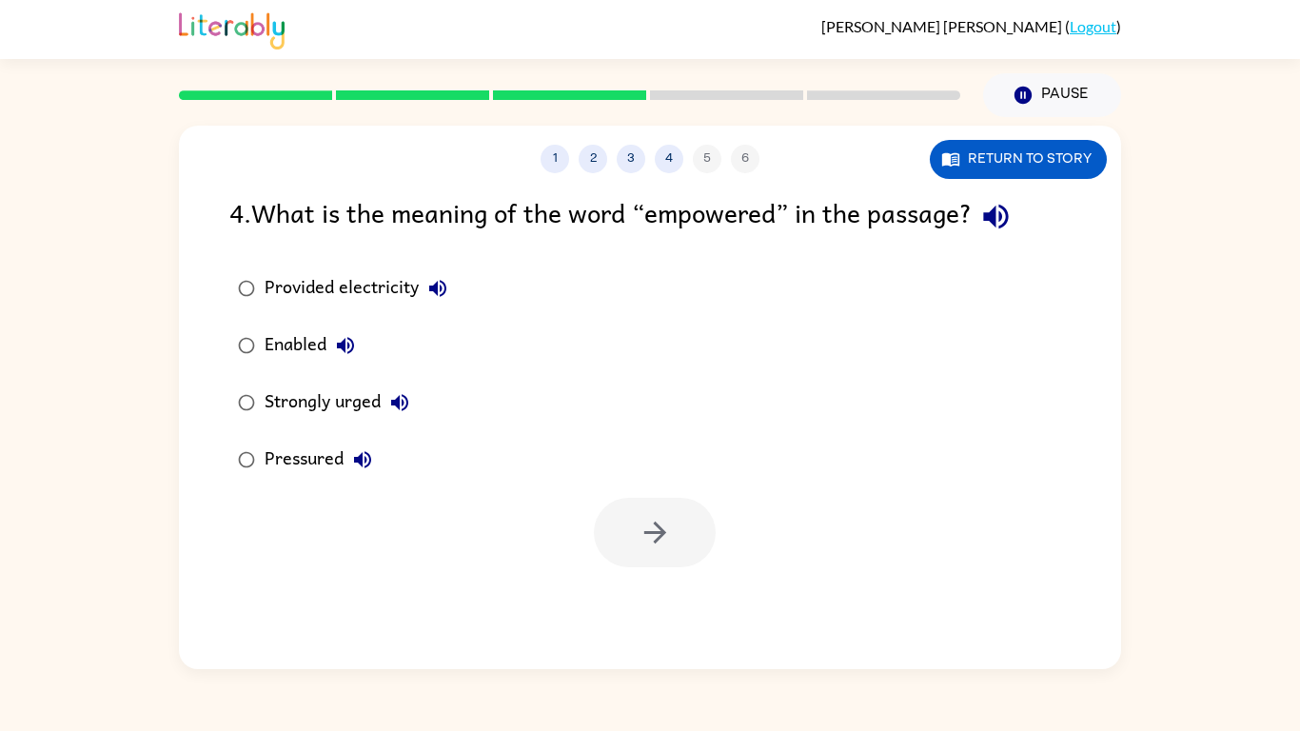
click at [340, 393] on div "Strongly urged" at bounding box center [341, 402] width 154 height 38
click at [648, 519] on icon "button" at bounding box center [654, 532] width 33 height 33
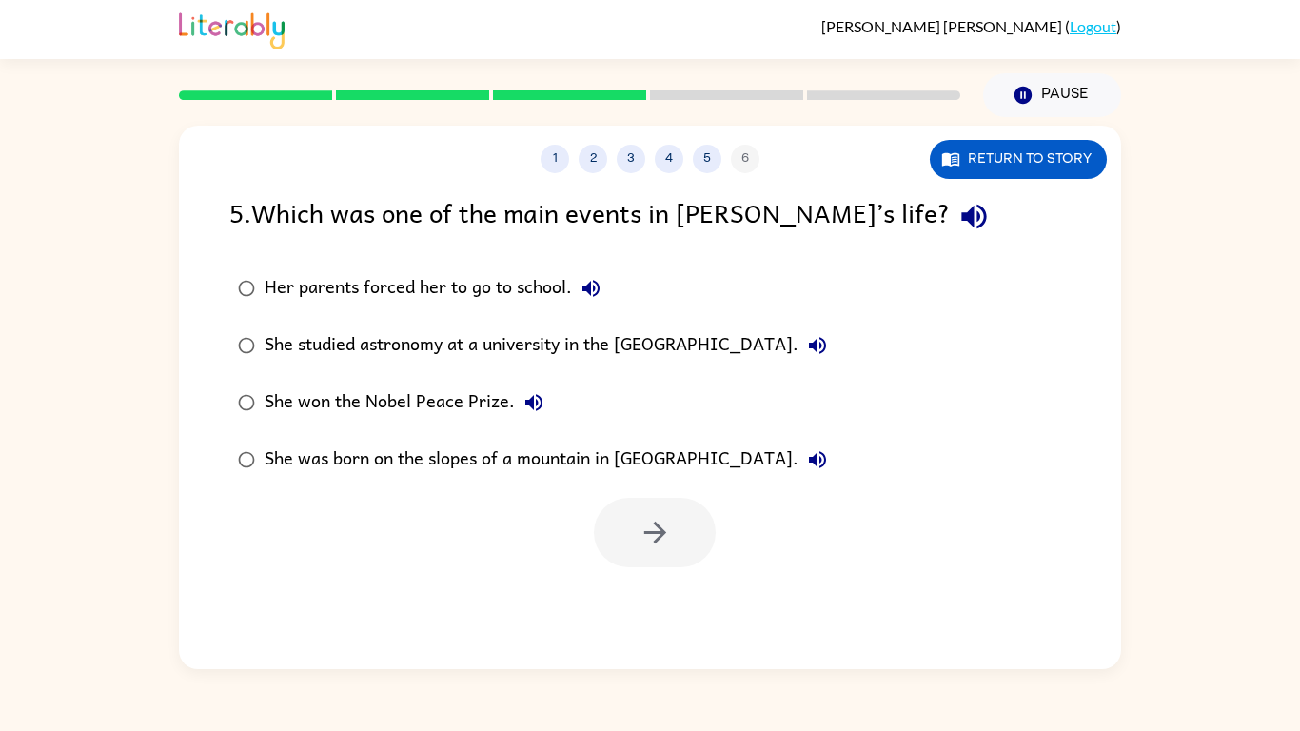
click at [496, 298] on div "Her parents forced her to go to school." at bounding box center [436, 288] width 345 height 38
click at [656, 518] on icon "button" at bounding box center [654, 532] width 33 height 33
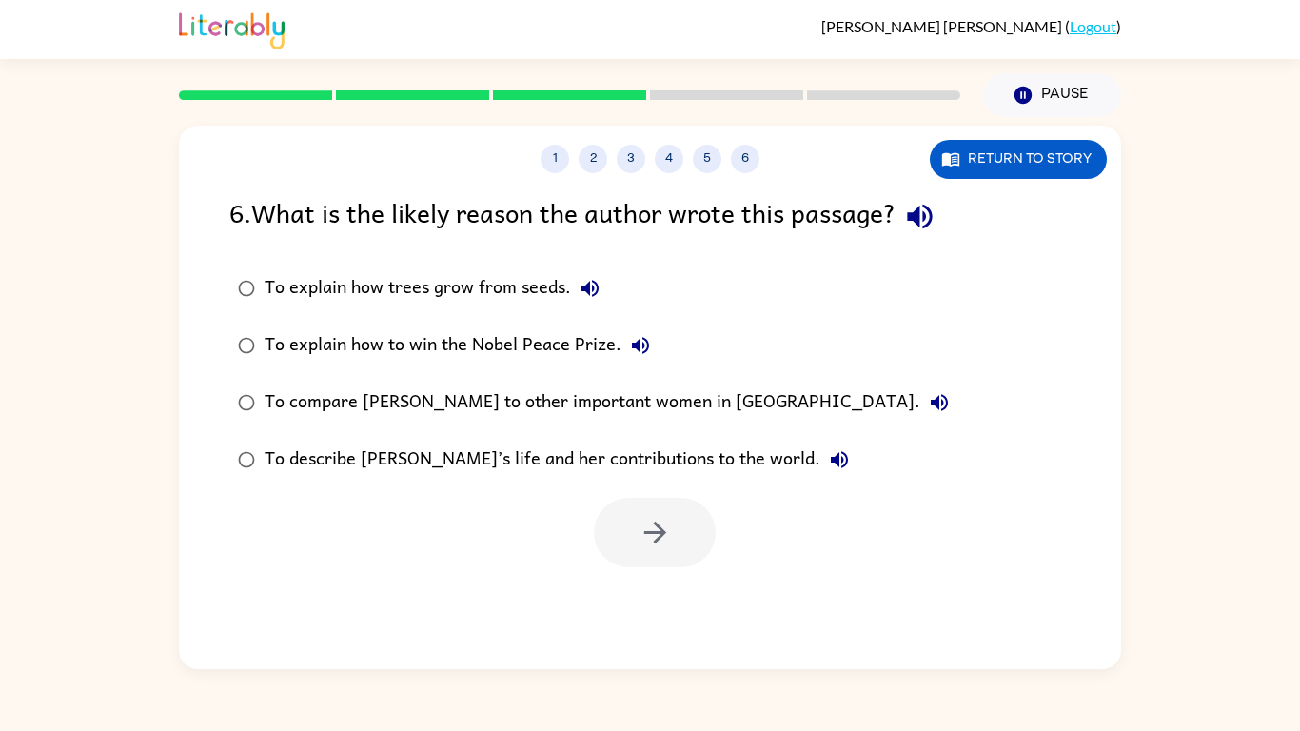
click at [472, 298] on div "To explain how trees grow from seeds." at bounding box center [436, 288] width 344 height 38
click at [640, 523] on icon "button" at bounding box center [654, 532] width 33 height 33
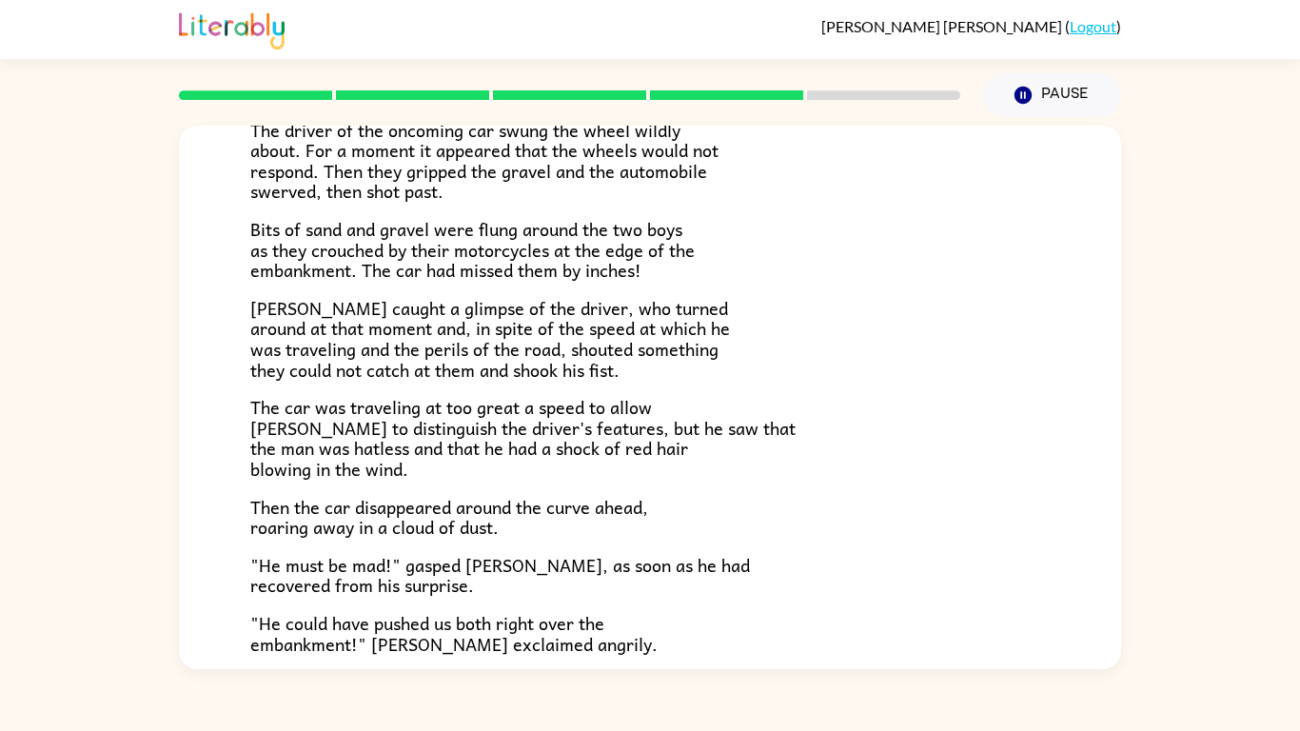
scroll to position [528, 0]
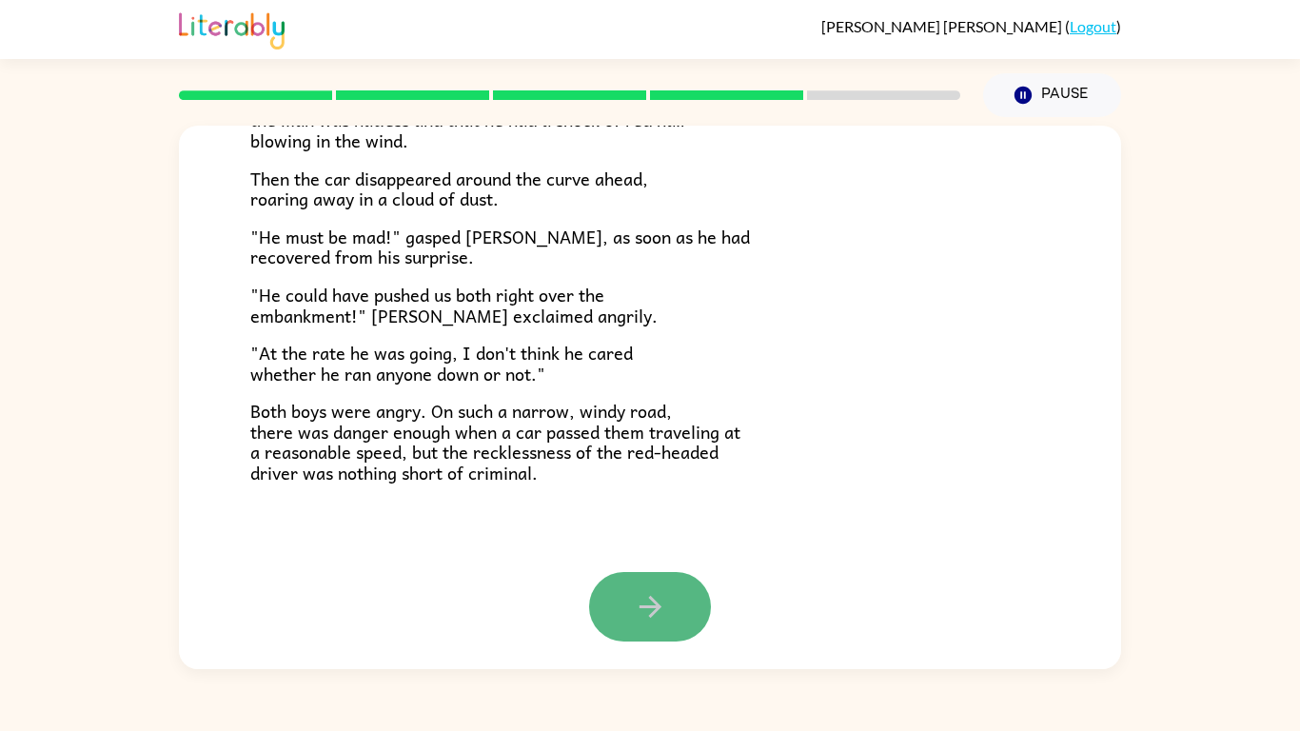
click at [648, 622] on icon "button" at bounding box center [650, 606] width 33 height 33
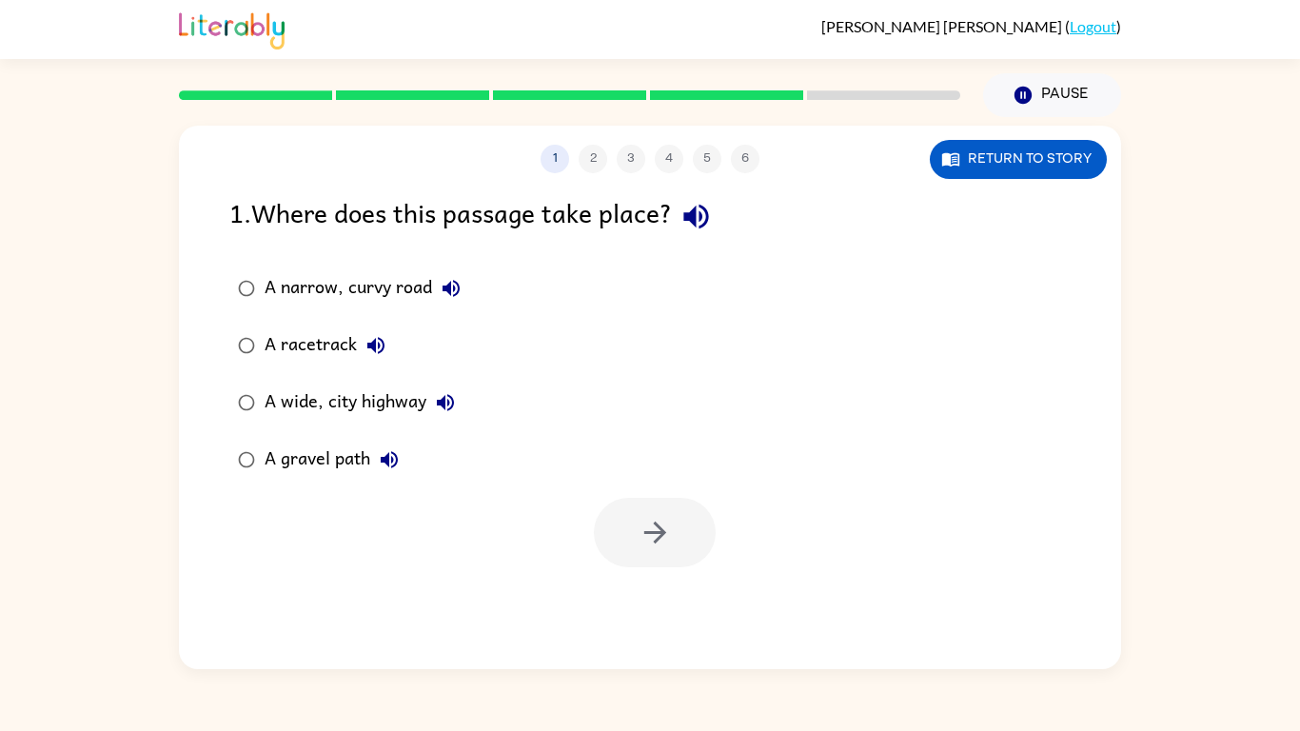
click at [691, 228] on icon "button" at bounding box center [695, 216] width 33 height 33
click at [418, 291] on div "A narrow, curvy road" at bounding box center [367, 288] width 206 height 38
click at [683, 521] on button "button" at bounding box center [655, 532] width 122 height 69
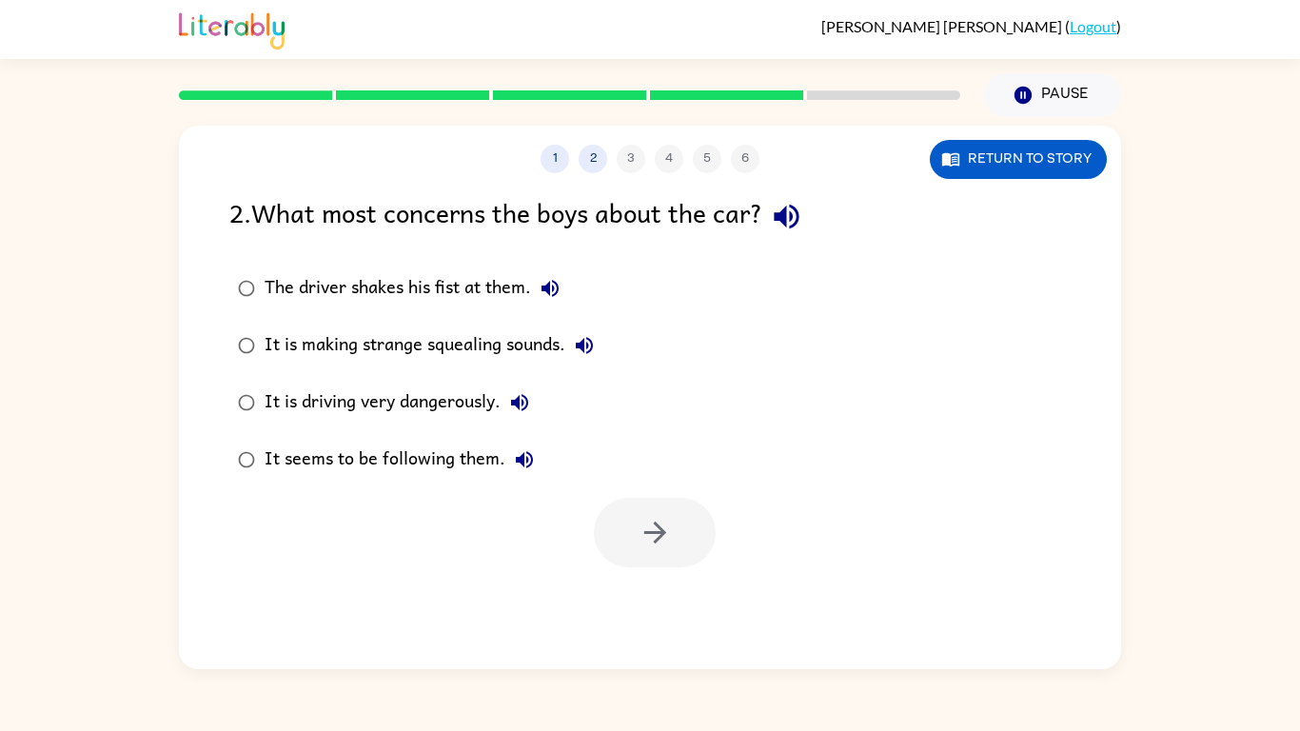
click at [485, 367] on label "It is making strange squealing sounds." at bounding box center [416, 345] width 394 height 57
click at [644, 521] on icon "button" at bounding box center [654, 532] width 33 height 33
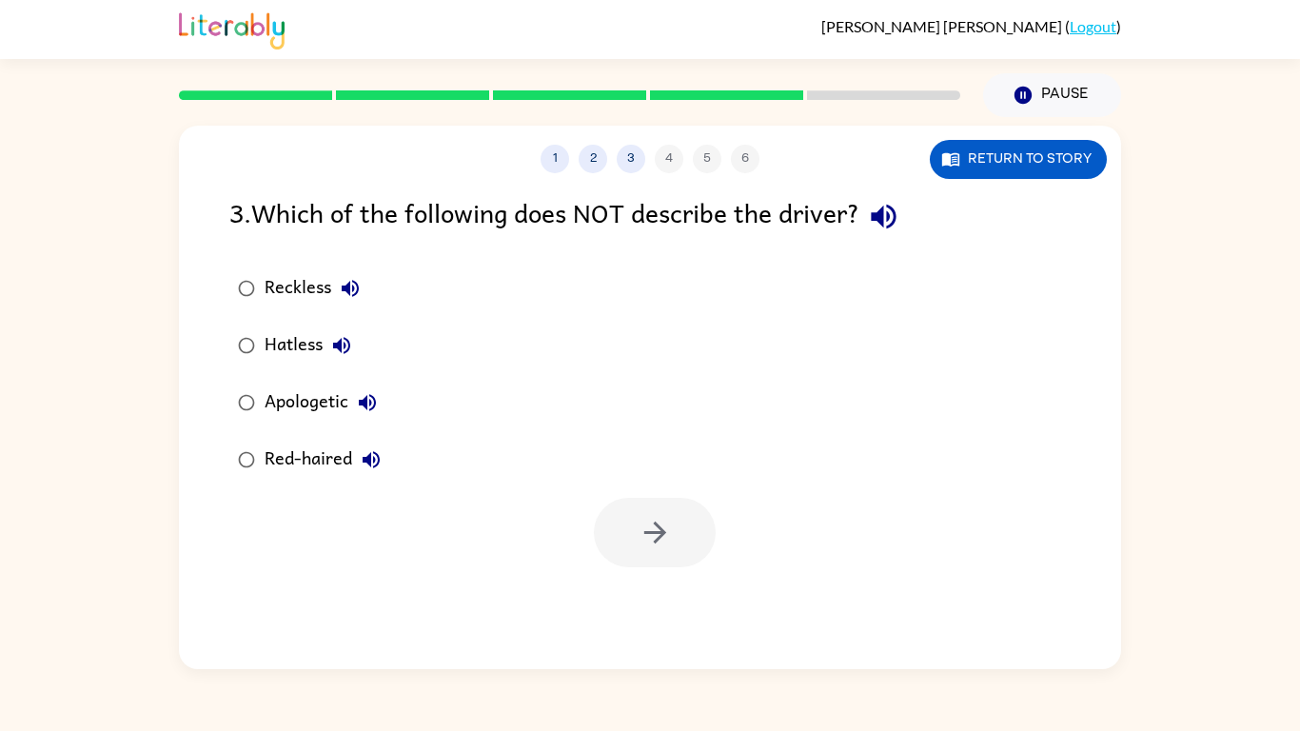
click at [296, 287] on div "Reckless" at bounding box center [316, 288] width 105 height 38
click at [651, 516] on icon "button" at bounding box center [654, 532] width 33 height 33
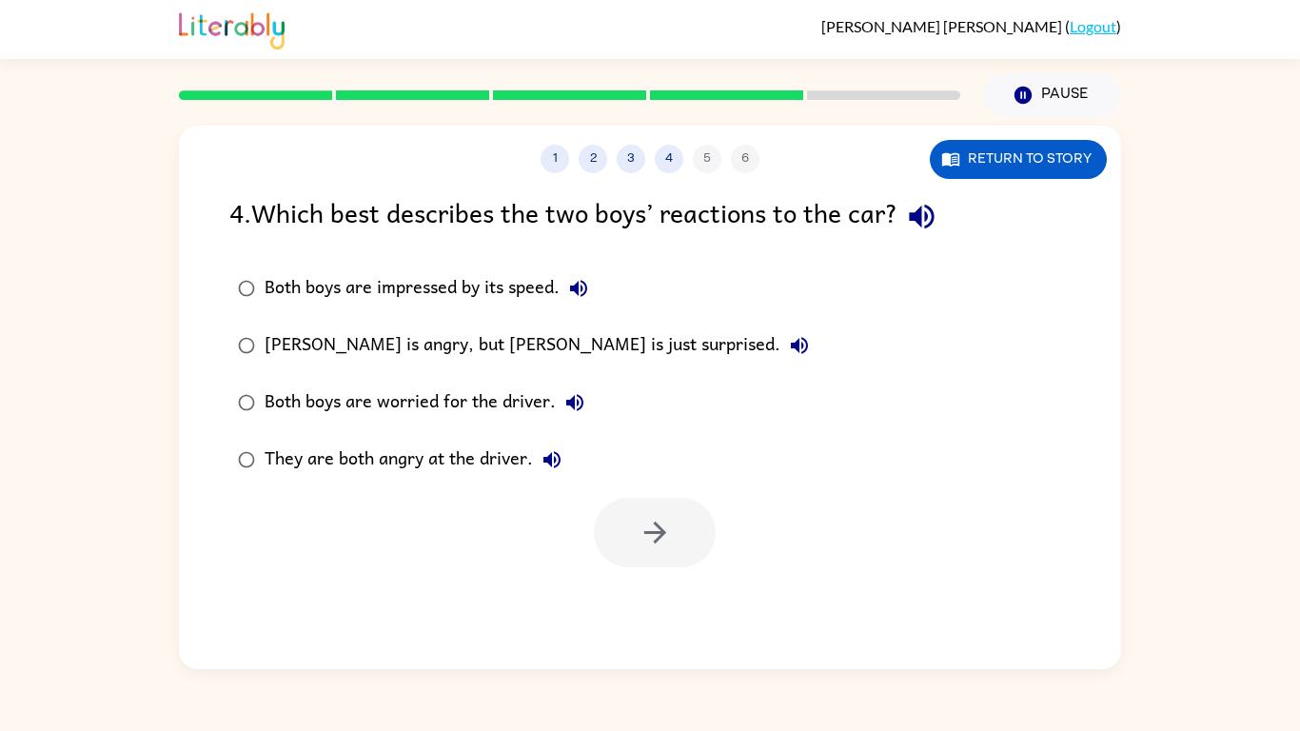
click at [478, 331] on div "Frank is angry, but Joe is just surprised." at bounding box center [541, 345] width 554 height 38
click at [657, 510] on button "button" at bounding box center [655, 532] width 122 height 69
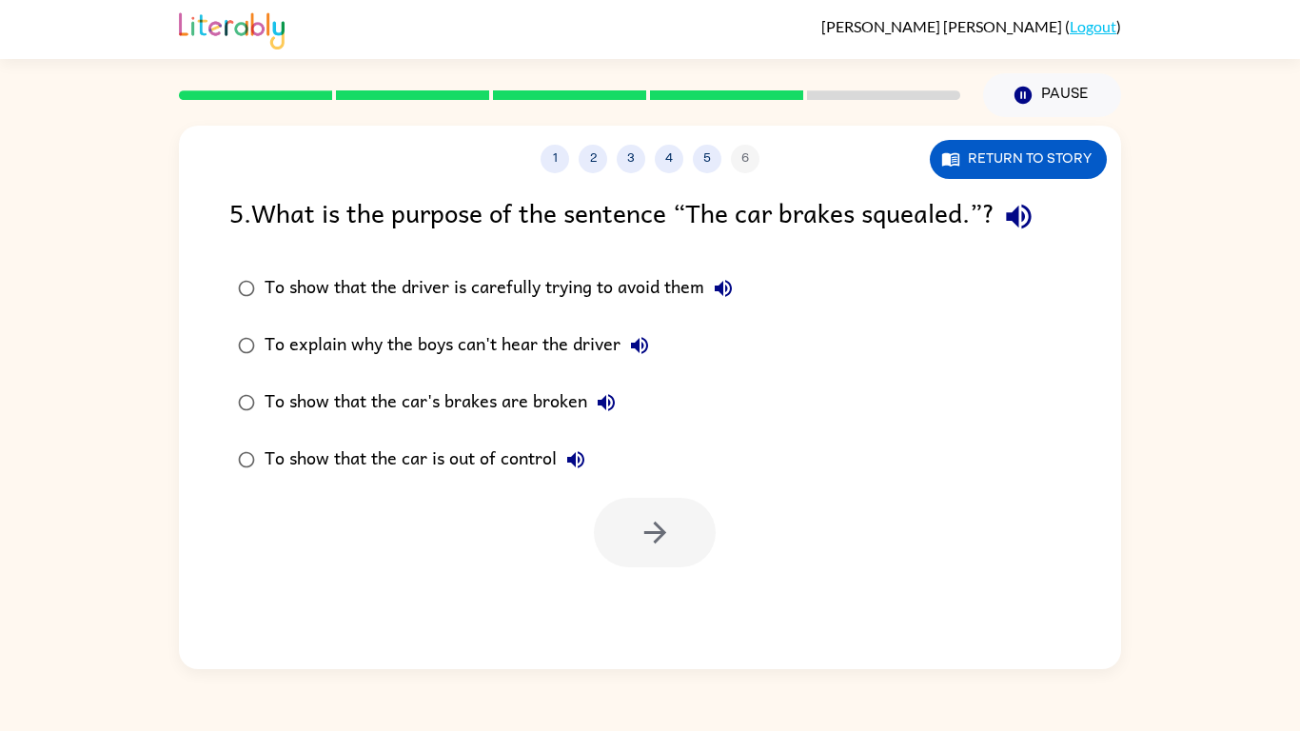
click at [576, 362] on div "To explain why the boys can't hear the driver" at bounding box center [461, 345] width 394 height 38
click at [656, 511] on button "button" at bounding box center [655, 532] width 122 height 69
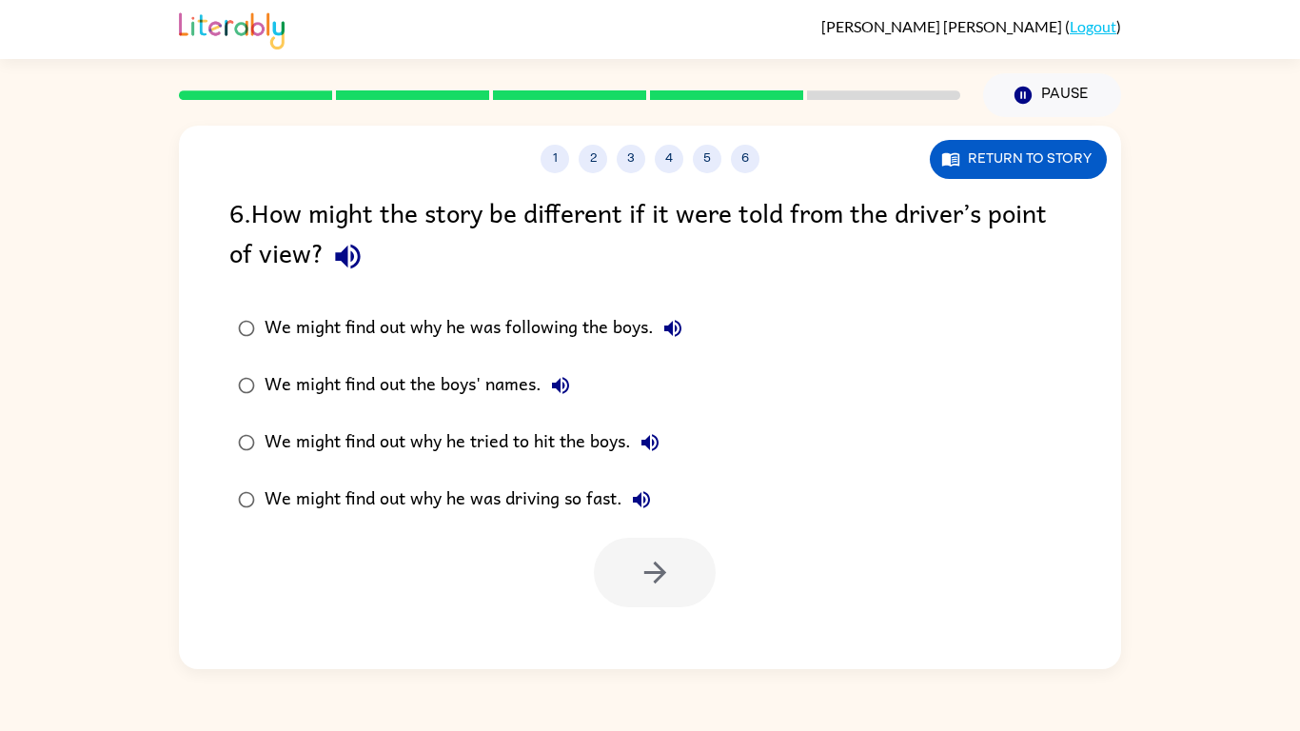
click at [335, 262] on icon "button" at bounding box center [347, 256] width 33 height 33
click at [664, 332] on icon "button" at bounding box center [672, 328] width 23 height 23
click at [539, 456] on div "We might find out why he tried to hit the boys." at bounding box center [466, 442] width 404 height 38
click at [641, 608] on div "1 2 3 4 5 6 Return to story 6 . How might the story be different if it were tol…" at bounding box center [650, 397] width 942 height 543
click at [643, 600] on button "button" at bounding box center [655, 572] width 122 height 69
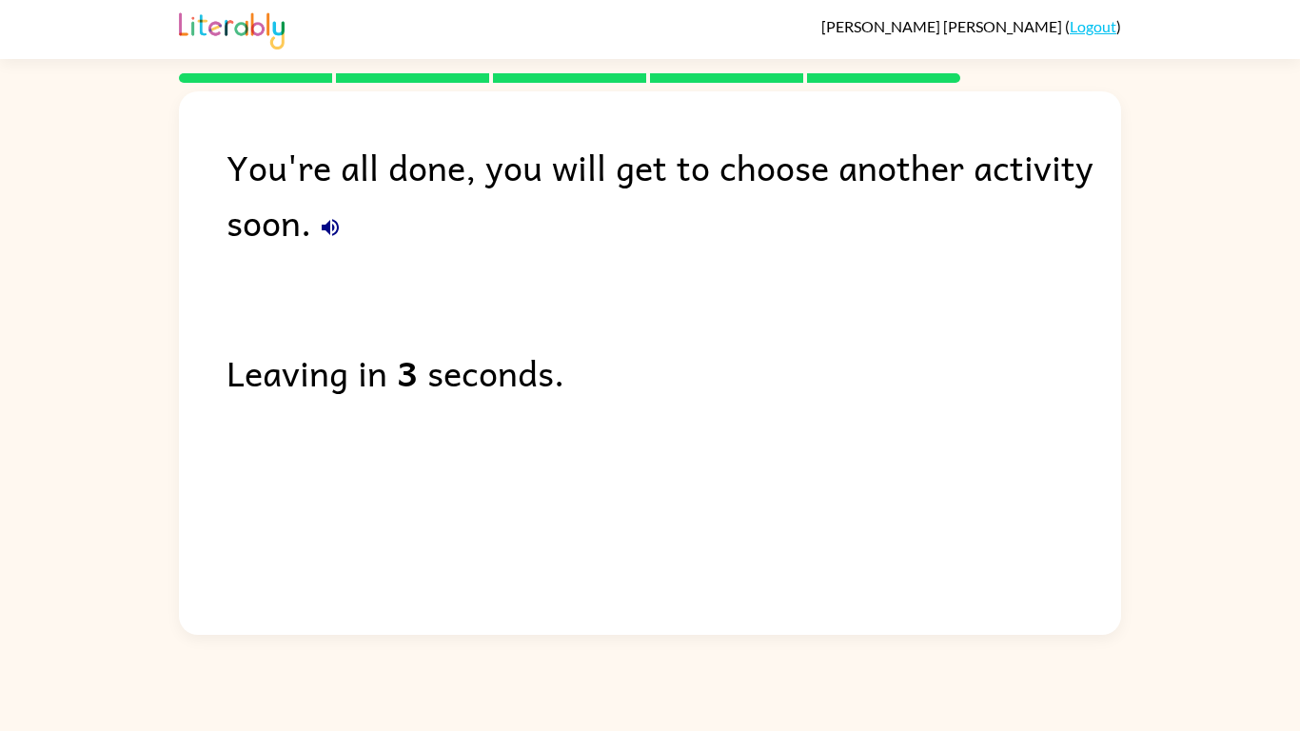
click at [330, 212] on button "button" at bounding box center [330, 227] width 38 height 38
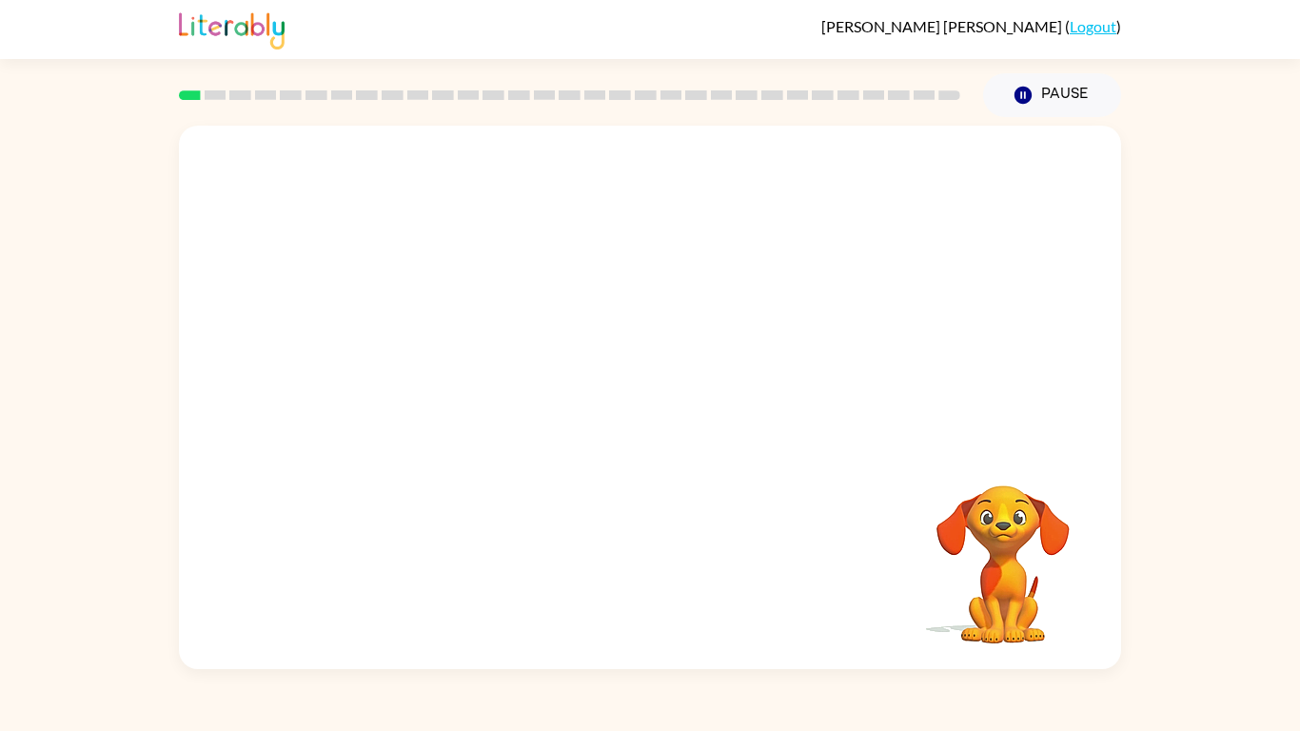
click at [626, 395] on div at bounding box center [650, 286] width 942 height 320
click at [642, 405] on icon "button" at bounding box center [649, 407] width 22 height 22
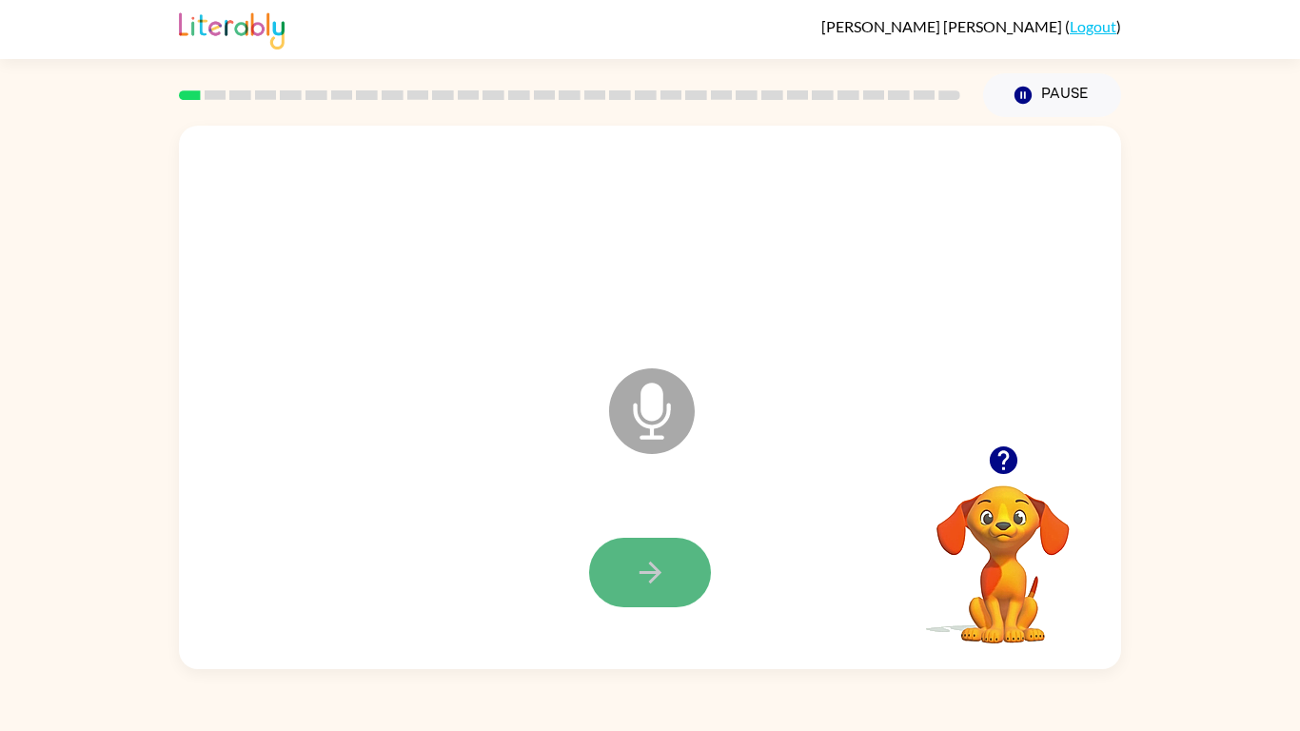
click at [647, 571] on icon "button" at bounding box center [649, 572] width 22 height 22
click at [646, 571] on icon "button" at bounding box center [649, 572] width 22 height 22
click at [646, 572] on icon "button" at bounding box center [649, 572] width 22 height 22
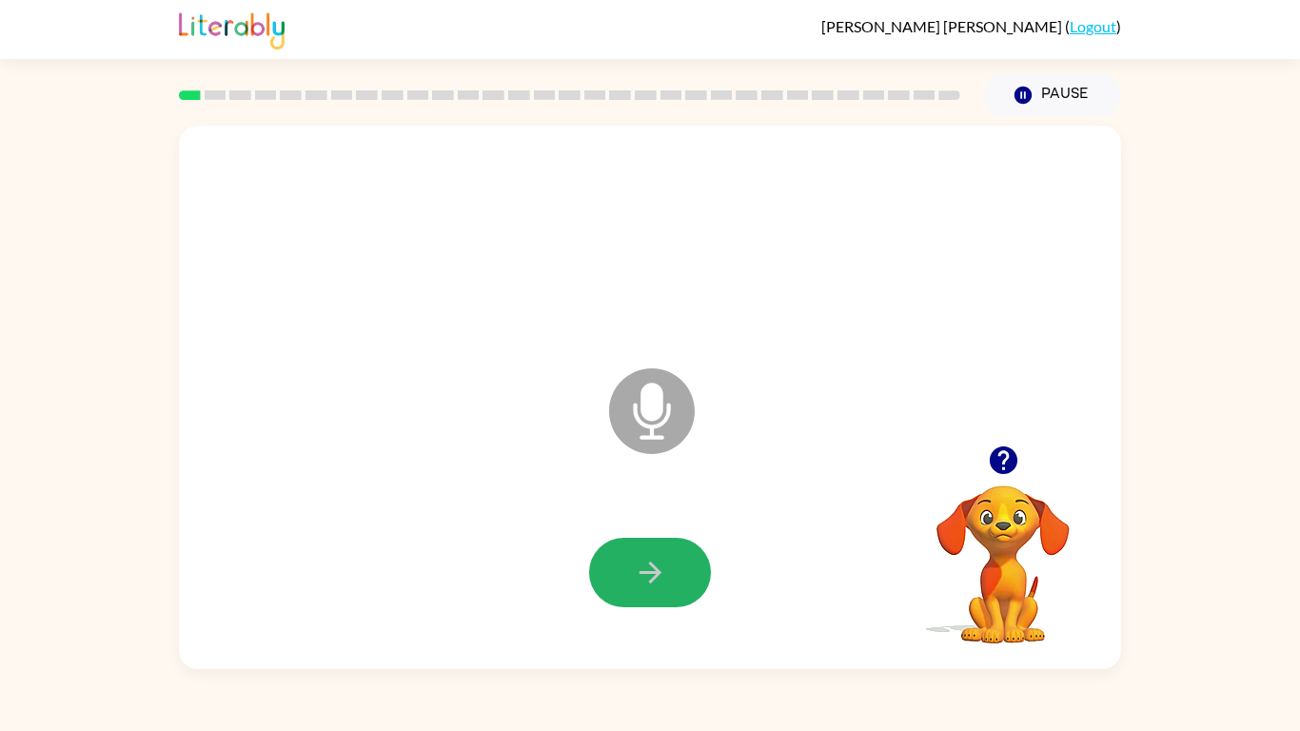
click at [646, 572] on icon "button" at bounding box center [649, 572] width 22 height 22
click at [1002, 466] on icon "button" at bounding box center [1003, 460] width 28 height 28
click at [627, 578] on button "button" at bounding box center [650, 572] width 122 height 69
click at [665, 572] on icon "button" at bounding box center [650, 572] width 33 height 33
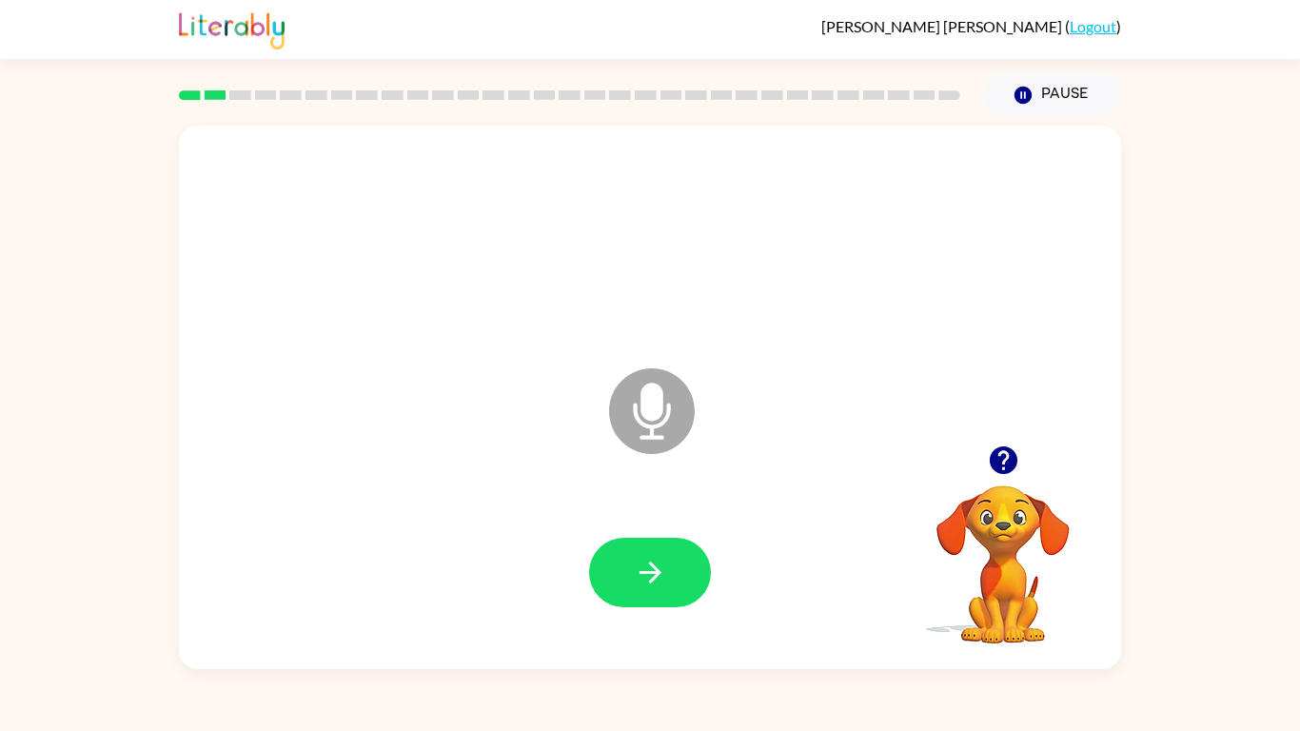
click at [665, 572] on icon "button" at bounding box center [650, 572] width 33 height 33
click at [654, 582] on icon "button" at bounding box center [650, 572] width 33 height 33
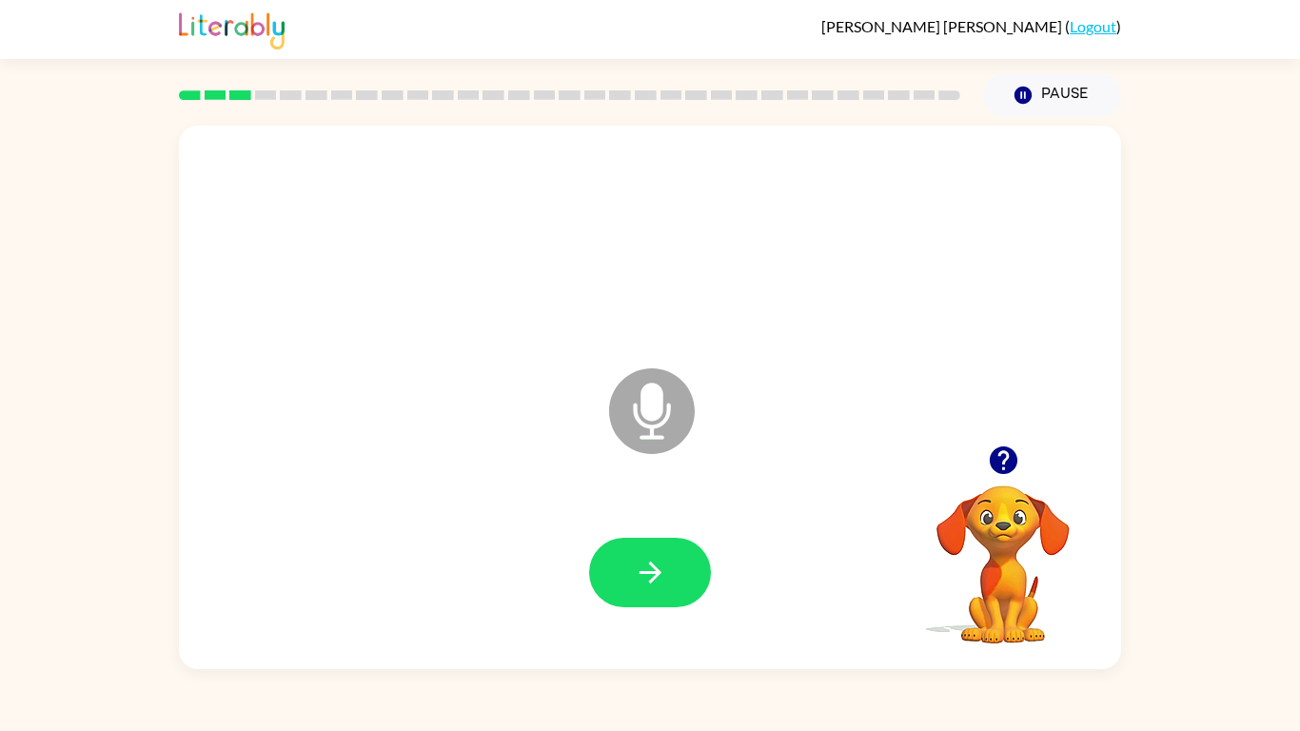
click at [654, 582] on icon "button" at bounding box center [650, 572] width 33 height 33
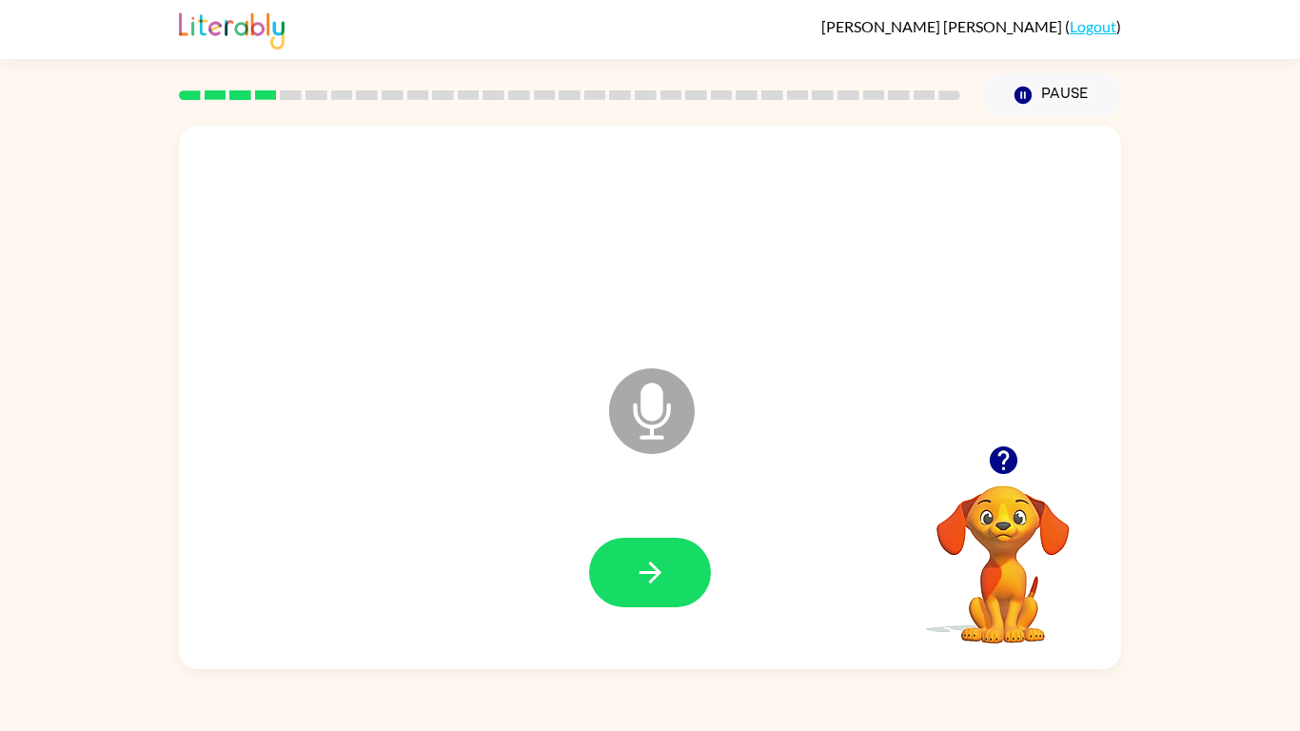
click at [654, 582] on icon "button" at bounding box center [650, 572] width 33 height 33
click at [653, 582] on icon "button" at bounding box center [650, 572] width 33 height 33
click at [652, 582] on icon "button" at bounding box center [650, 572] width 33 height 33
click at [651, 582] on icon "button" at bounding box center [650, 572] width 33 height 33
click at [674, 560] on button "button" at bounding box center [650, 572] width 122 height 69
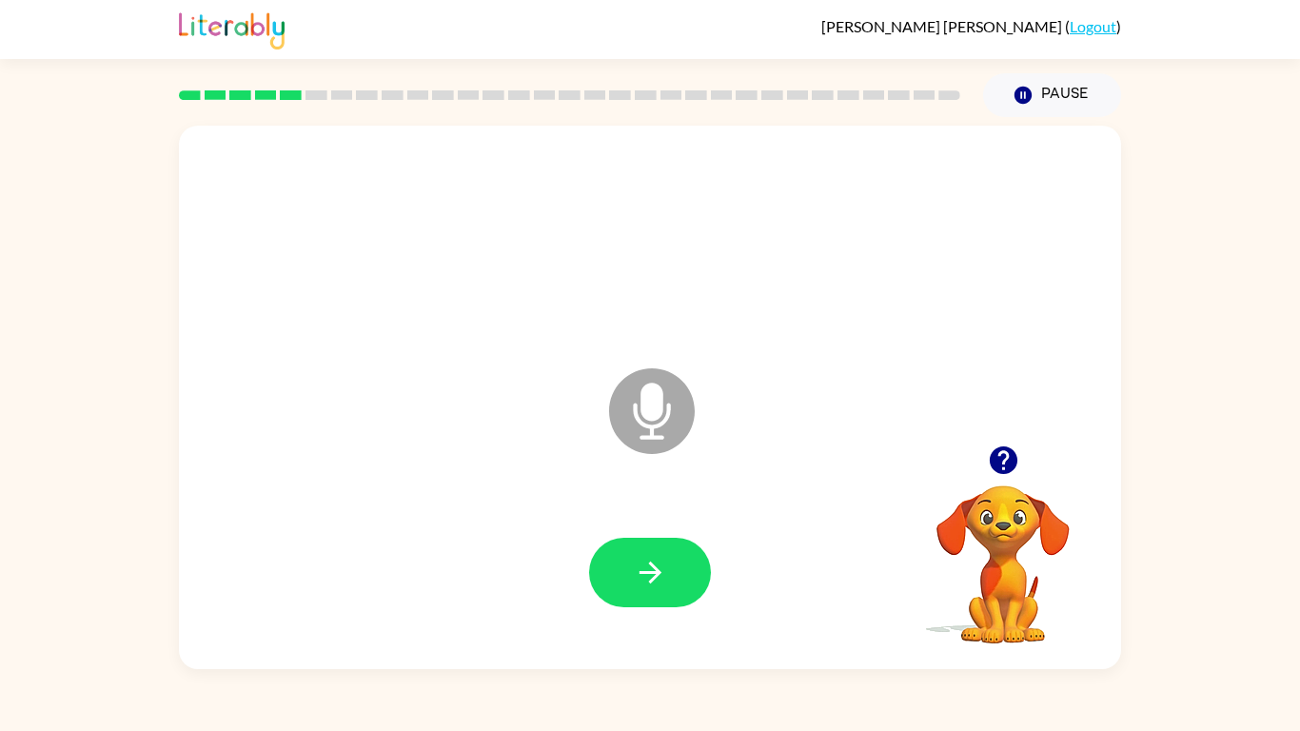
click at [674, 560] on button "button" at bounding box center [650, 572] width 122 height 69
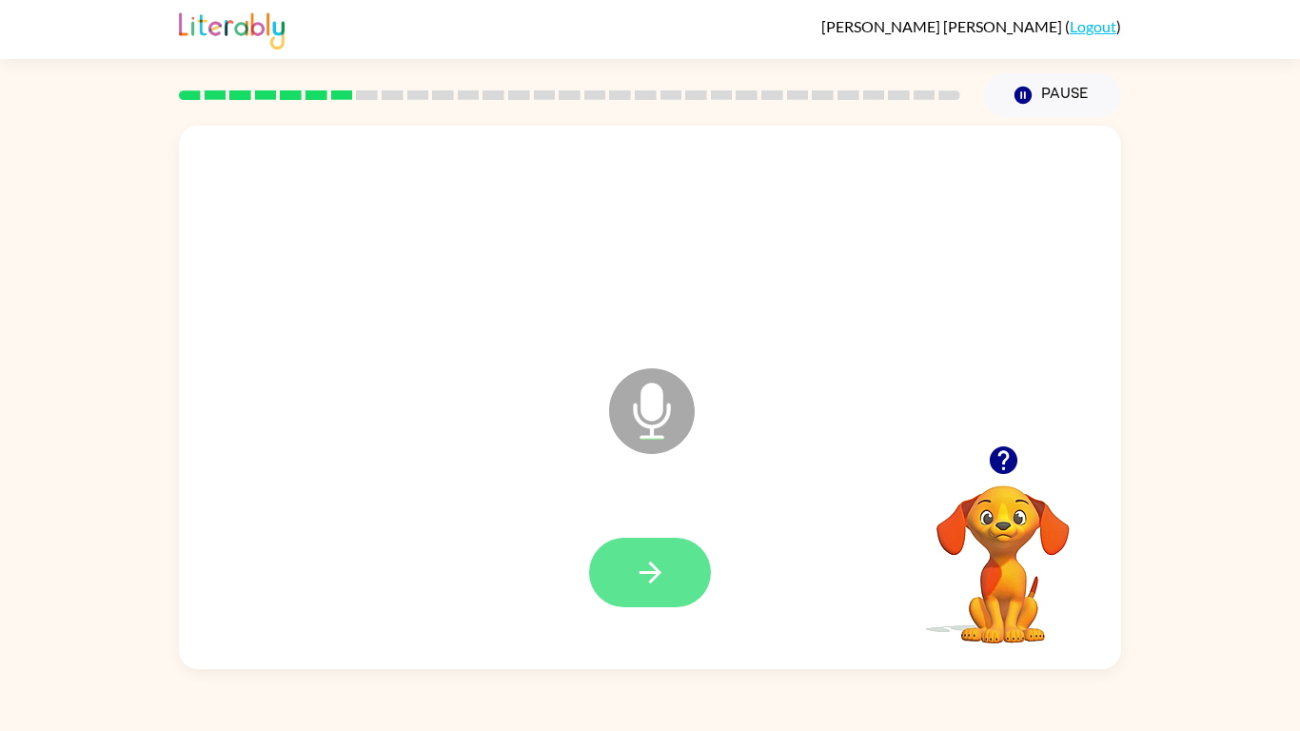
click at [656, 570] on icon "button" at bounding box center [649, 572] width 22 height 22
click at [1012, 473] on icon "button" at bounding box center [1003, 459] width 33 height 33
click at [695, 576] on button "button" at bounding box center [650, 572] width 122 height 69
click at [993, 455] on icon "button" at bounding box center [1003, 460] width 28 height 28
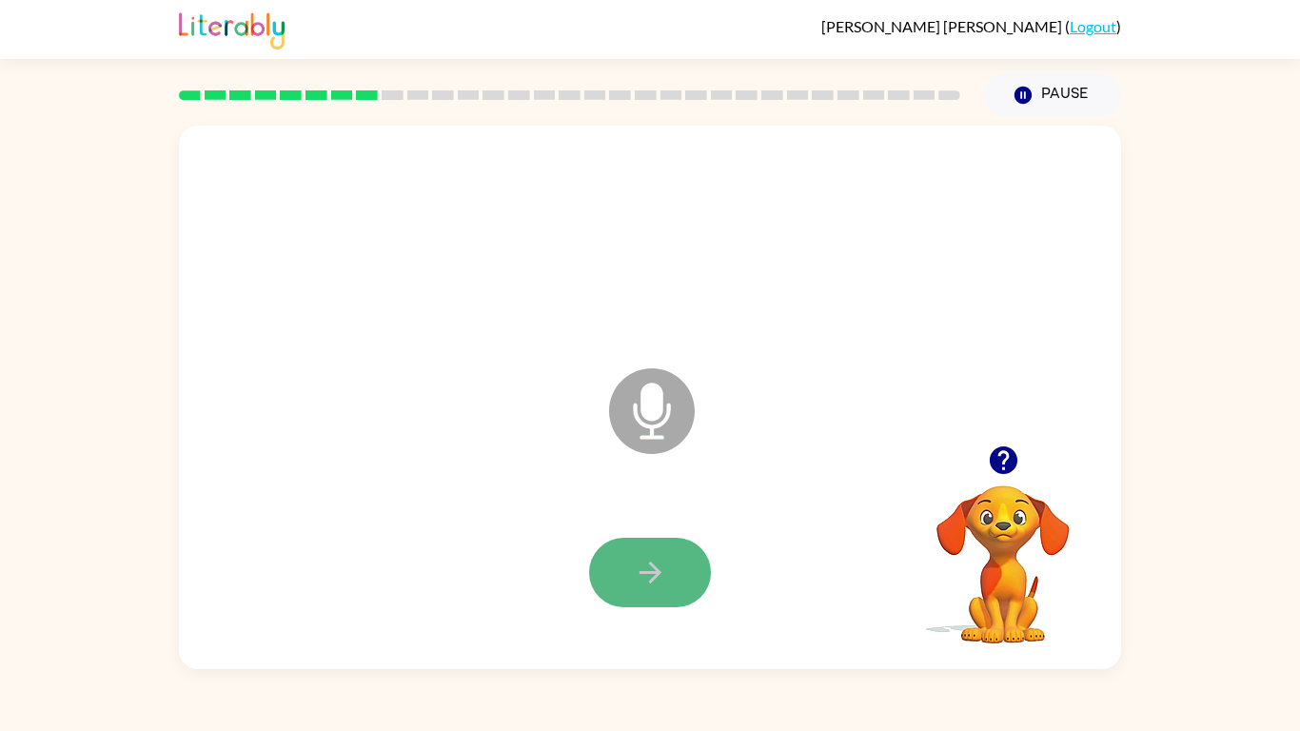
click at [676, 575] on button "button" at bounding box center [650, 572] width 122 height 69
click at [1006, 445] on icon "button" at bounding box center [1003, 459] width 33 height 33
click at [1006, 448] on icon "button" at bounding box center [1003, 460] width 28 height 28
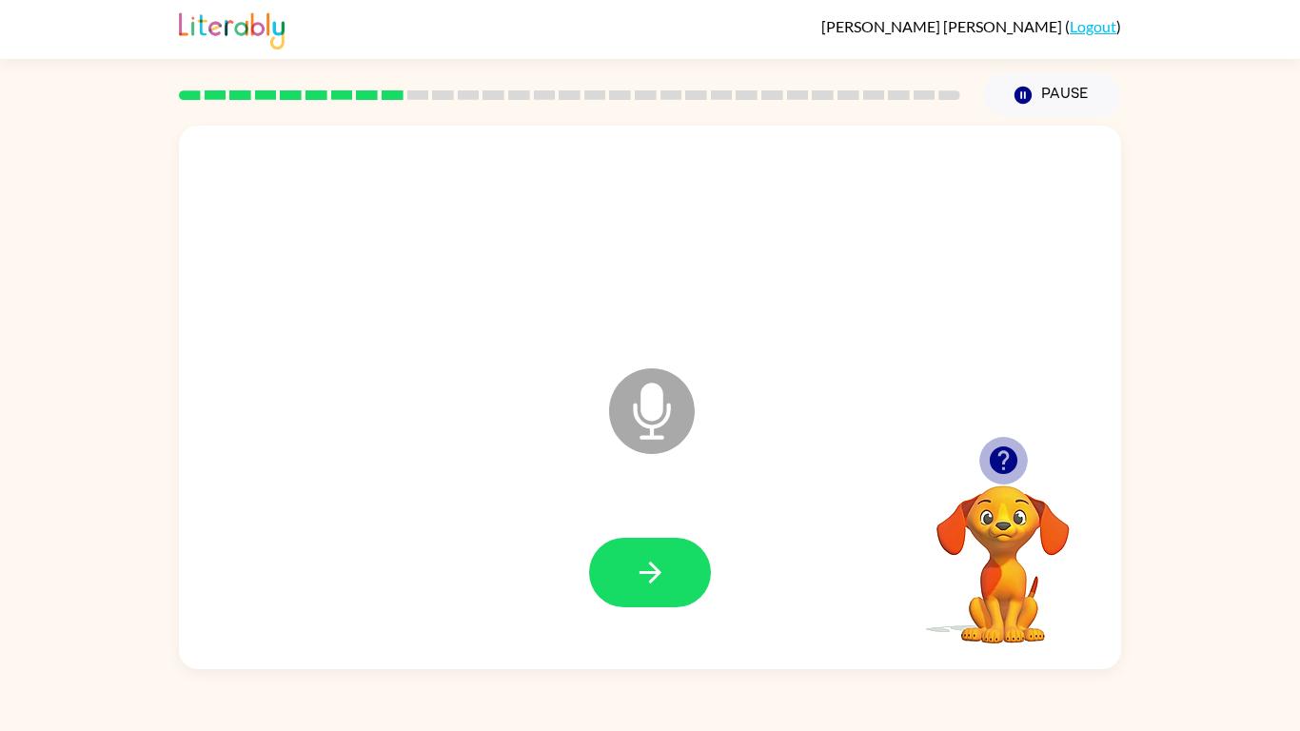
click at [1005, 450] on icon "button" at bounding box center [1003, 460] width 28 height 28
click at [686, 572] on button "button" at bounding box center [650, 572] width 122 height 69
click at [1008, 467] on icon "button" at bounding box center [1003, 460] width 28 height 28
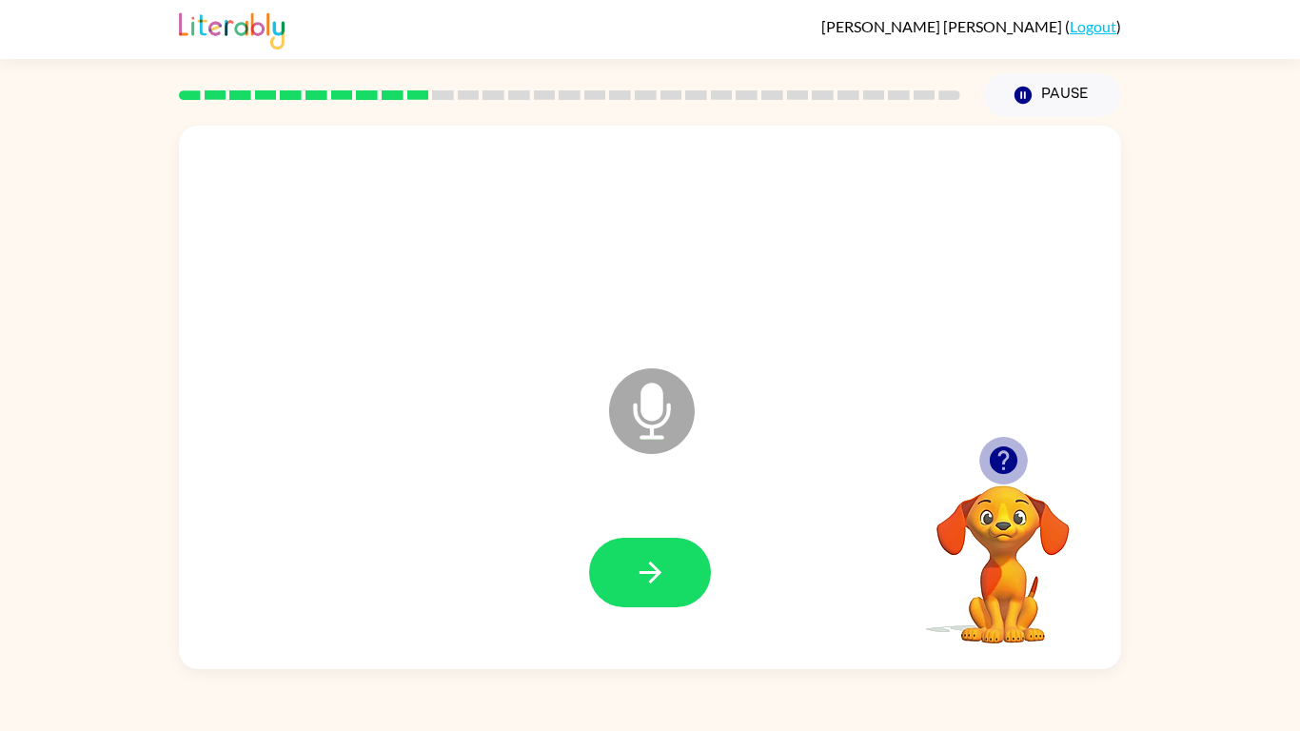
click at [1005, 465] on icon "button" at bounding box center [1003, 460] width 28 height 28
click at [601, 595] on button "button" at bounding box center [650, 572] width 122 height 69
click at [664, 578] on icon "button" at bounding box center [650, 572] width 33 height 33
click at [993, 452] on icon "button" at bounding box center [1003, 460] width 28 height 28
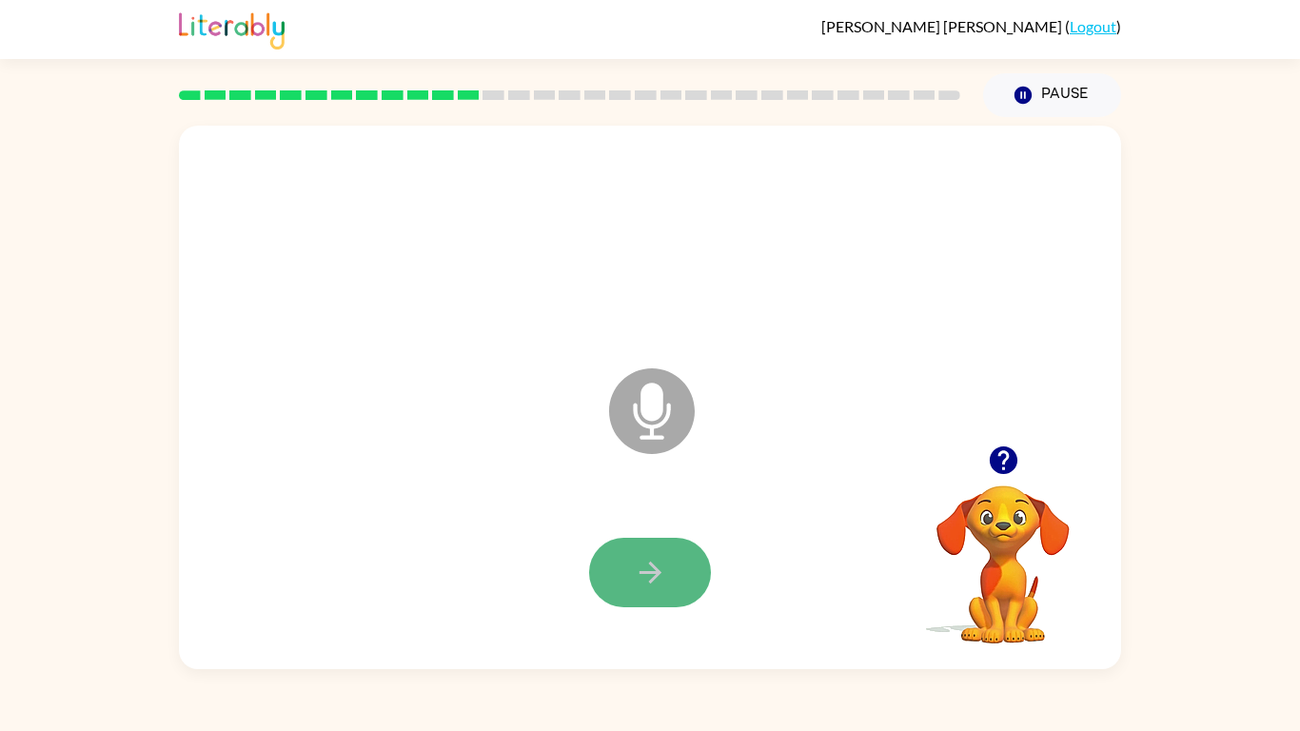
click at [676, 558] on button "button" at bounding box center [650, 572] width 122 height 69
click at [1001, 454] on icon "button" at bounding box center [1003, 460] width 28 height 28
click at [679, 570] on button "button" at bounding box center [650, 572] width 122 height 69
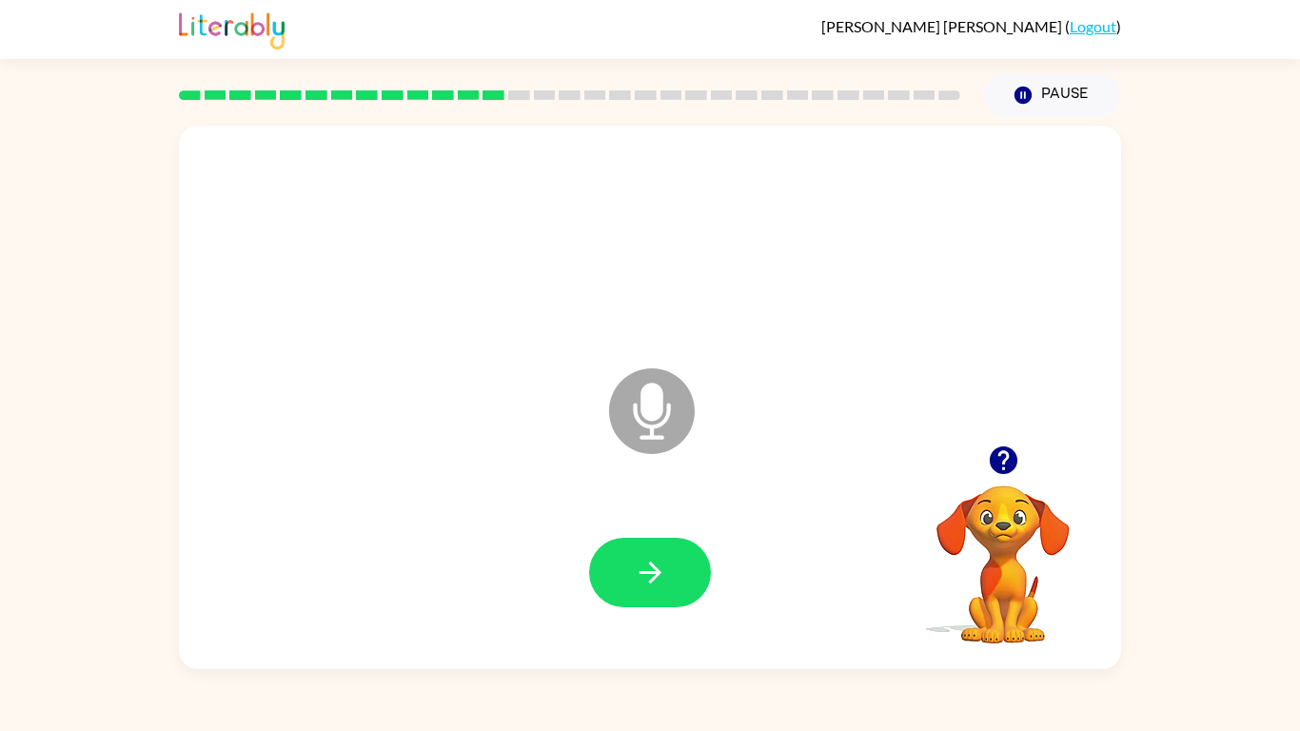
click at [679, 570] on button "button" at bounding box center [650, 572] width 122 height 69
click at [984, 465] on button "button" at bounding box center [1003, 460] width 49 height 49
click at [640, 583] on icon "button" at bounding box center [650, 572] width 33 height 33
click at [643, 583] on icon "button" at bounding box center [650, 572] width 33 height 33
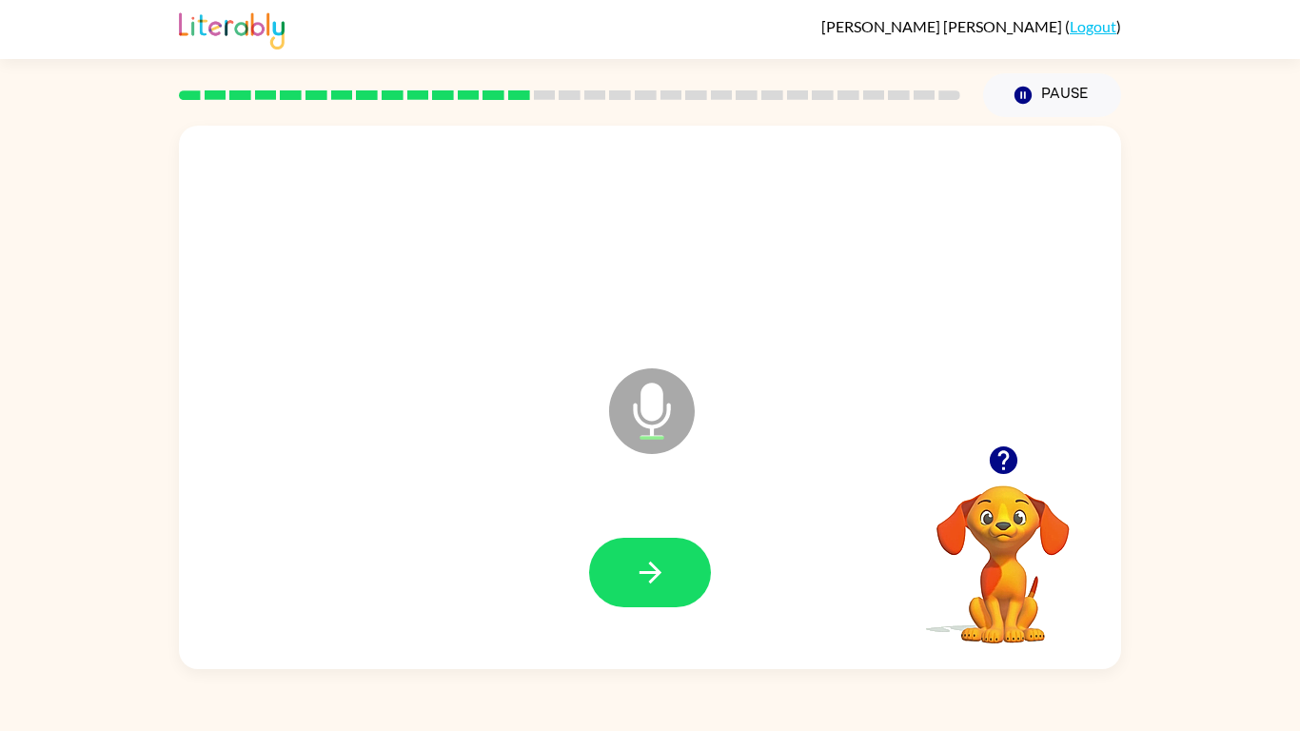
click at [643, 583] on icon "button" at bounding box center [650, 572] width 33 height 33
click at [1021, 465] on button "button" at bounding box center [1003, 460] width 49 height 49
click at [701, 571] on button "button" at bounding box center [650, 572] width 122 height 69
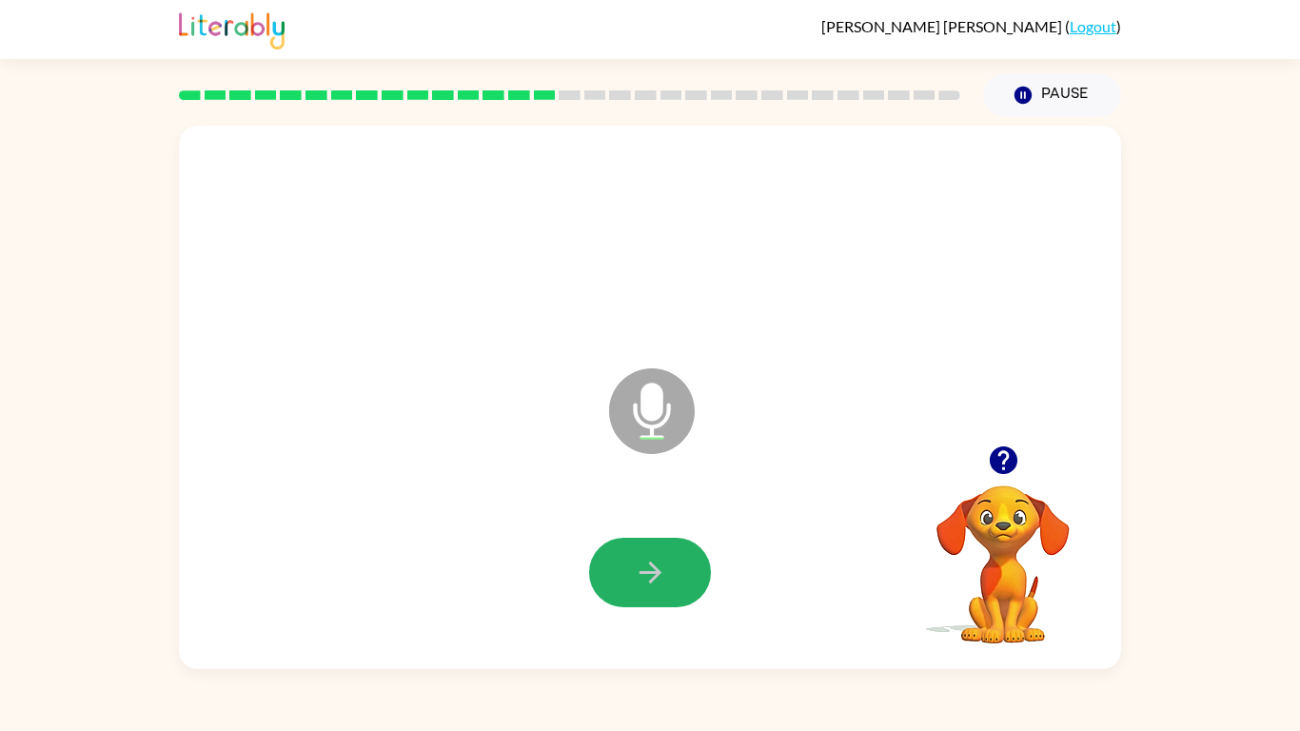
click at [701, 571] on button "button" at bounding box center [650, 572] width 122 height 69
click at [694, 576] on button "button" at bounding box center [650, 572] width 122 height 69
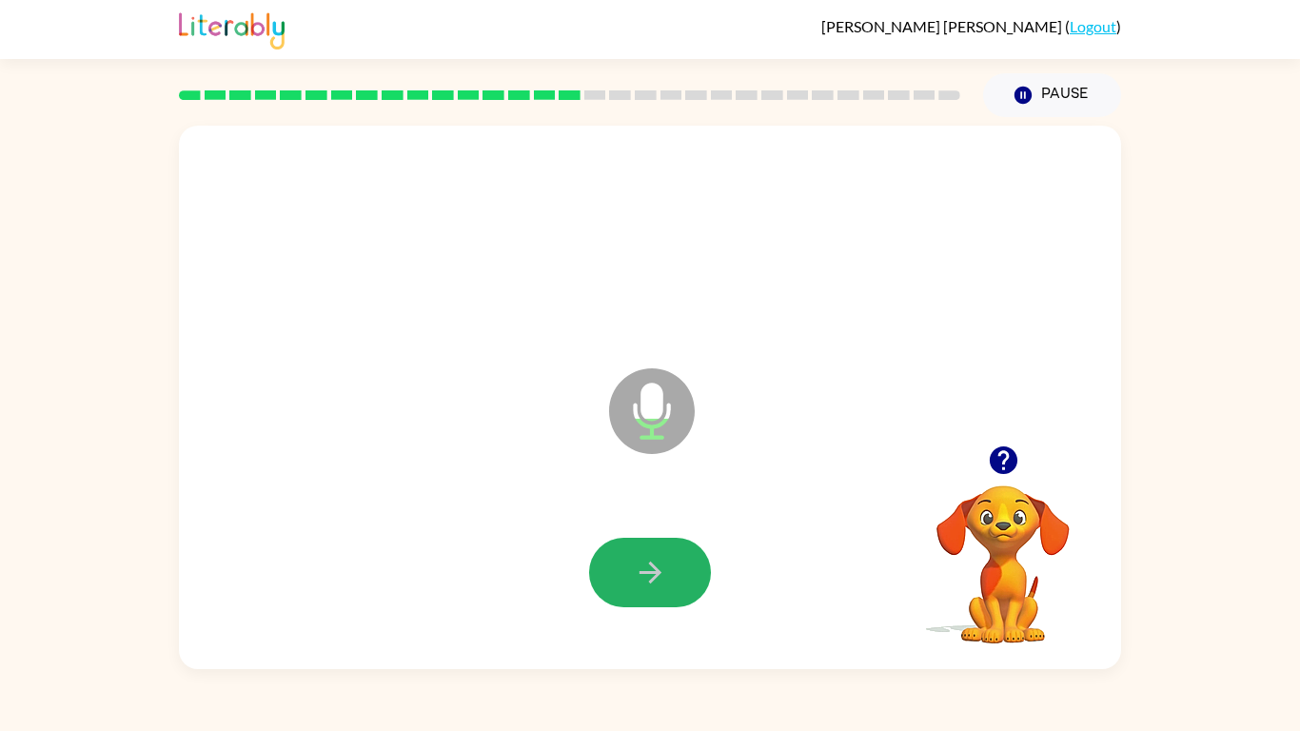
click at [694, 576] on button "button" at bounding box center [650, 572] width 122 height 69
click at [995, 455] on icon "button" at bounding box center [1003, 460] width 28 height 28
click at [658, 560] on icon "button" at bounding box center [650, 572] width 33 height 33
click at [630, 572] on button "button" at bounding box center [650, 572] width 122 height 69
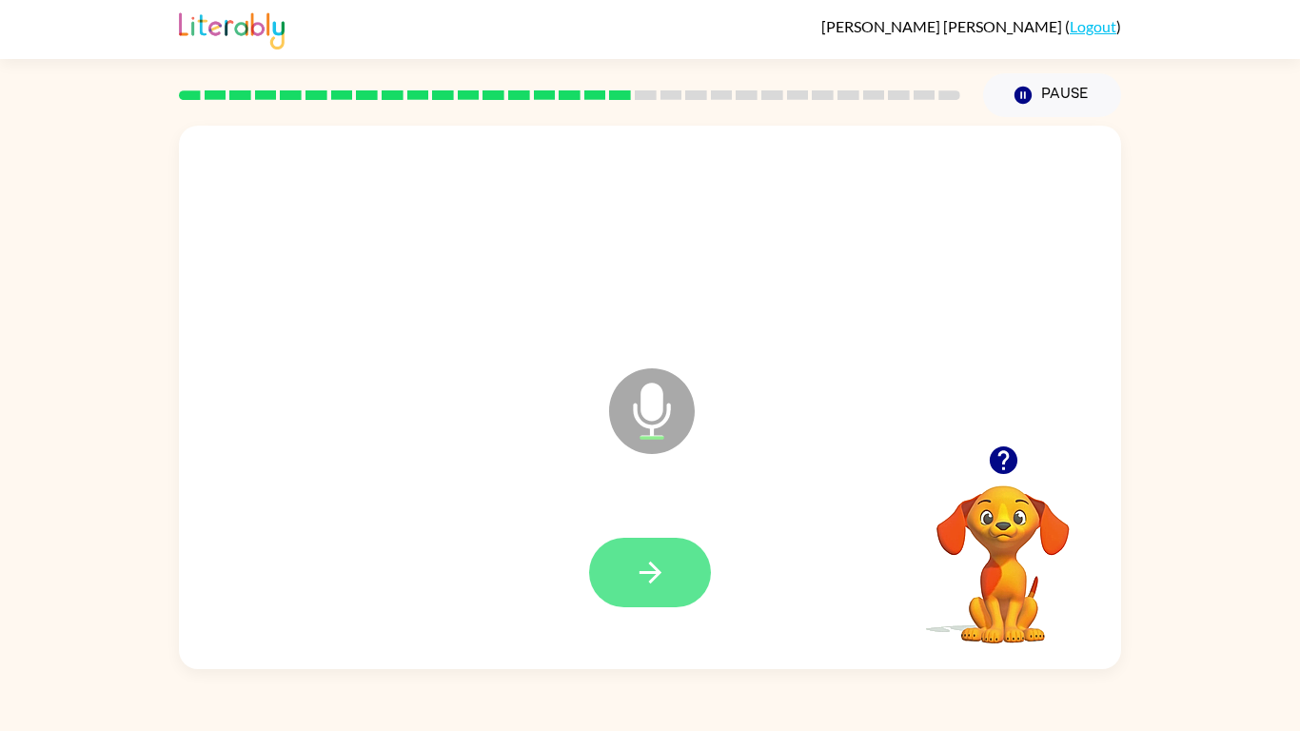
click at [629, 572] on button "button" at bounding box center [650, 572] width 122 height 69
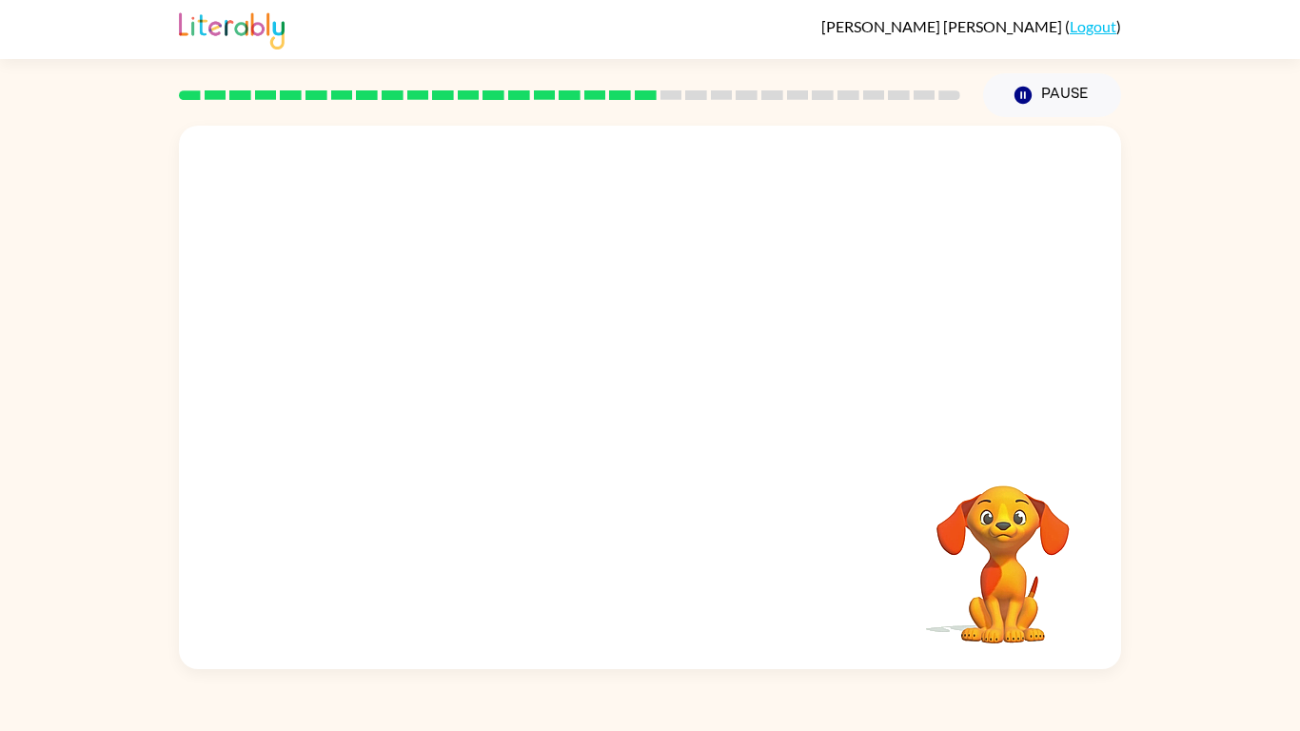
click at [629, 572] on div "Your browser must support playing .mp4 files to use Literably. Please try using…" at bounding box center [650, 397] width 942 height 543
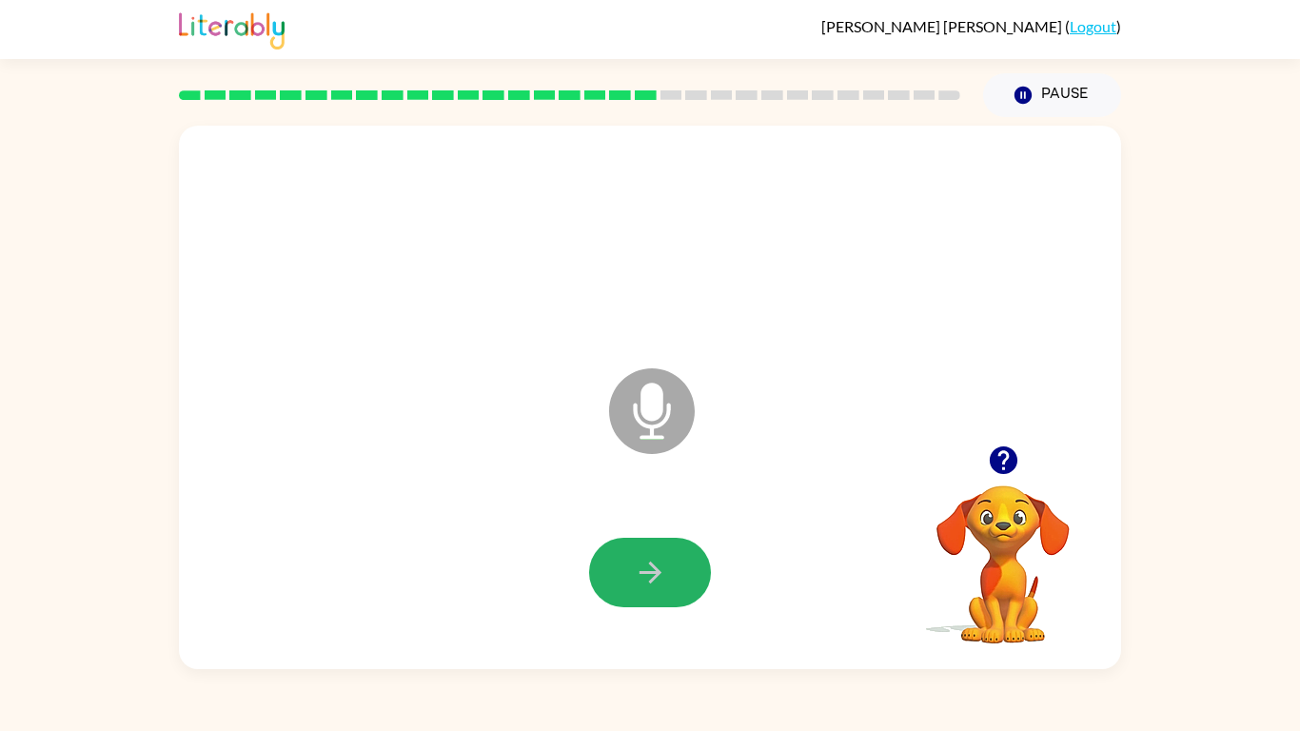
click at [629, 572] on button "button" at bounding box center [650, 572] width 122 height 69
click at [1023, 458] on button "button" at bounding box center [1003, 460] width 49 height 49
click at [1004, 444] on icon "button" at bounding box center [1003, 459] width 33 height 33
click at [672, 578] on button "button" at bounding box center [650, 572] width 122 height 69
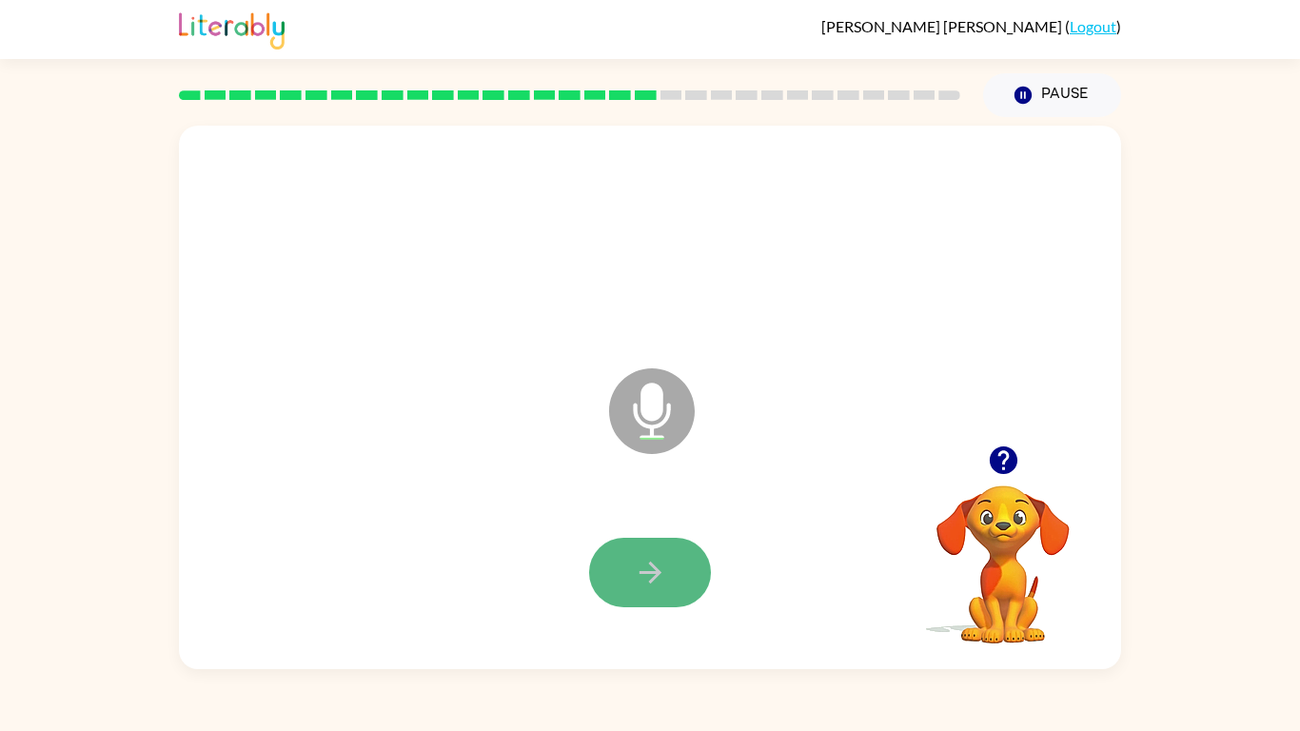
click at [654, 568] on icon "button" at bounding box center [649, 572] width 22 height 22
click at [676, 549] on button "button" at bounding box center [650, 572] width 122 height 69
click at [678, 516] on div at bounding box center [650, 573] width 904 height 156
click at [645, 571] on icon "button" at bounding box center [649, 572] width 22 height 22
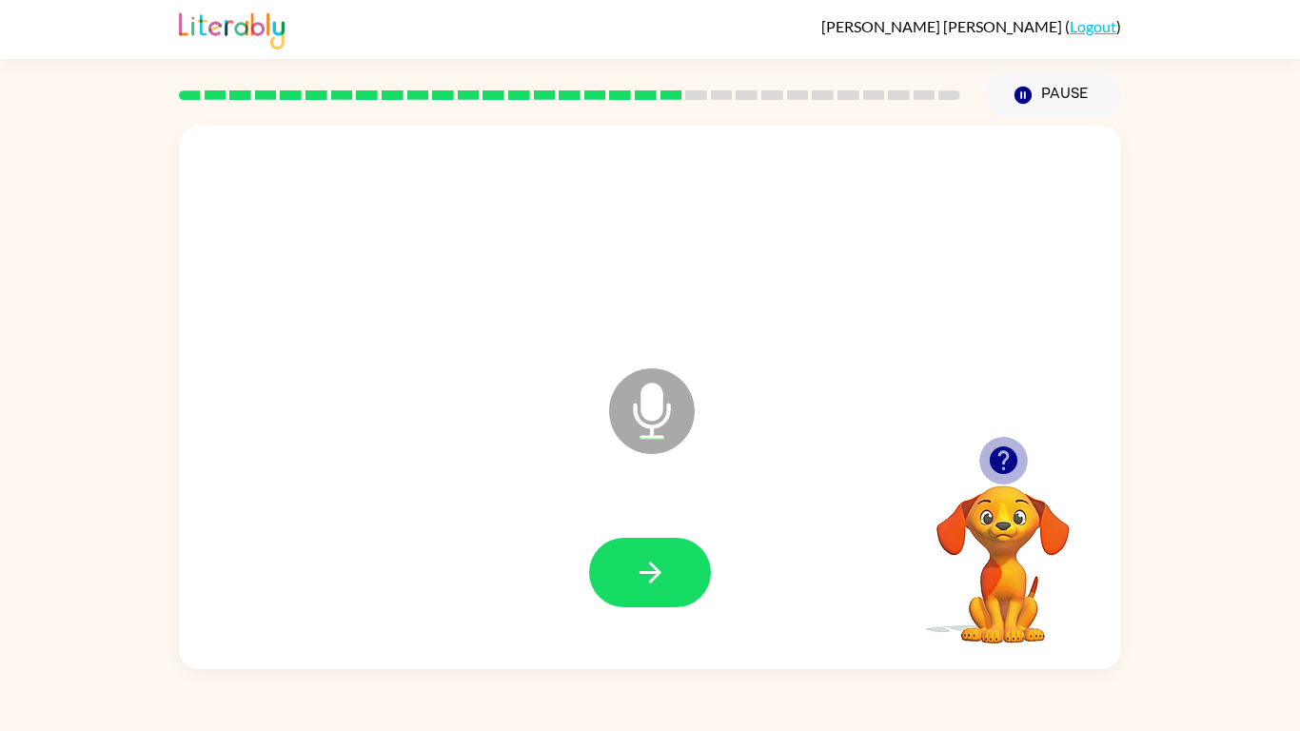
click at [1009, 472] on icon "button" at bounding box center [1003, 460] width 28 height 28
click at [661, 577] on icon "button" at bounding box center [650, 572] width 33 height 33
click at [650, 573] on icon "button" at bounding box center [649, 572] width 22 height 22
click at [679, 558] on button "button" at bounding box center [650, 572] width 122 height 69
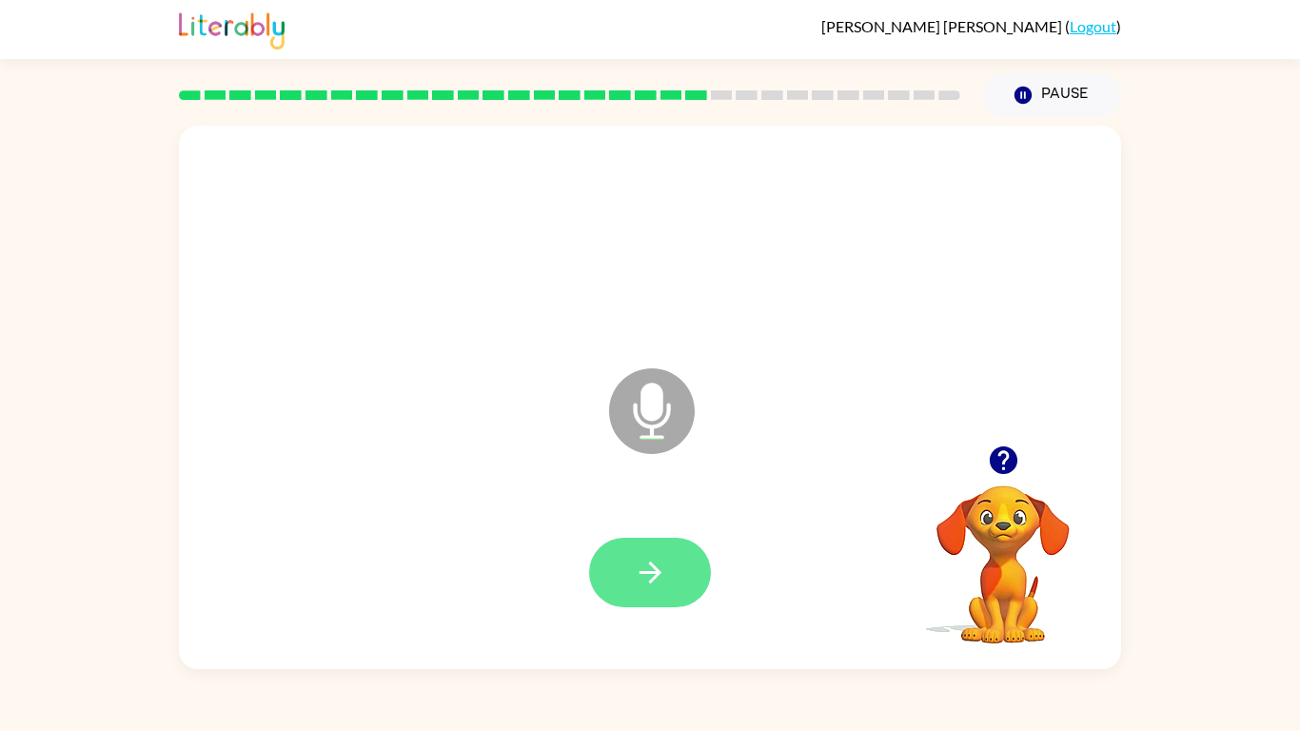
click at [676, 564] on button "button" at bounding box center [650, 572] width 122 height 69
click at [676, 566] on button "button" at bounding box center [650, 572] width 122 height 69
click at [672, 570] on button "button" at bounding box center [650, 572] width 122 height 69
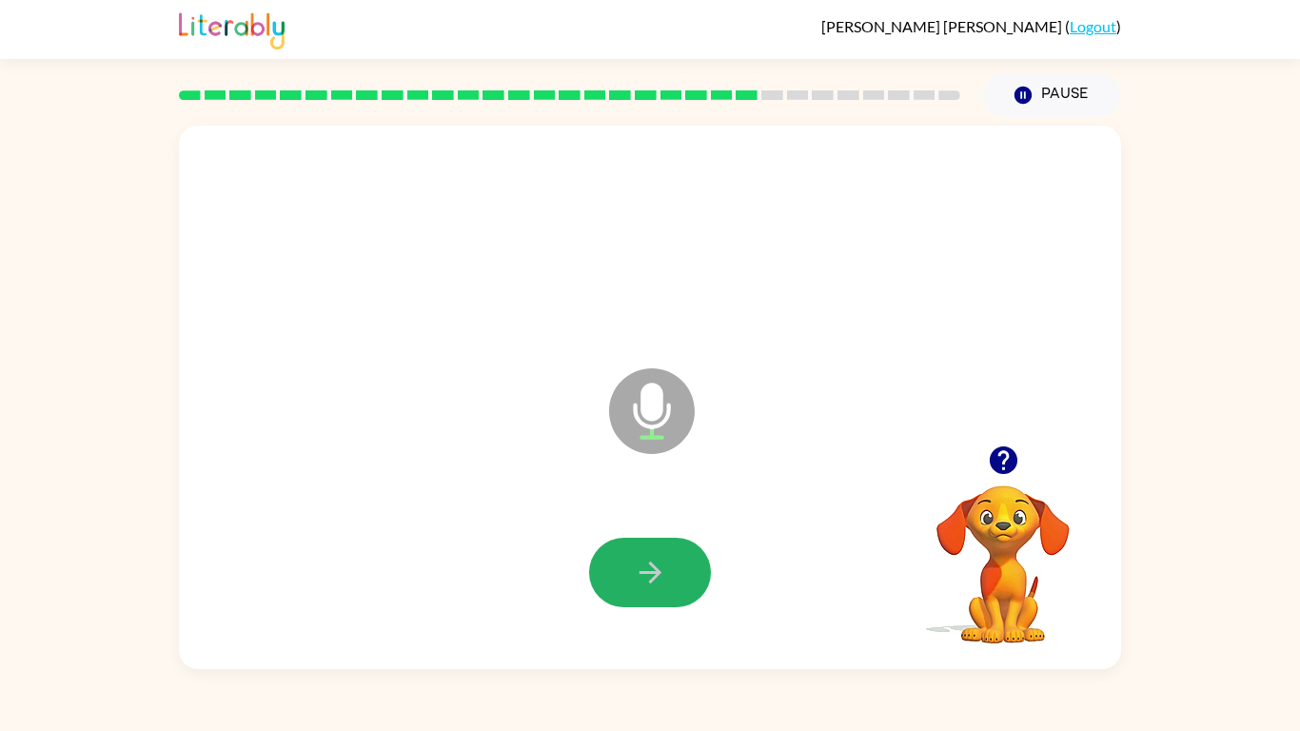
click at [672, 570] on button "button" at bounding box center [650, 572] width 122 height 69
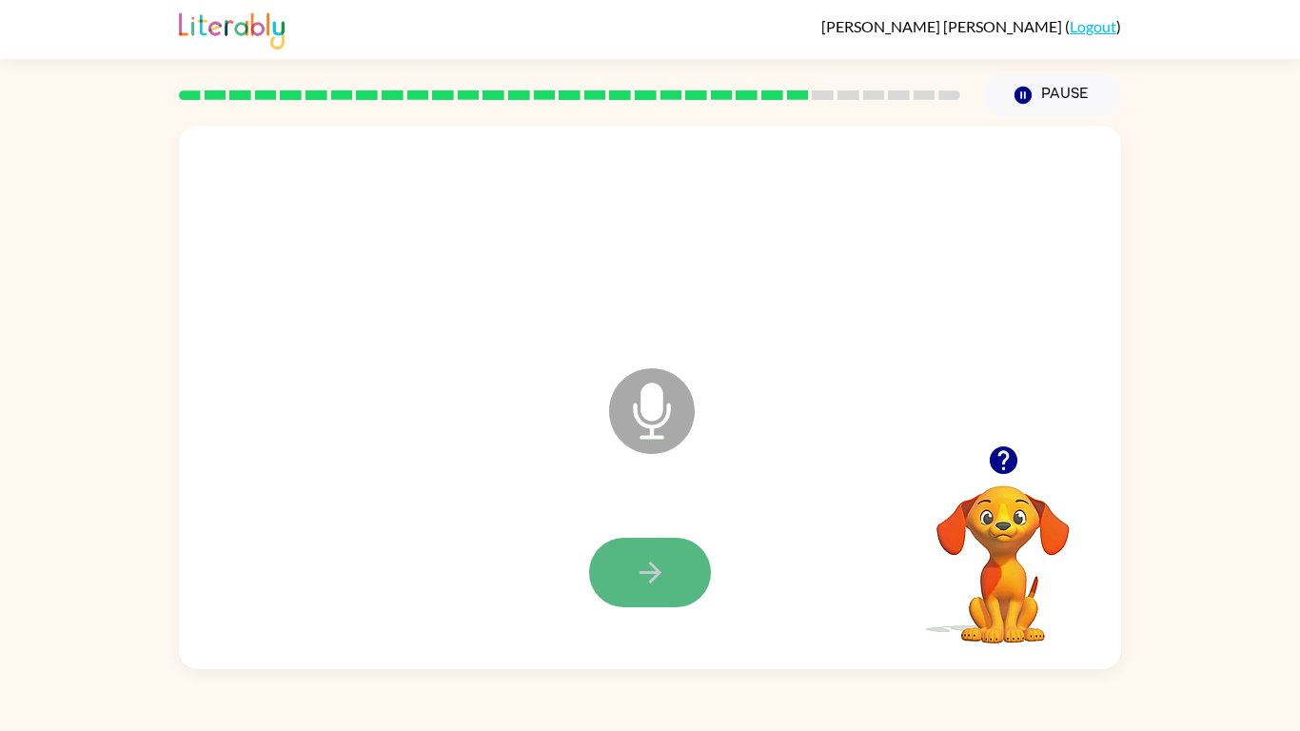
click at [671, 559] on button "button" at bounding box center [650, 572] width 122 height 69
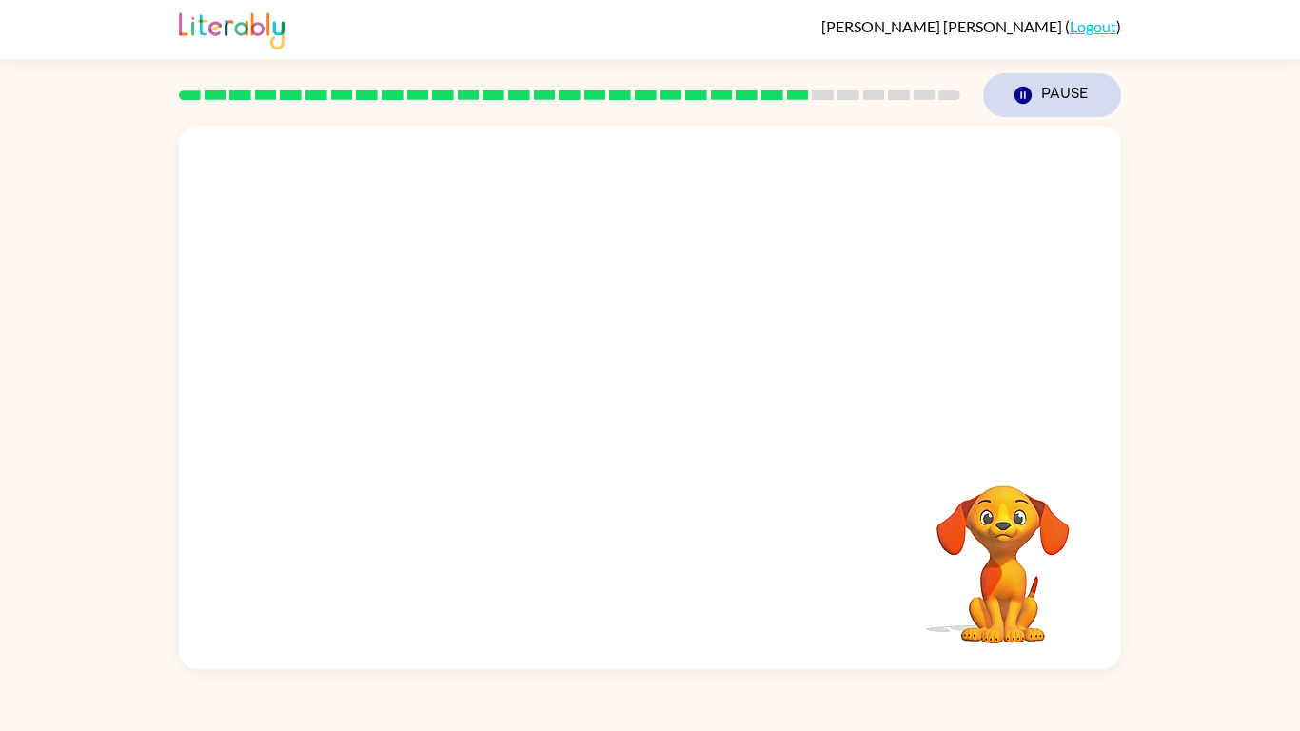
click at [1087, 114] on button "Pause Pause" at bounding box center [1052, 95] width 138 height 44
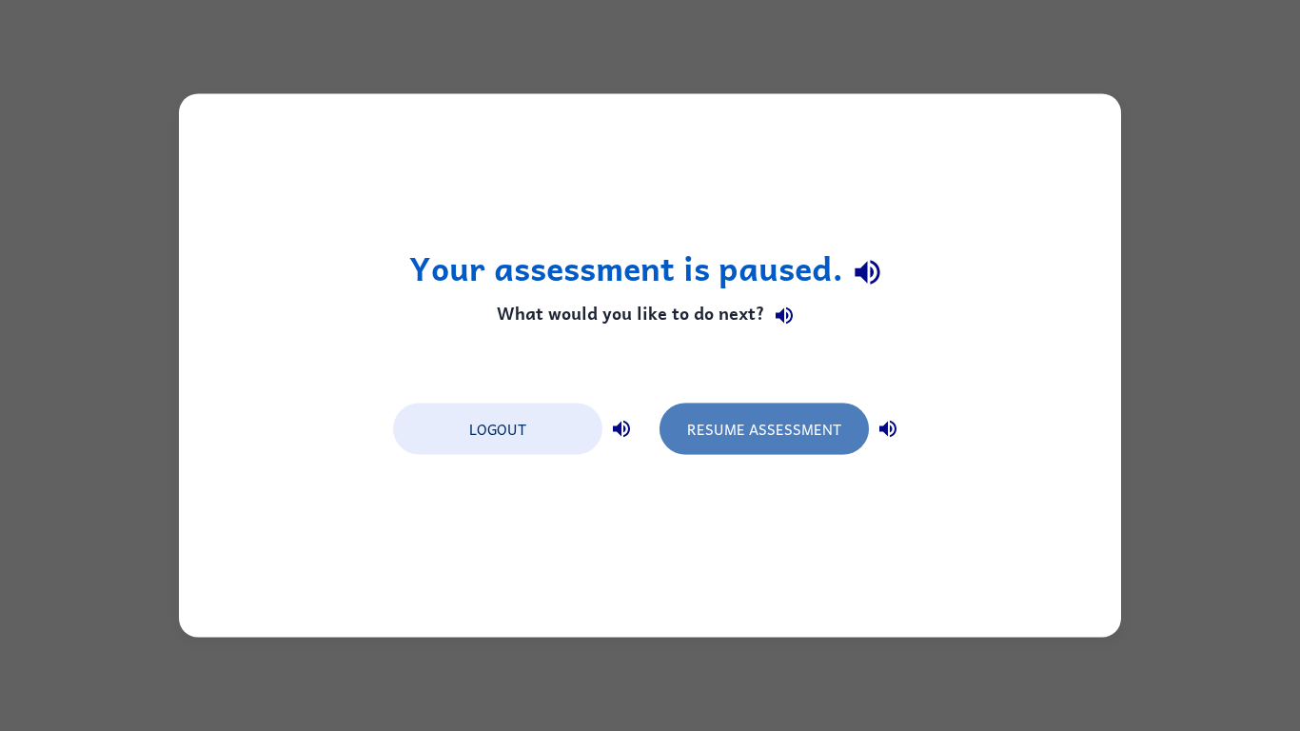
click at [777, 414] on button "Resume Assessment" at bounding box center [763, 428] width 209 height 51
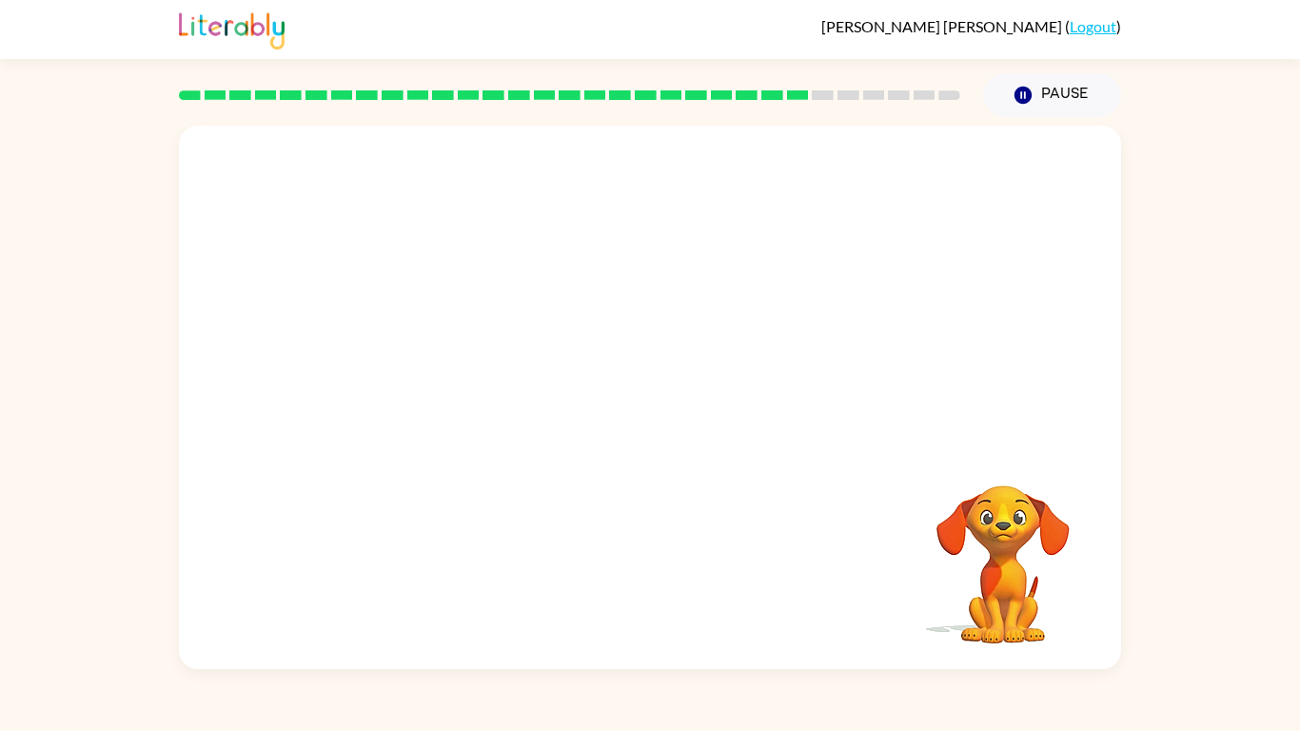
click at [998, 523] on video "Your browser must support playing .mp4 files to use Literably. Please try using…" at bounding box center [1003, 551] width 190 height 190
drag, startPoint x: 998, startPoint y: 522, endPoint x: 1188, endPoint y: 581, distance: 199.2
click at [1188, 581] on div "Your browser must support playing .mp4 files to use Literably. Please try using…" at bounding box center [650, 393] width 1300 height 552
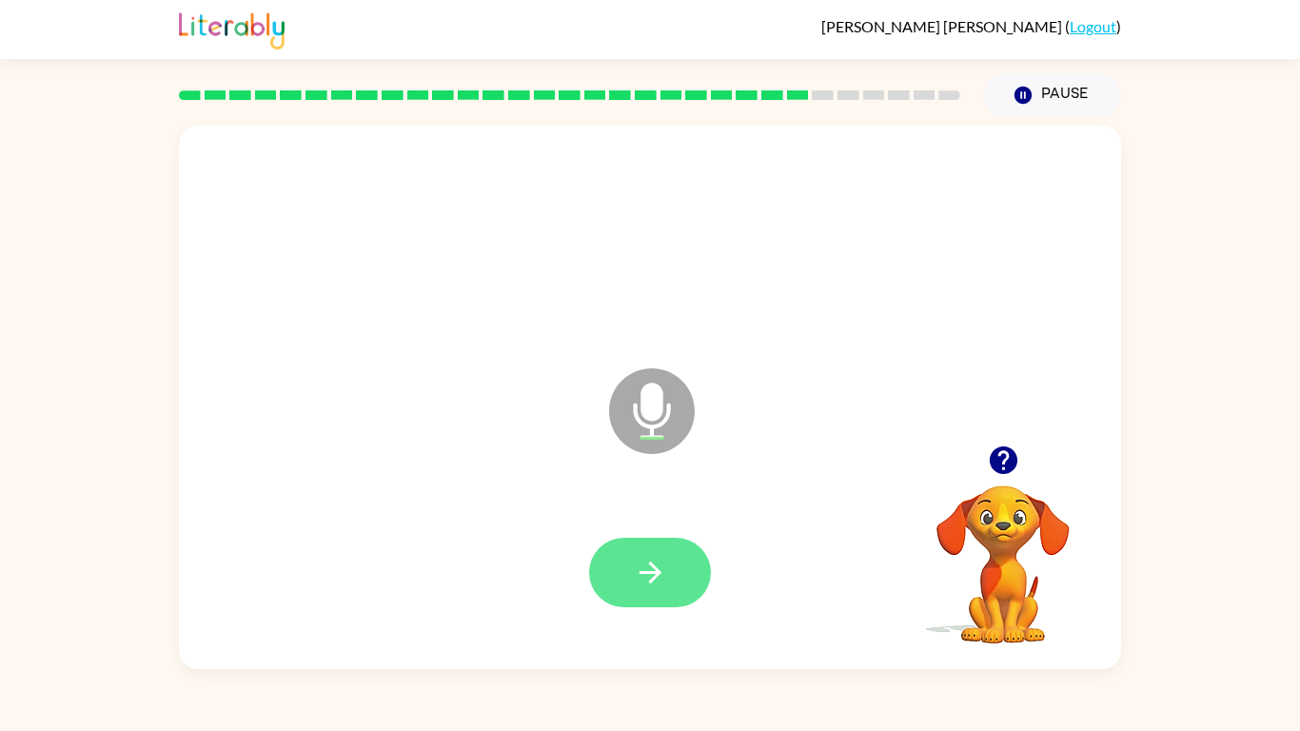
click at [661, 545] on button "button" at bounding box center [650, 572] width 122 height 69
click at [680, 562] on button "button" at bounding box center [650, 572] width 122 height 69
click at [982, 432] on div "Microphone The Microphone is here when it is your turn to talk" at bounding box center [650, 397] width 942 height 543
click at [1014, 450] on icon "button" at bounding box center [1003, 459] width 33 height 33
click at [636, 584] on icon "button" at bounding box center [650, 572] width 33 height 33
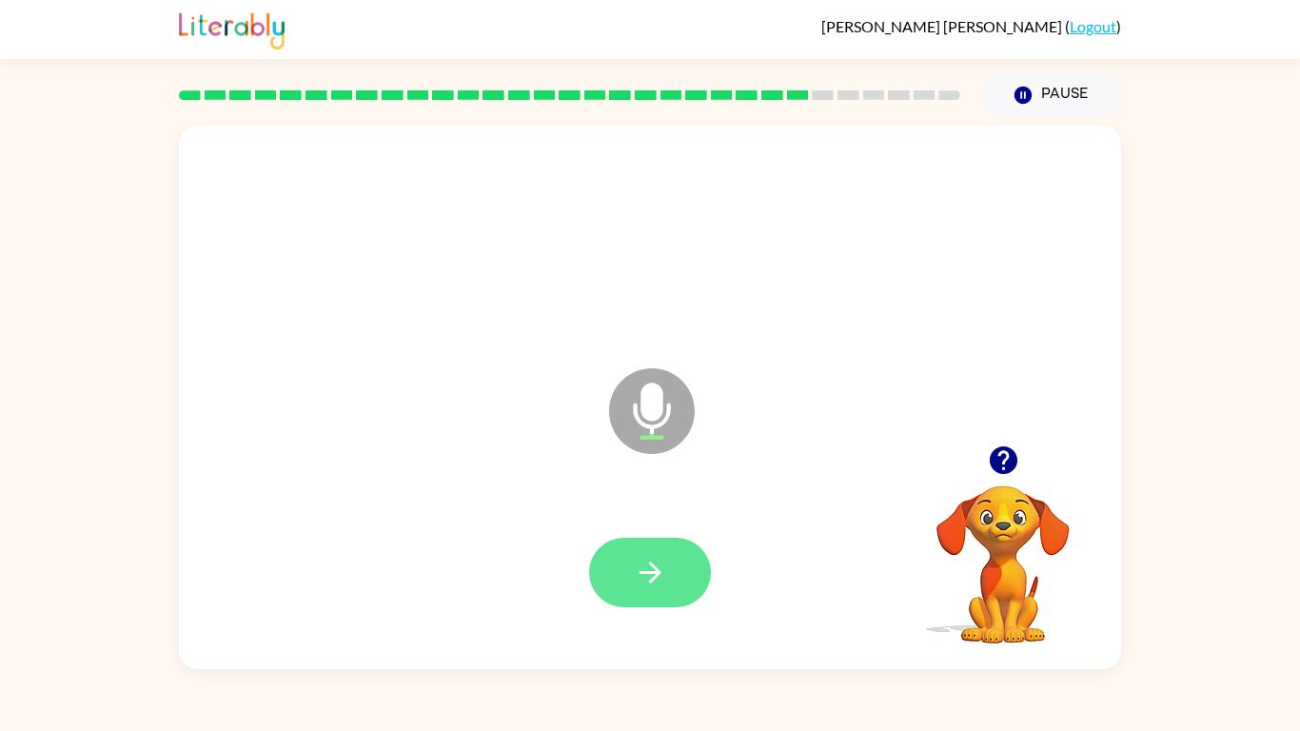
click at [634, 589] on button "button" at bounding box center [650, 572] width 122 height 69
click at [659, 570] on icon "button" at bounding box center [650, 572] width 33 height 33
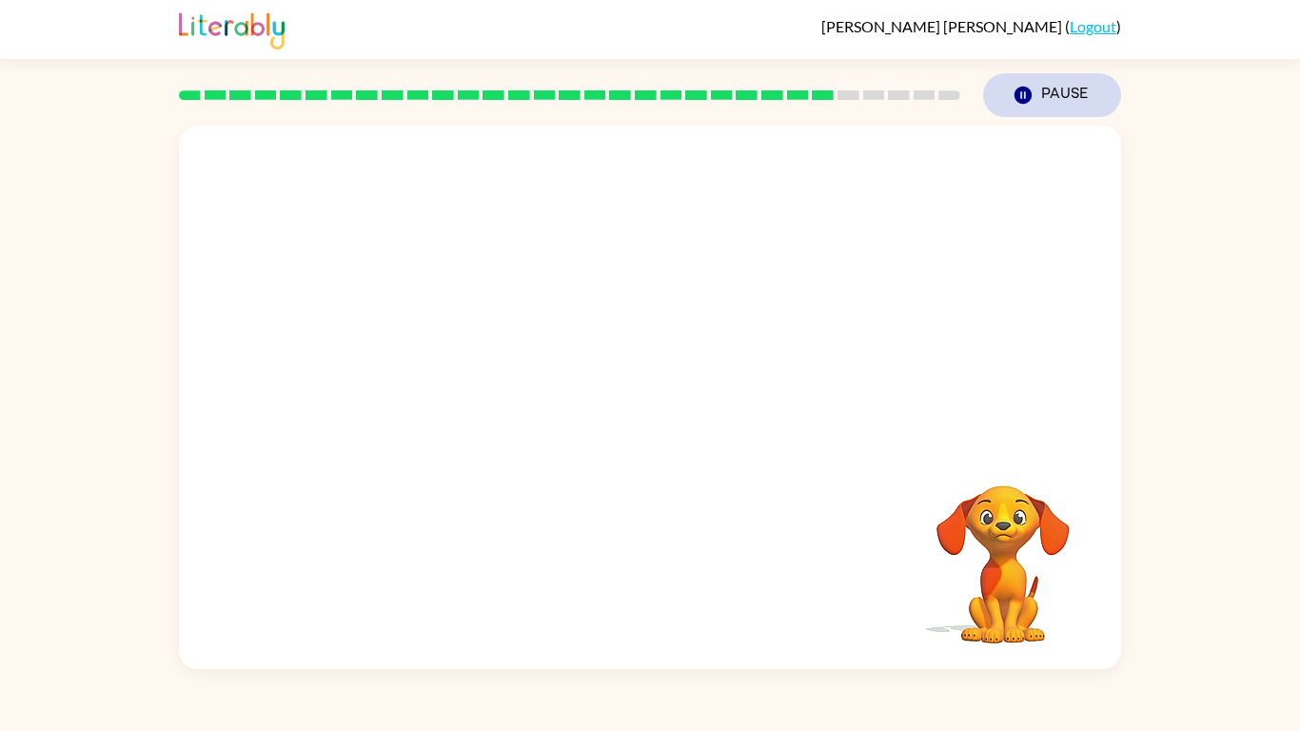
click at [1067, 101] on button "Pause Pause" at bounding box center [1052, 95] width 138 height 44
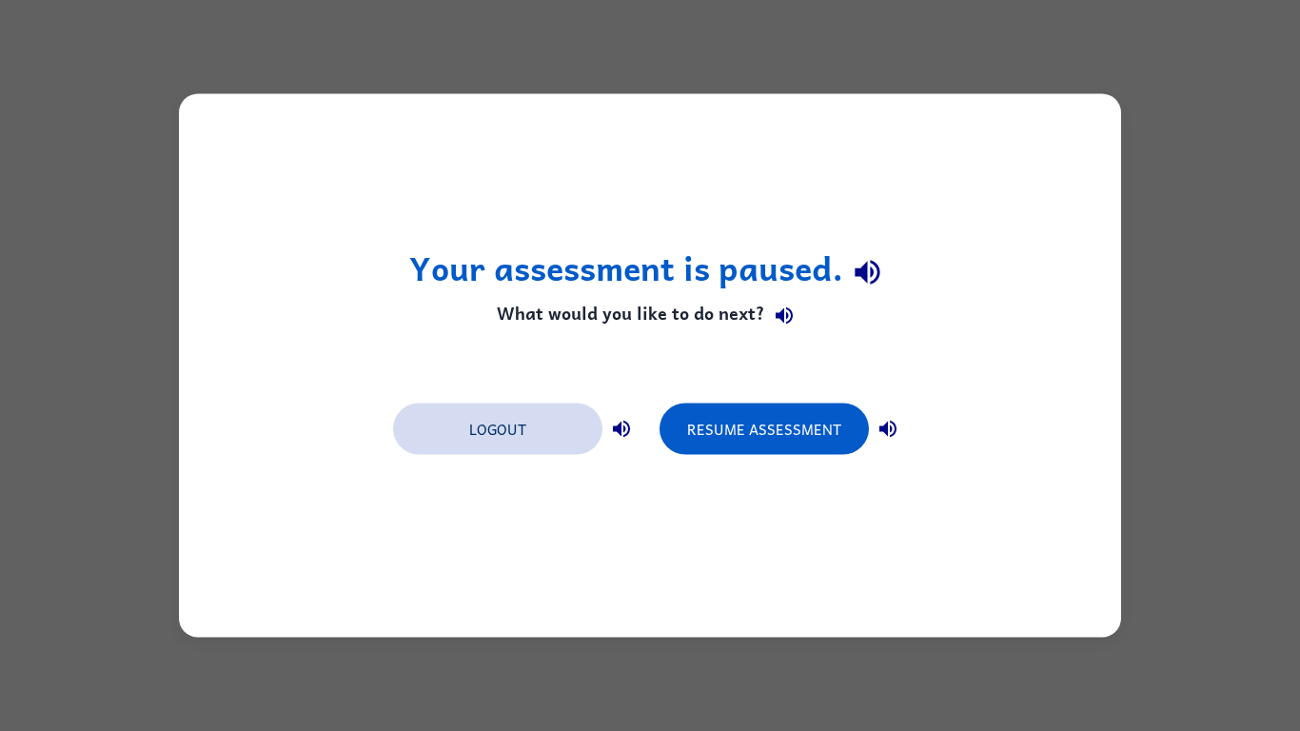
click at [470, 441] on button "Logout" at bounding box center [497, 428] width 209 height 51
